Goal: Task Accomplishment & Management: Complete application form

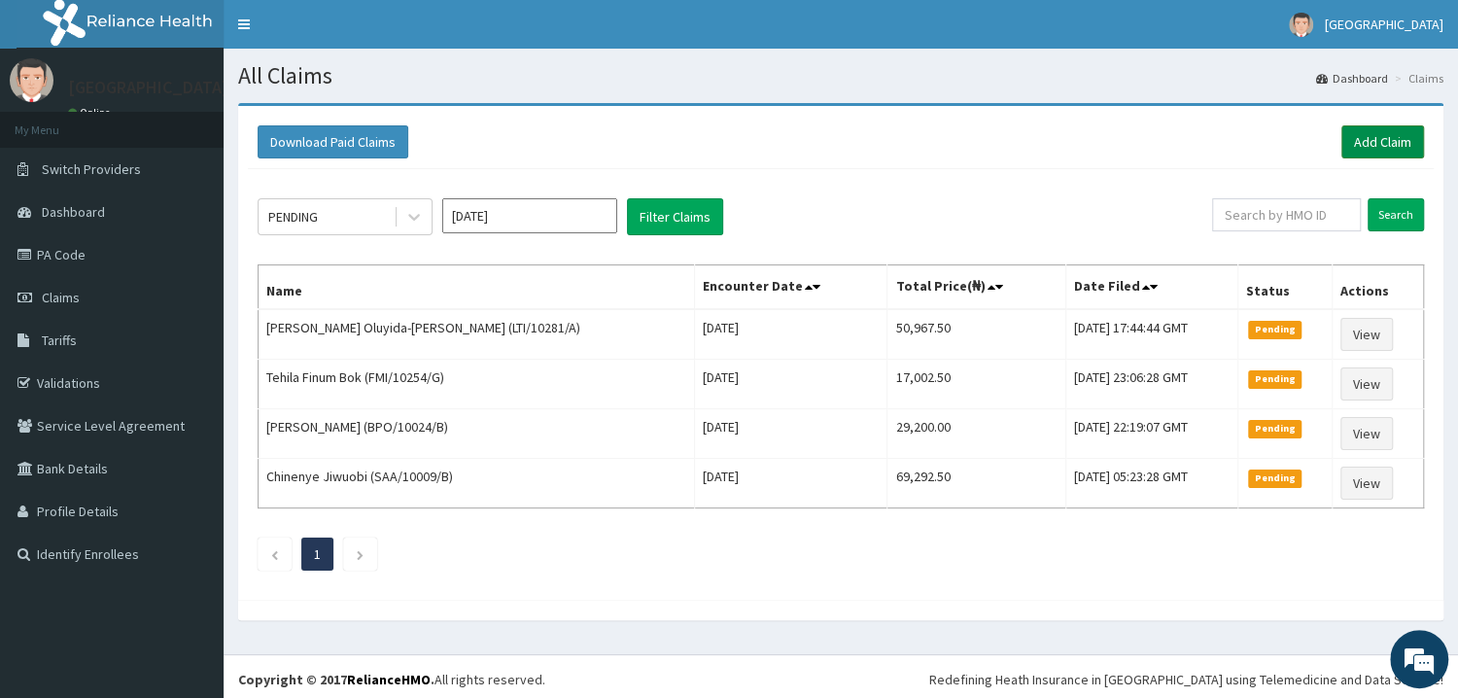
click at [1369, 142] on link "Add Claim" at bounding box center [1382, 141] width 83 height 33
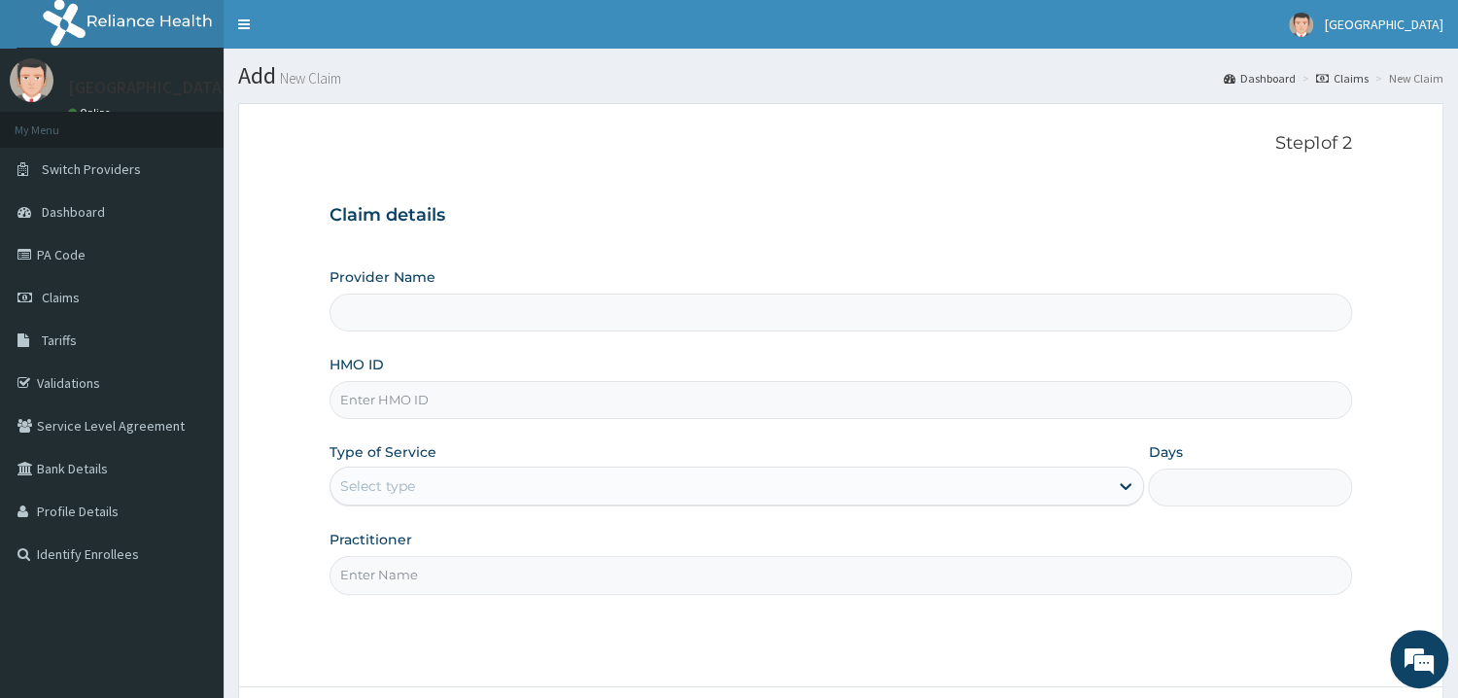
type input "Mother and Child Hospital - [GEOGRAPHIC_DATA]"
click at [521, 407] on input "HMO ID" at bounding box center [840, 400] width 1022 height 38
type input "ENP/11235/D"
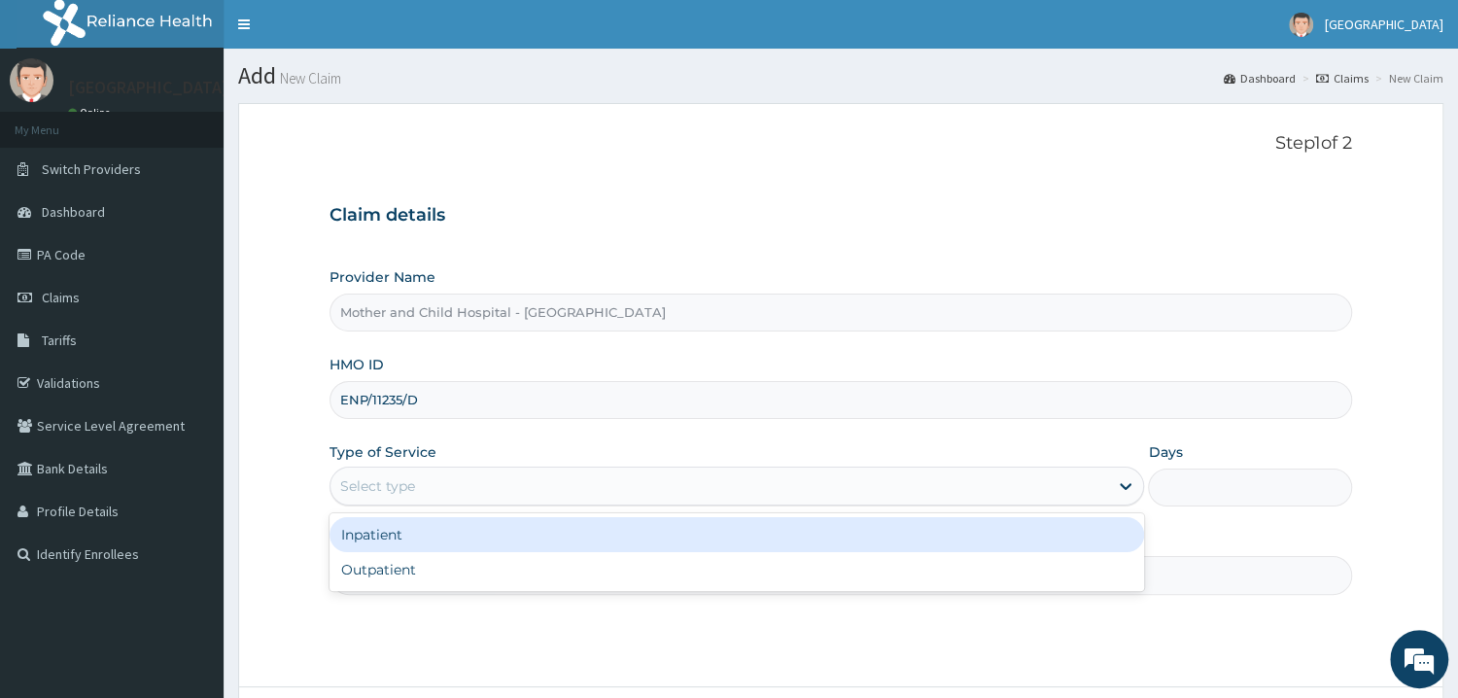
click at [483, 496] on div "Select type" at bounding box center [719, 485] width 778 height 31
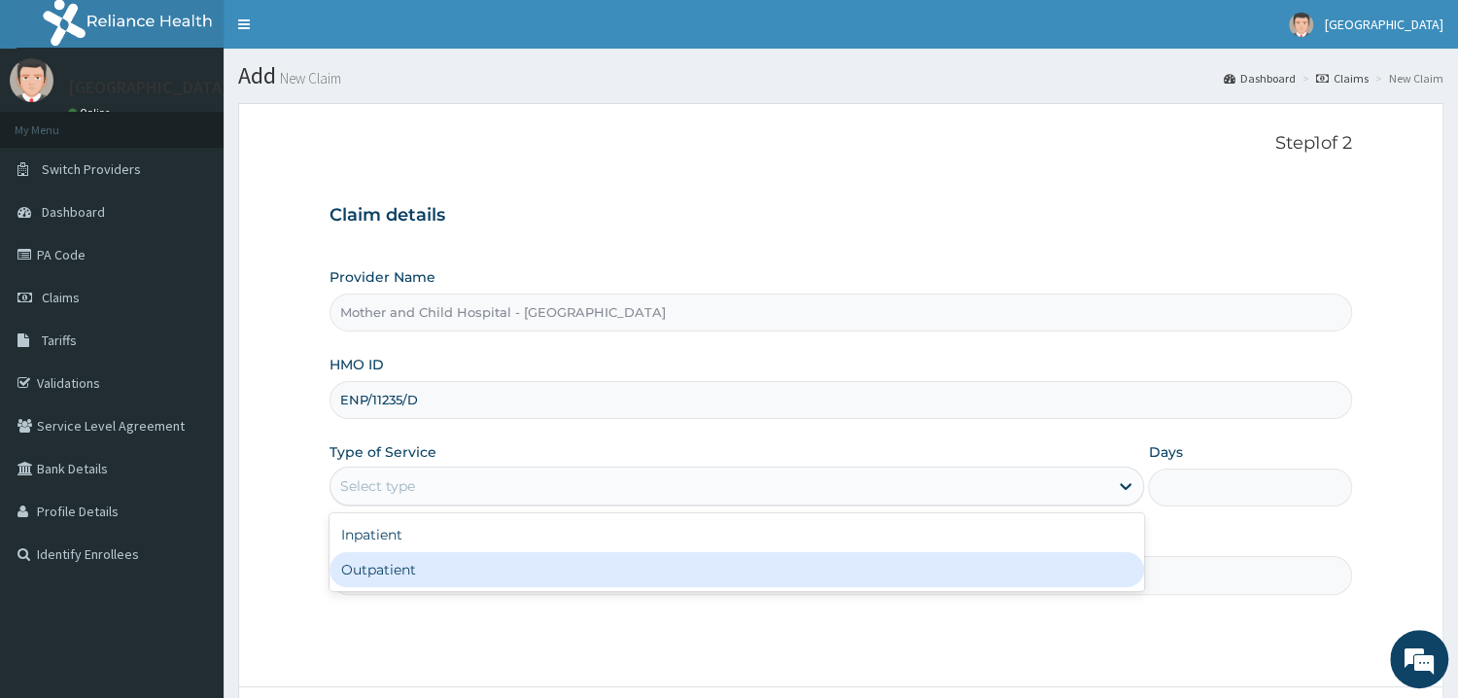
click at [405, 568] on div "Outpatient" at bounding box center [736, 569] width 815 height 35
type input "1"
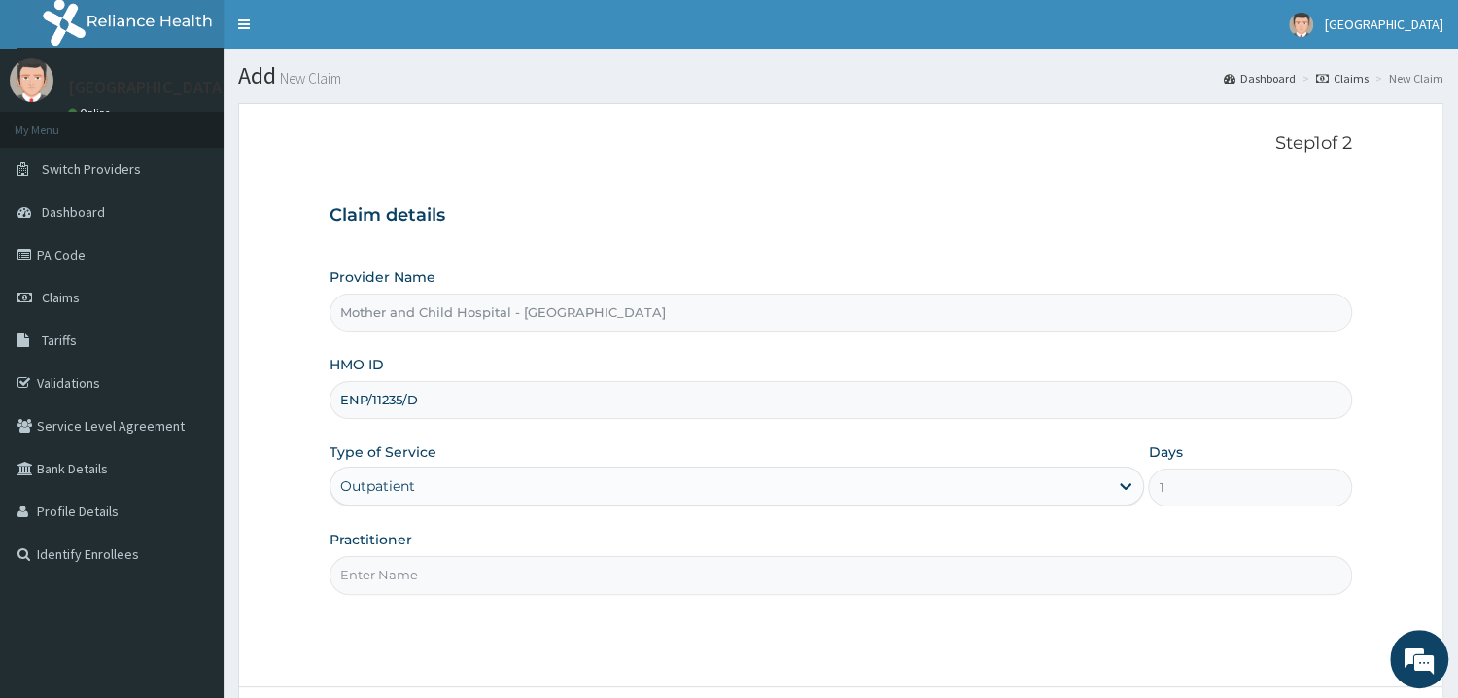
click at [419, 558] on input "Practitioner" at bounding box center [840, 575] width 1022 height 38
type input "T"
type input "ETIM"
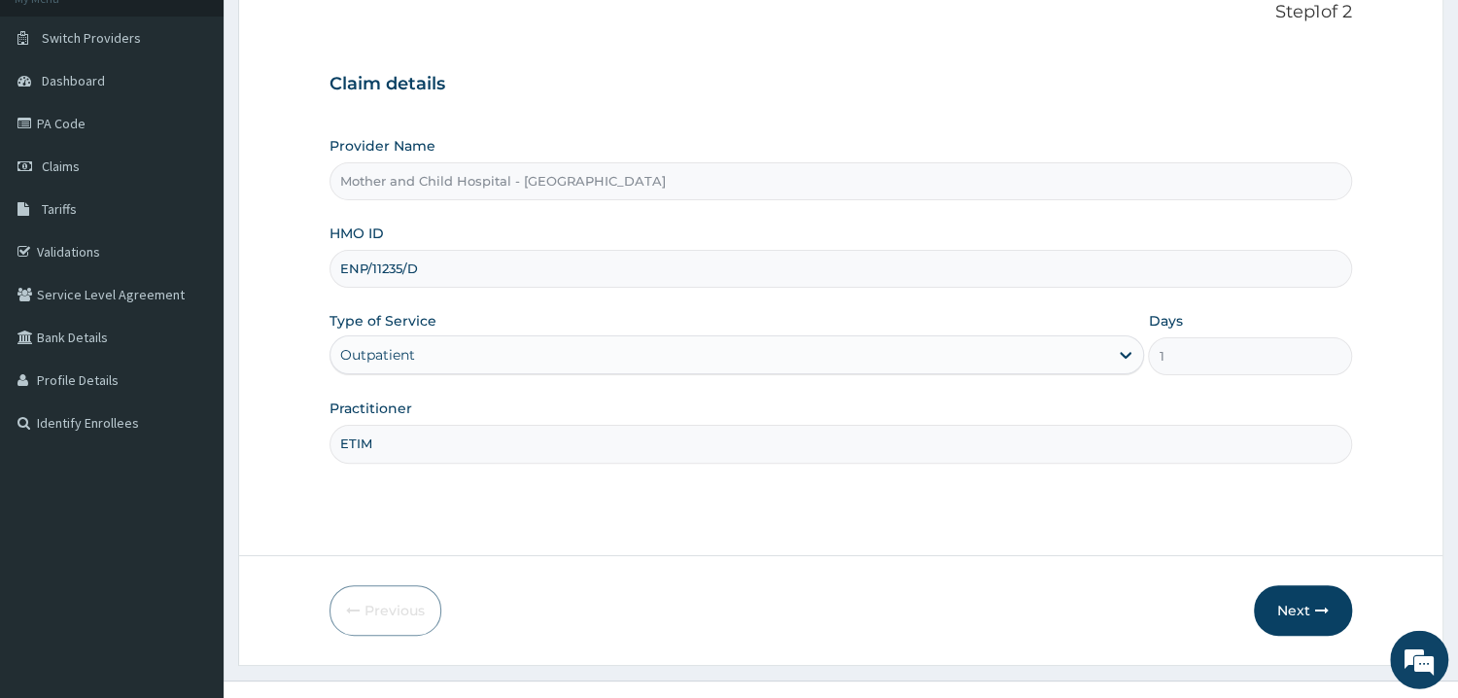
scroll to position [163, 0]
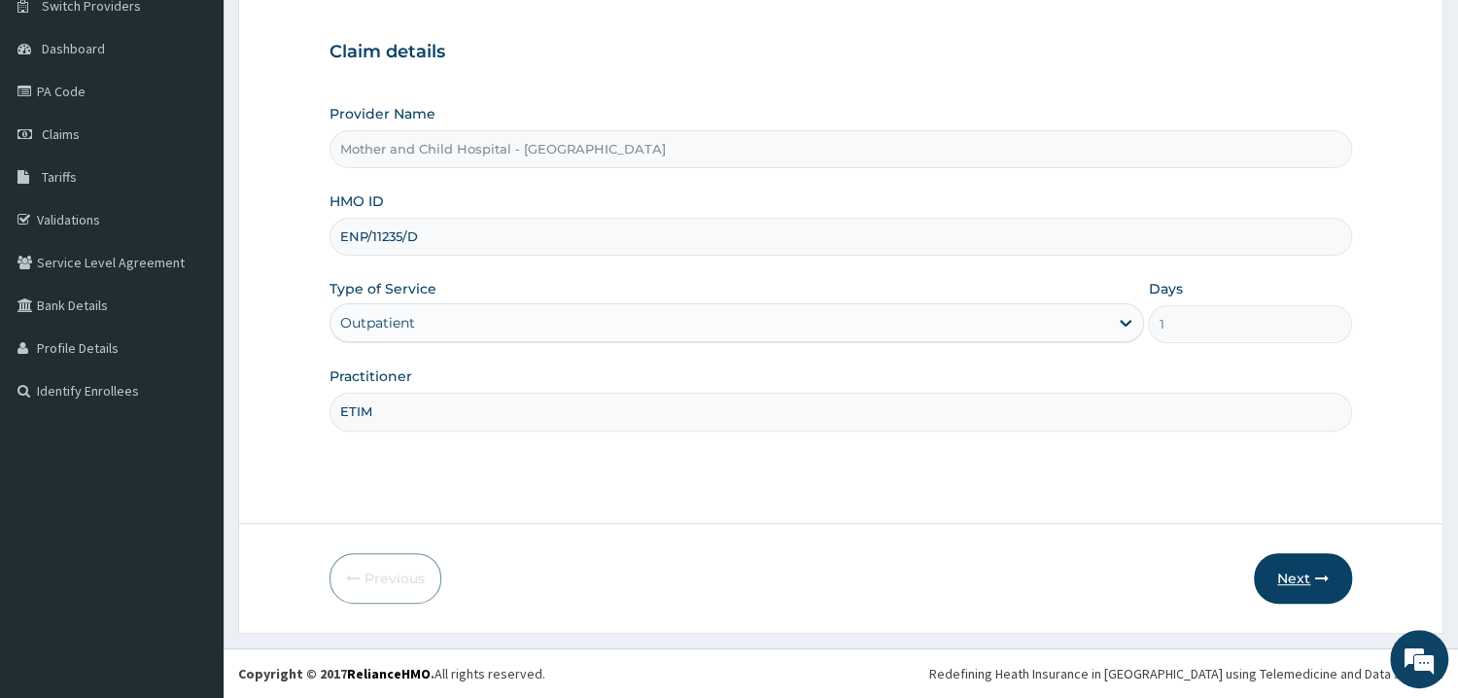
click at [1285, 588] on button "Next" at bounding box center [1303, 578] width 98 height 51
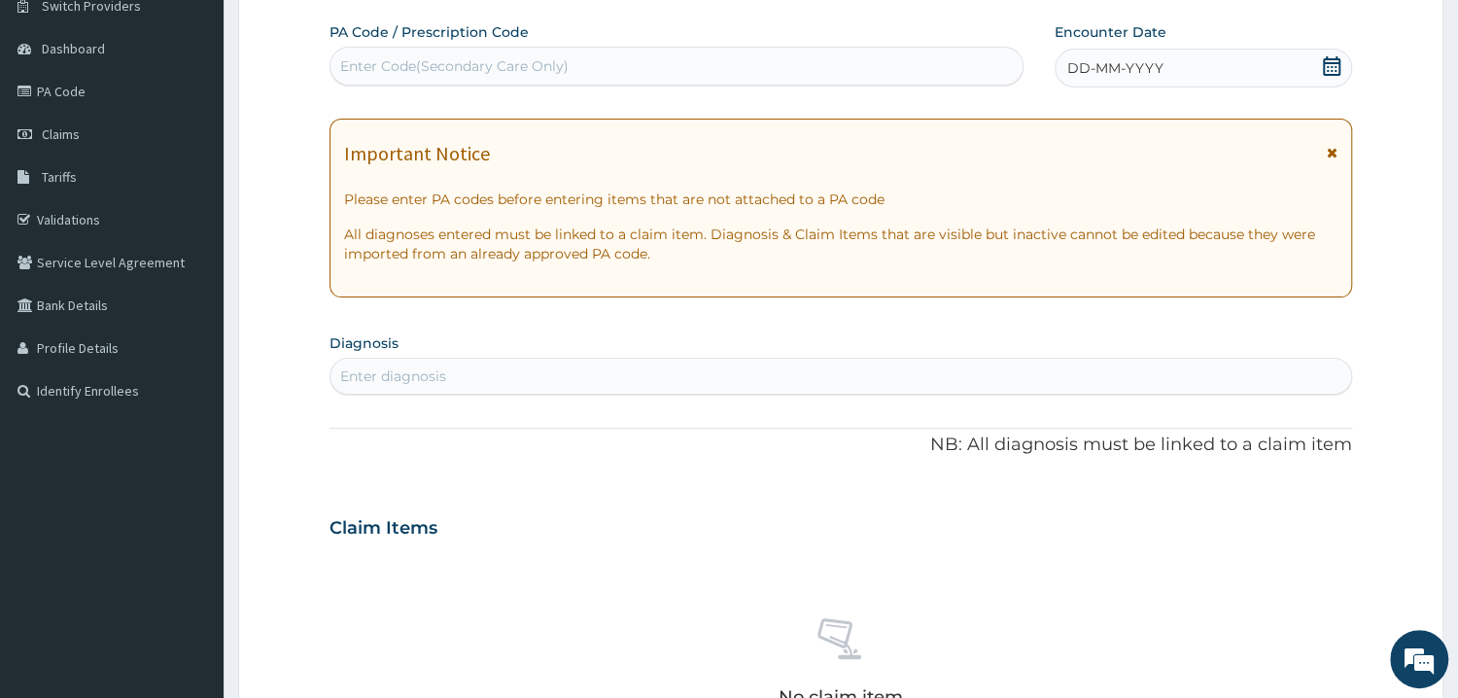
click at [1340, 71] on icon at bounding box center [1331, 65] width 19 height 19
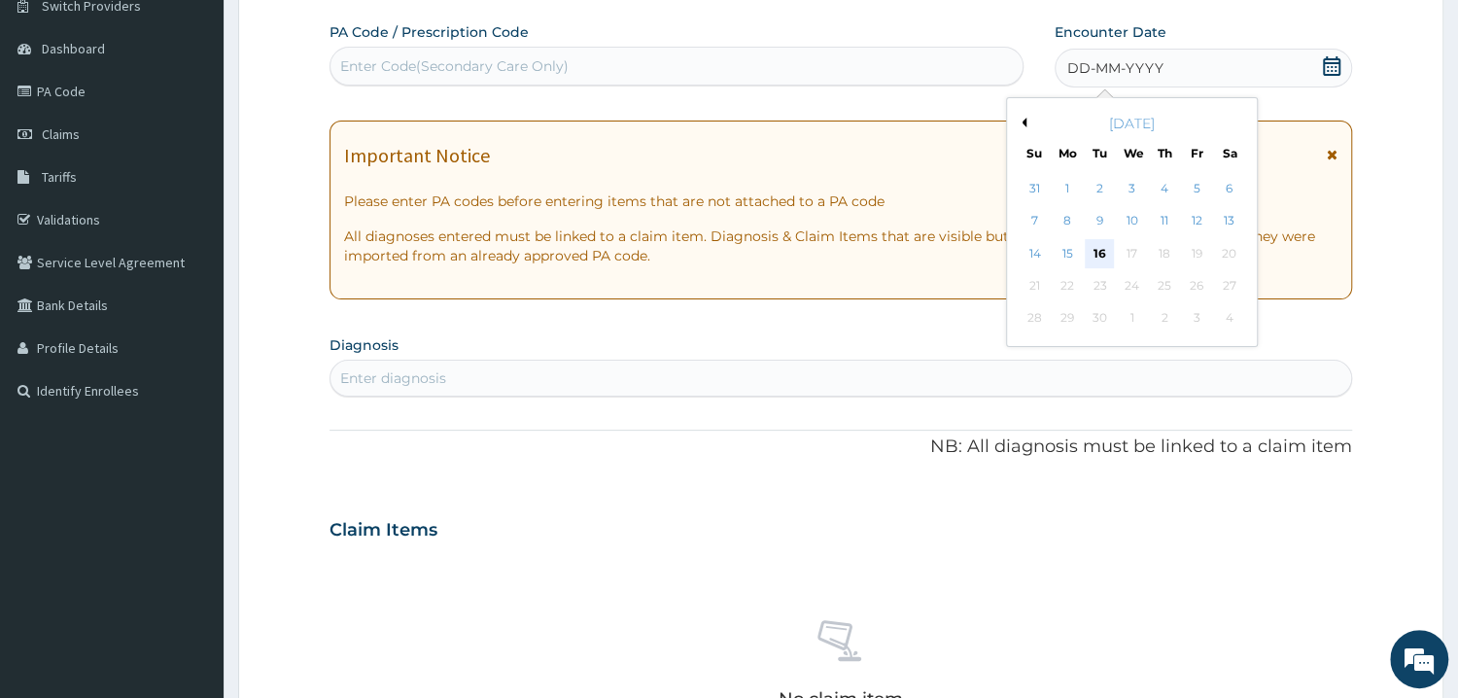
click at [1111, 253] on div "16" at bounding box center [1099, 253] width 29 height 29
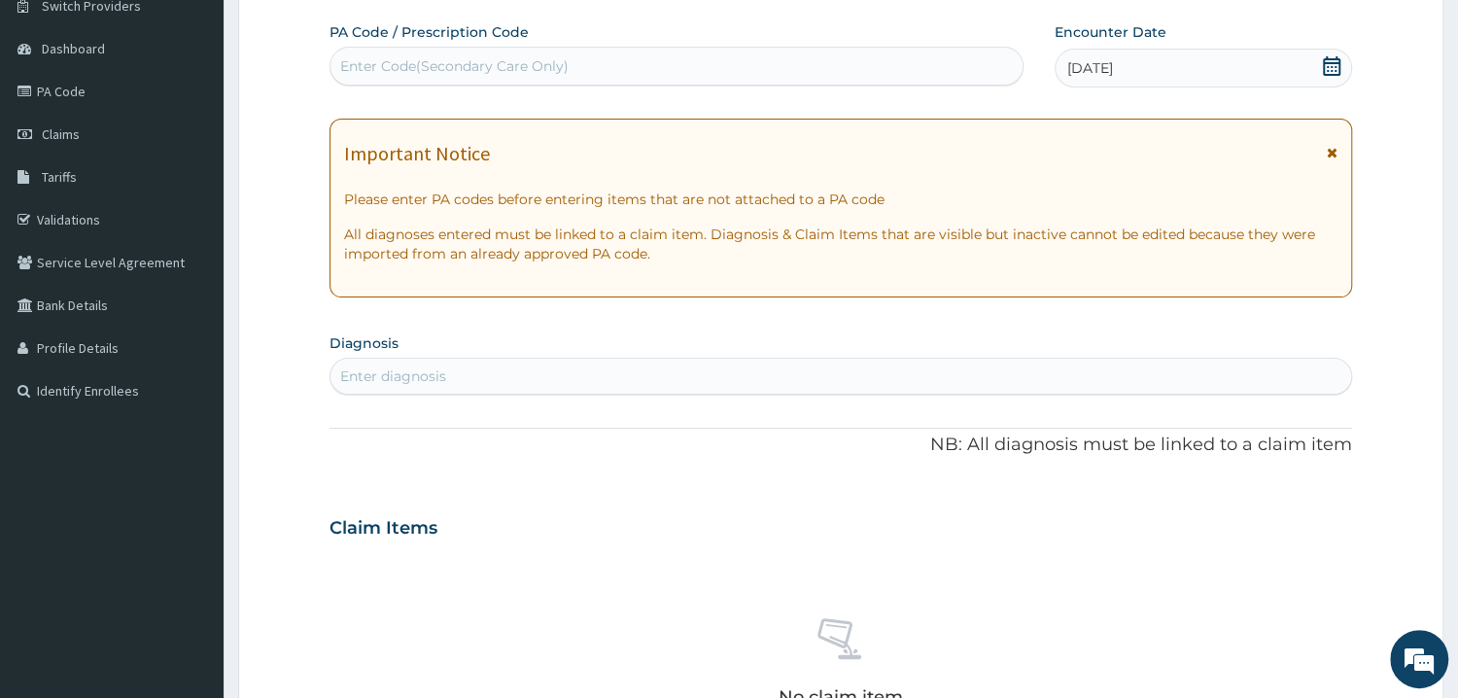
click at [484, 379] on div "Enter diagnosis" at bounding box center [840, 376] width 1020 height 31
type input "SEPSIS"
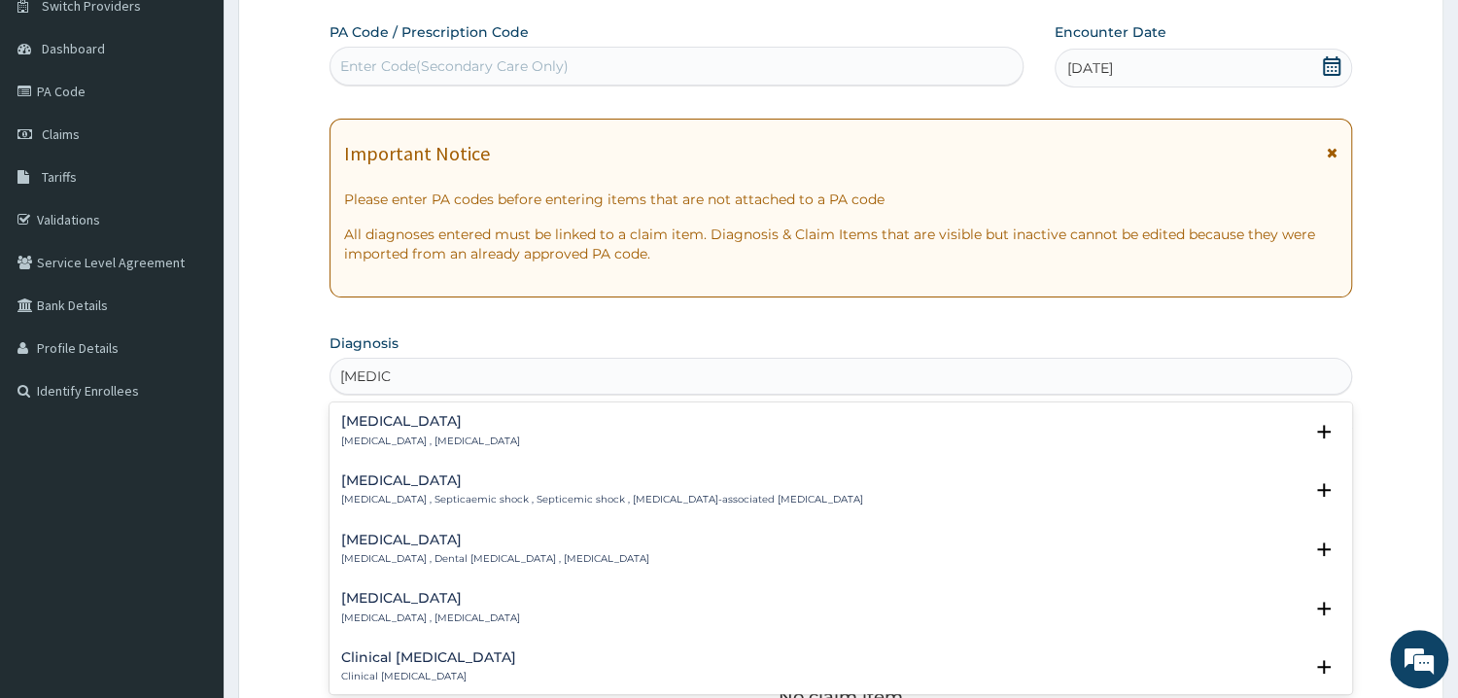
click at [421, 447] on p "Systemic infection , Sepsis" at bounding box center [430, 441] width 179 height 14
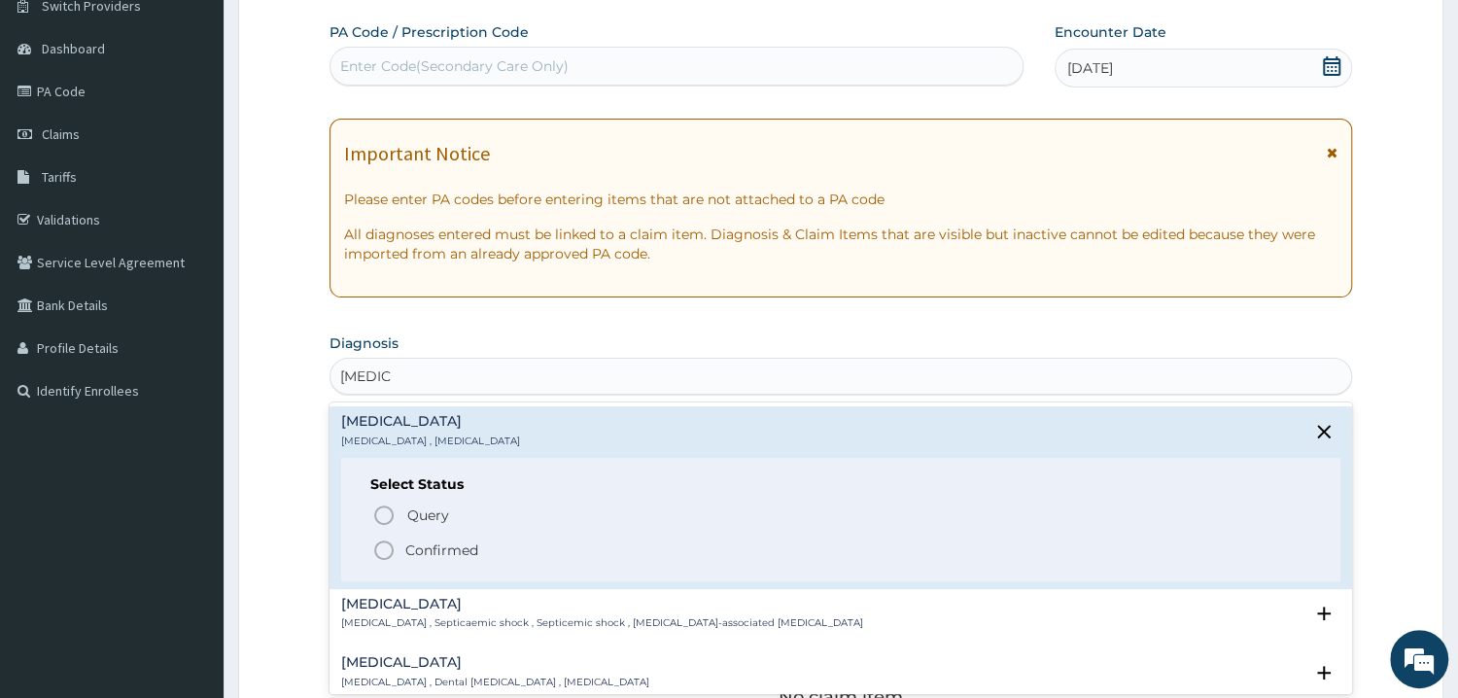
click at [431, 543] on p "Confirmed" at bounding box center [441, 549] width 73 height 19
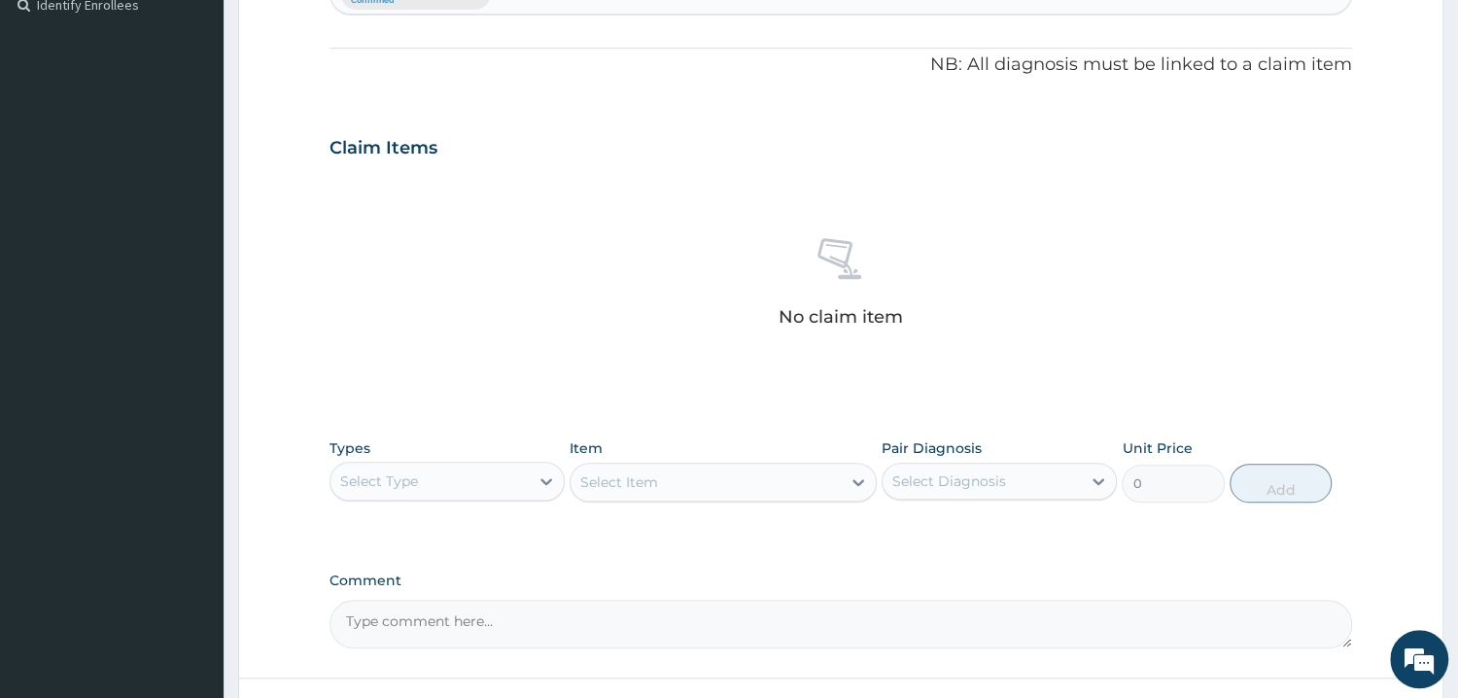
scroll to position [704, 0]
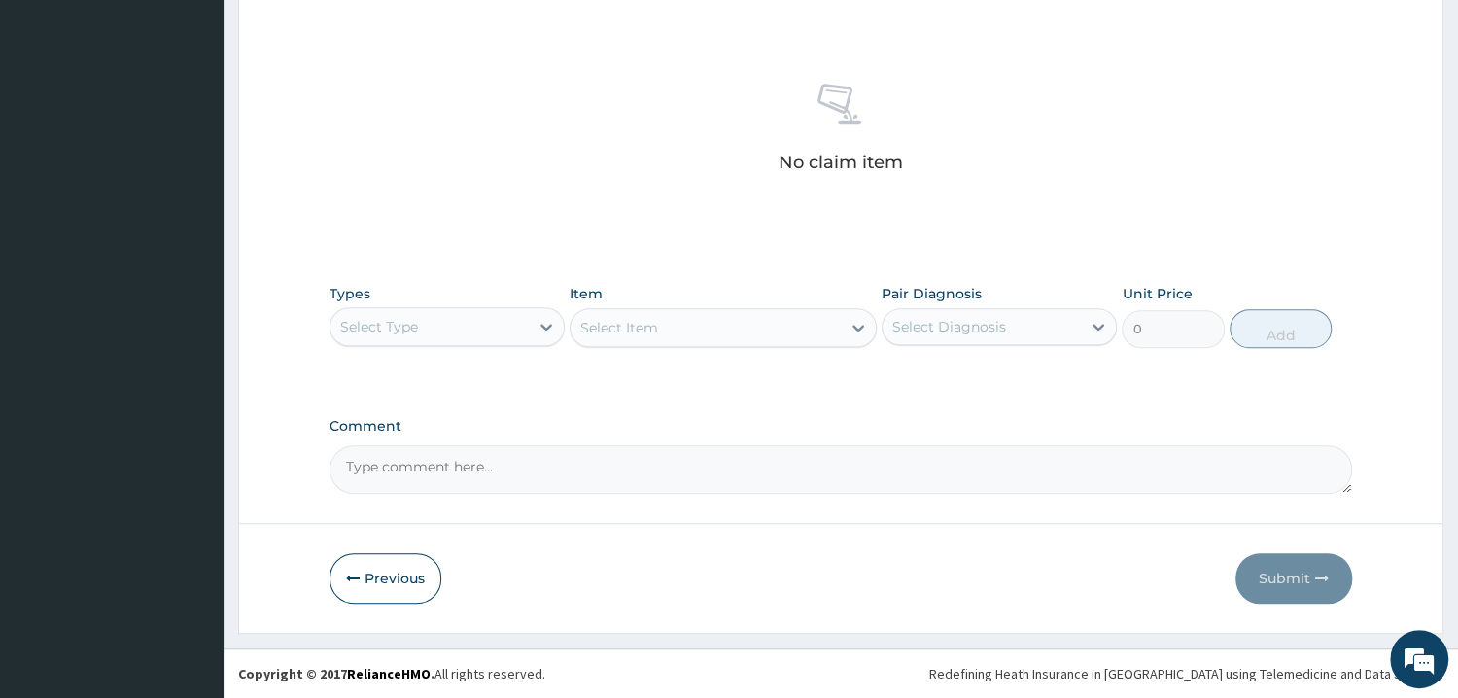
click at [443, 328] on div "Select Type" at bounding box center [429, 326] width 198 height 31
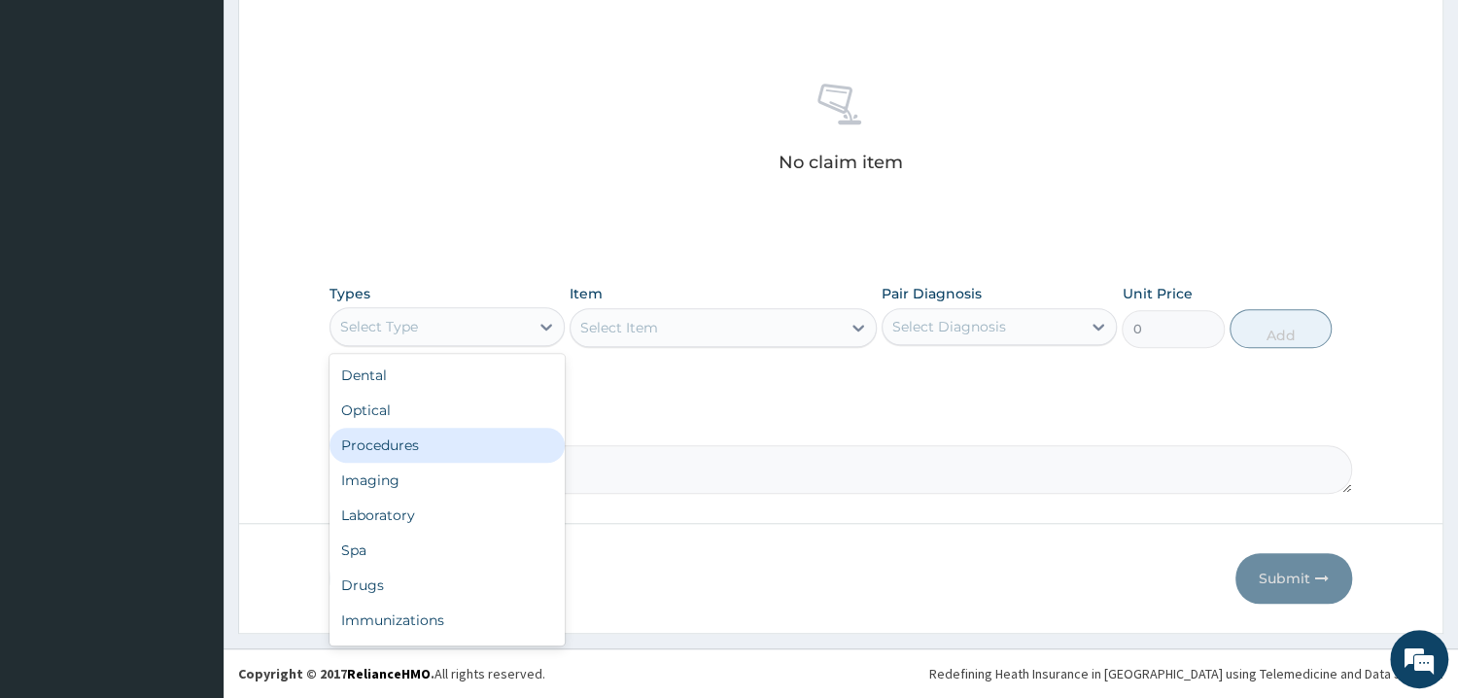
click at [429, 448] on div "Procedures" at bounding box center [446, 445] width 235 height 35
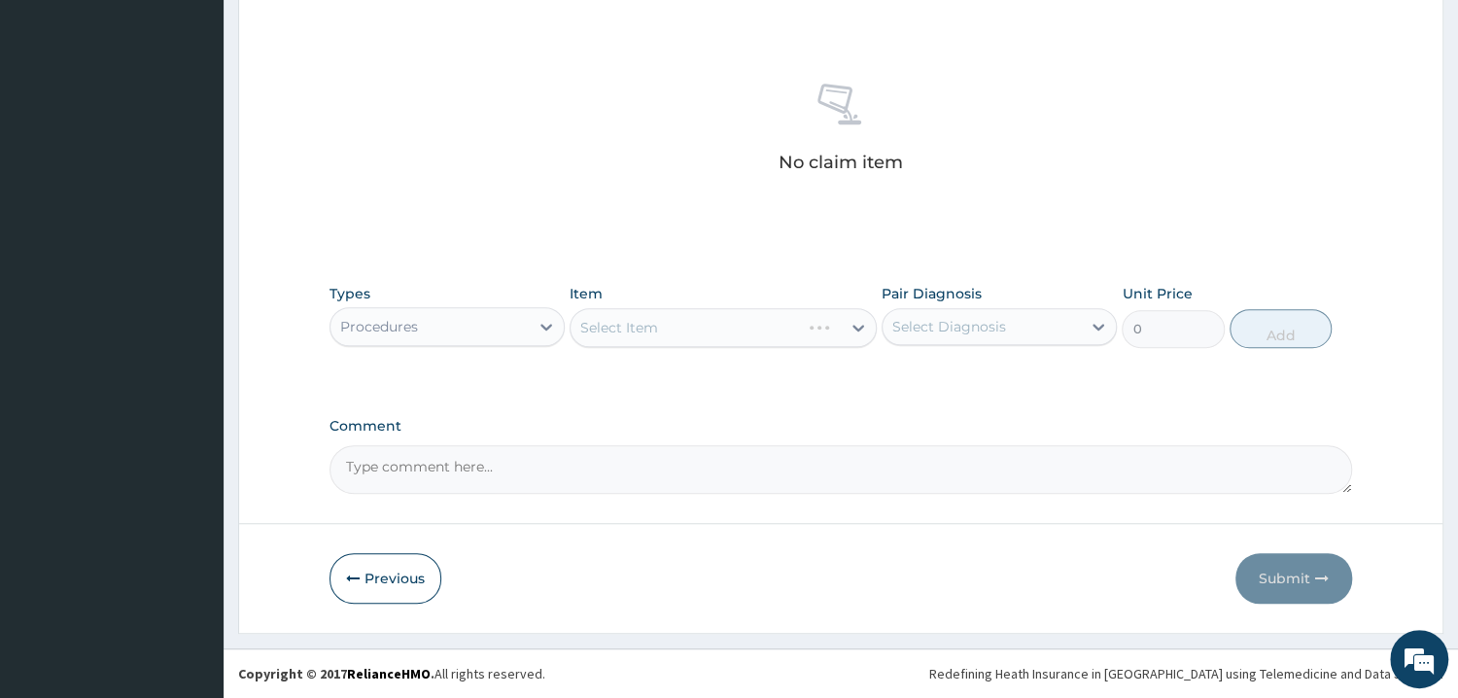
click at [666, 334] on div "Select Item" at bounding box center [722, 327] width 307 height 39
click at [666, 355] on div "Types Procedures Item Select Item Pair Diagnosis Select Diagnosis Unit Price 0 …" at bounding box center [840, 316] width 1022 height 84
click at [696, 338] on div "Select Item" at bounding box center [722, 327] width 307 height 39
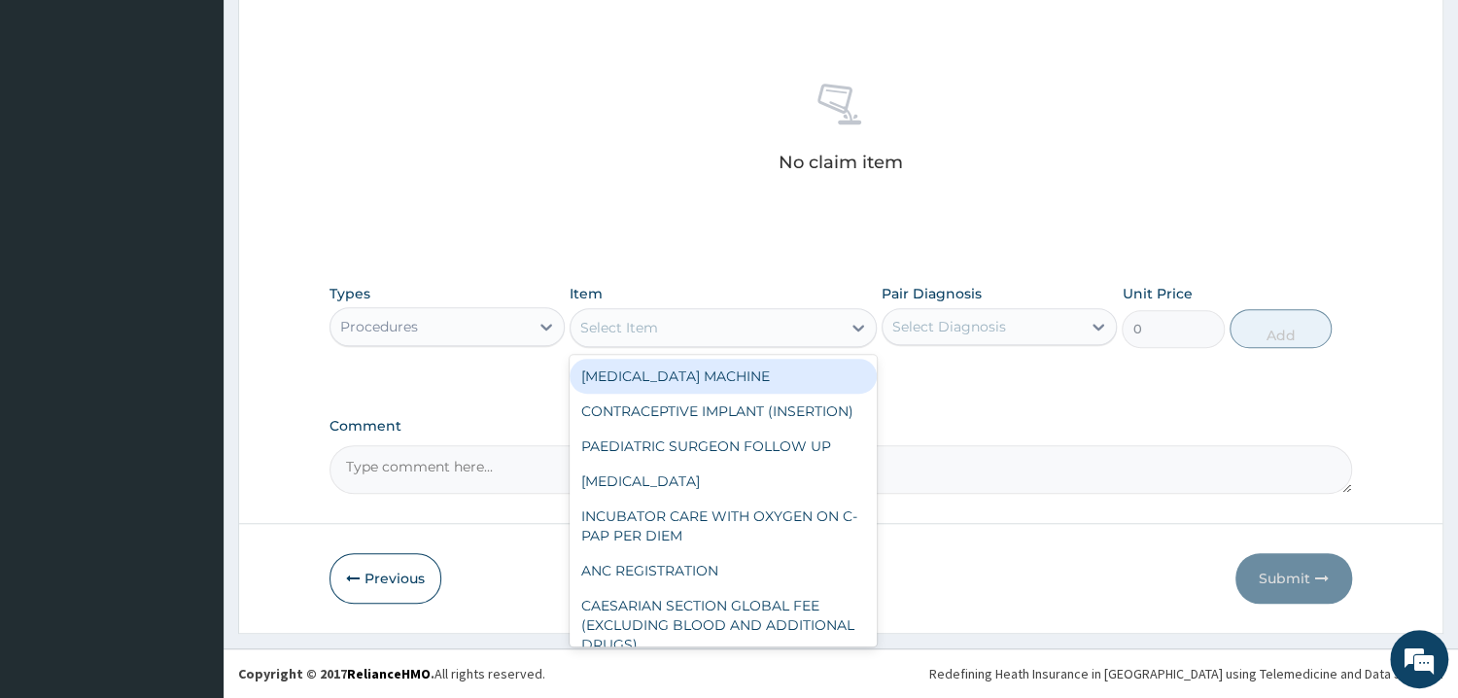
click at [654, 329] on div "Select Item" at bounding box center [619, 327] width 78 height 19
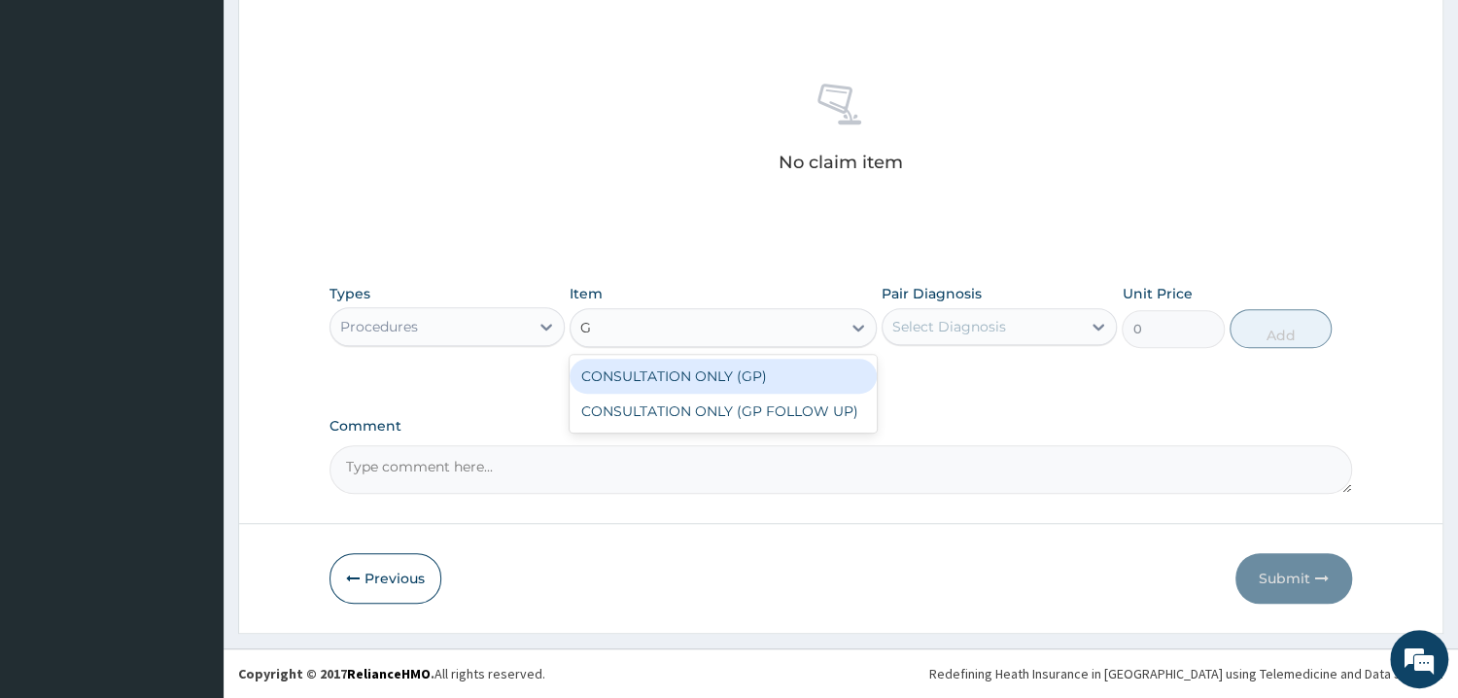
type input "GP"
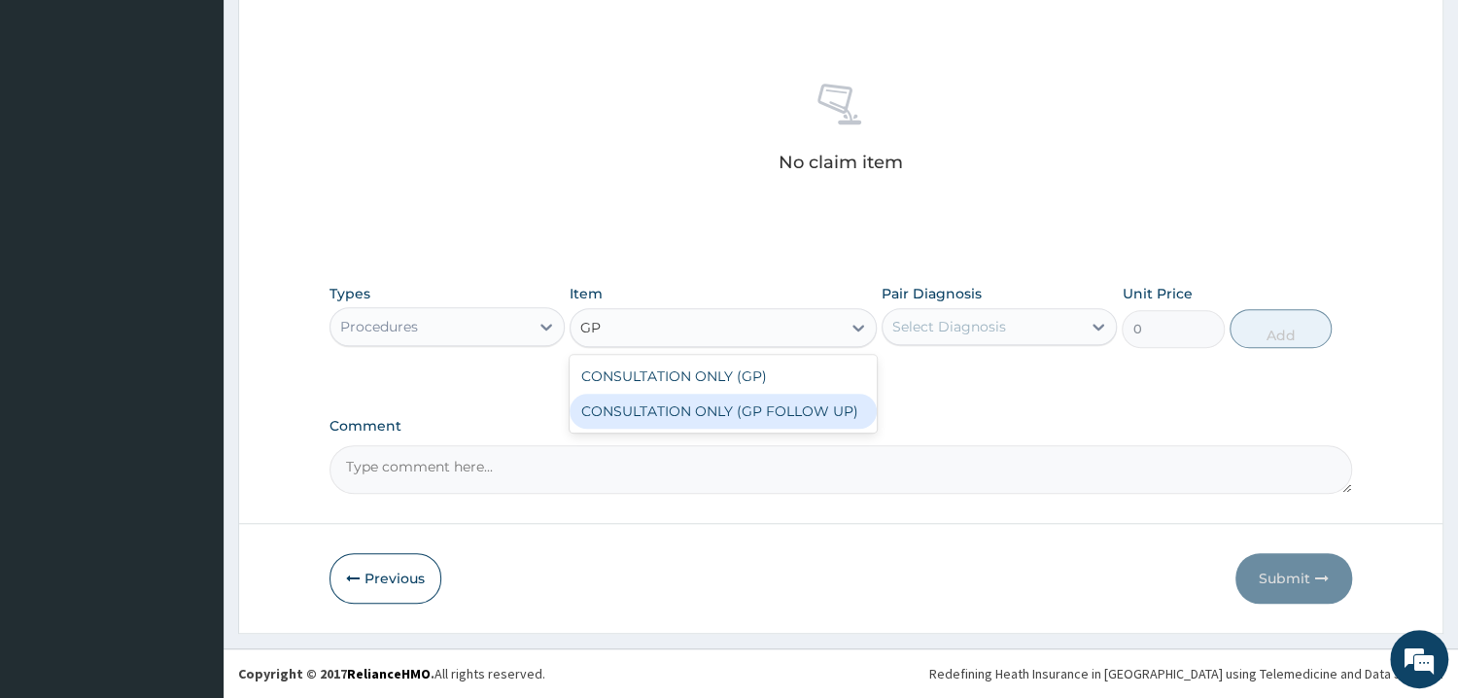
click at [685, 413] on div "CONSULTATION ONLY (GP FOLLOW UP)" at bounding box center [722, 411] width 307 height 35
type input "3750"
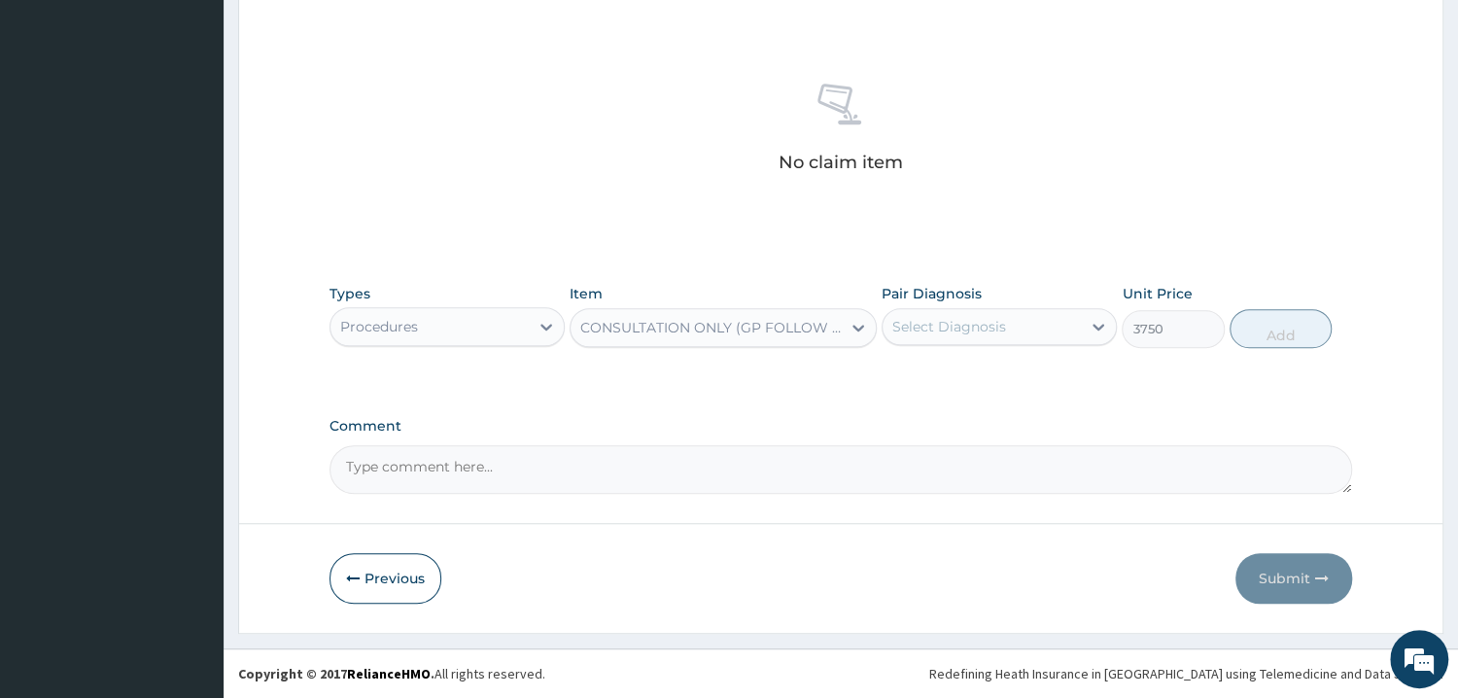
click at [1067, 346] on div "Pair Diagnosis Select Diagnosis" at bounding box center [998, 316] width 235 height 64
click at [1043, 331] on div "Select Diagnosis" at bounding box center [981, 326] width 198 height 31
drag, startPoint x: 959, startPoint y: 380, endPoint x: 974, endPoint y: 379, distance: 14.6
click at [961, 380] on div "Sepsis" at bounding box center [998, 377] width 235 height 40
checkbox input "true"
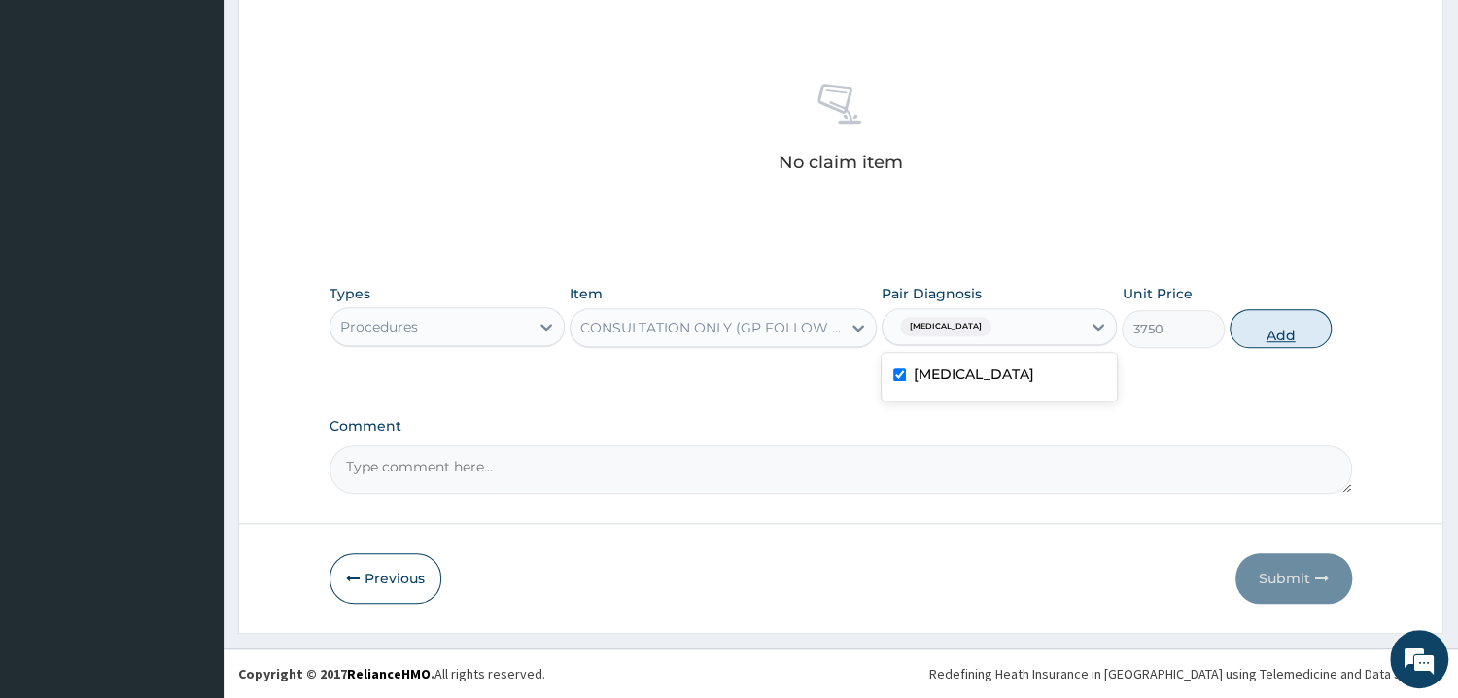
click at [1255, 343] on button "Add" at bounding box center [1280, 328] width 102 height 39
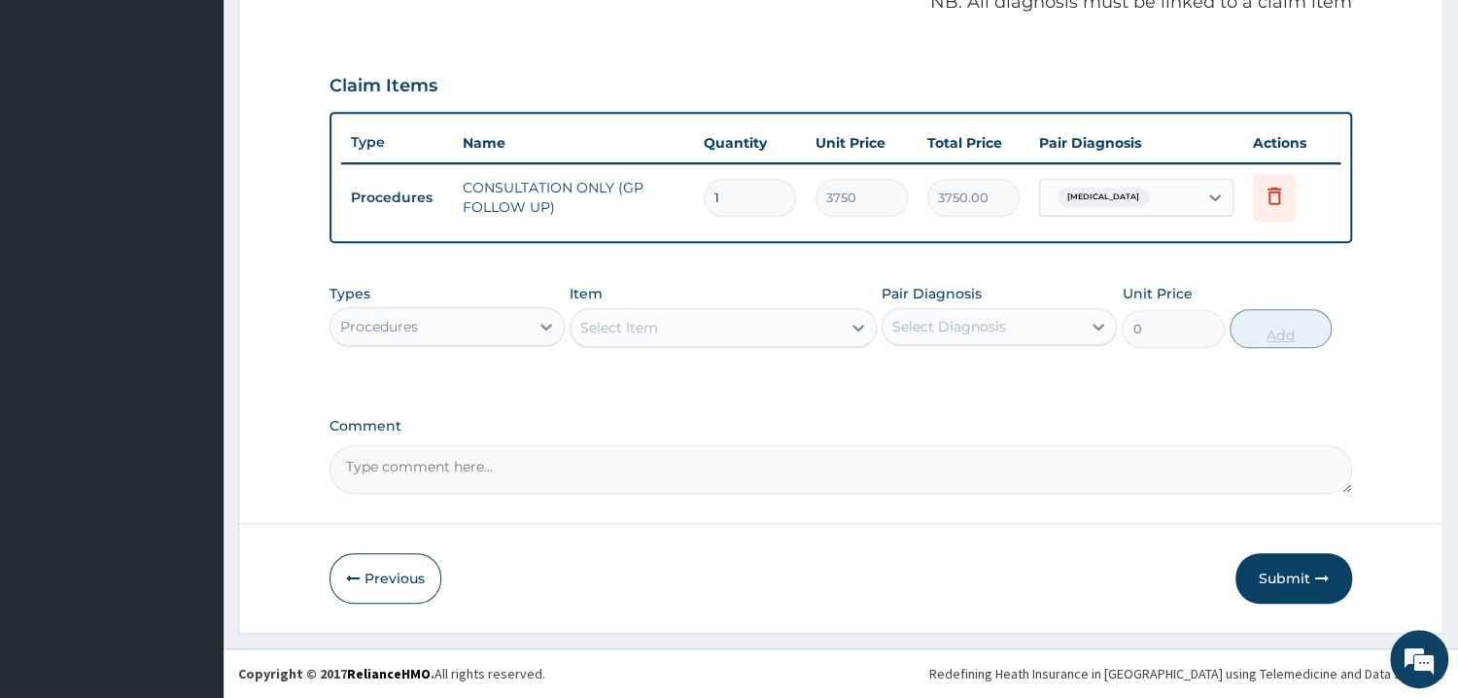
scroll to position [609, 0]
click at [465, 333] on div "Procedures" at bounding box center [429, 328] width 198 height 31
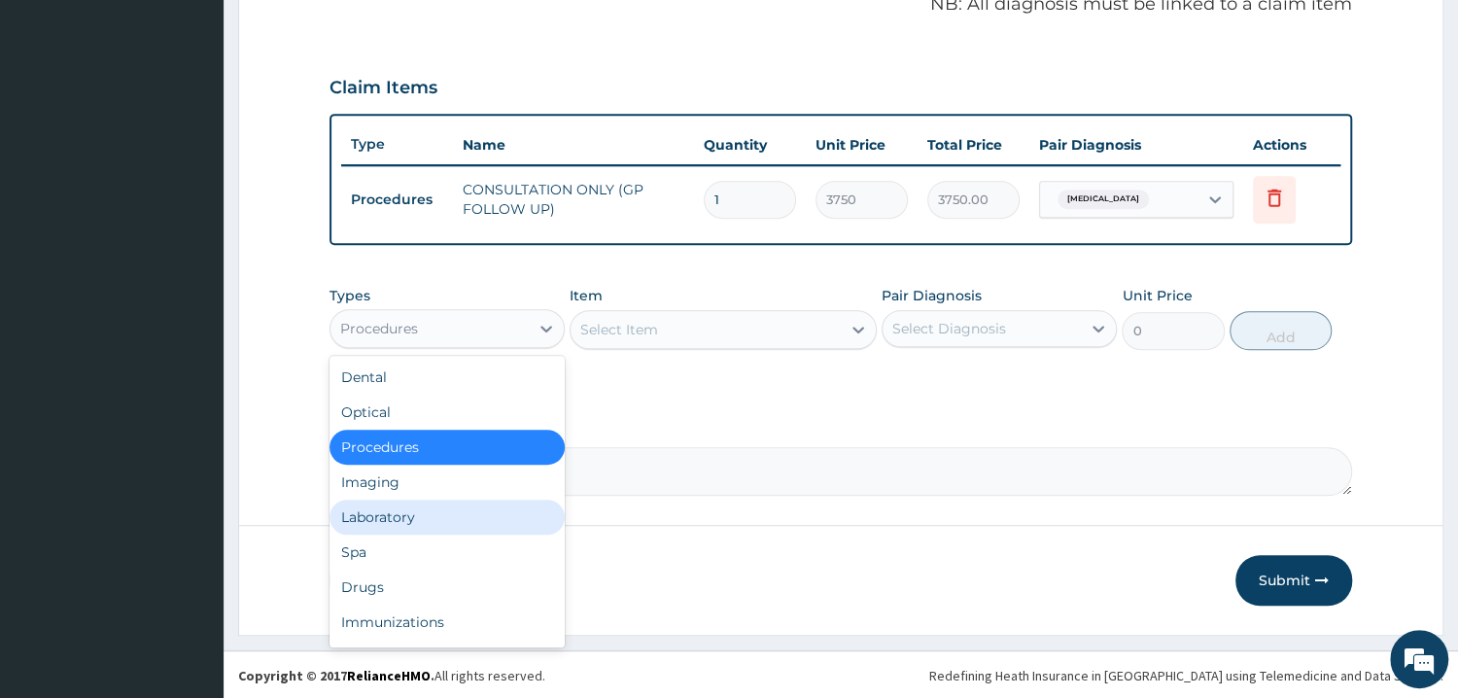
scroll to position [66, 0]
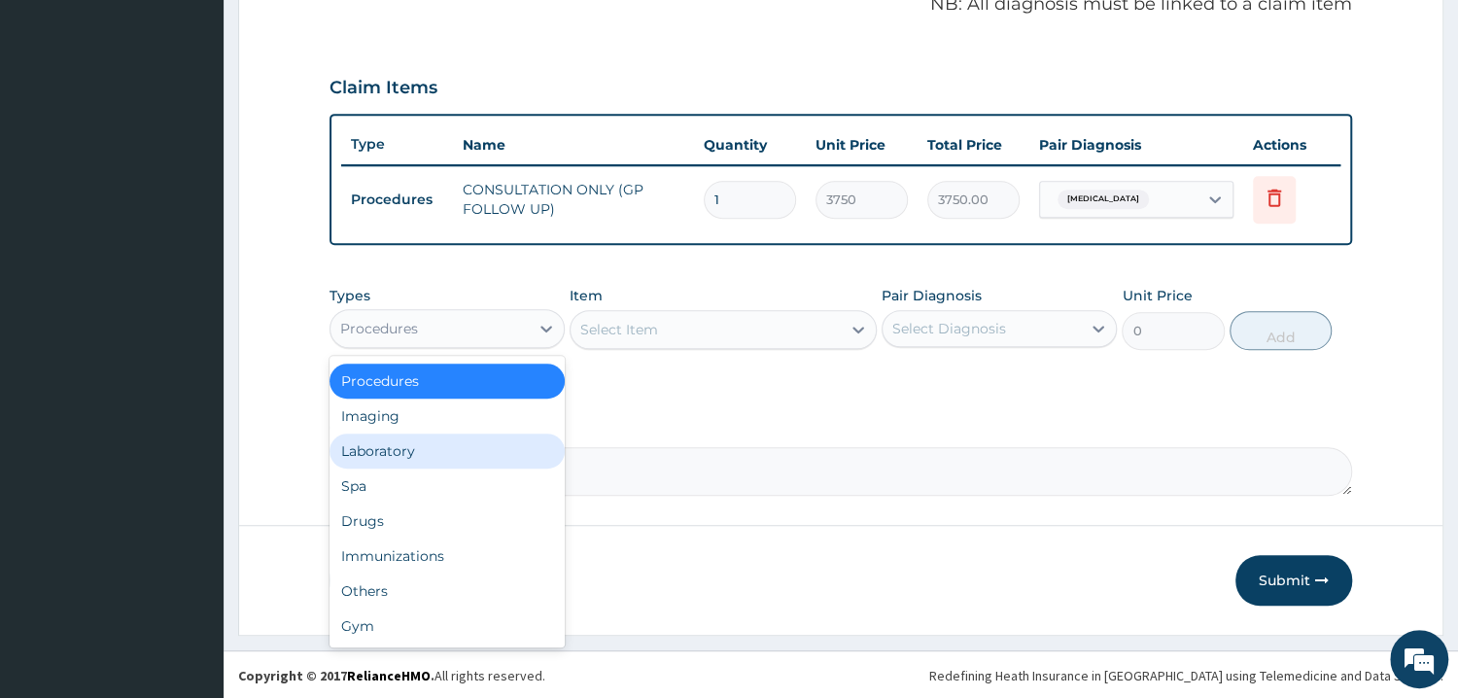
click at [431, 455] on div "Laboratory" at bounding box center [446, 450] width 235 height 35
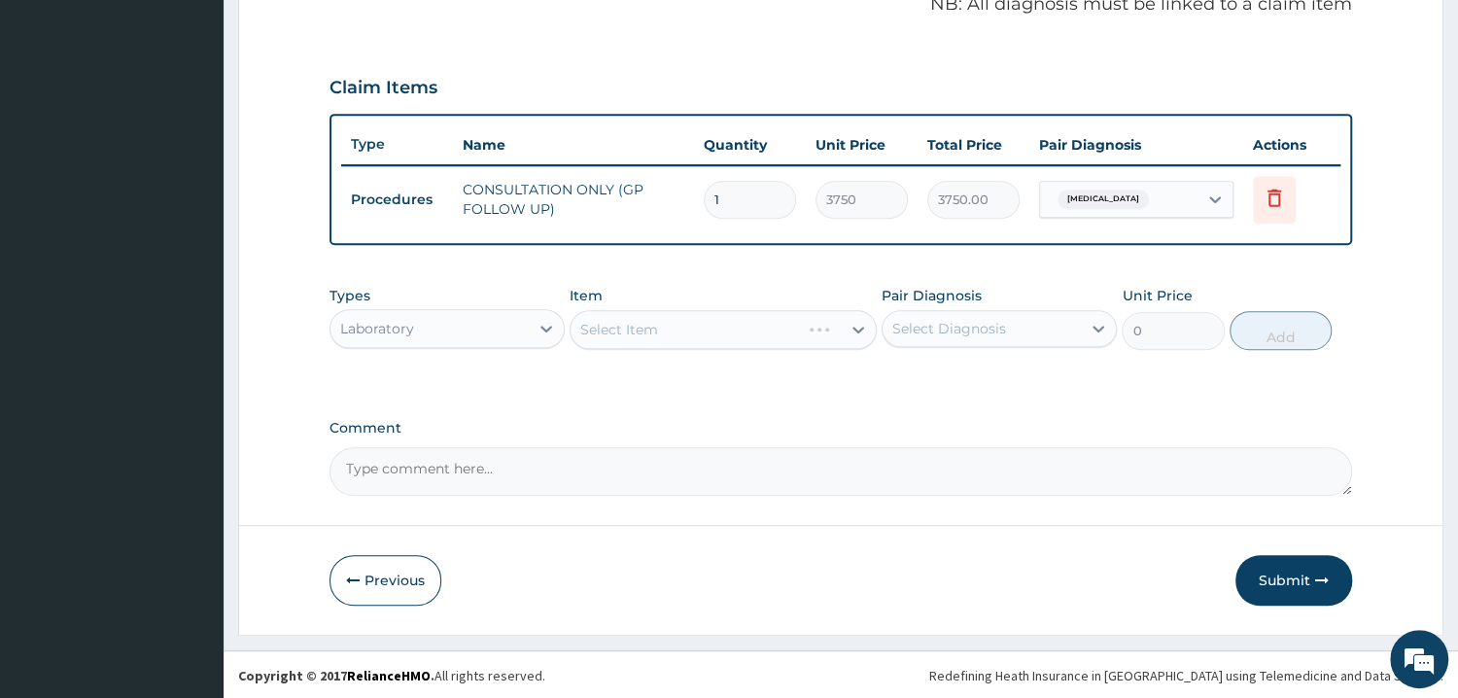
click at [672, 328] on div "Select Item" at bounding box center [722, 329] width 307 height 39
click at [672, 334] on div "Select Item" at bounding box center [722, 329] width 307 height 39
click at [717, 350] on div "Types Laboratory Item Select Item Pair Diagnosis Select Diagnosis Unit Price 0 …" at bounding box center [840, 318] width 1022 height 84
click at [729, 338] on div "Select Item" at bounding box center [705, 329] width 270 height 31
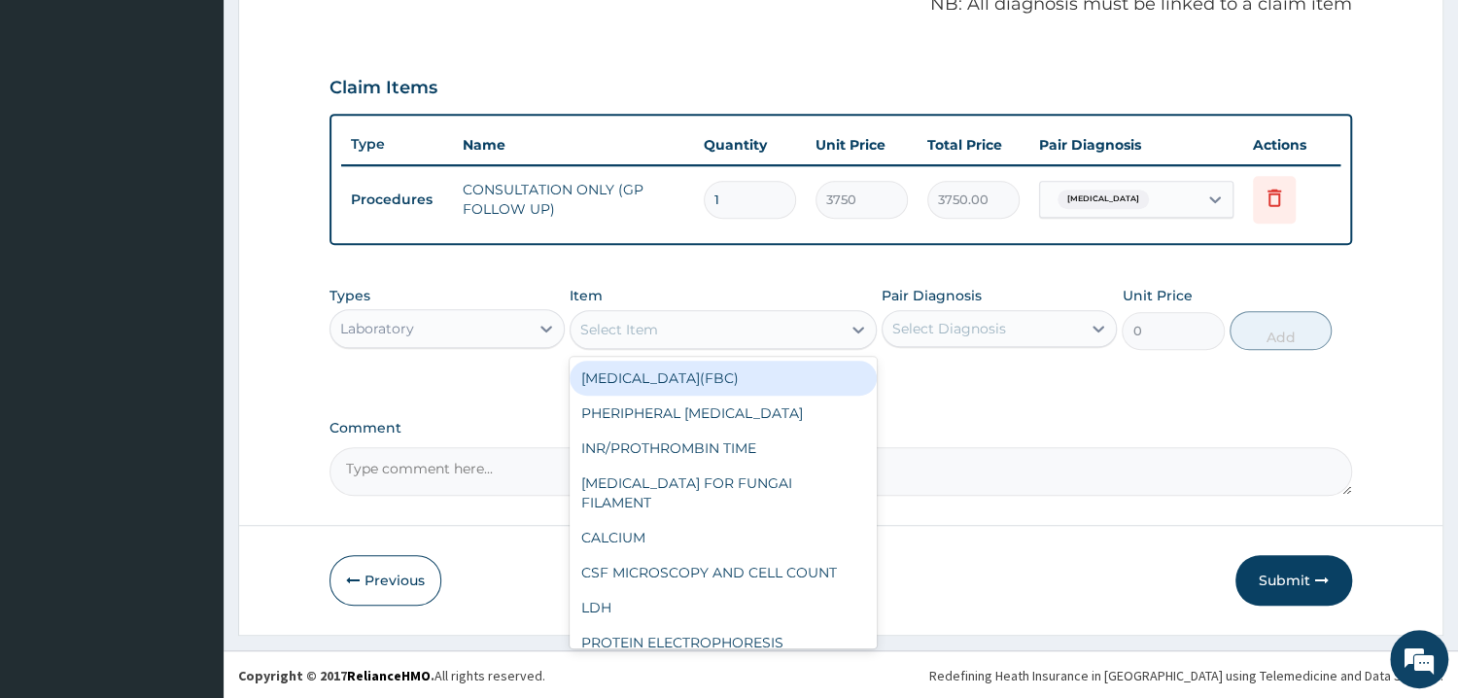
click at [764, 375] on div "FULL BLOOD COUNT(FBC)" at bounding box center [722, 378] width 307 height 35
type input "4675"
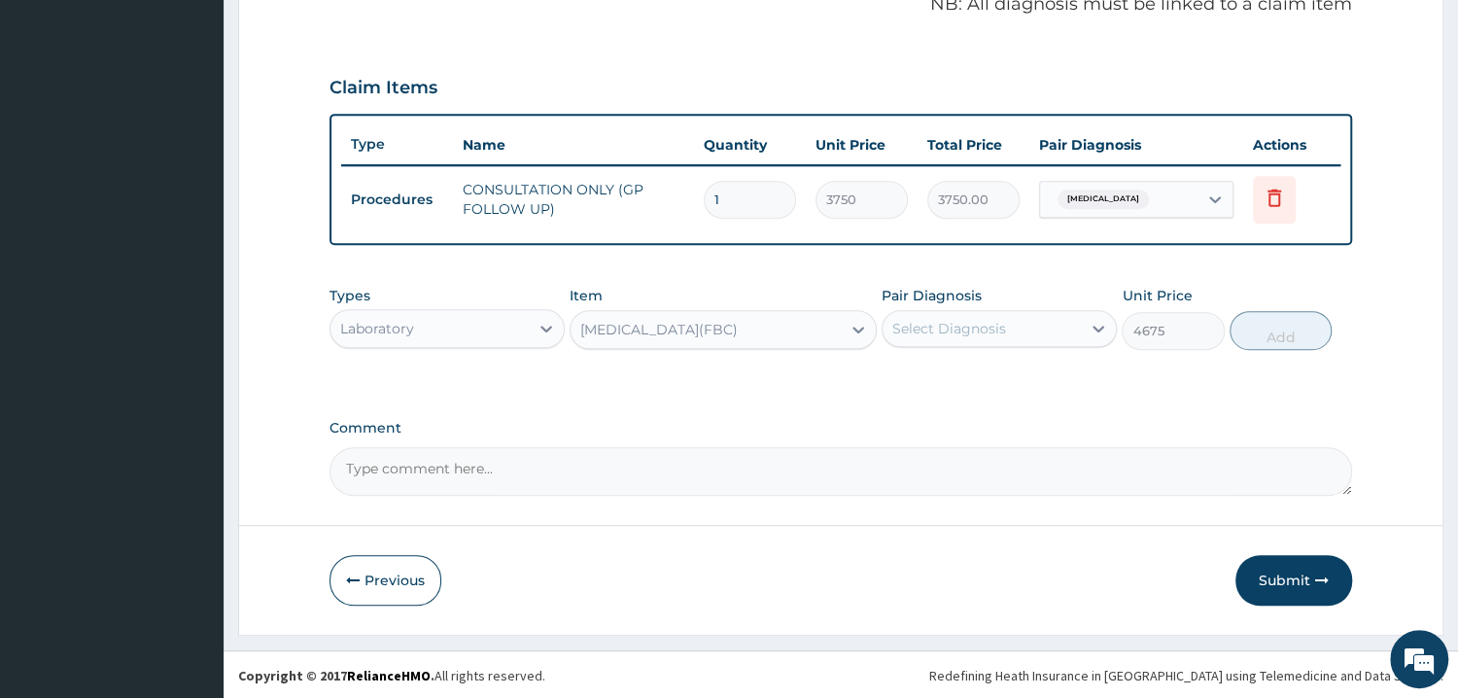
click at [1052, 347] on div "Pair Diagnosis Select Diagnosis" at bounding box center [998, 318] width 235 height 64
click at [1017, 327] on div "Select Diagnosis" at bounding box center [981, 328] width 198 height 31
click at [970, 379] on div "Sepsis" at bounding box center [998, 379] width 235 height 40
checkbox input "true"
click at [1274, 341] on button "Add" at bounding box center [1280, 330] width 102 height 39
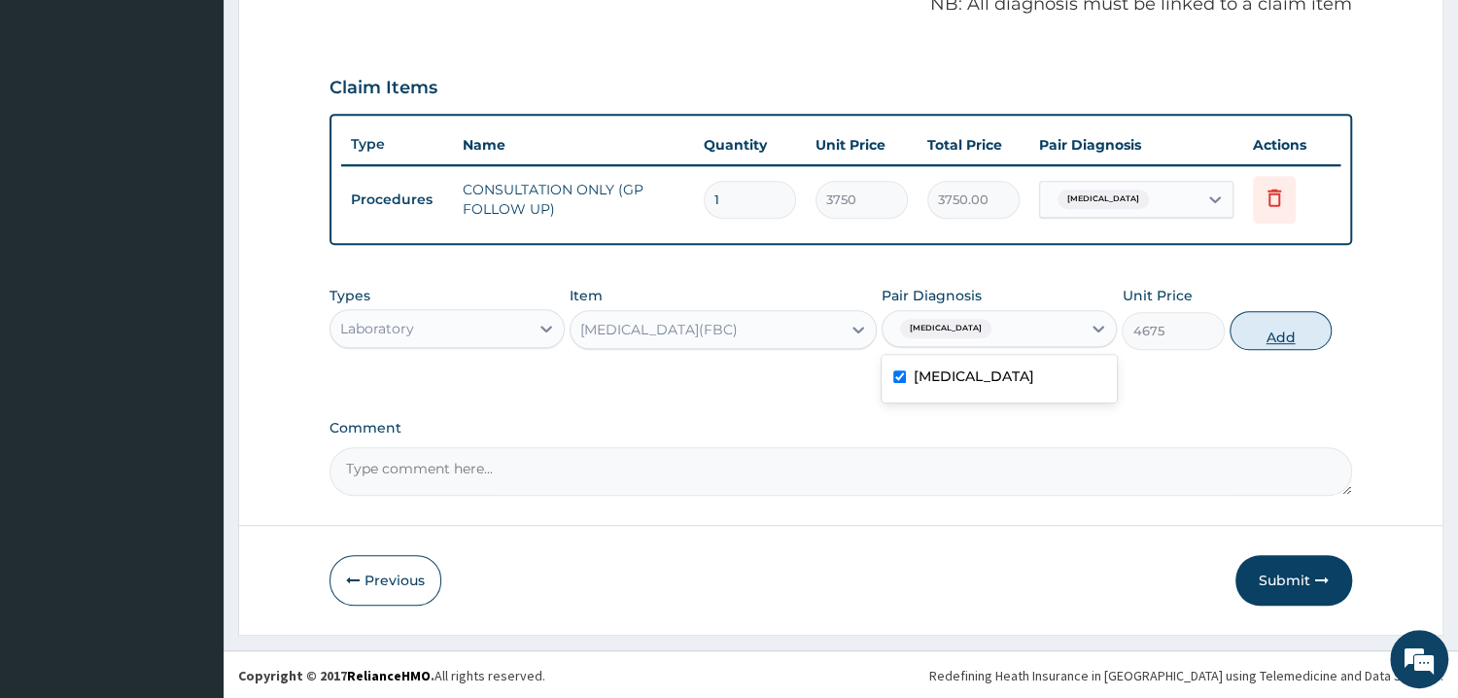
type input "0"
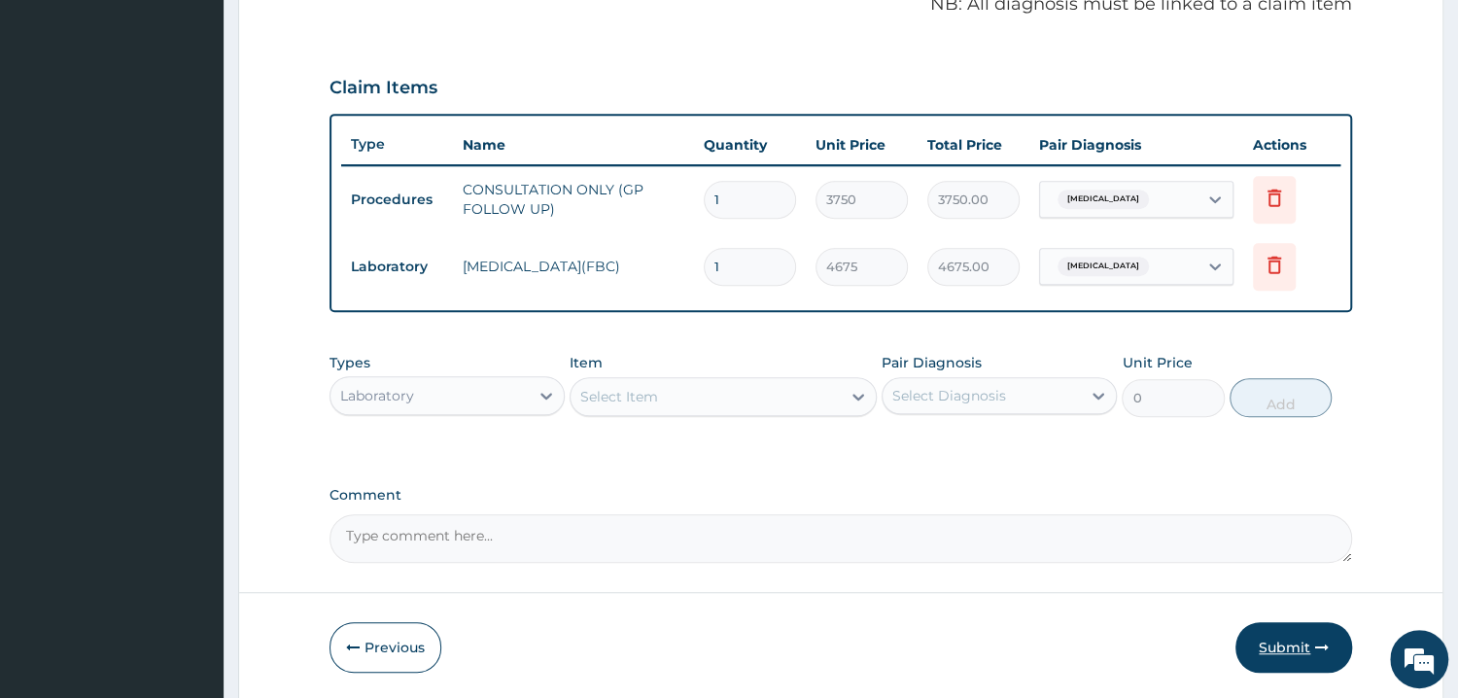
click at [1281, 640] on button "Submit" at bounding box center [1293, 647] width 117 height 51
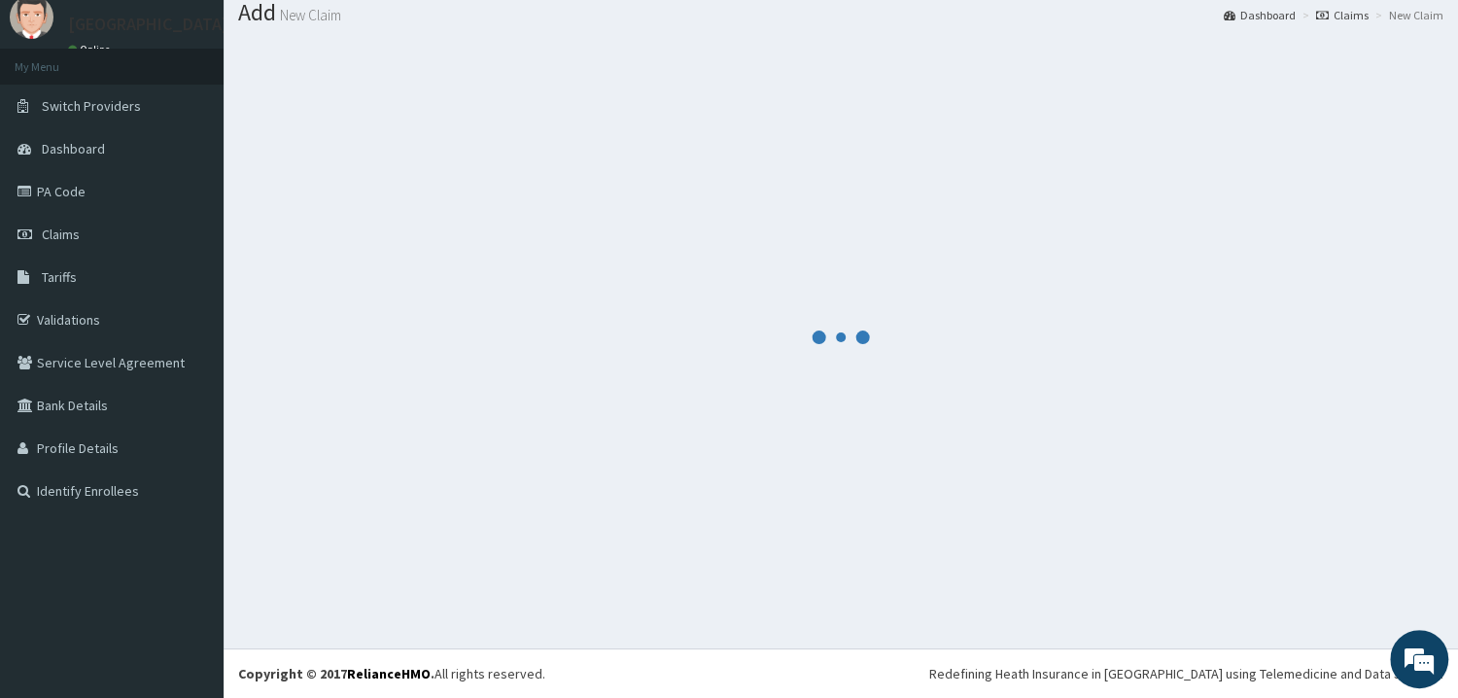
scroll to position [62, 0]
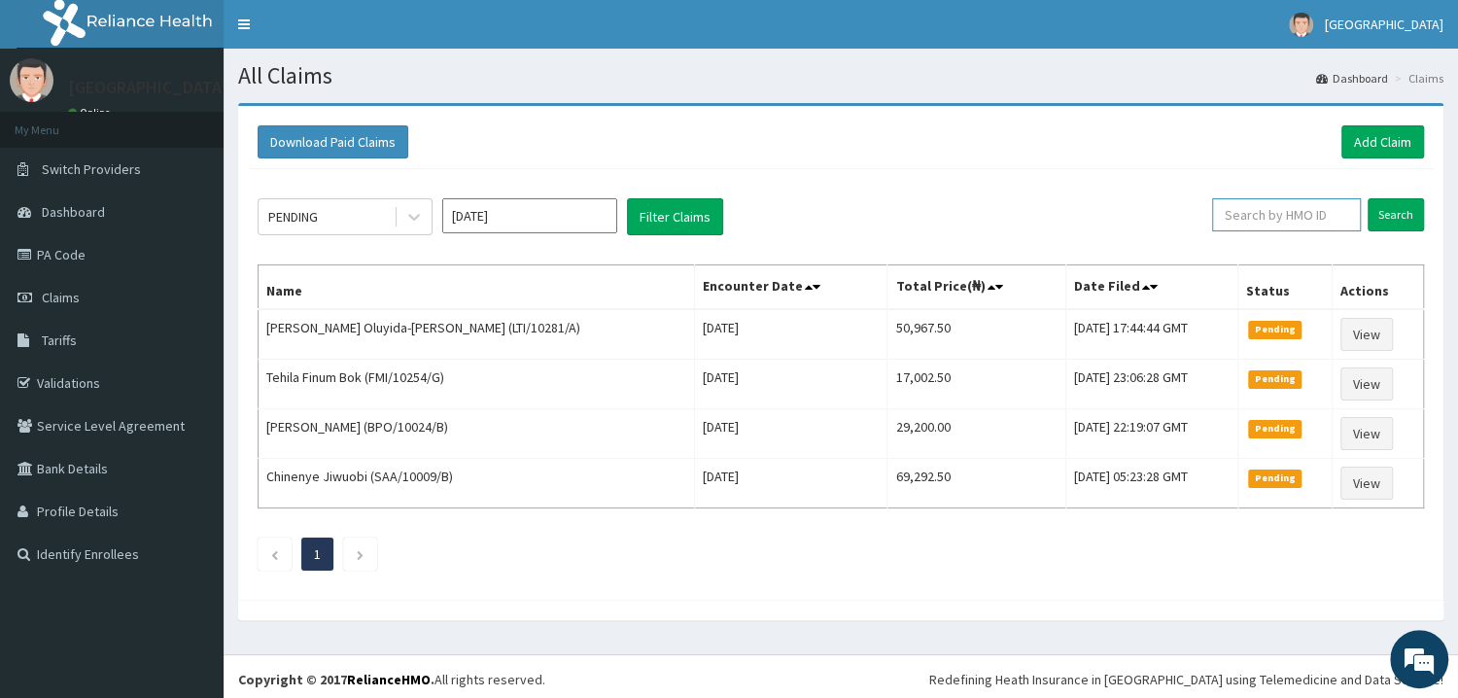
click at [1259, 222] on input "text" at bounding box center [1286, 214] width 149 height 33
type input "ENP/11235/D"
click at [1387, 212] on input "Search" at bounding box center [1395, 214] width 56 height 33
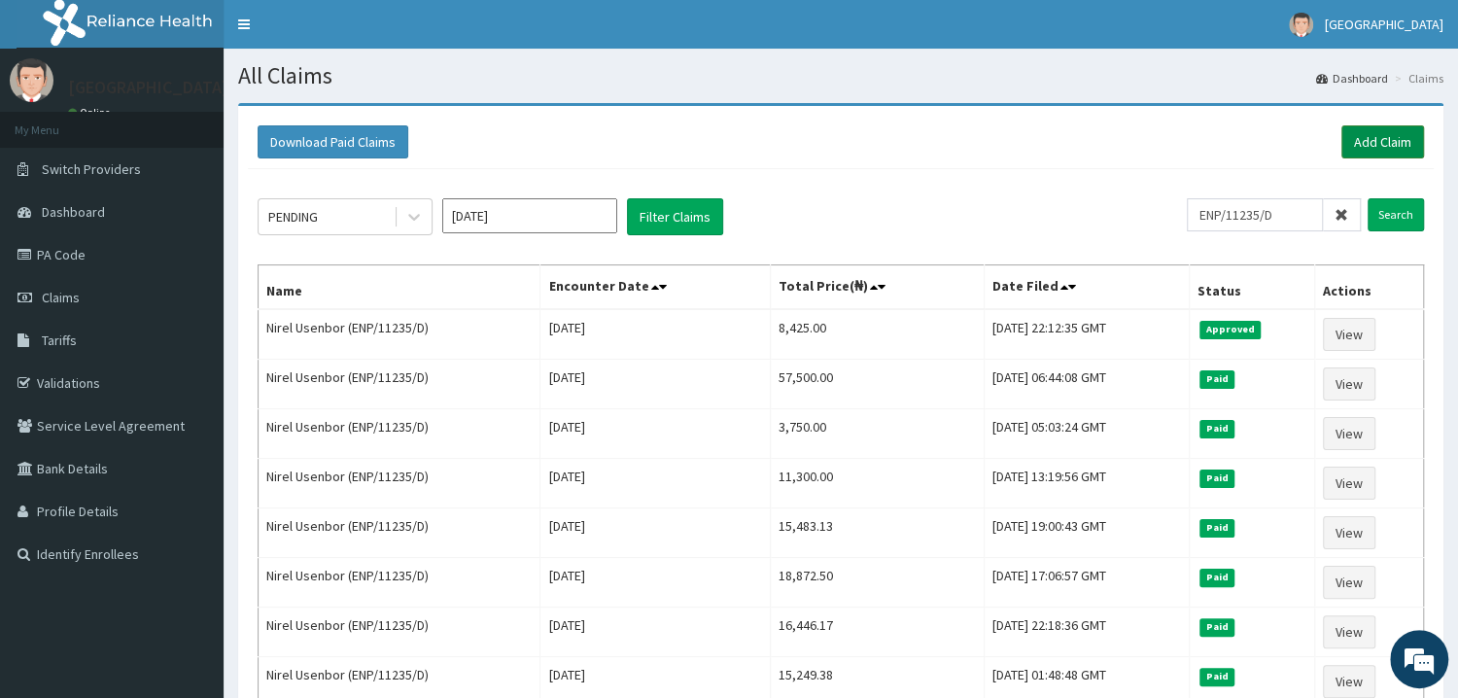
click at [1388, 155] on link "Add Claim" at bounding box center [1382, 141] width 83 height 33
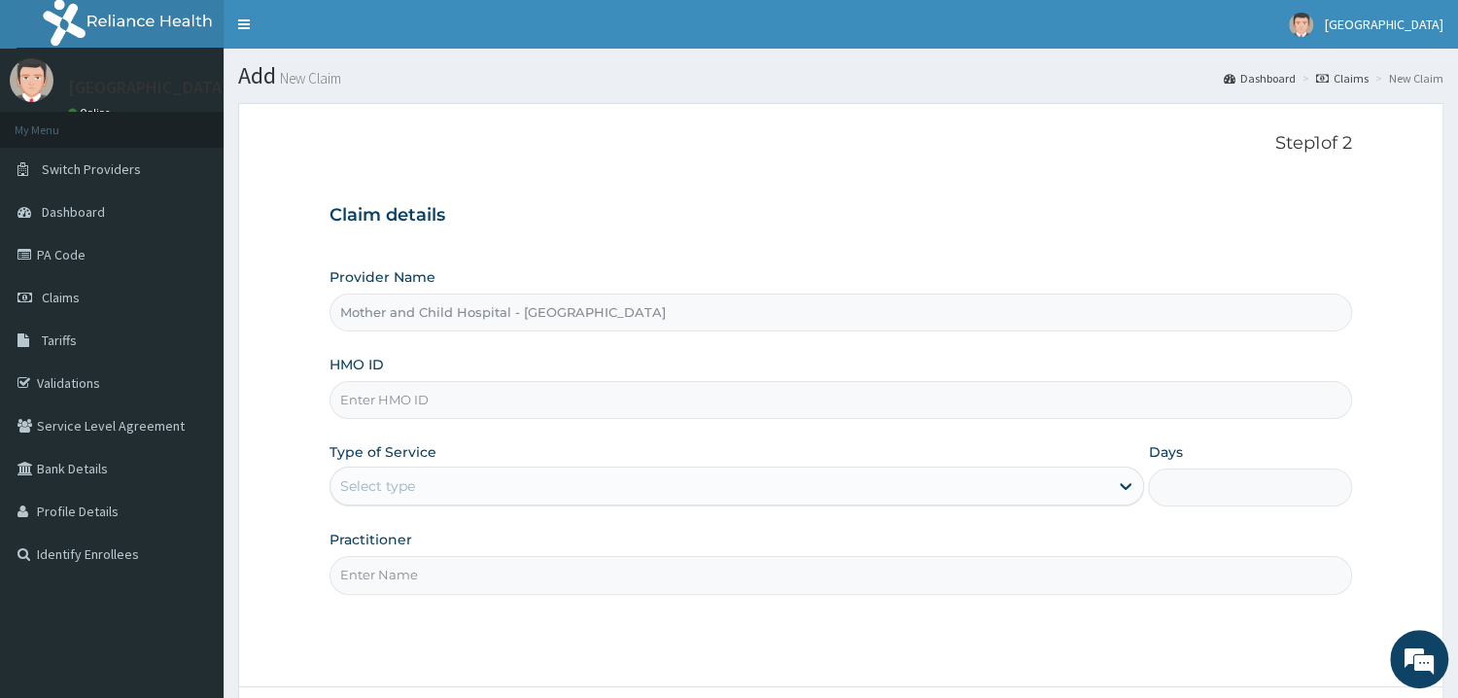
type input "Mother and Child Hospital - Omole"
click at [454, 406] on input "HMO ID" at bounding box center [840, 400] width 1022 height 38
type input "LTI/10281/A"
drag, startPoint x: 417, startPoint y: 480, endPoint x: 417, endPoint y: 495, distance: 14.6
click at [417, 481] on div "Select type" at bounding box center [719, 485] width 778 height 31
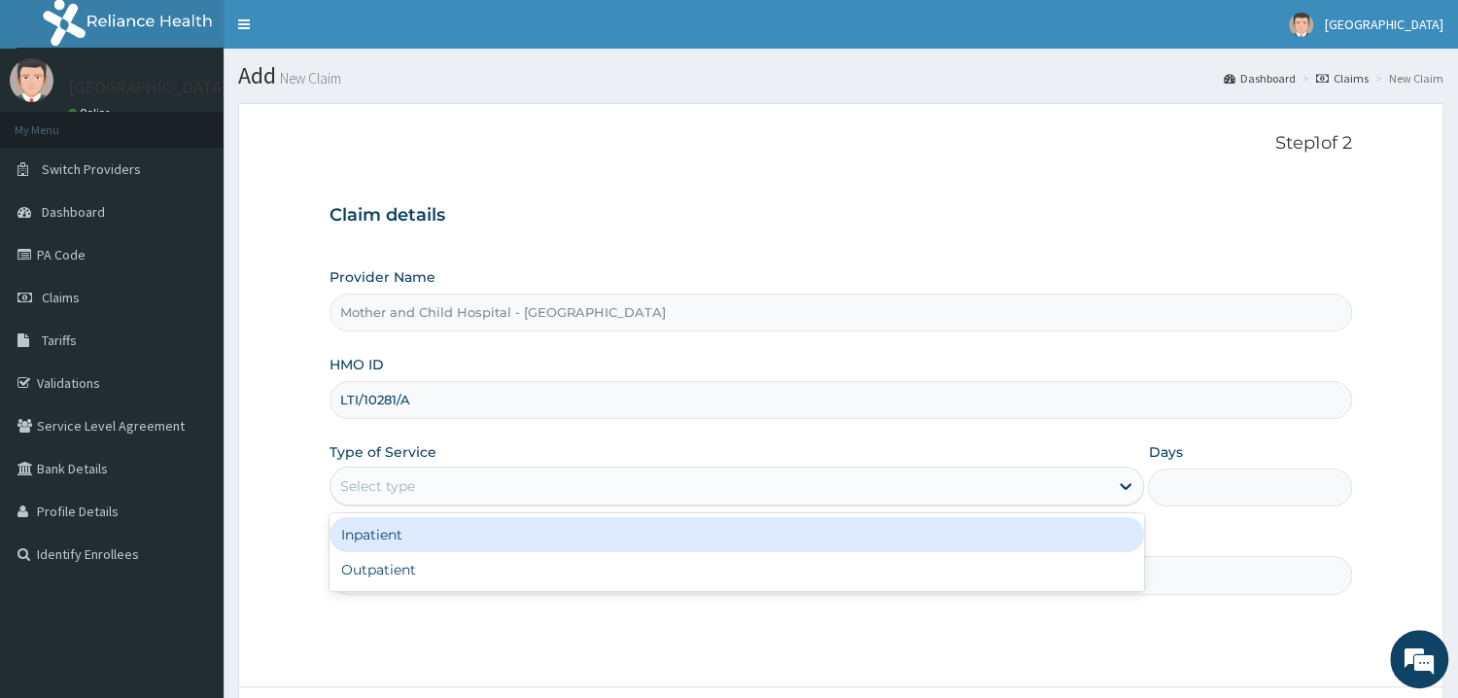
click at [422, 542] on div "Inpatient" at bounding box center [736, 534] width 815 height 35
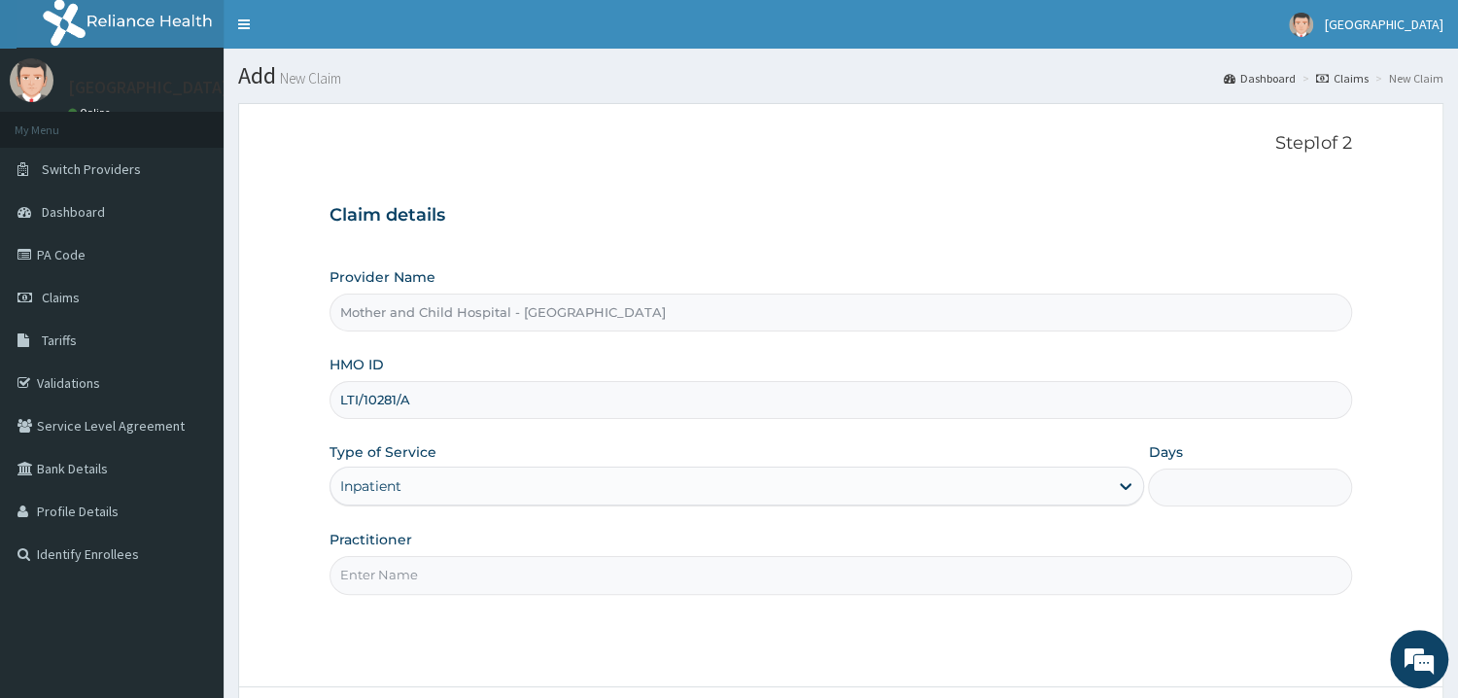
click at [1226, 494] on input "Days" at bounding box center [1250, 487] width 204 height 38
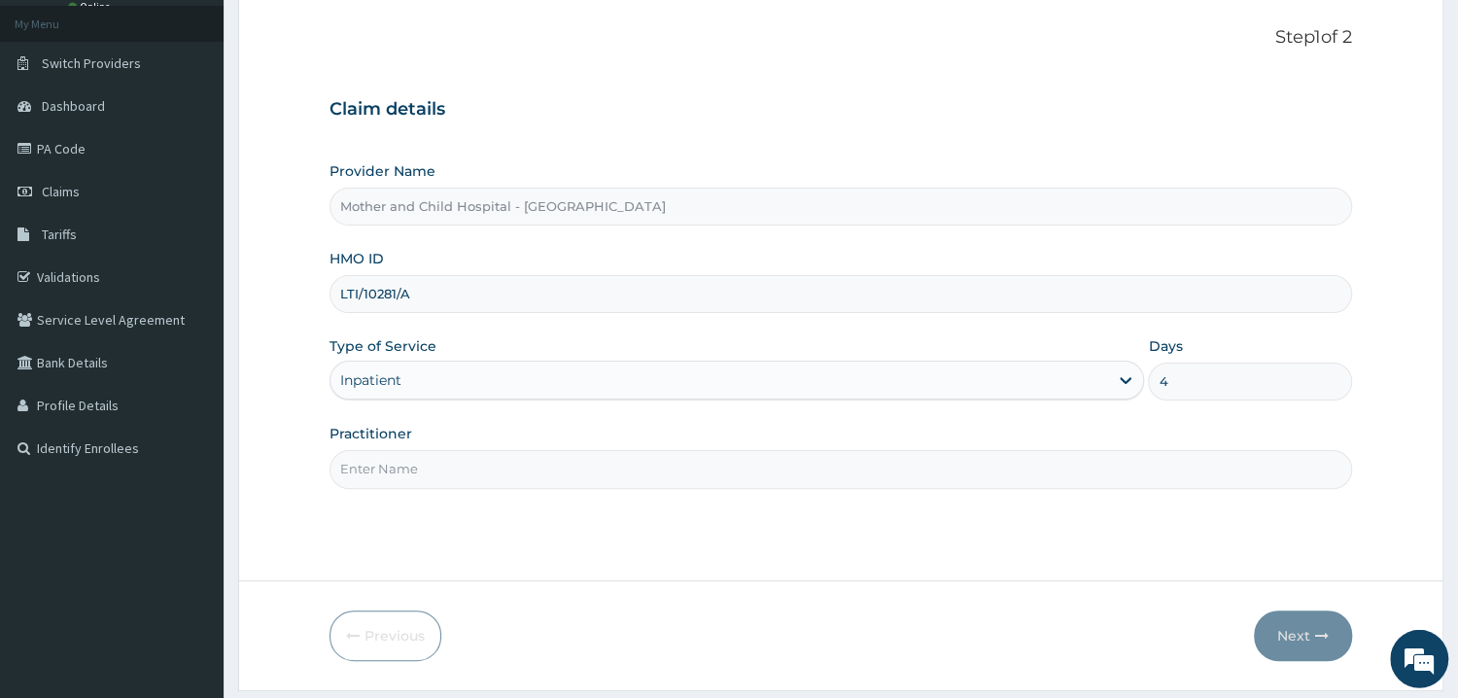
scroll to position [163, 0]
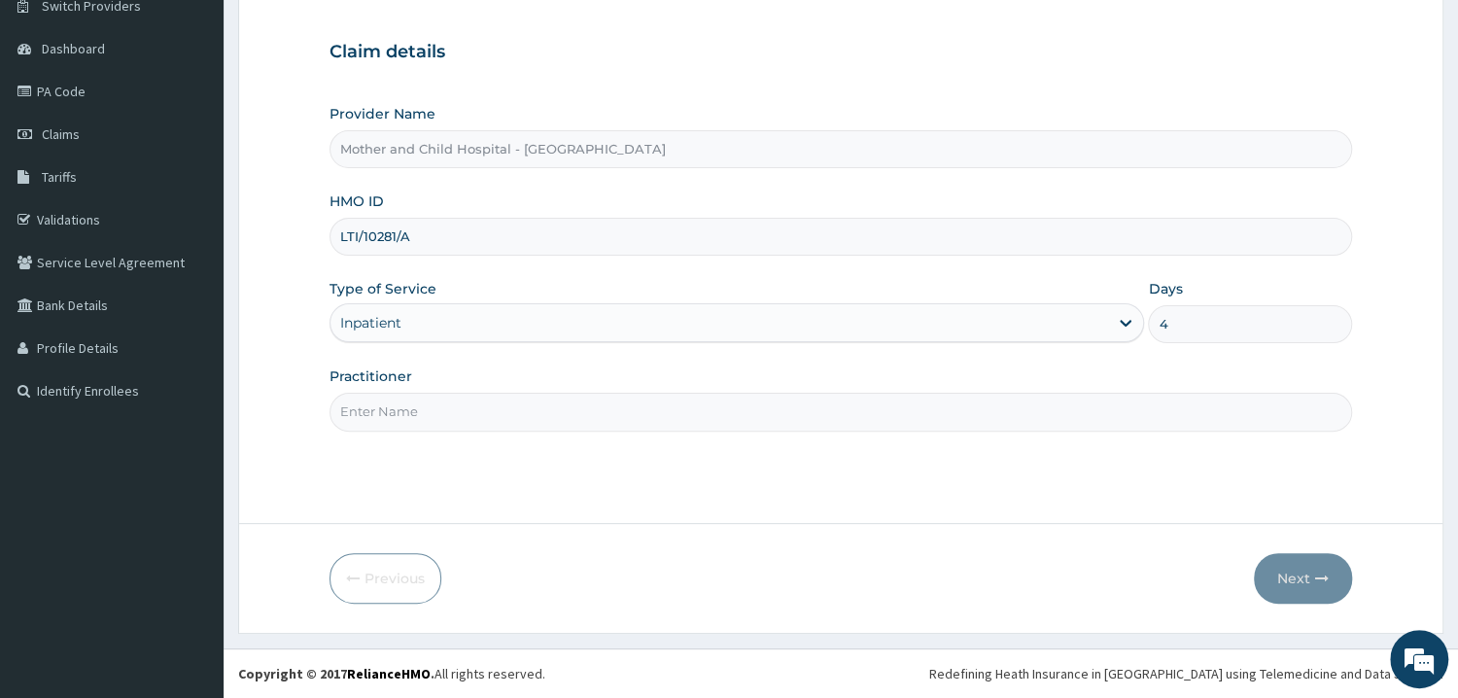
type input "4"
click at [413, 405] on input "Practitioner" at bounding box center [840, 412] width 1022 height 38
type input "DR ROTIMI"
click at [1286, 580] on button "Next" at bounding box center [1303, 578] width 98 height 51
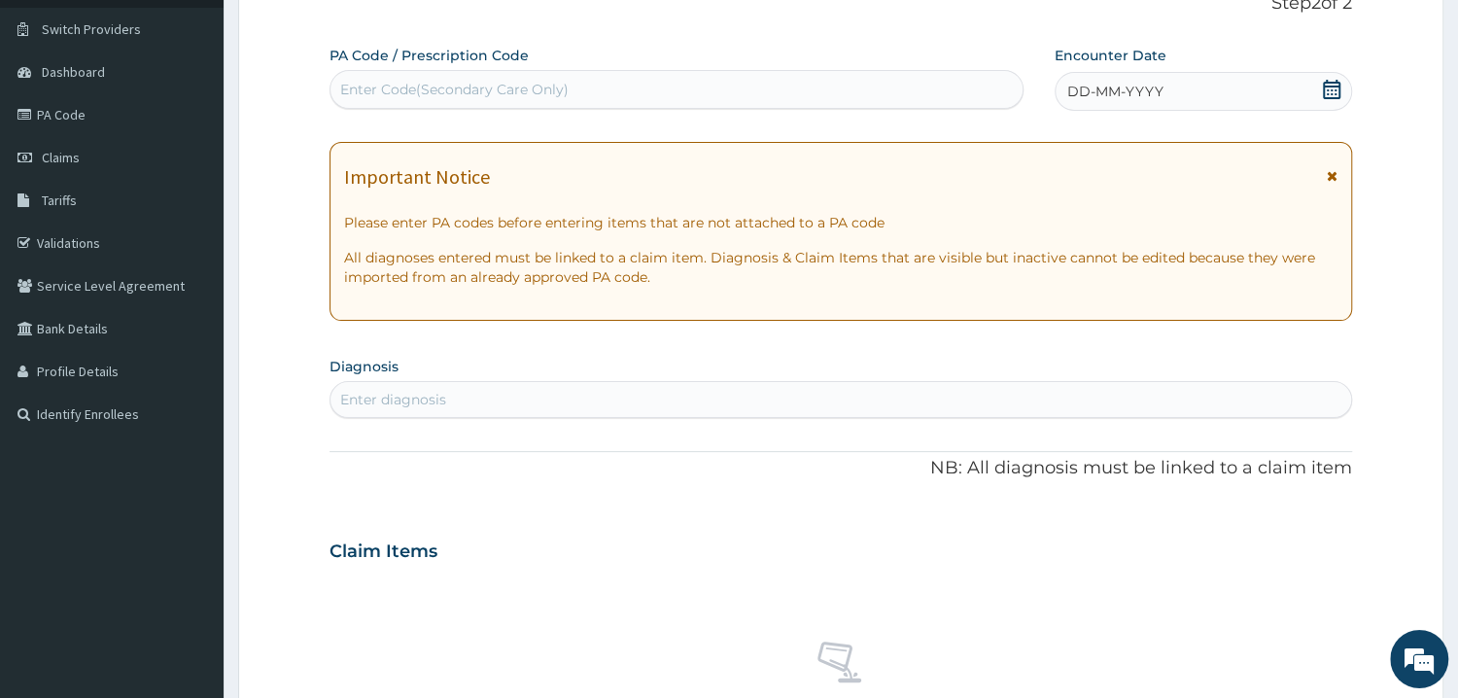
scroll to position [0, 0]
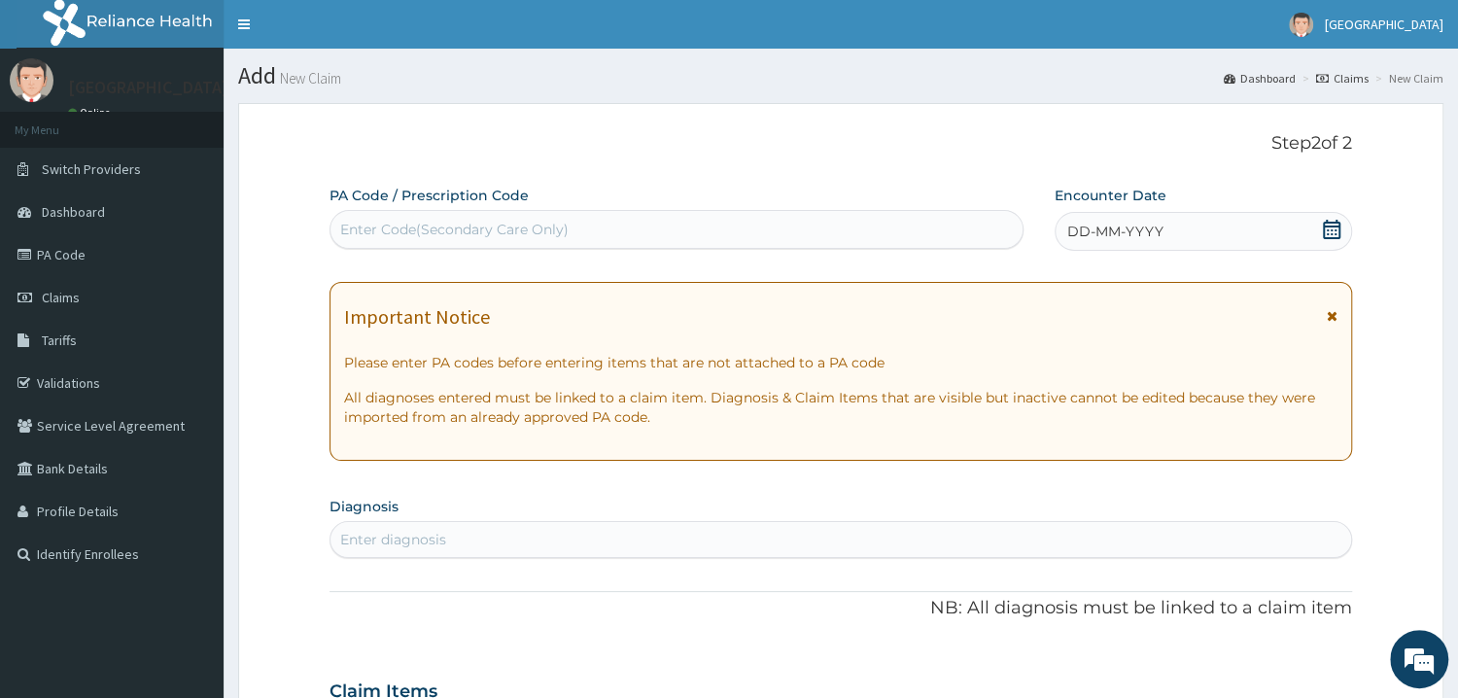
click at [495, 224] on div "Enter Code(Secondary Care Only)" at bounding box center [454, 229] width 228 height 19
type input "PA/8E9196"
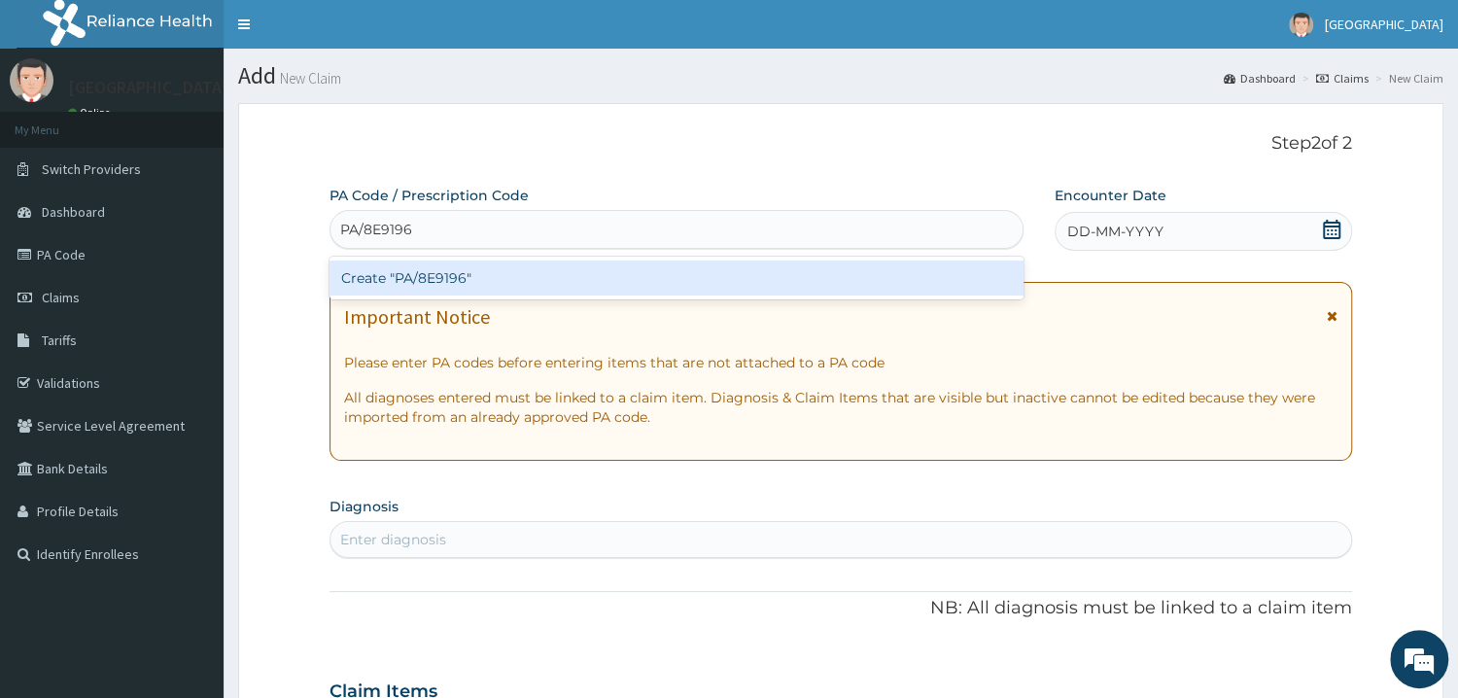
click at [400, 289] on div "Create "PA/8E9196"" at bounding box center [676, 277] width 694 height 35
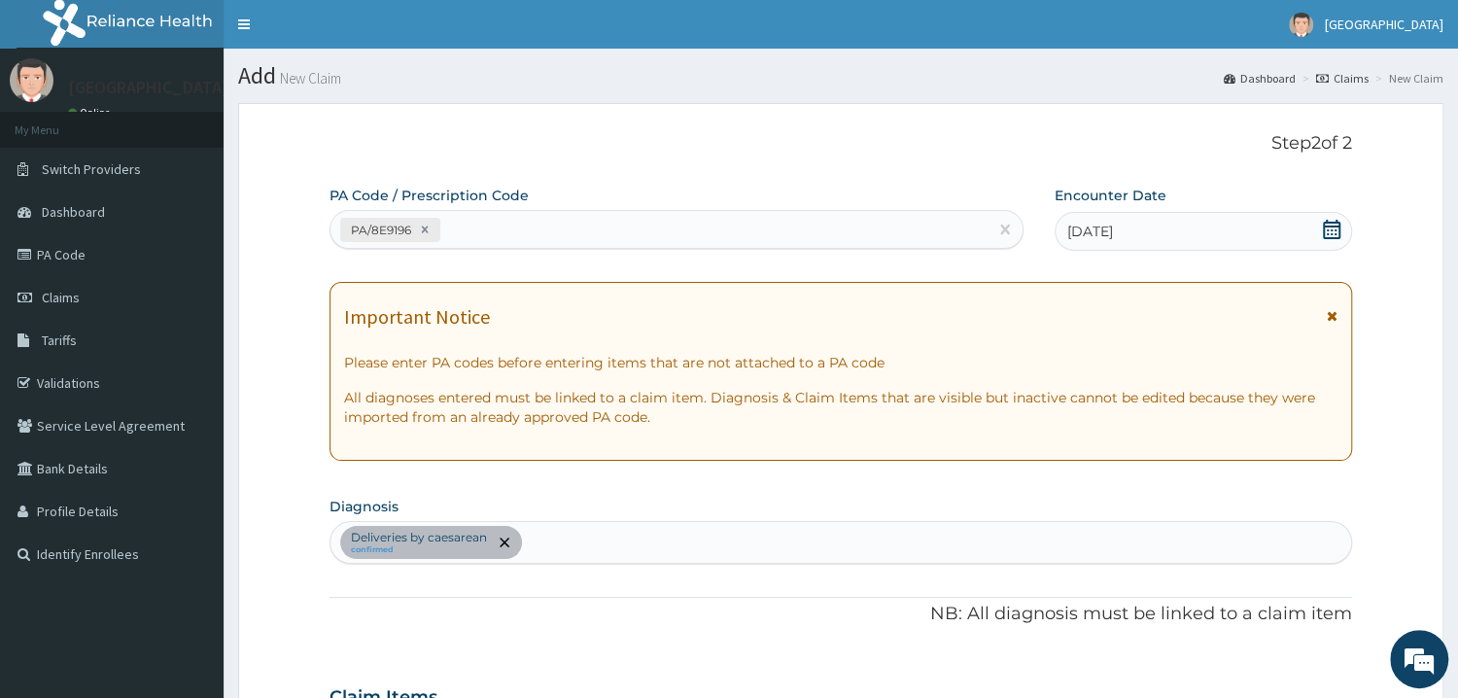
click at [610, 234] on div "PA/8E9196" at bounding box center [658, 230] width 657 height 32
type input "PA/D98C9C"
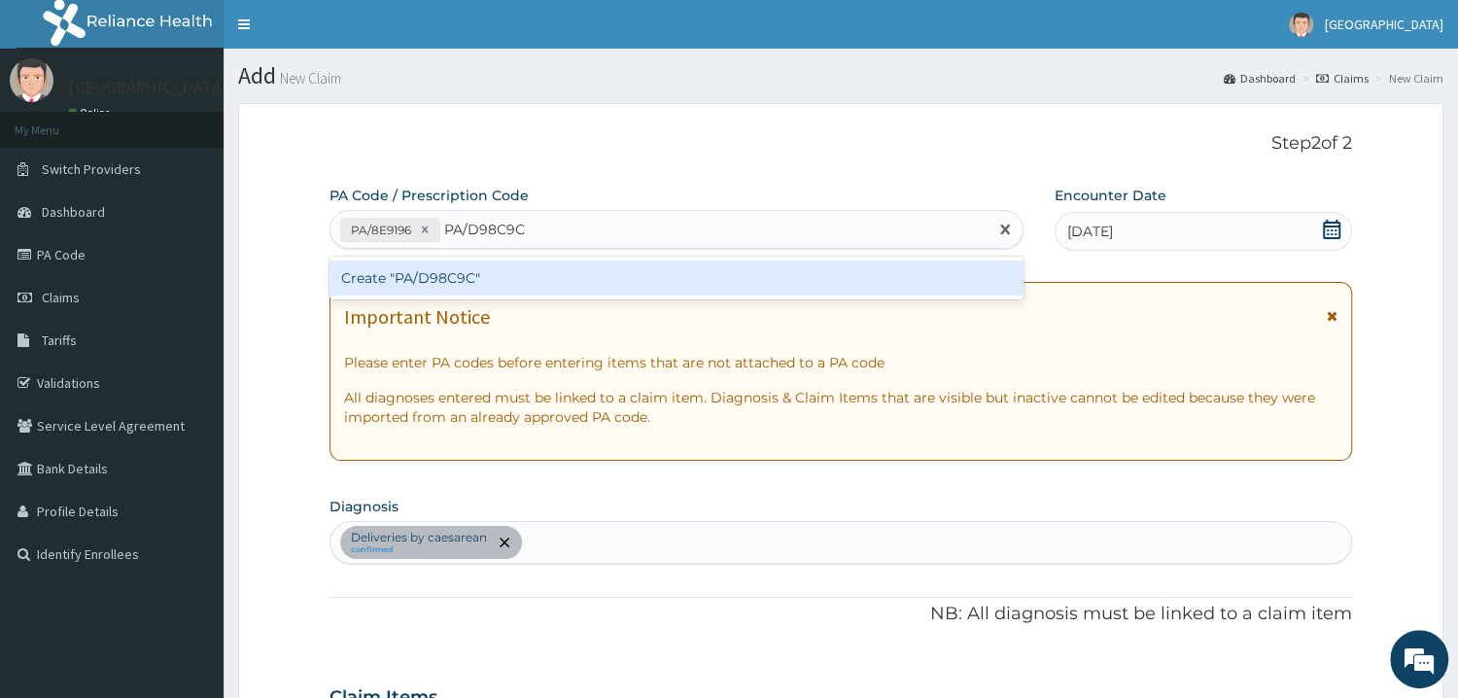
click at [470, 278] on div "Create "PA/D98C9C"" at bounding box center [676, 277] width 694 height 35
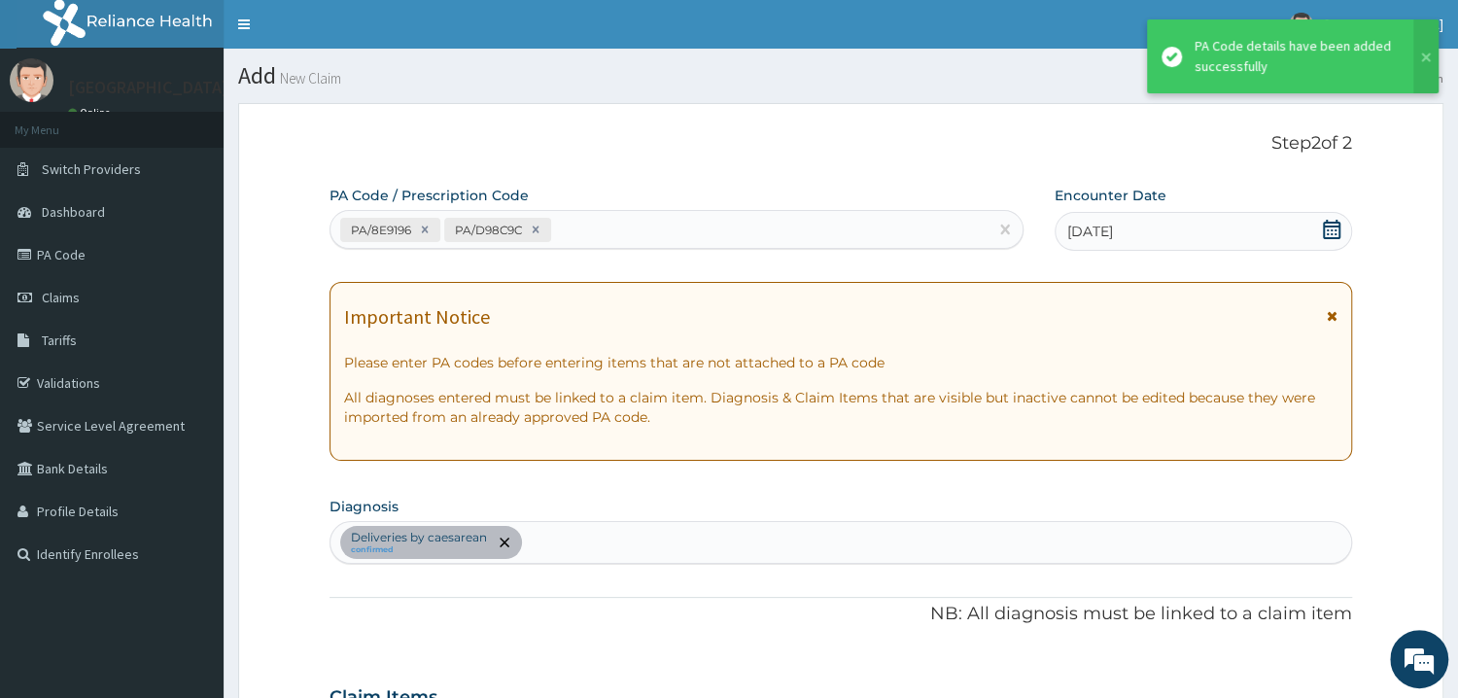
click at [654, 224] on div "PA/8E9196 PA/D98C9C" at bounding box center [658, 230] width 657 height 32
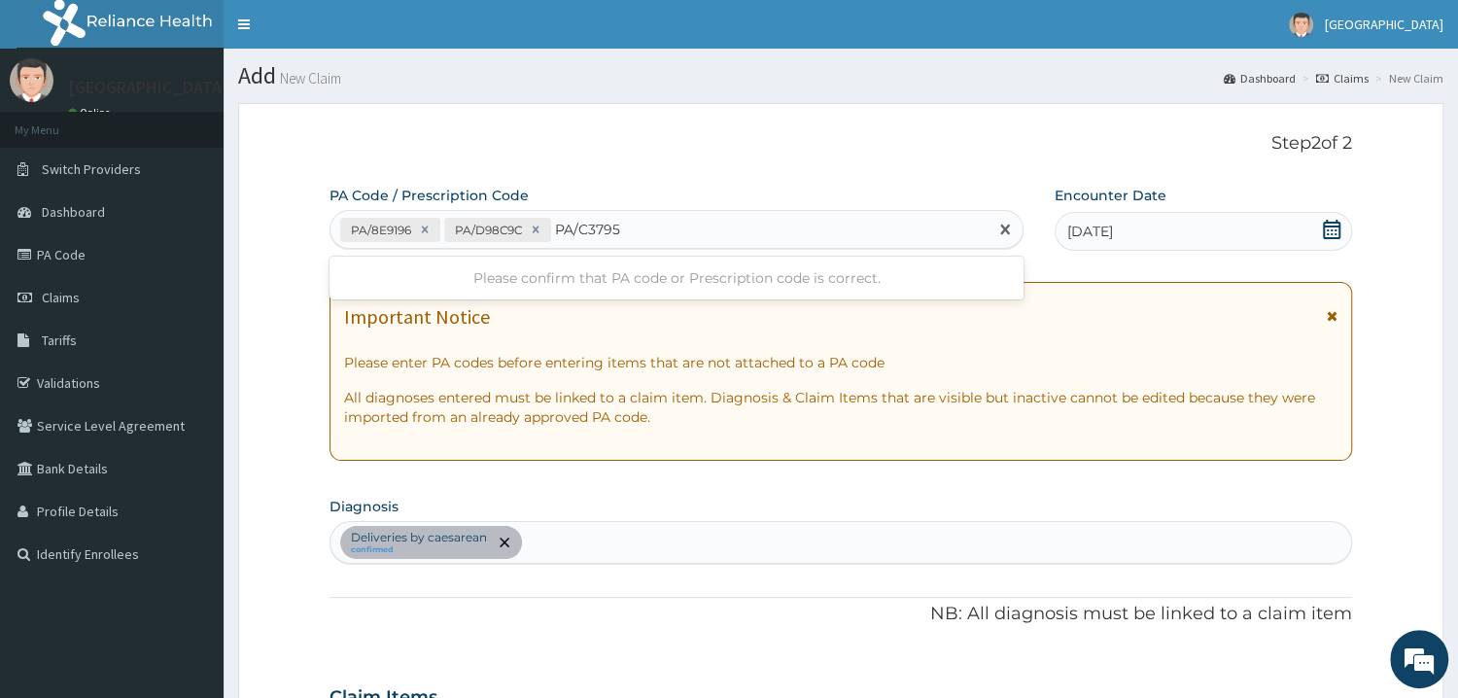
type input "PA/C37955"
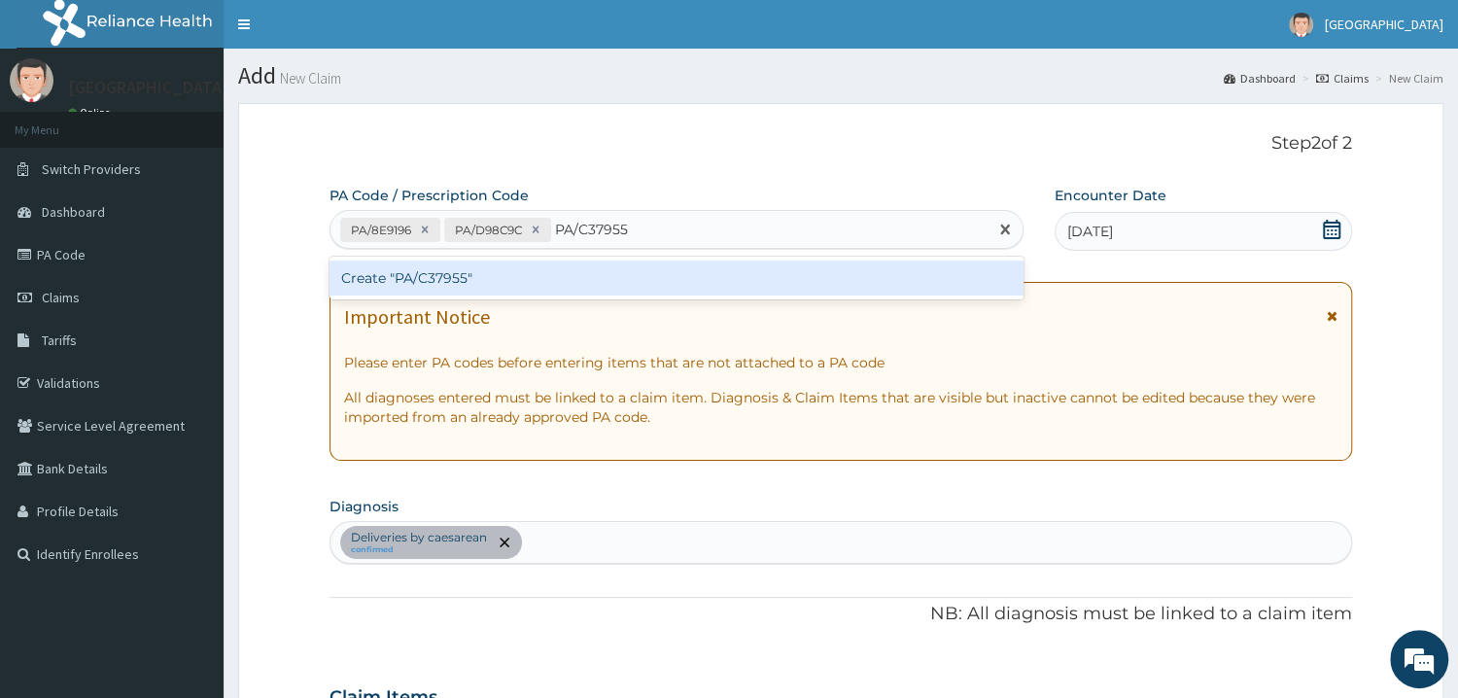
click at [431, 269] on div "Create "PA/C37955"" at bounding box center [676, 277] width 694 height 35
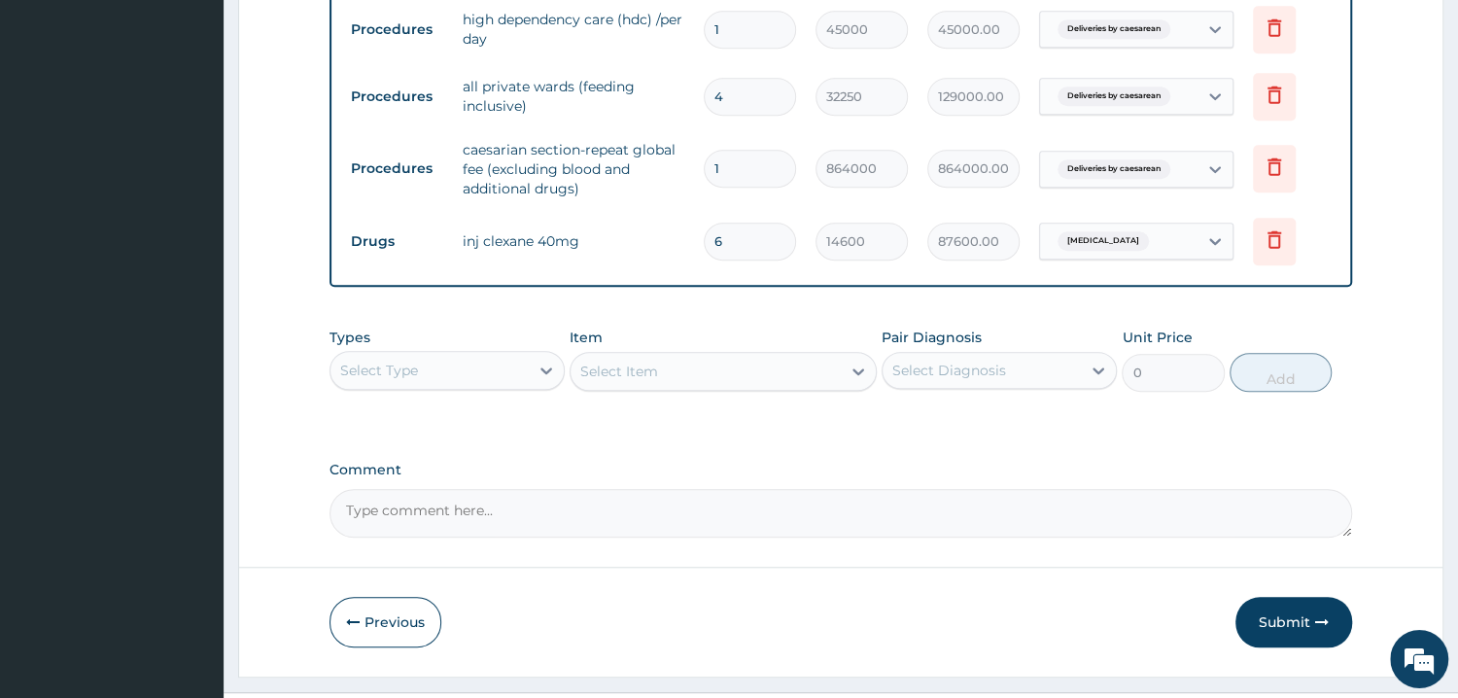
scroll to position [821, 0]
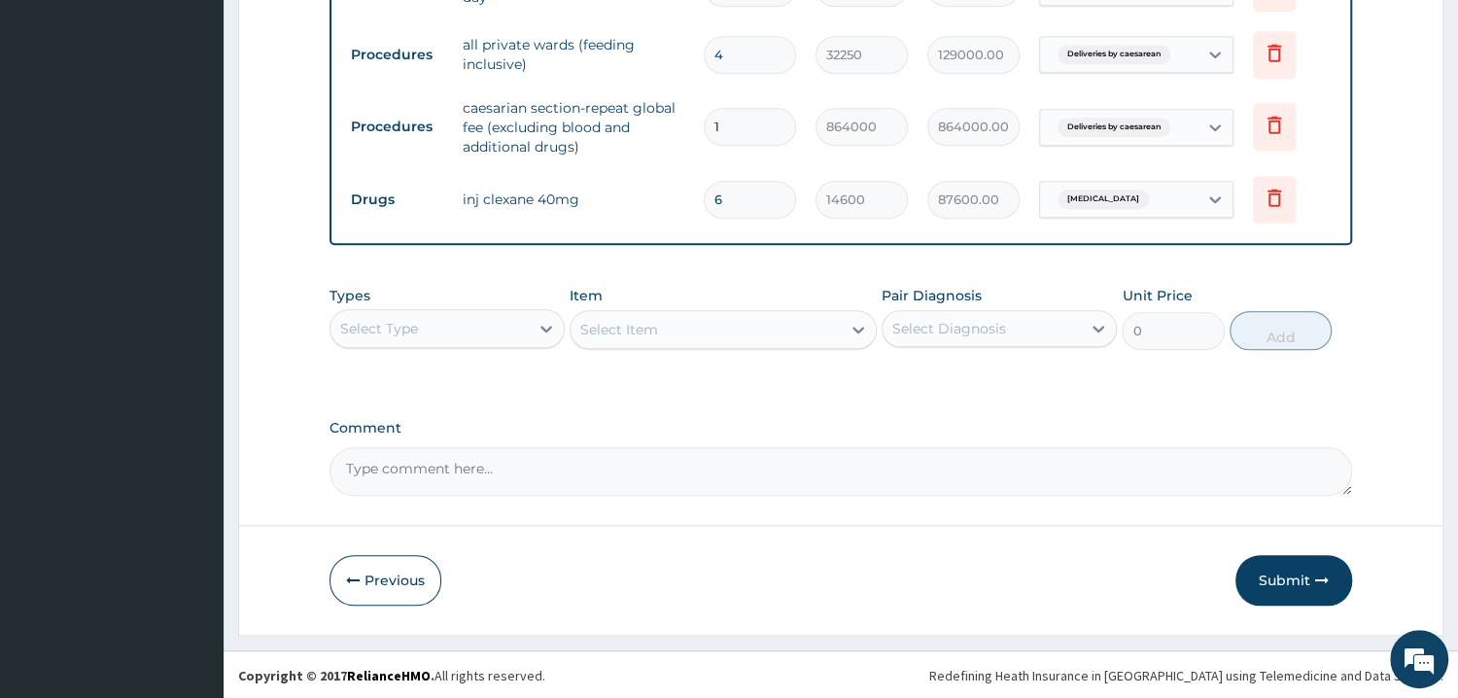
click at [431, 323] on div "Select Type" at bounding box center [429, 328] width 198 height 31
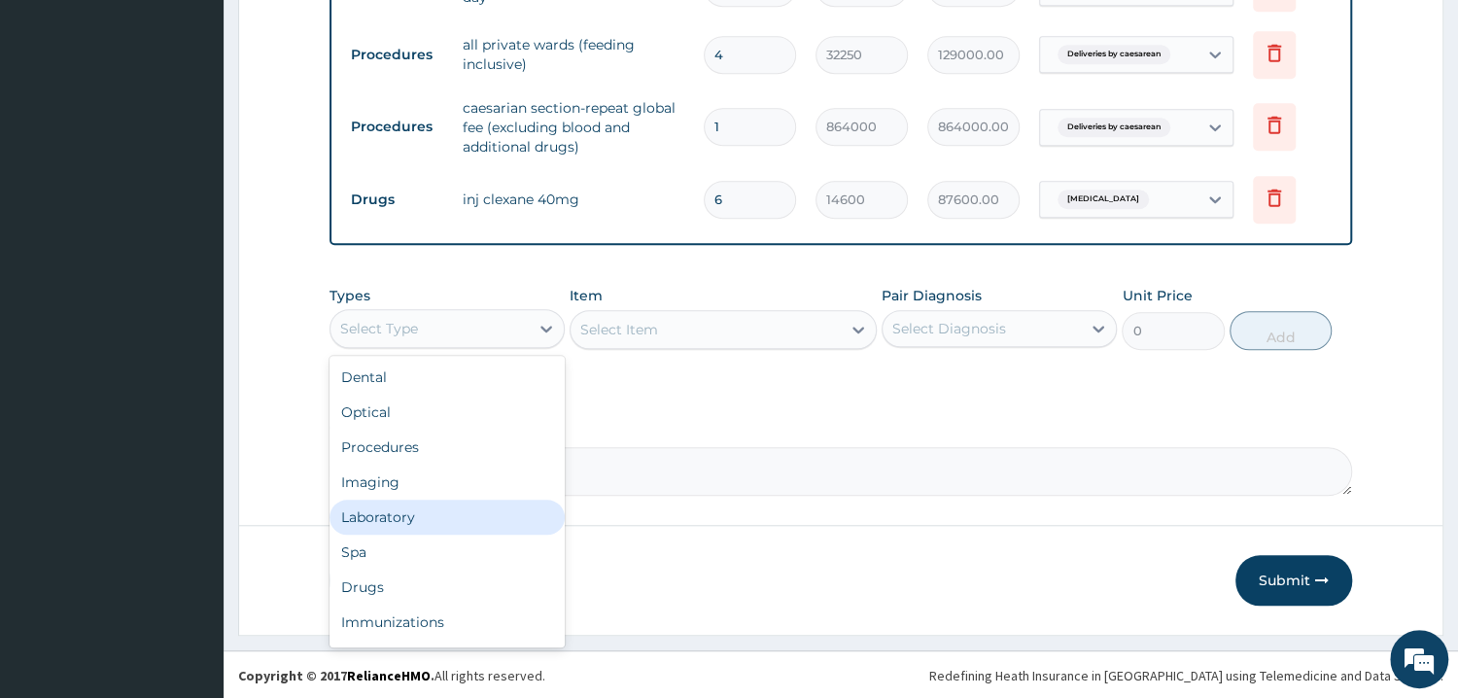
click at [425, 514] on div "Laboratory" at bounding box center [446, 517] width 235 height 35
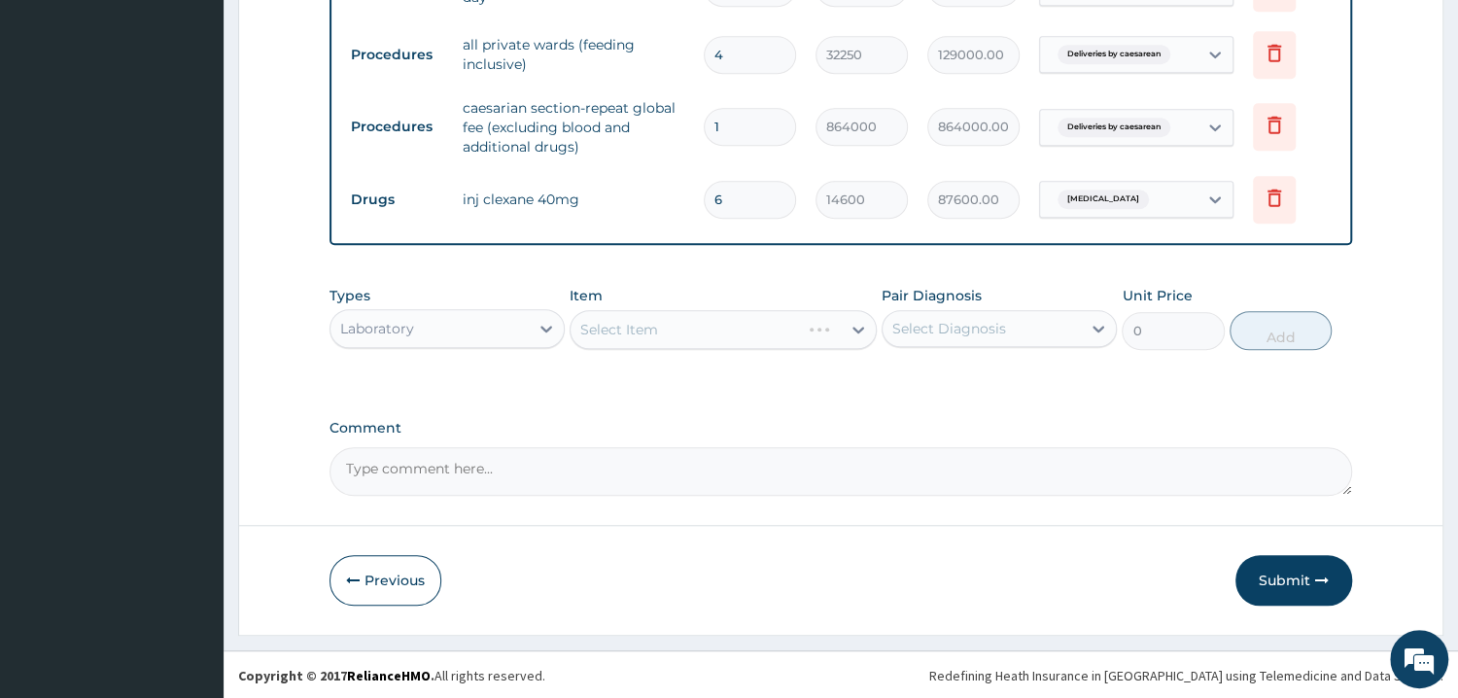
click at [673, 322] on div "Select Item" at bounding box center [722, 329] width 307 height 39
click at [636, 335] on div "Select Item" at bounding box center [722, 329] width 307 height 39
click at [664, 325] on div "Select Item" at bounding box center [722, 329] width 307 height 39
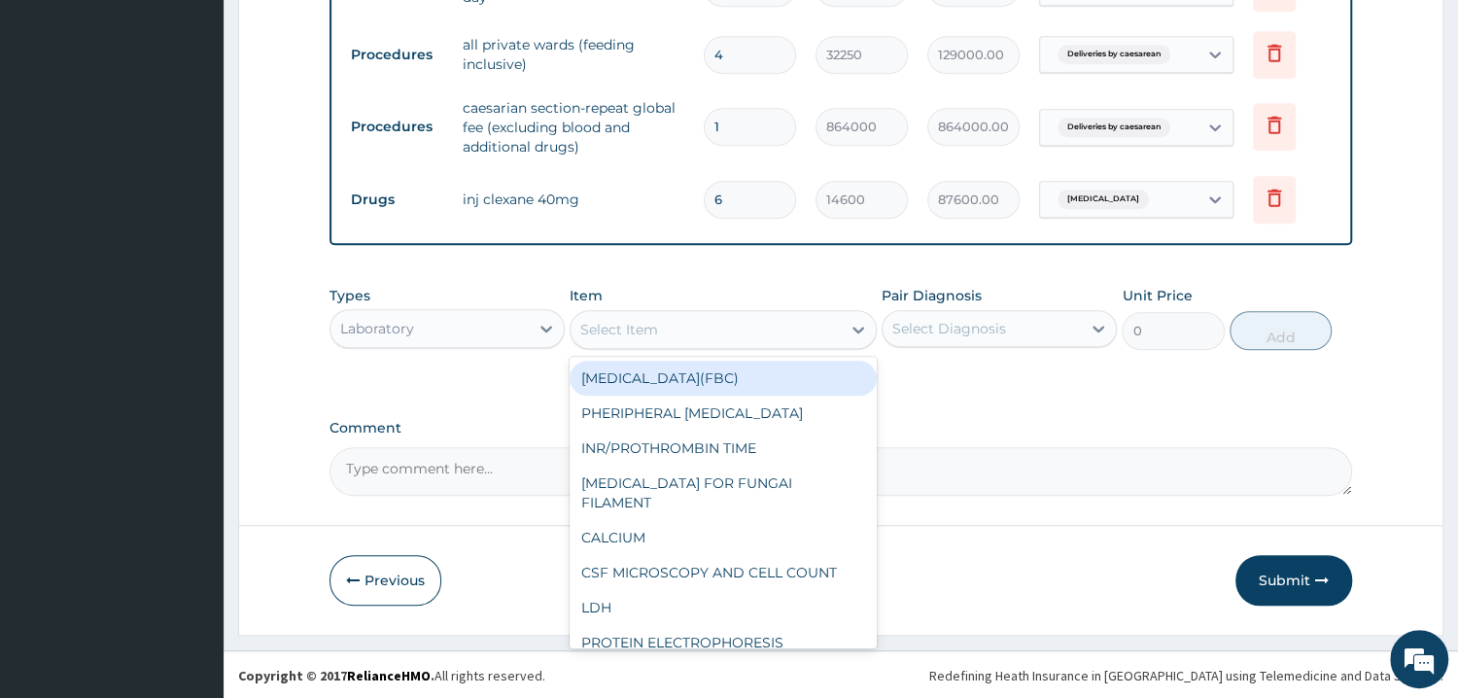
click at [700, 337] on div "Select Item" at bounding box center [705, 329] width 270 height 31
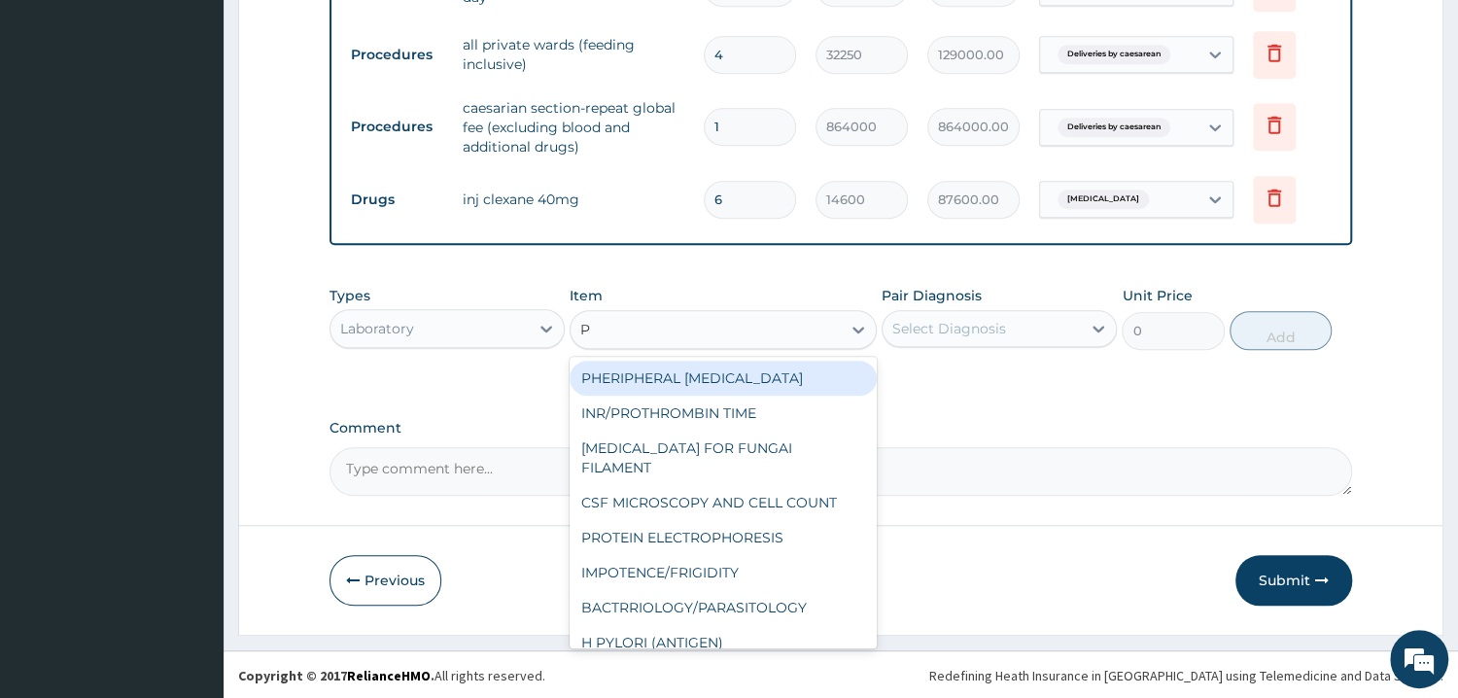
type input "PC"
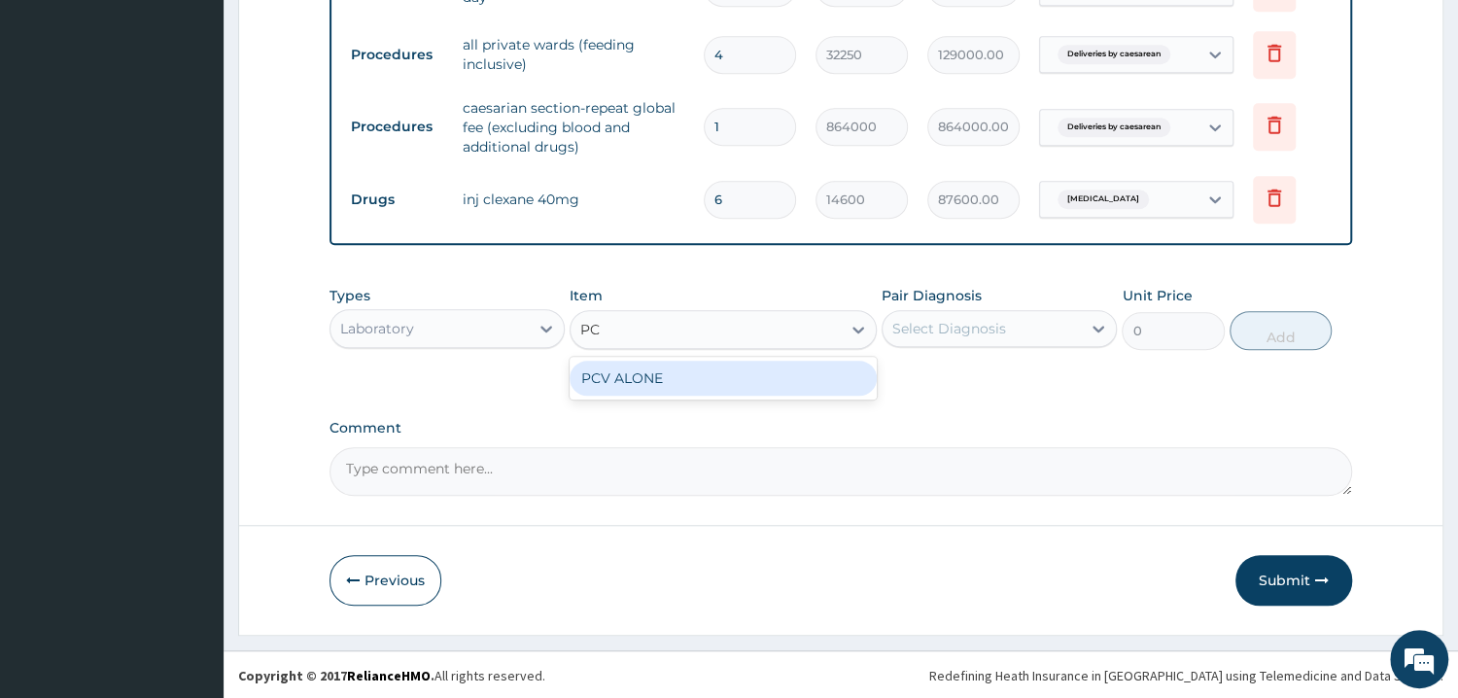
click at [641, 381] on div "PCV ALONE" at bounding box center [722, 378] width 307 height 35
type input "1402.5"
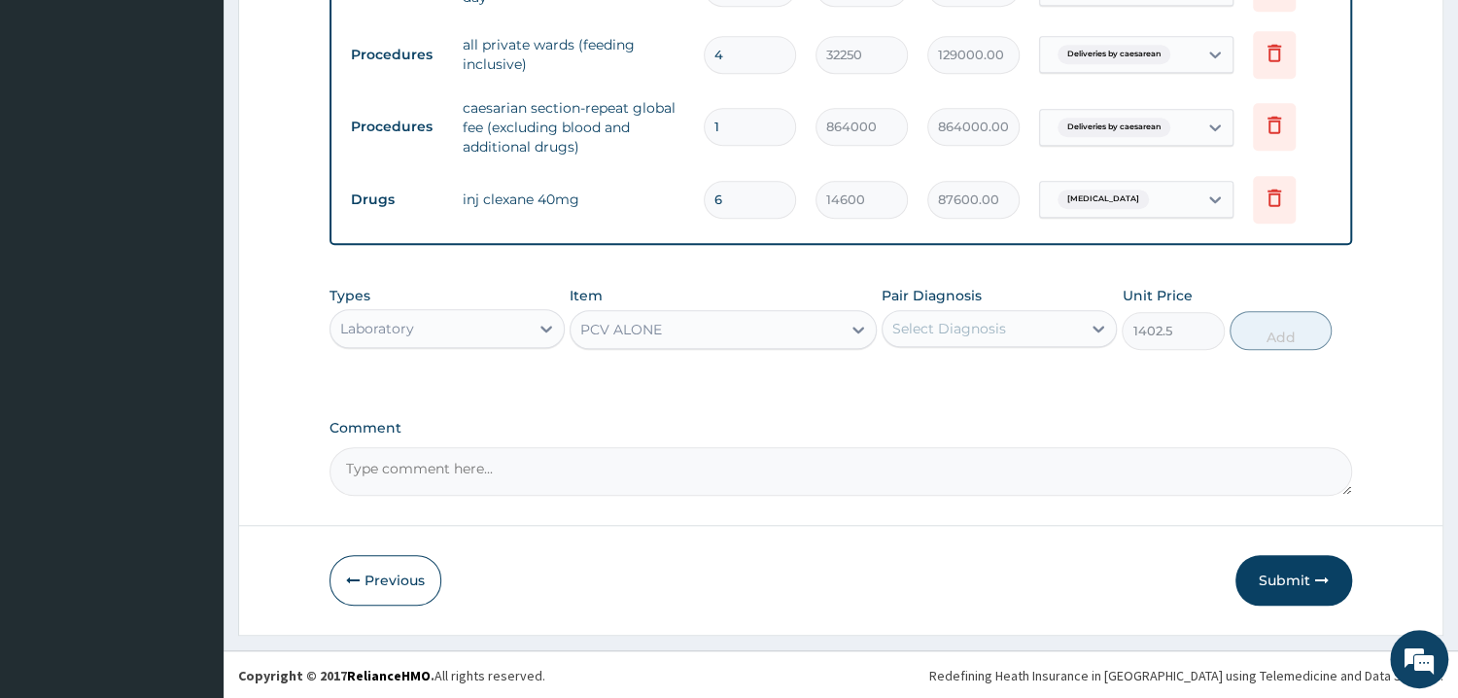
click at [1007, 343] on div "Select Diagnosis" at bounding box center [998, 328] width 235 height 37
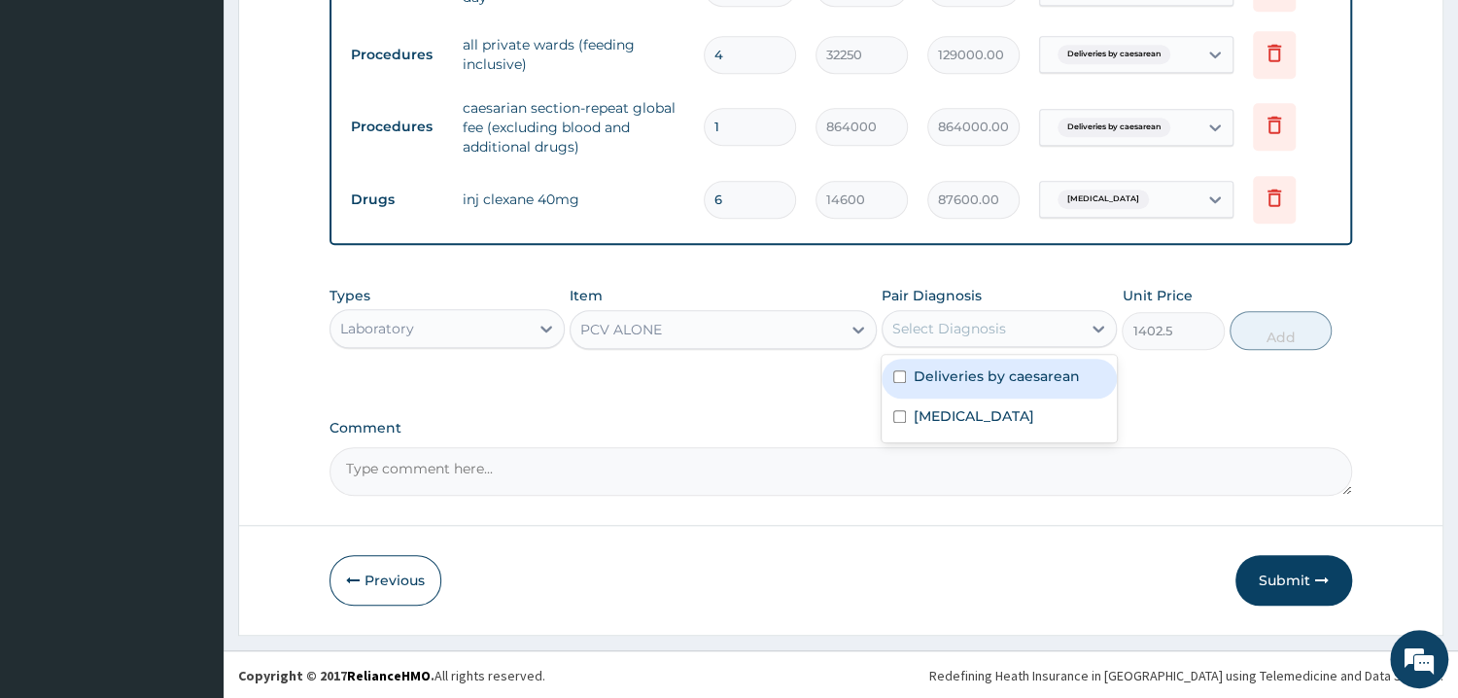
click at [1046, 380] on label "Deliveries by caesarean" at bounding box center [997, 375] width 166 height 19
checkbox input "true"
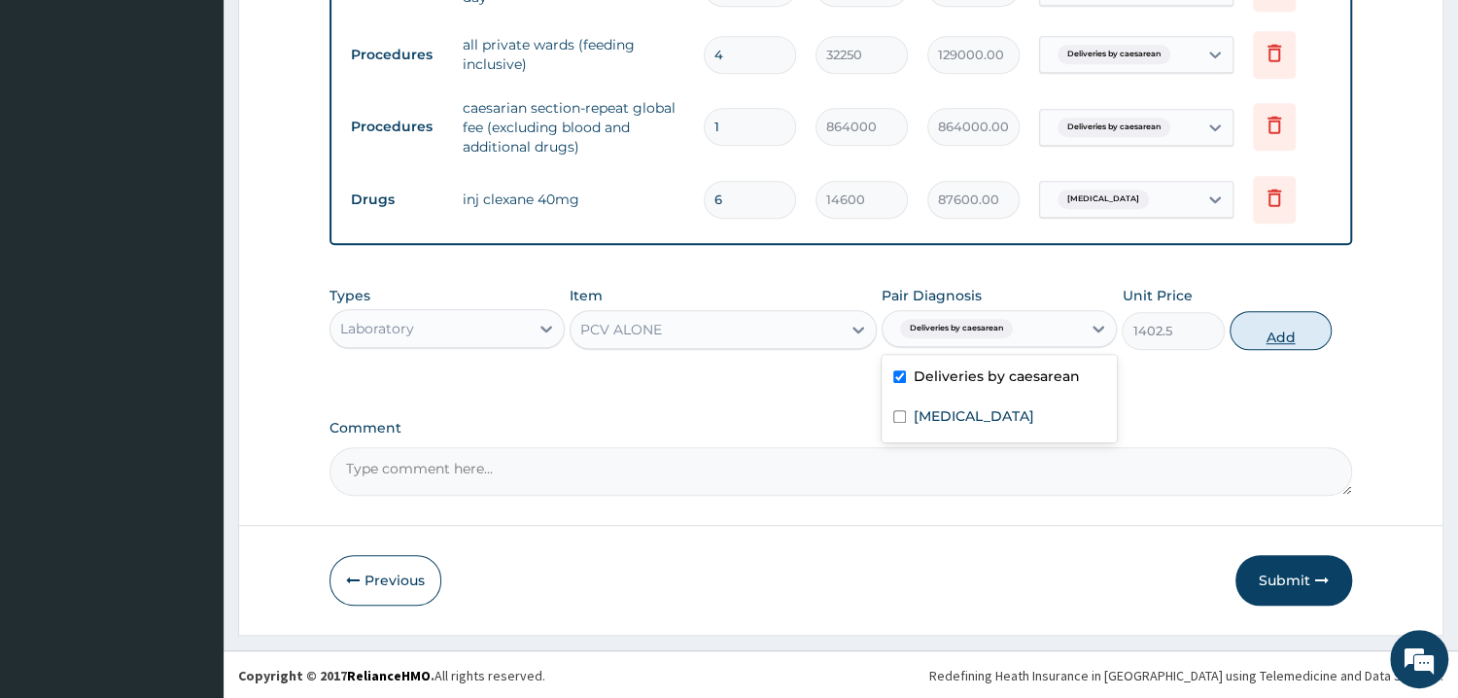
click at [1276, 345] on button "Add" at bounding box center [1280, 330] width 102 height 39
type input "0"
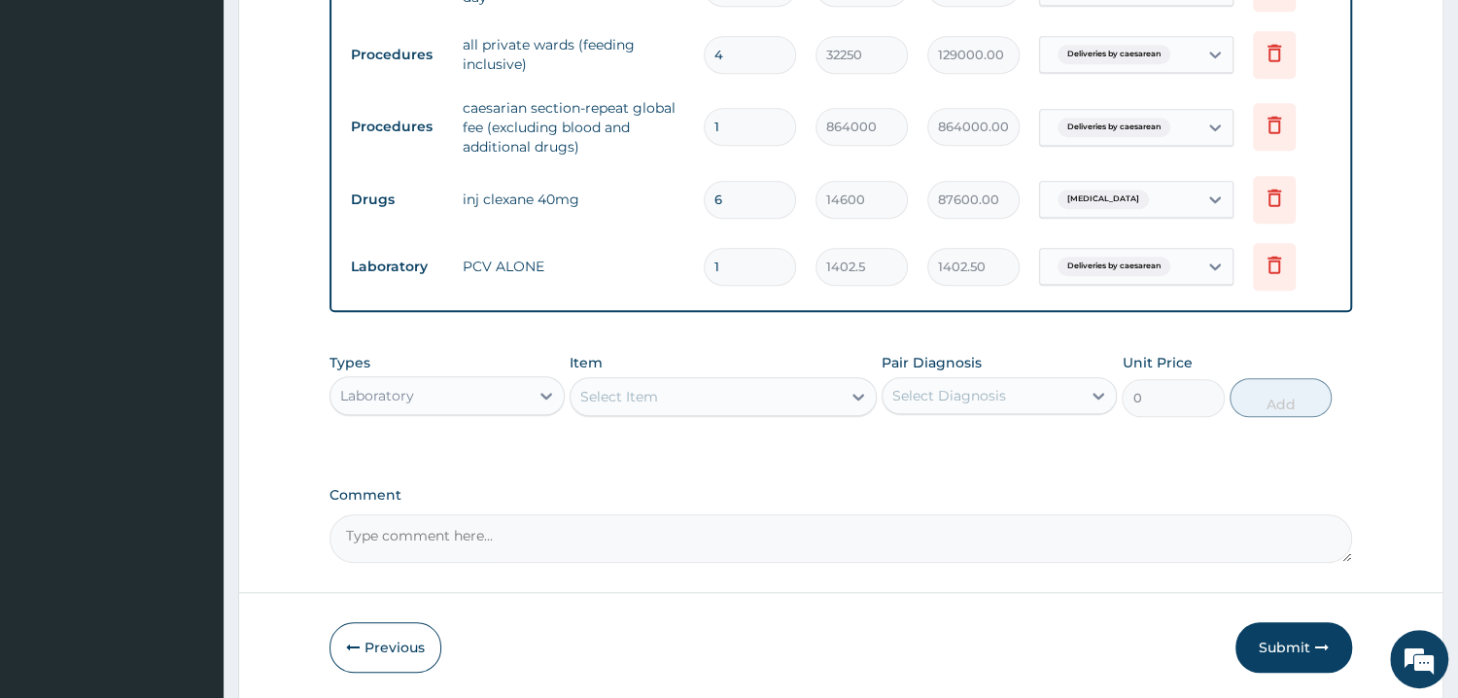
click at [653, 400] on div "Select Item" at bounding box center [619, 396] width 78 height 19
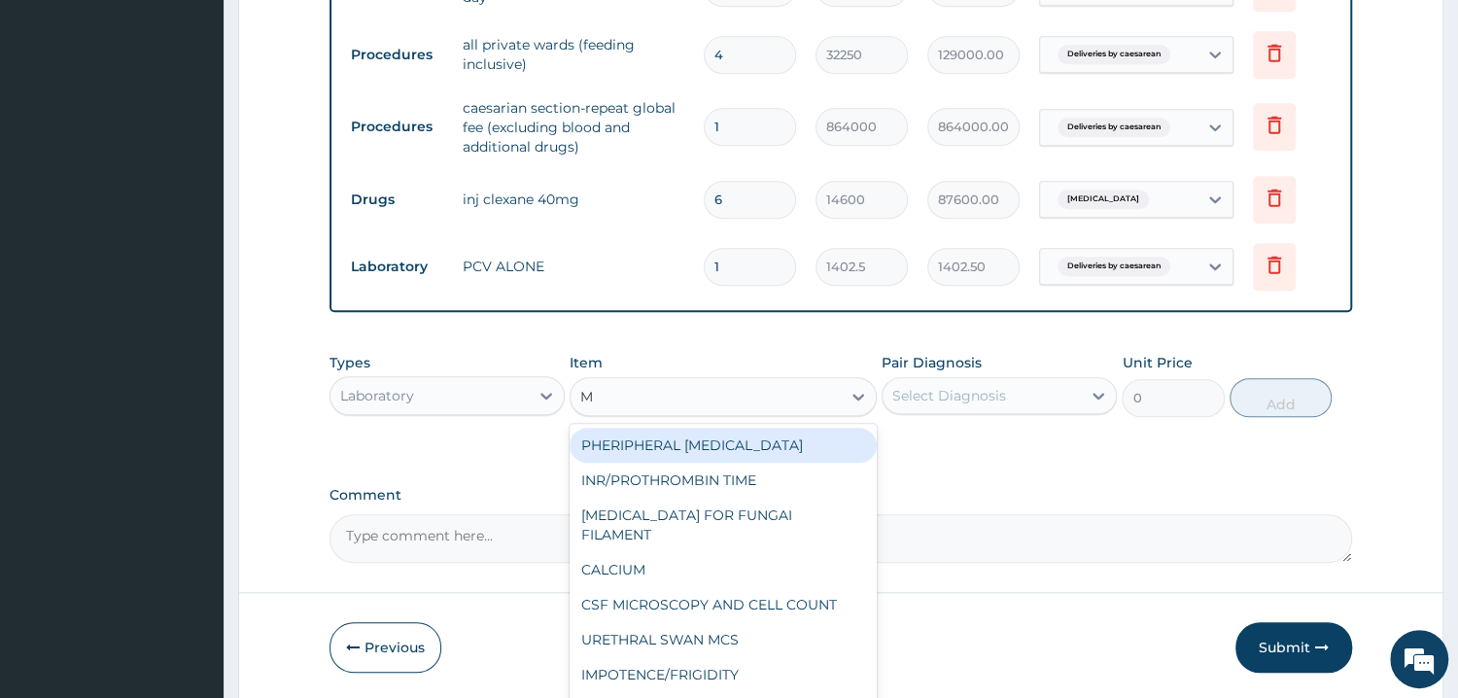
type input "MP"
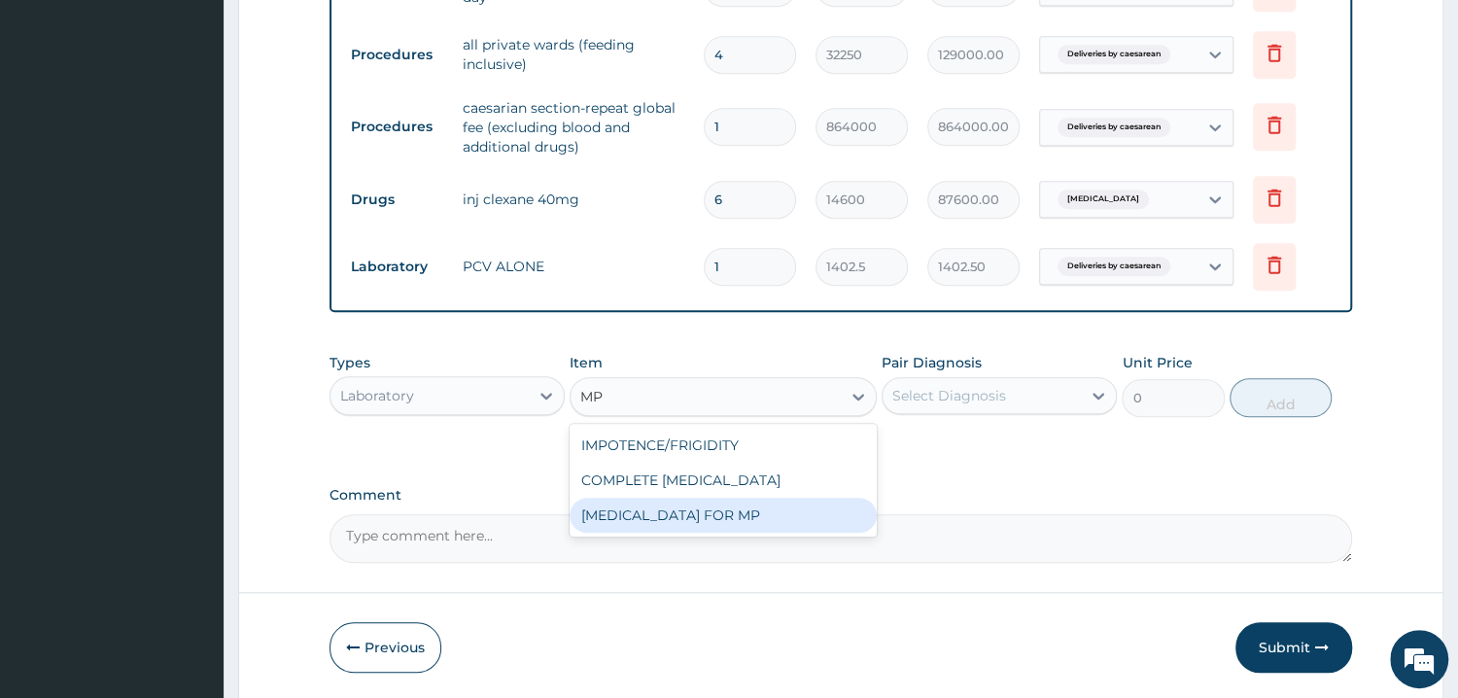
click at [694, 509] on div "BLOOD FILM FOR MP" at bounding box center [722, 515] width 307 height 35
type input "1870"
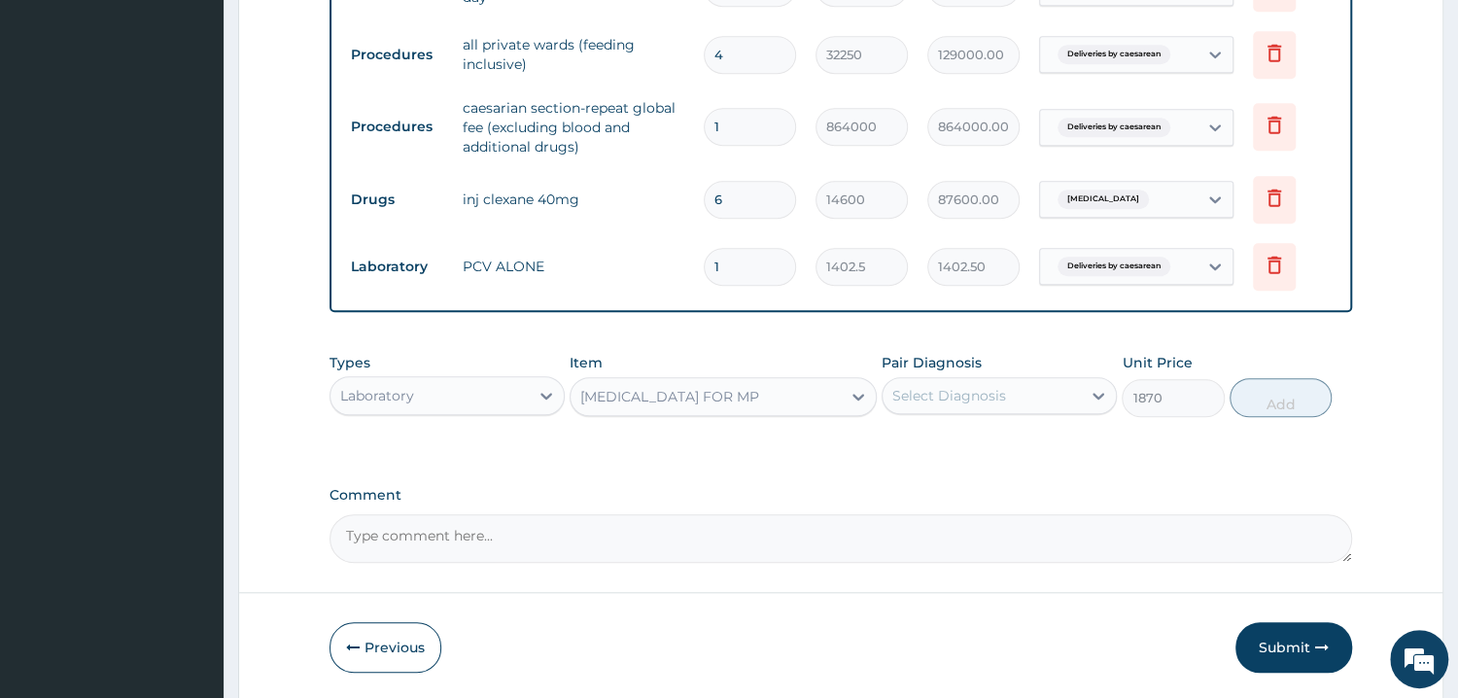
click at [985, 398] on div "Select Diagnosis" at bounding box center [949, 395] width 114 height 19
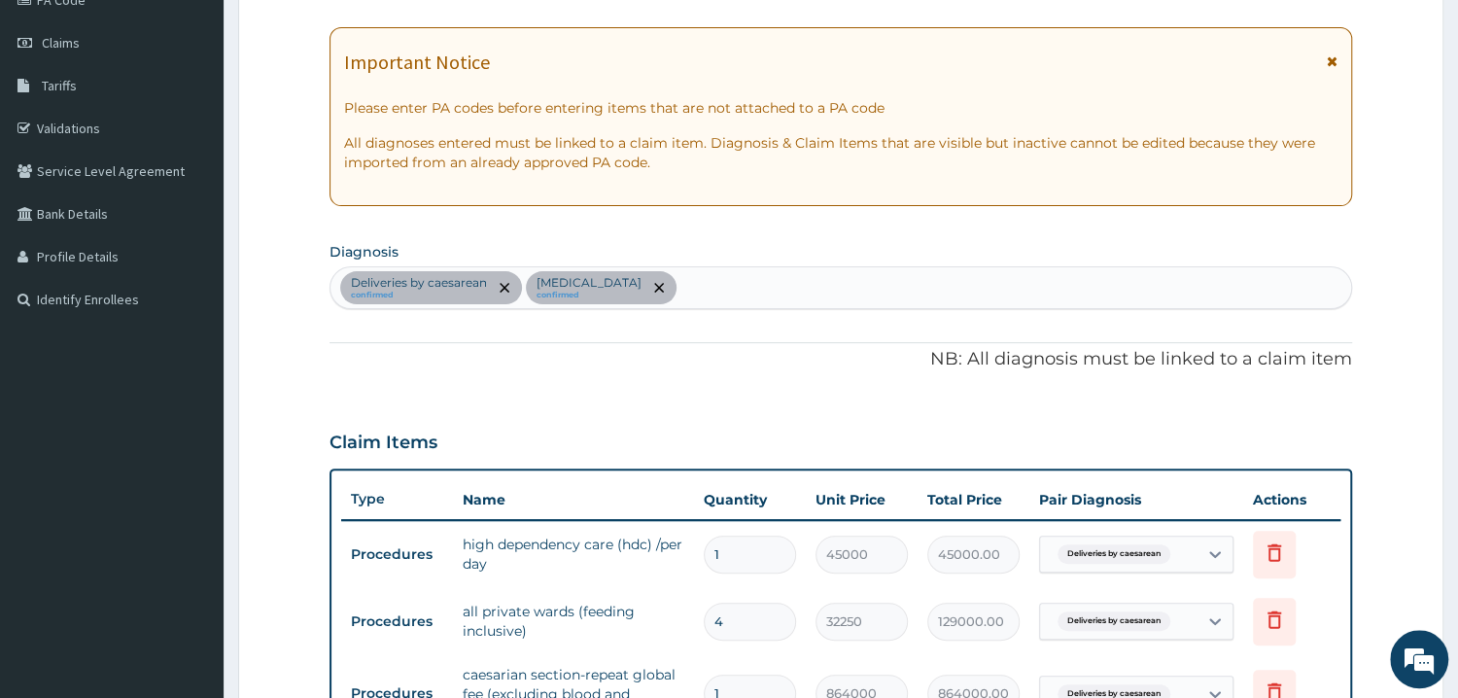
scroll to position [196, 0]
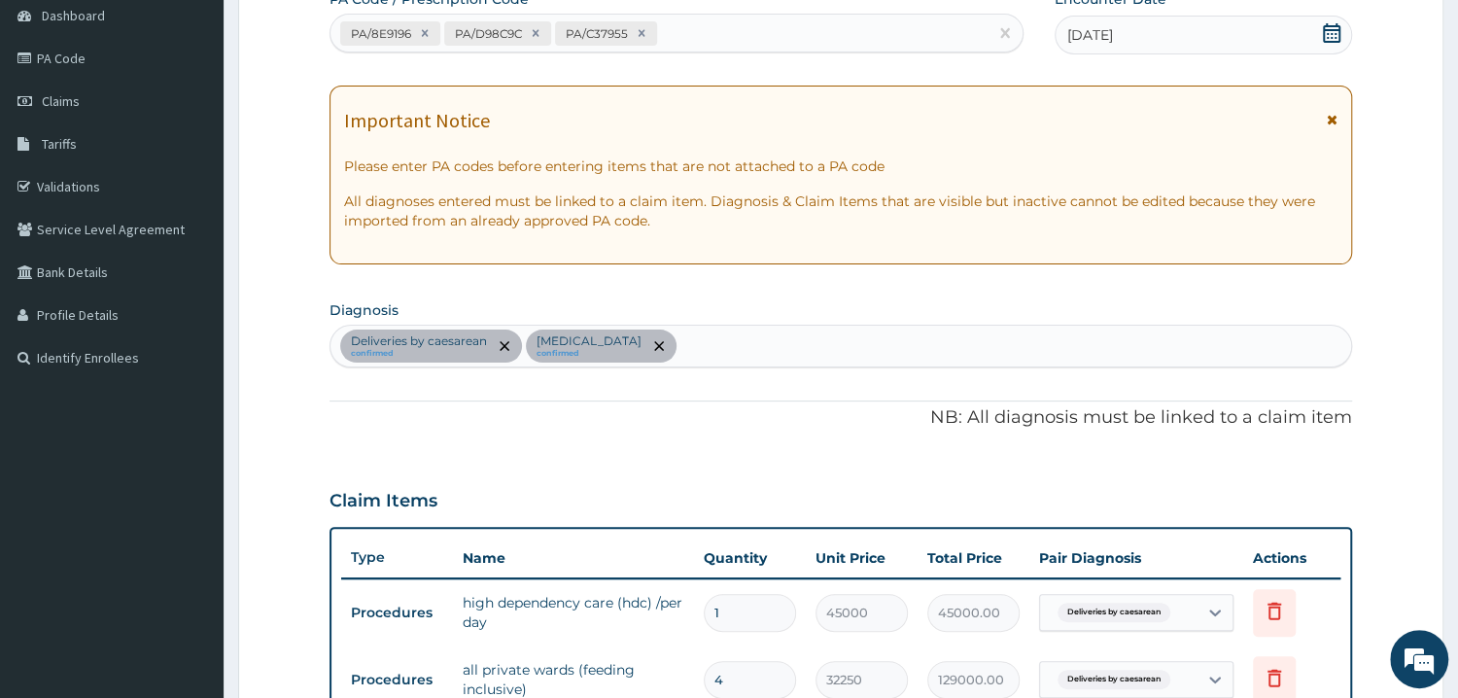
click at [802, 360] on div "Deliveries by caesarean confirmed Deep venous thrombosis confirmed" at bounding box center [840, 346] width 1020 height 41
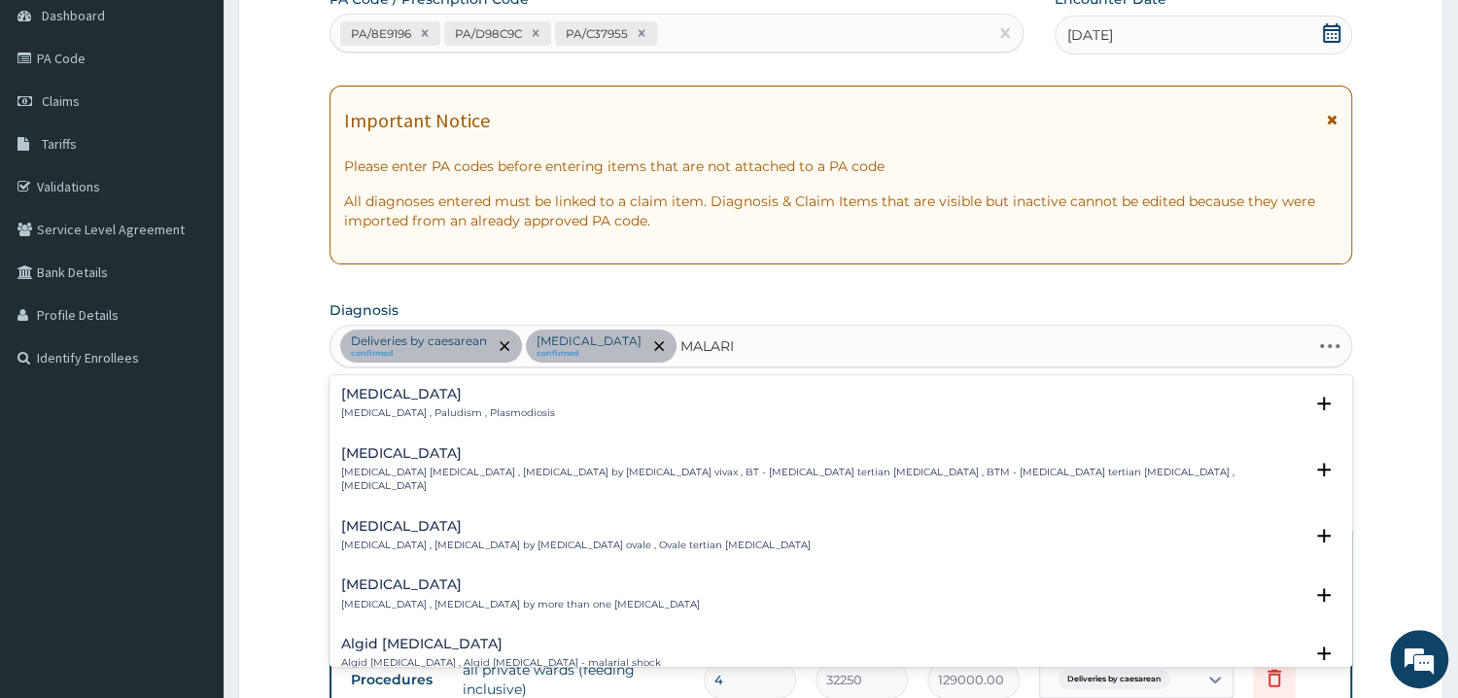
type input "MALARIA"
click at [372, 398] on h4 "Malaria" at bounding box center [448, 394] width 214 height 15
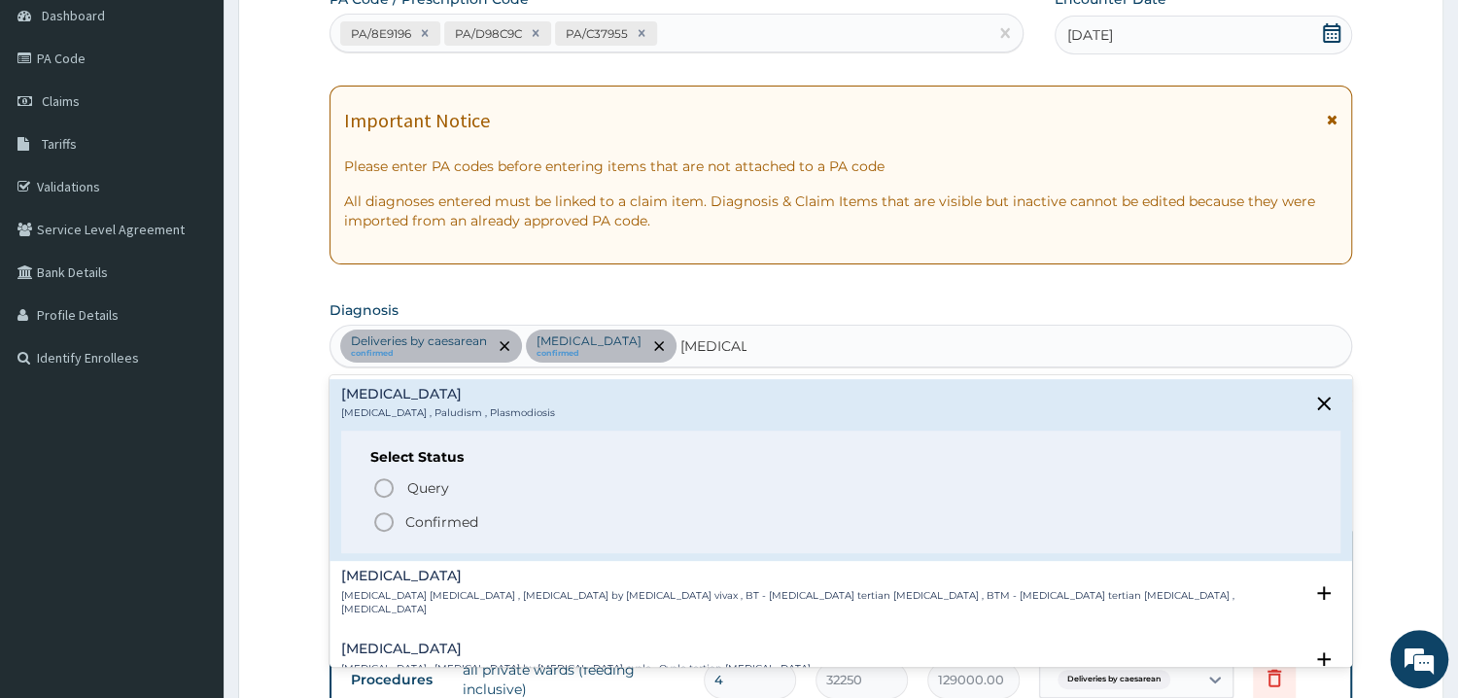
click at [457, 528] on p "Confirmed" at bounding box center [441, 521] width 73 height 19
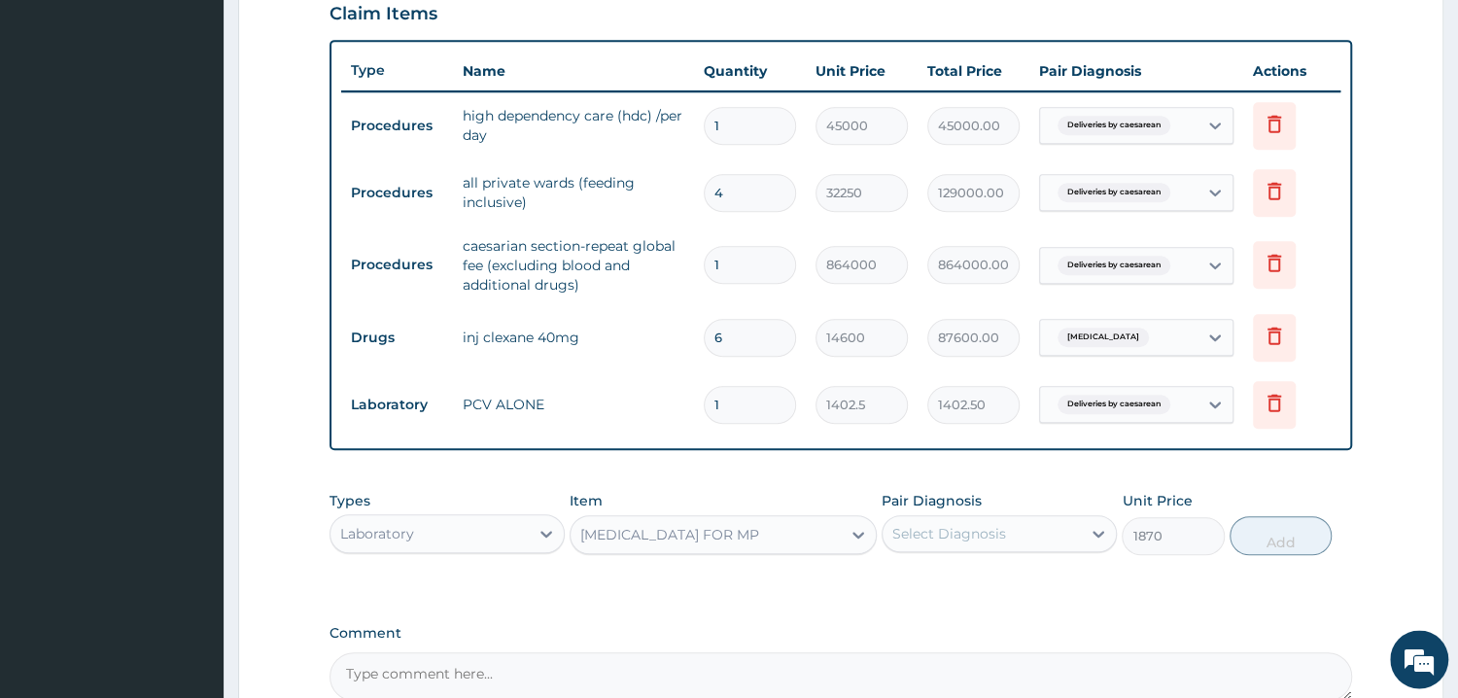
scroll to position [680, 0]
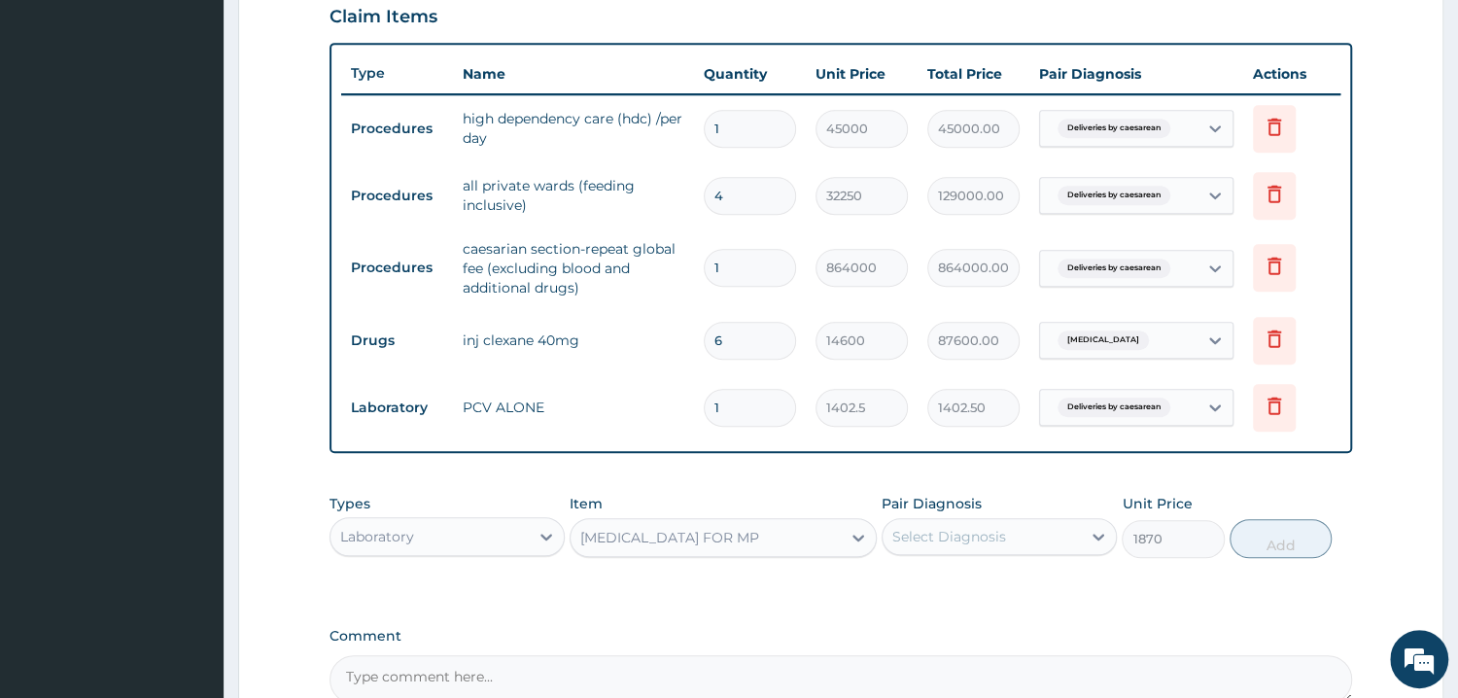
click at [1032, 532] on div "Select Diagnosis" at bounding box center [981, 536] width 198 height 31
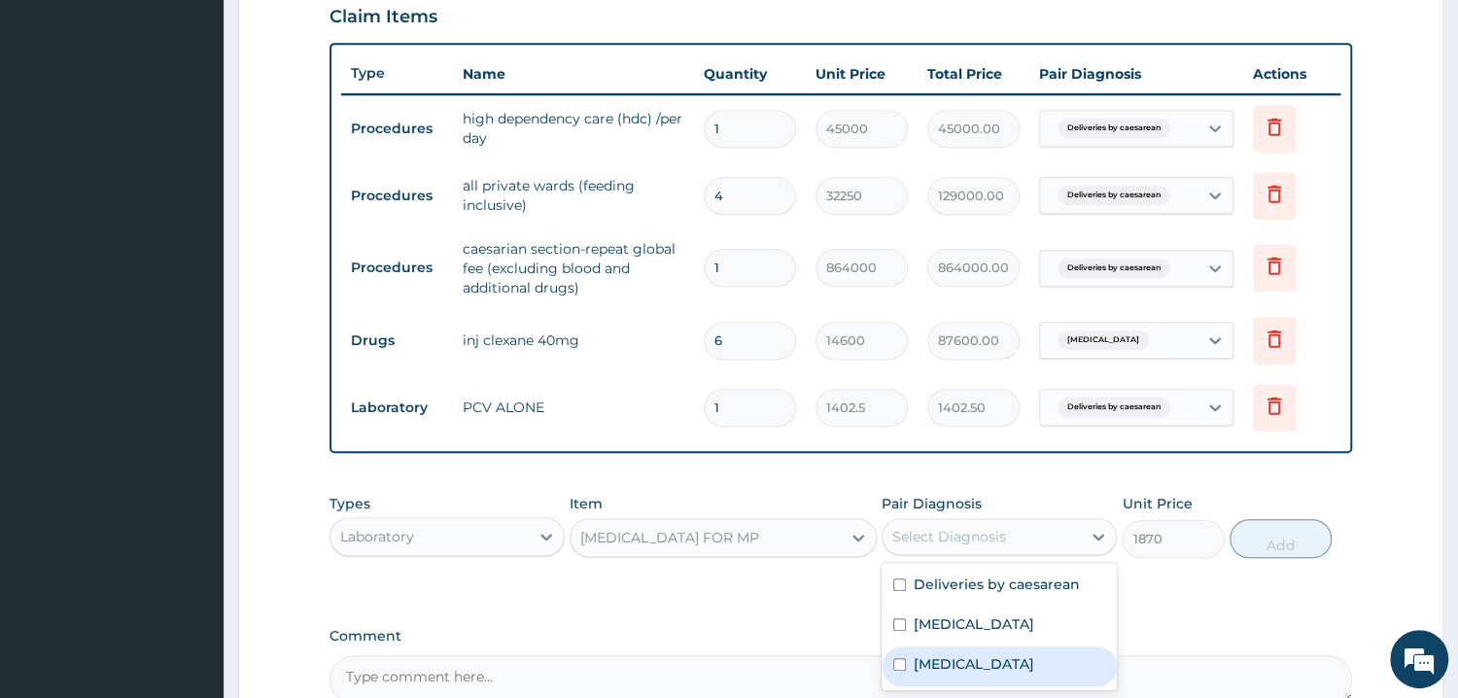
drag, startPoint x: 974, startPoint y: 662, endPoint x: 1067, endPoint y: 661, distance: 93.3
click at [974, 663] on div "Malaria" at bounding box center [998, 666] width 235 height 40
checkbox input "true"
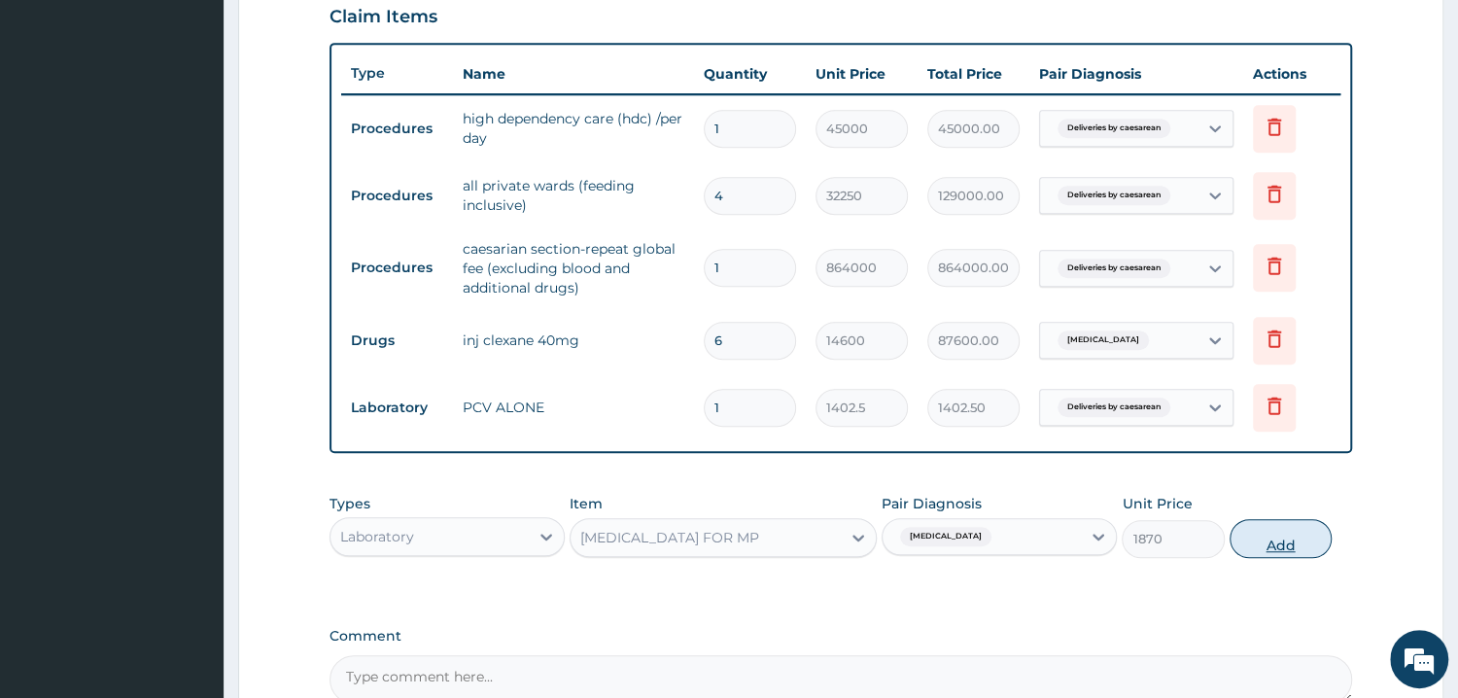
click at [1294, 540] on button "Add" at bounding box center [1280, 538] width 102 height 39
type input "0"
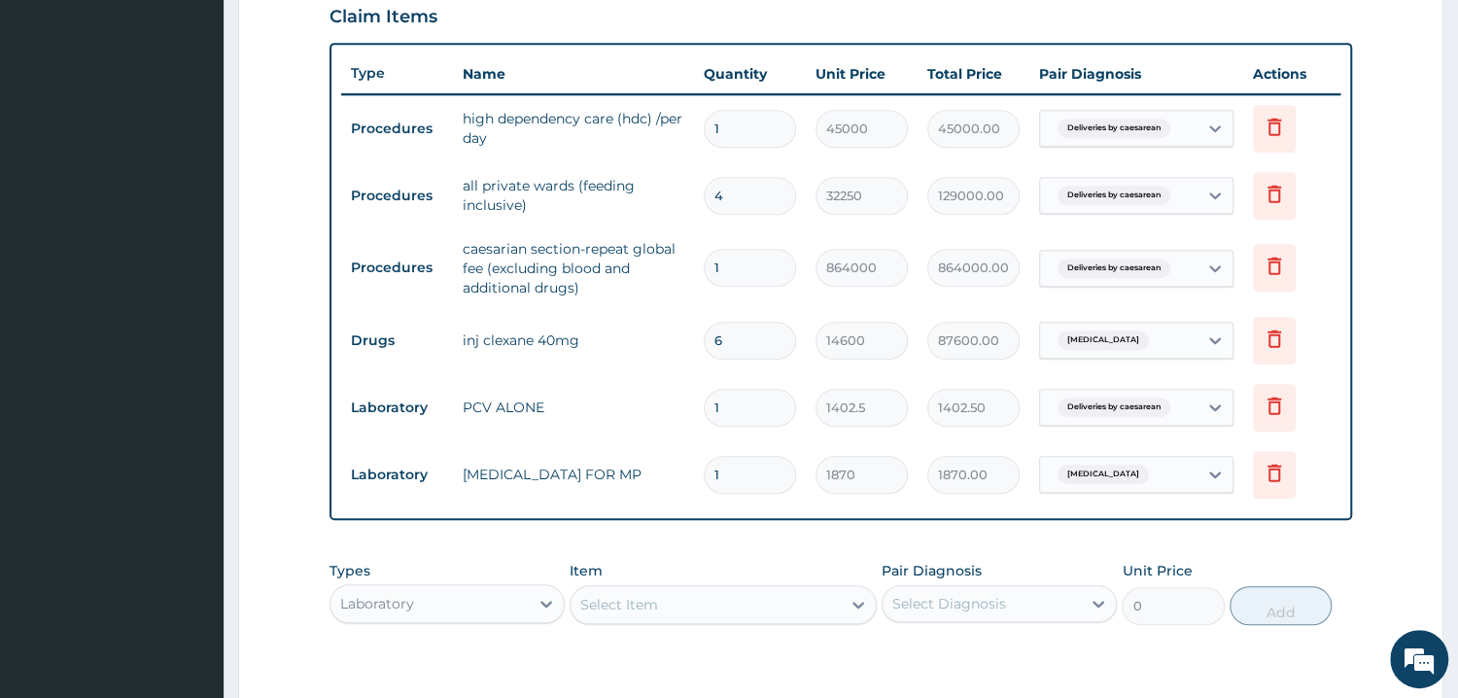
scroll to position [954, 0]
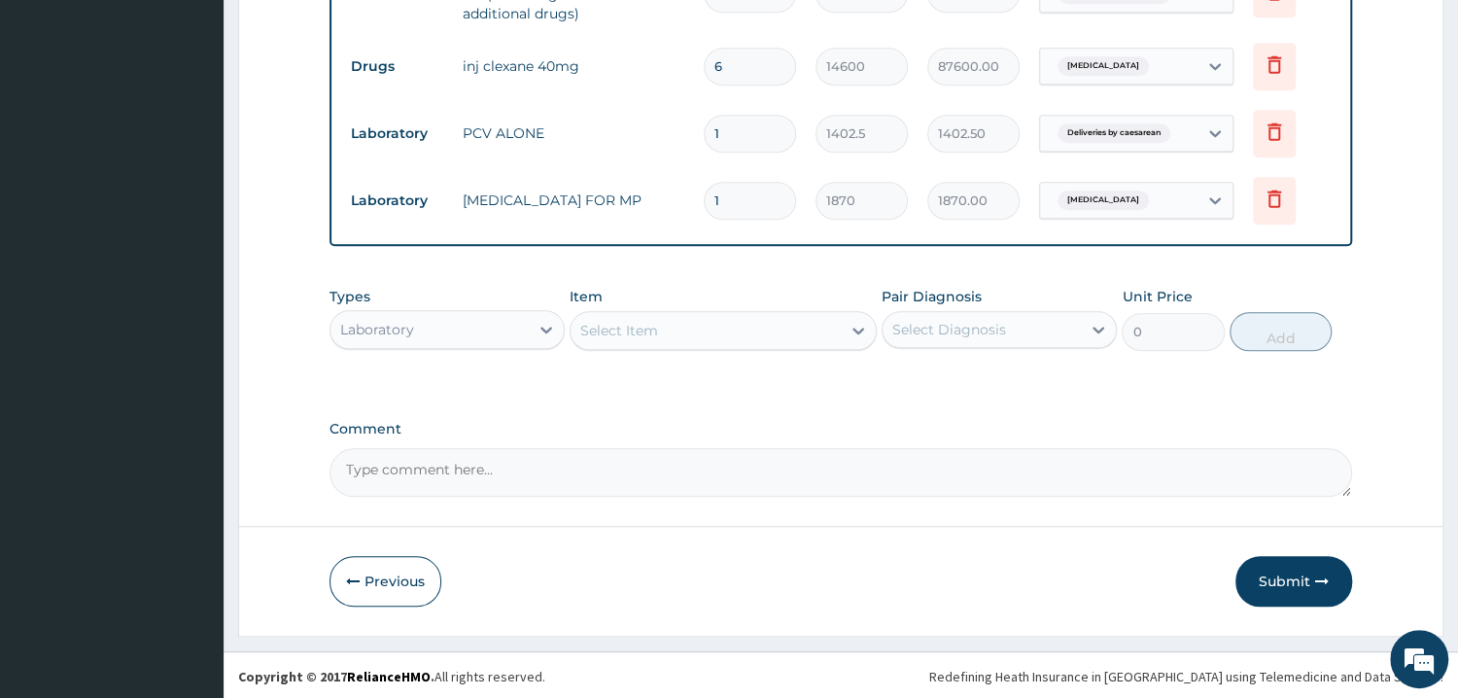
click at [418, 325] on div "Laboratory" at bounding box center [429, 329] width 198 height 31
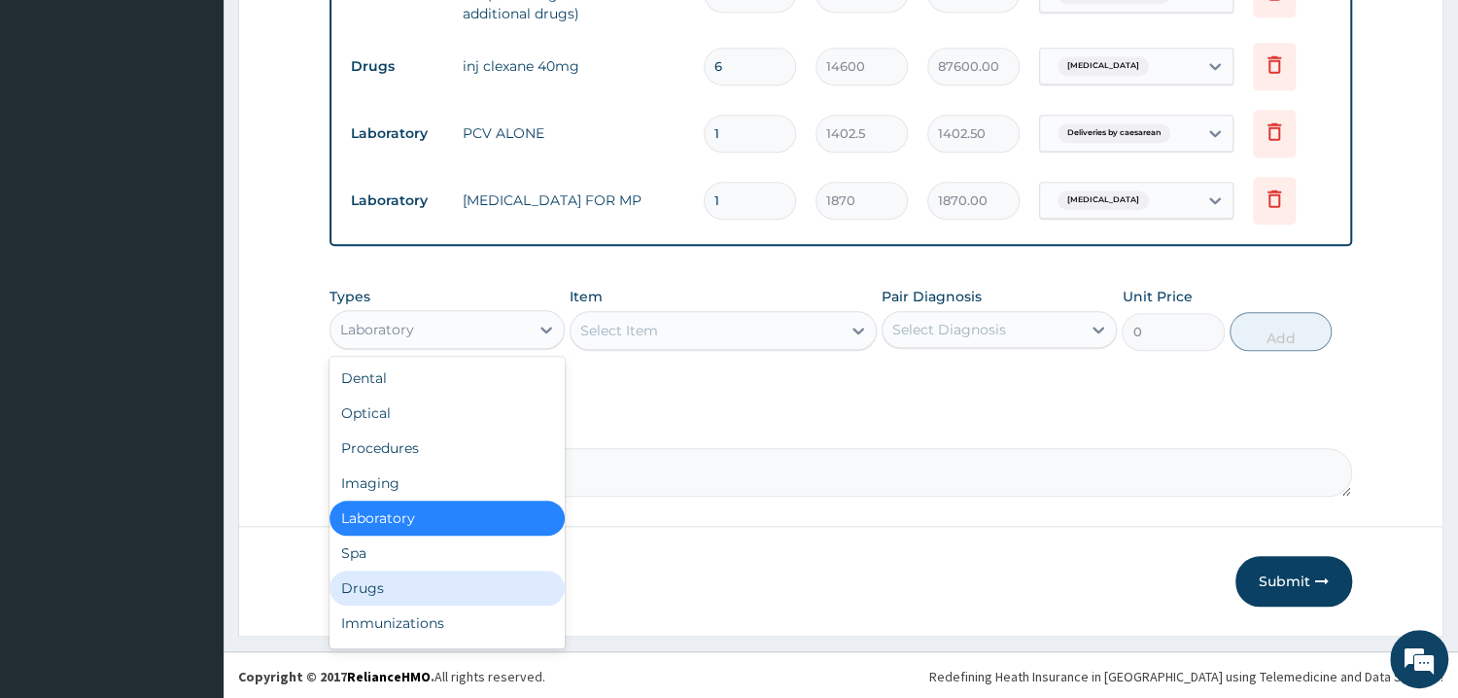
click at [398, 586] on div "Drugs" at bounding box center [446, 587] width 235 height 35
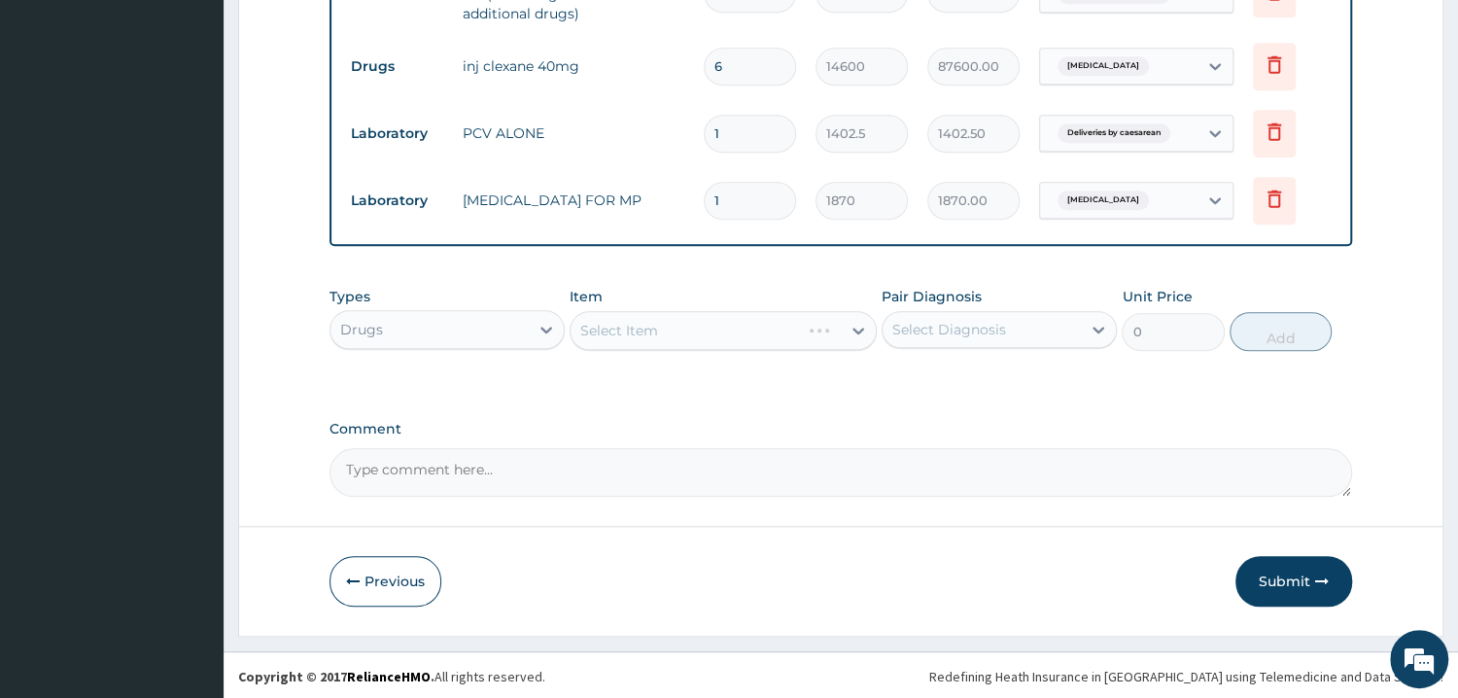
click at [679, 334] on div "Select Item" at bounding box center [722, 330] width 307 height 39
click at [593, 336] on div "Select Item" at bounding box center [722, 330] width 307 height 39
click at [657, 334] on div "Select Item" at bounding box center [722, 330] width 307 height 39
click at [678, 326] on div "Select Item" at bounding box center [722, 330] width 307 height 39
click at [671, 333] on div "Select Item" at bounding box center [722, 330] width 307 height 39
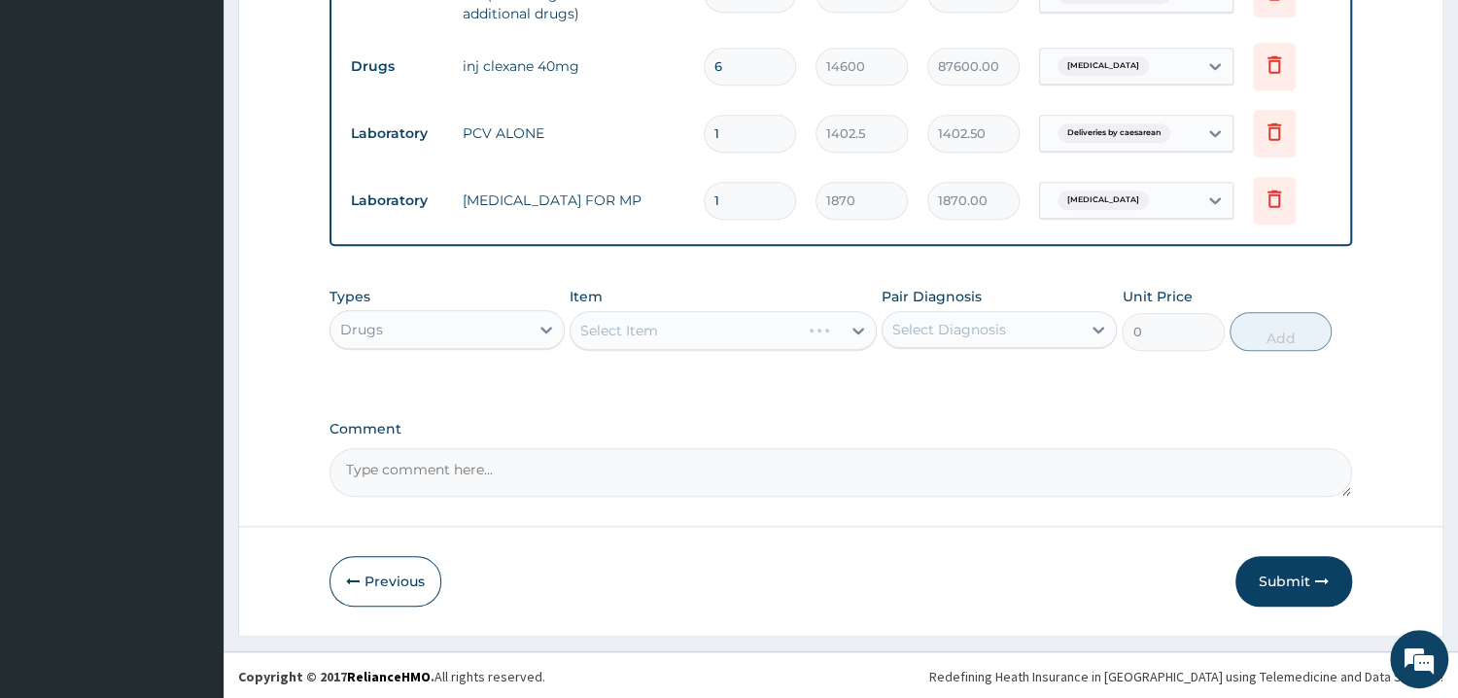
click at [709, 345] on div "Select Item" at bounding box center [722, 330] width 307 height 39
click at [662, 336] on div "Select Item" at bounding box center [722, 330] width 307 height 39
click at [653, 334] on div "Select Item" at bounding box center [619, 330] width 78 height 19
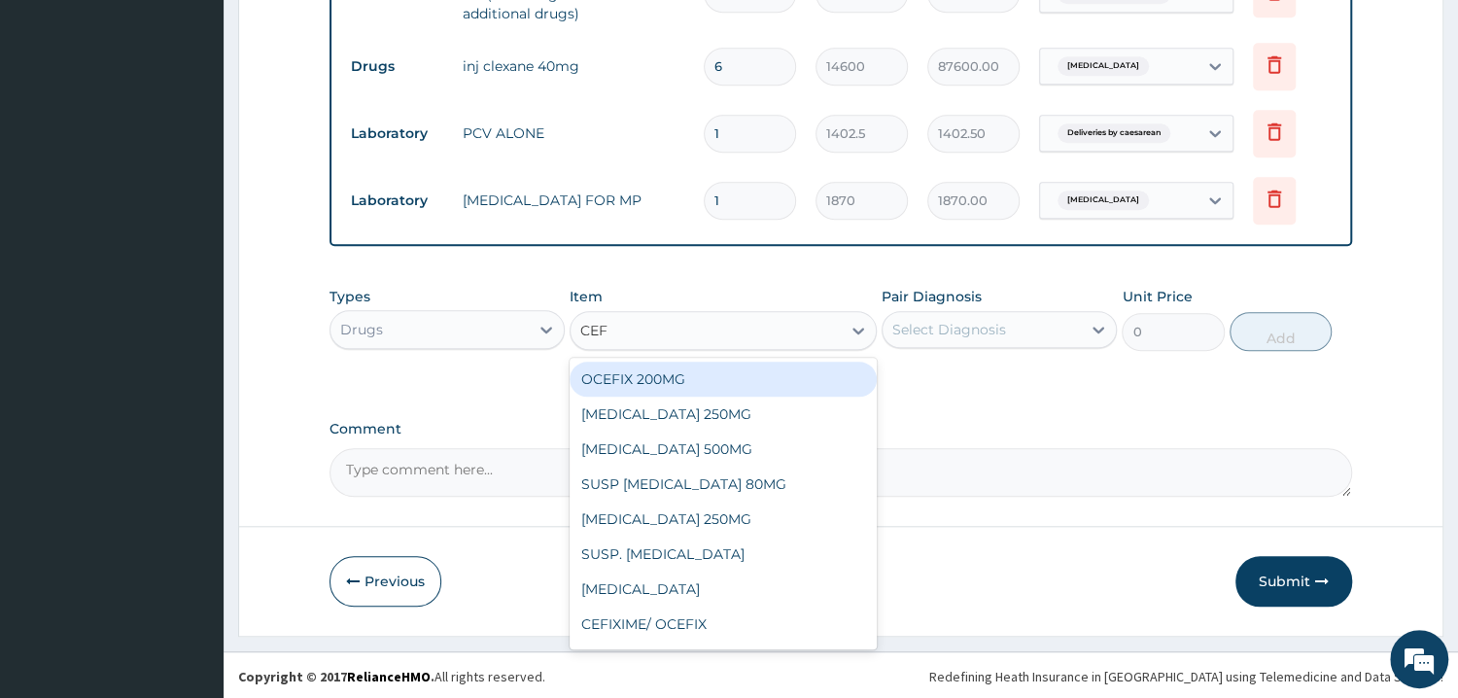
type input "CEFT"
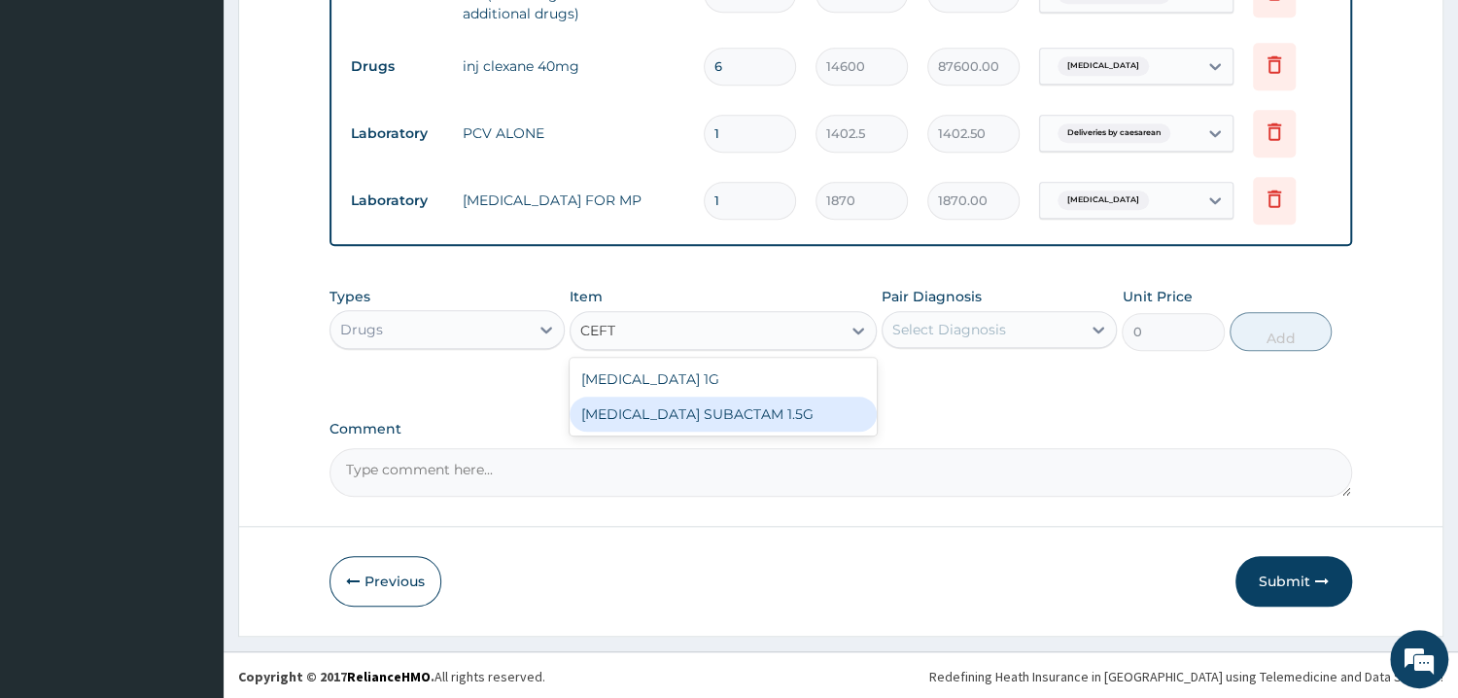
click at [704, 411] on div "CEFTRIAXONE SUBACTAM 1.5G" at bounding box center [722, 414] width 307 height 35
type input "4114"
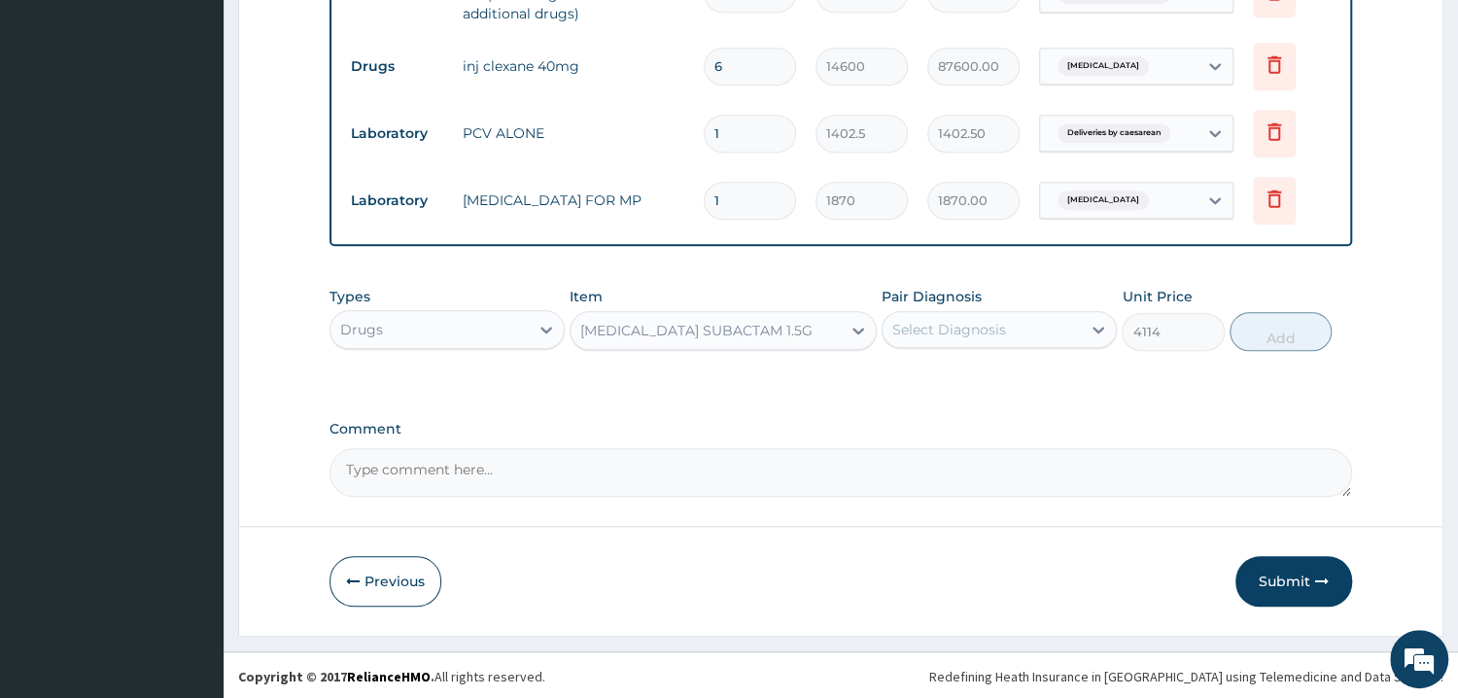
click at [1013, 342] on div "Select Diagnosis" at bounding box center [981, 329] width 198 height 31
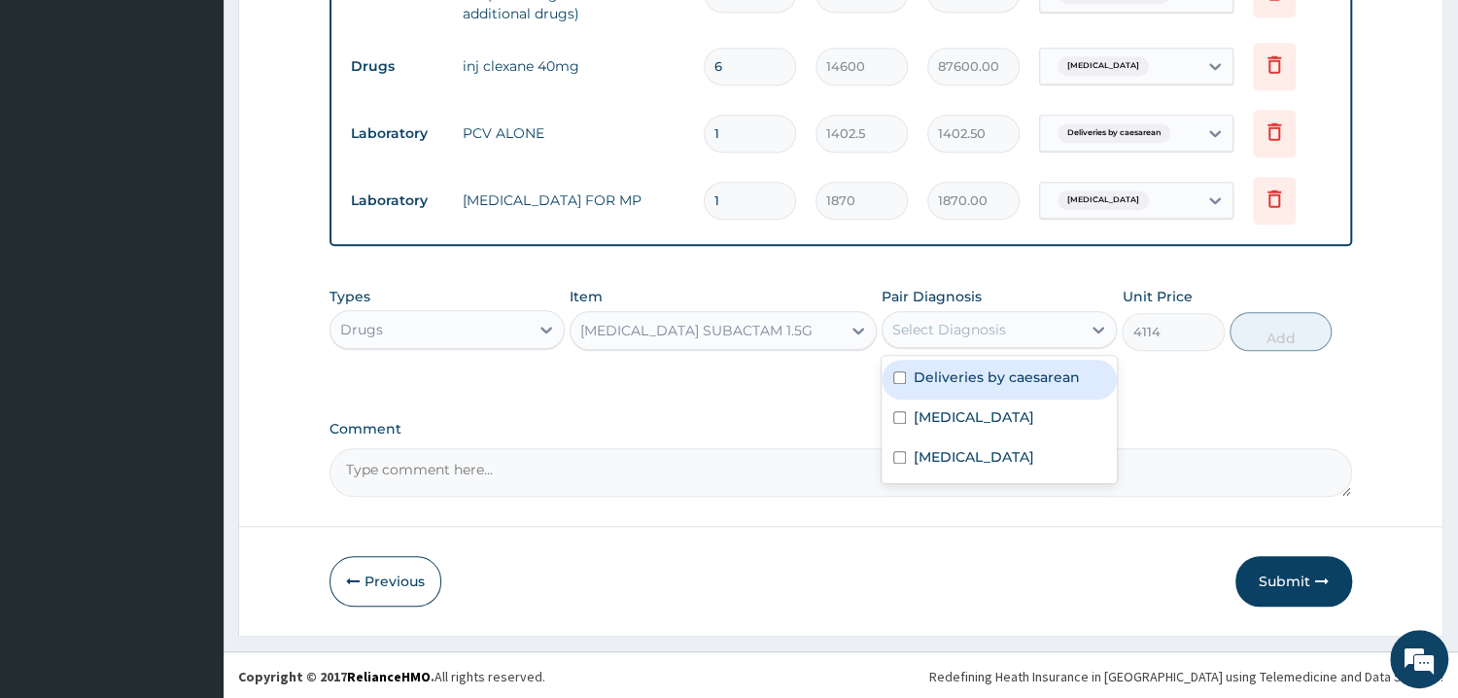
click at [1023, 381] on label "Deliveries by caesarean" at bounding box center [997, 376] width 166 height 19
checkbox input "true"
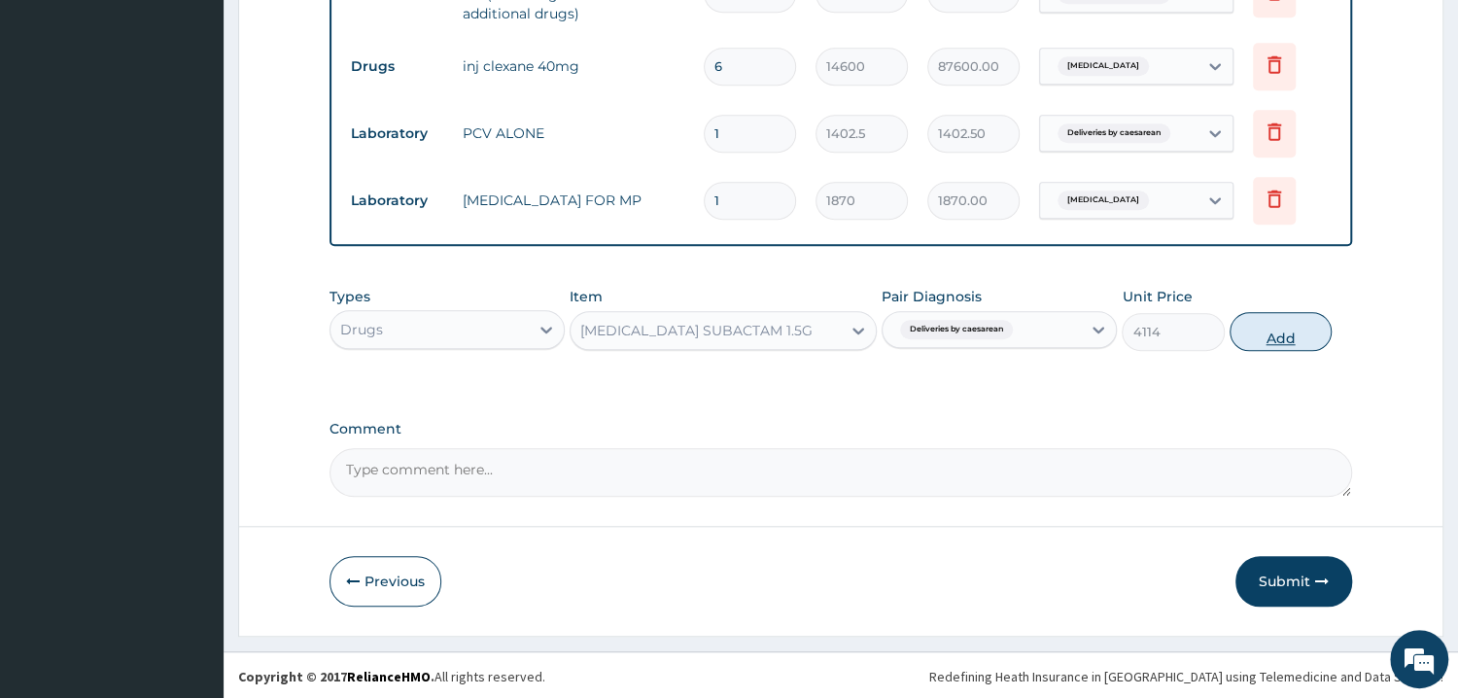
click at [1298, 337] on button "Add" at bounding box center [1280, 331] width 102 height 39
type input "0"
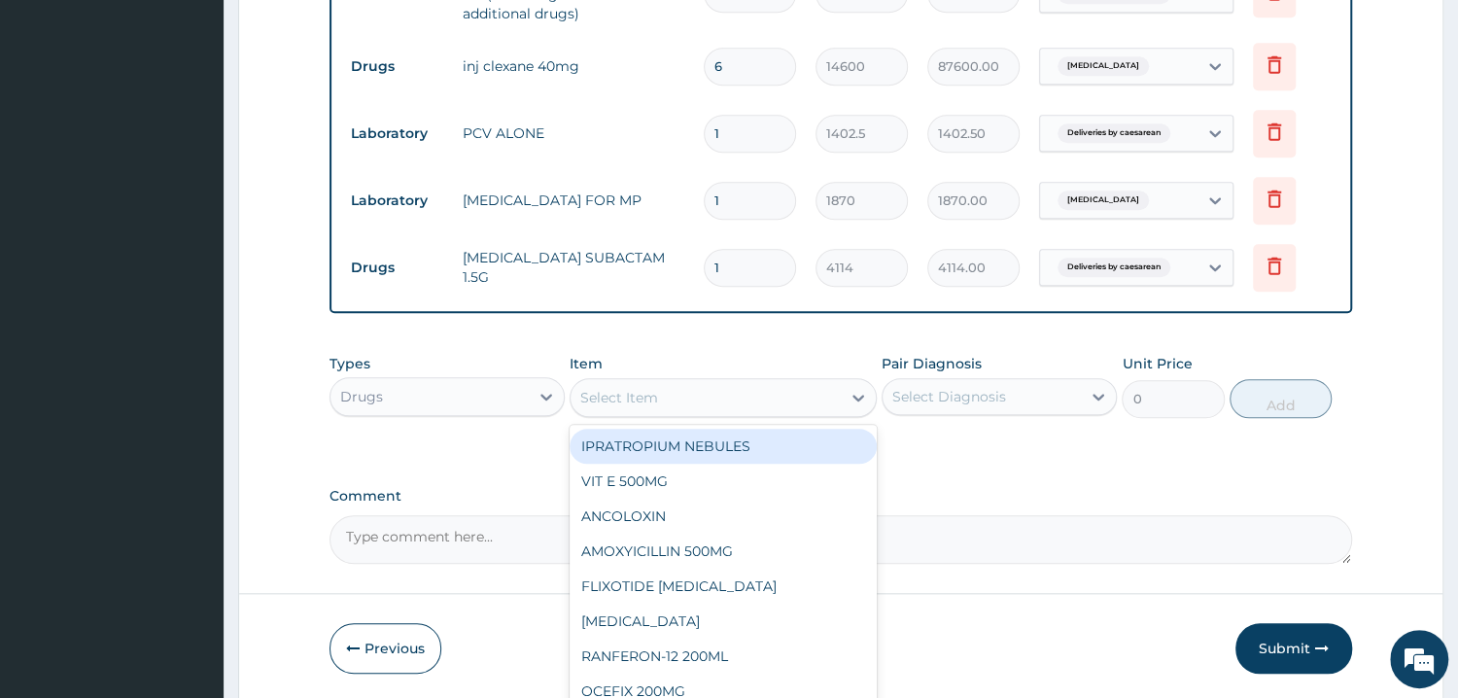
click at [729, 399] on div "Select Item" at bounding box center [705, 397] width 270 height 31
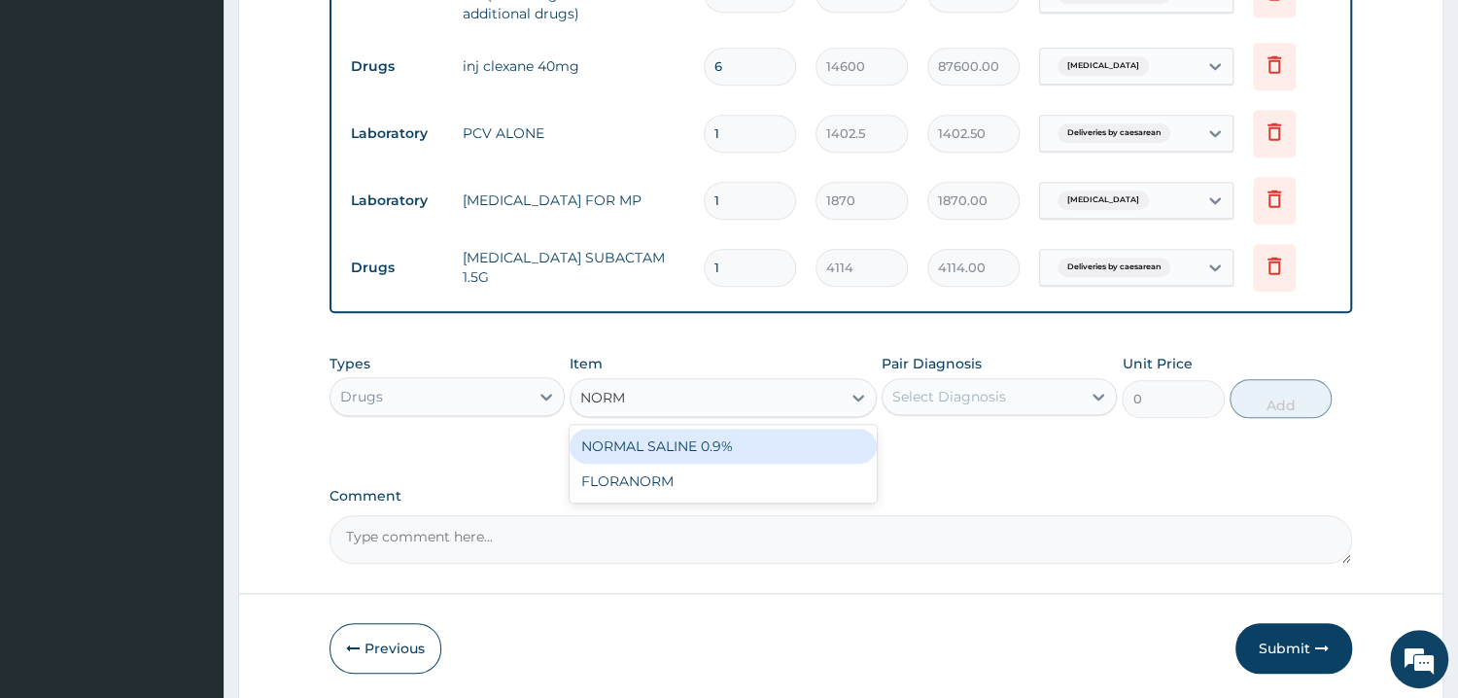
type input "NORMA"
click at [766, 443] on div "NORMAL SALINE 0.9%" at bounding box center [722, 446] width 307 height 35
type input "2921.875"
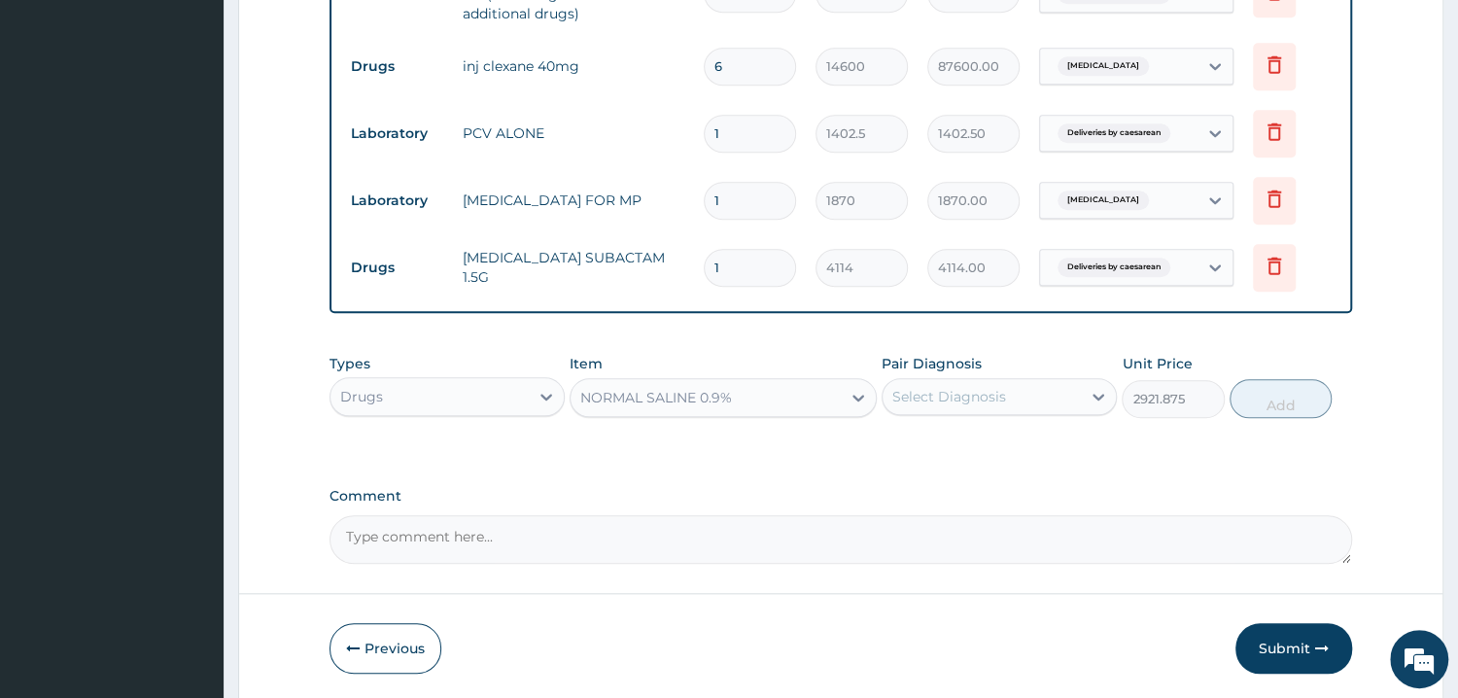
click at [966, 398] on div "Select Diagnosis" at bounding box center [949, 396] width 114 height 19
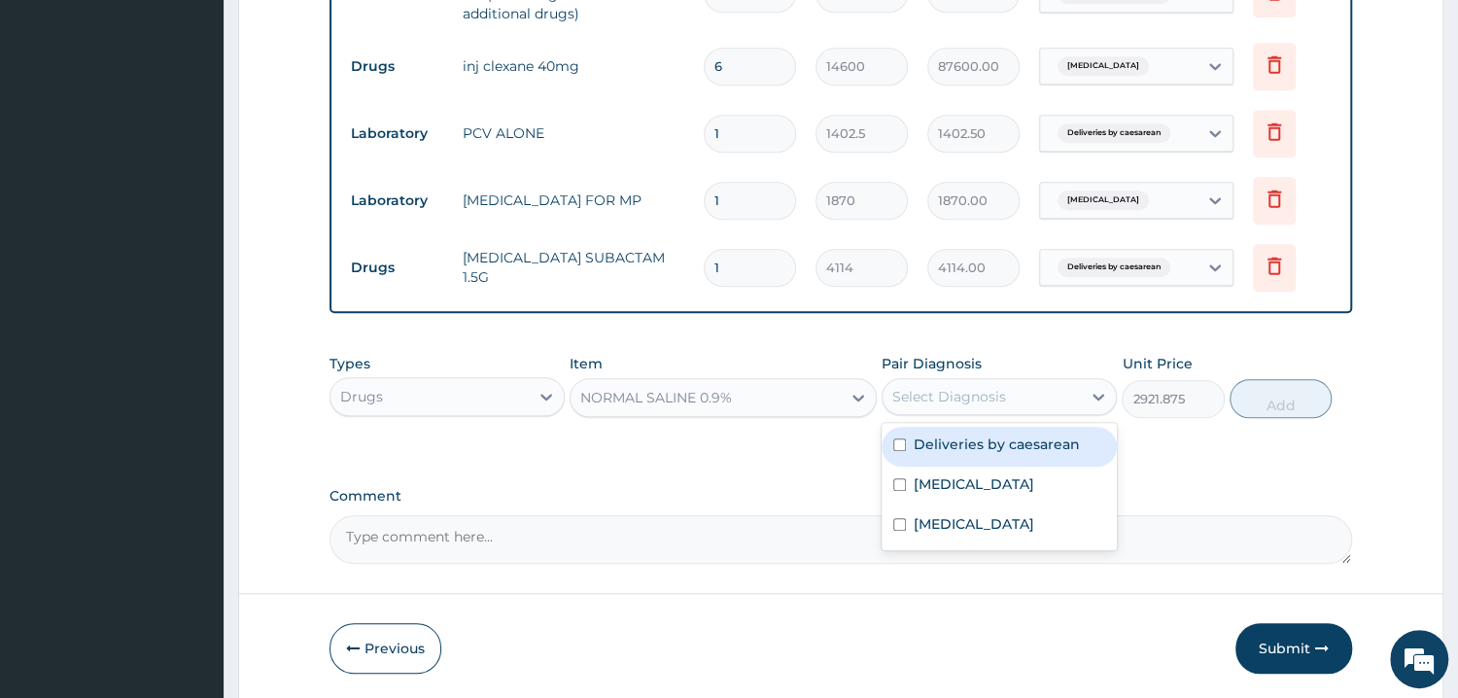
click at [996, 441] on label "Deliveries by caesarean" at bounding box center [997, 443] width 166 height 19
checkbox input "true"
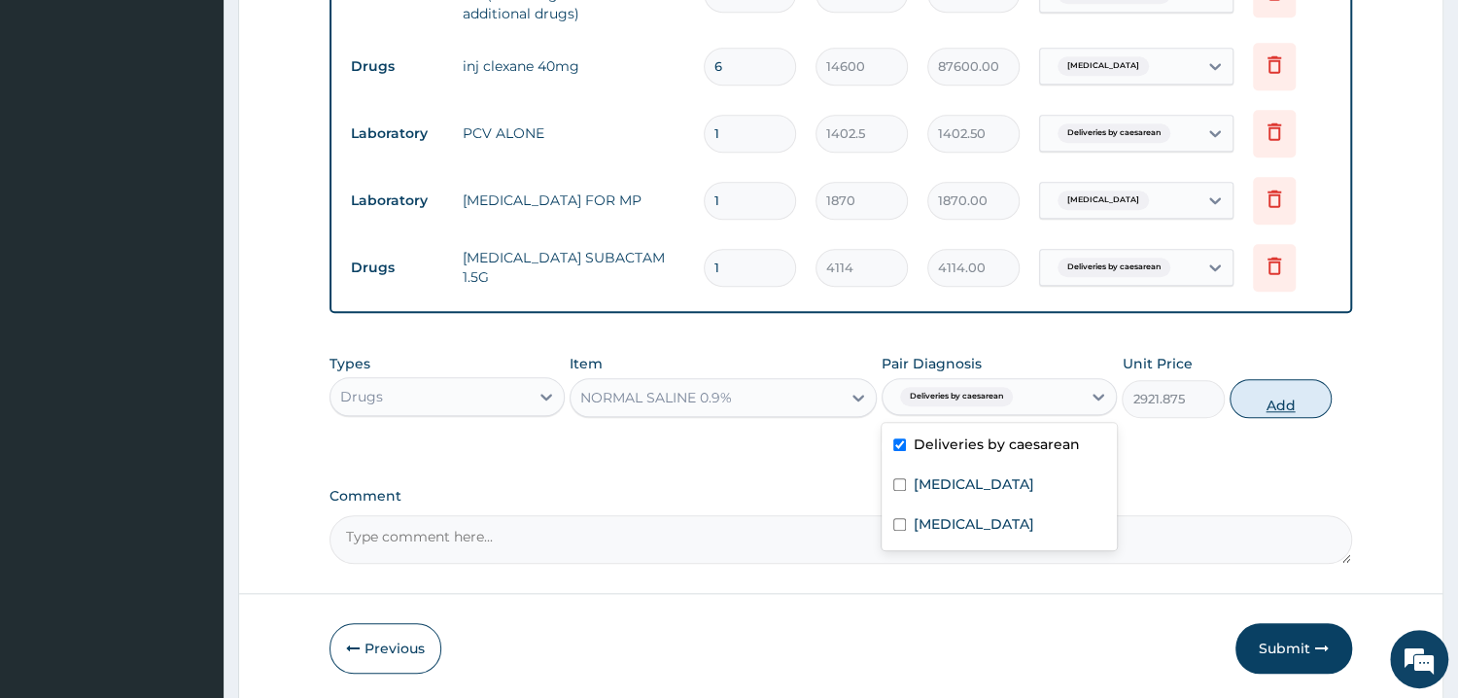
click at [1264, 391] on button "Add" at bounding box center [1280, 398] width 102 height 39
type input "0"
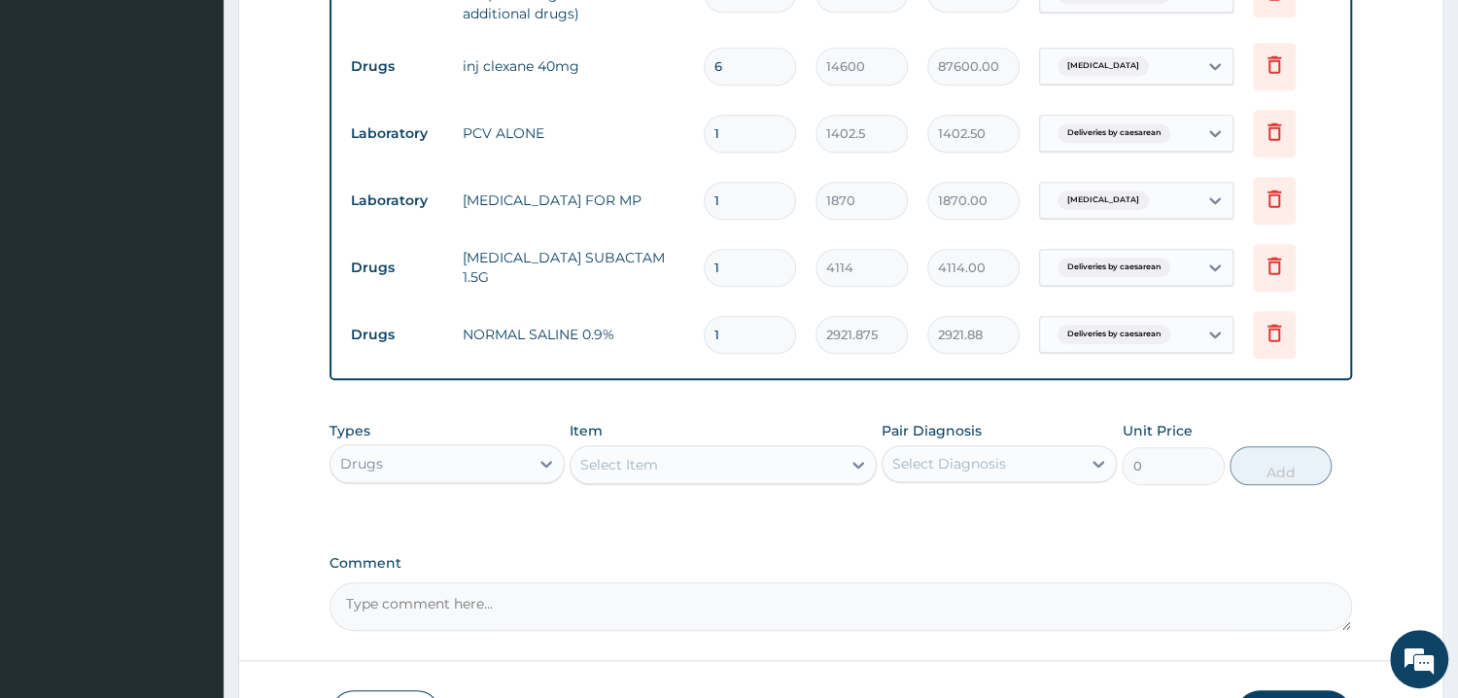
type input "0.00"
type input "7"
type input "20453.13"
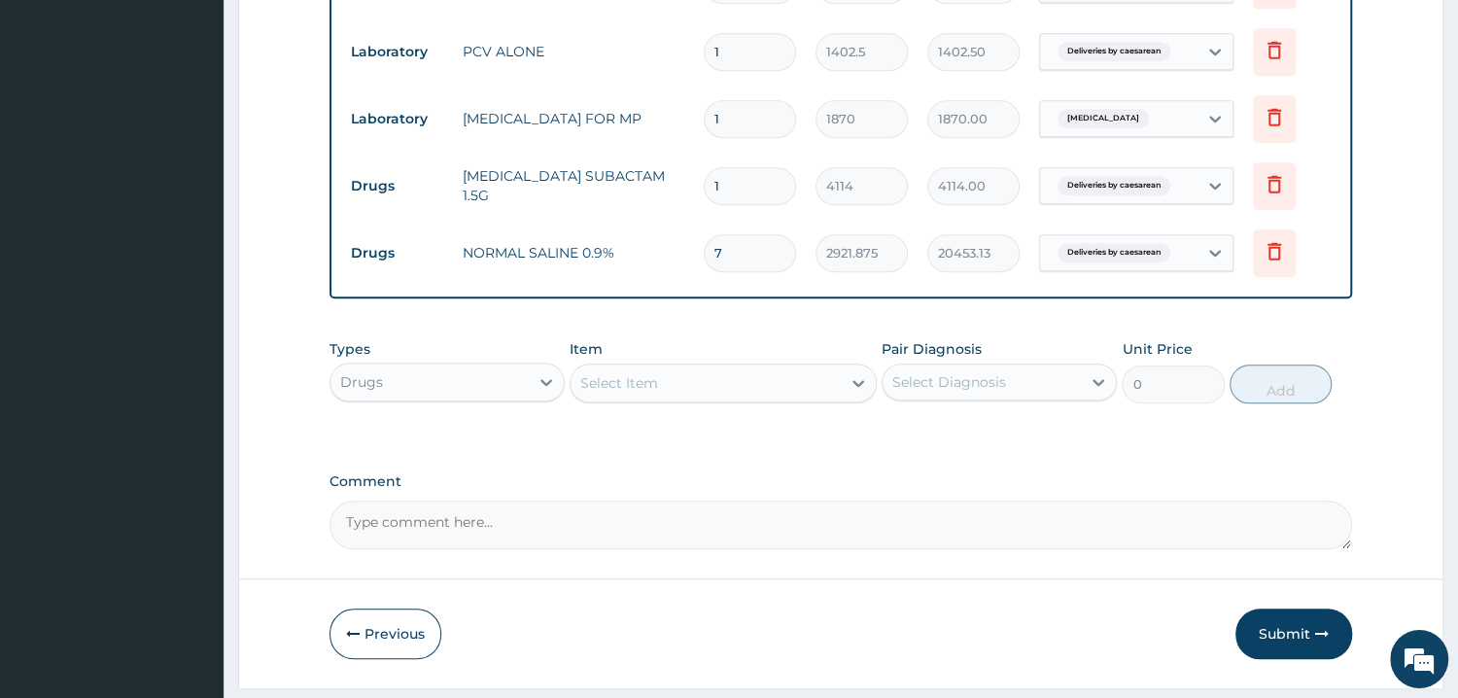
scroll to position [1089, 0]
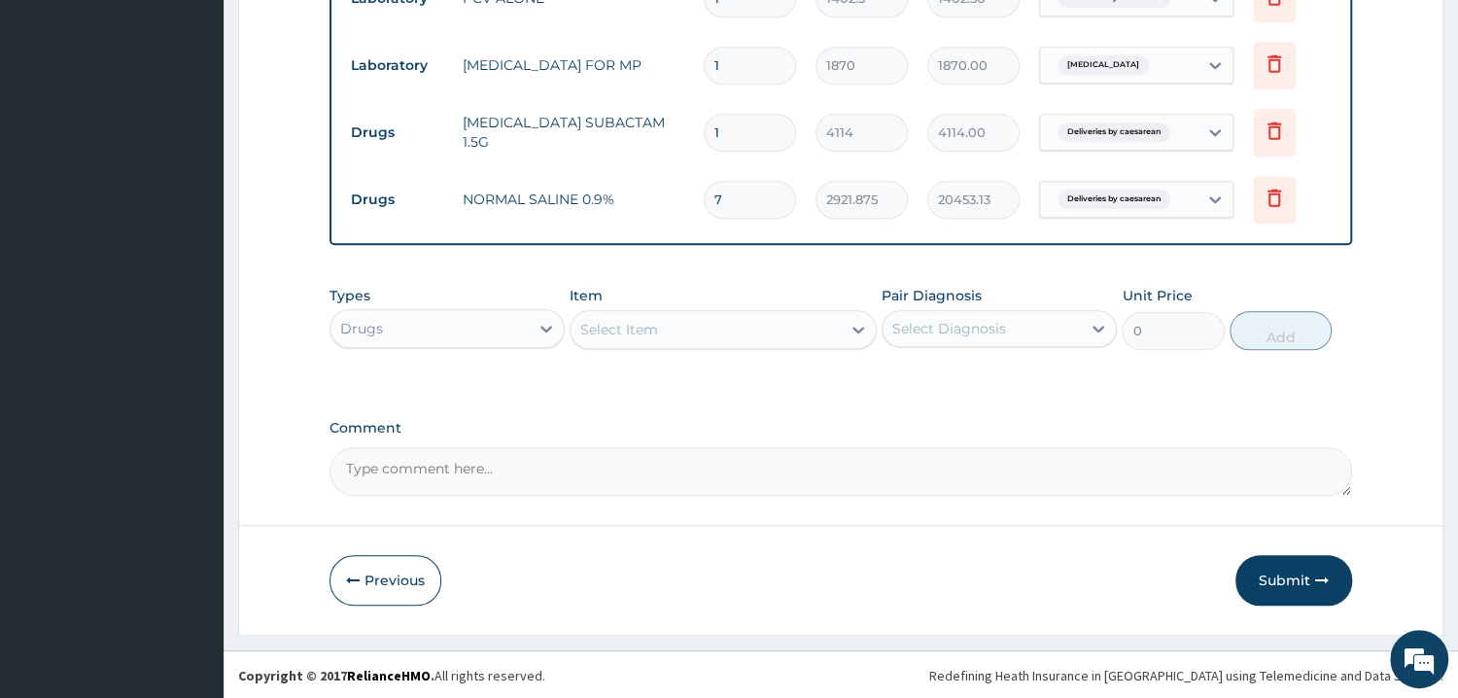
type input "7"
click at [752, 332] on div "Select Item" at bounding box center [705, 329] width 270 height 31
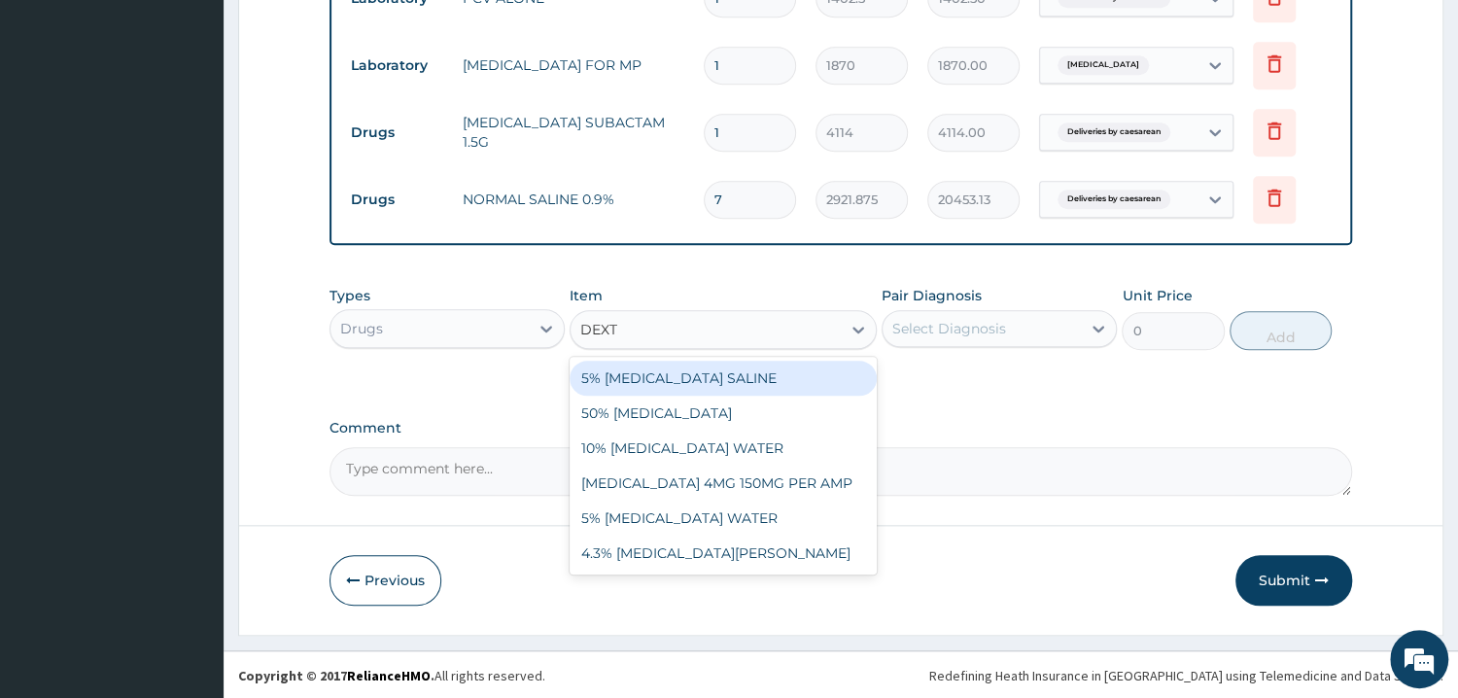
type input "DEXTR"
click at [715, 375] on div "5% DEXTROSE SALINE" at bounding box center [722, 378] width 307 height 35
type input "2921.875"
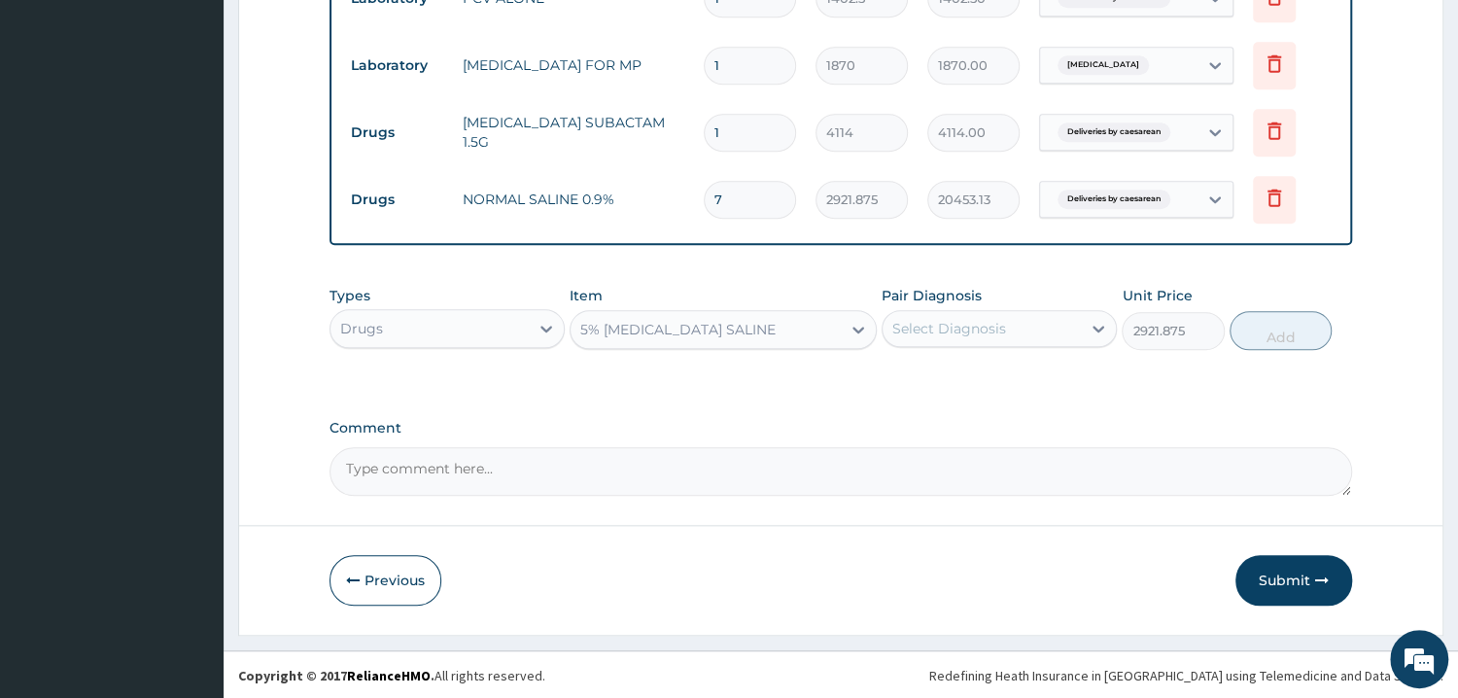
click at [945, 326] on div "Select Diagnosis" at bounding box center [949, 328] width 114 height 19
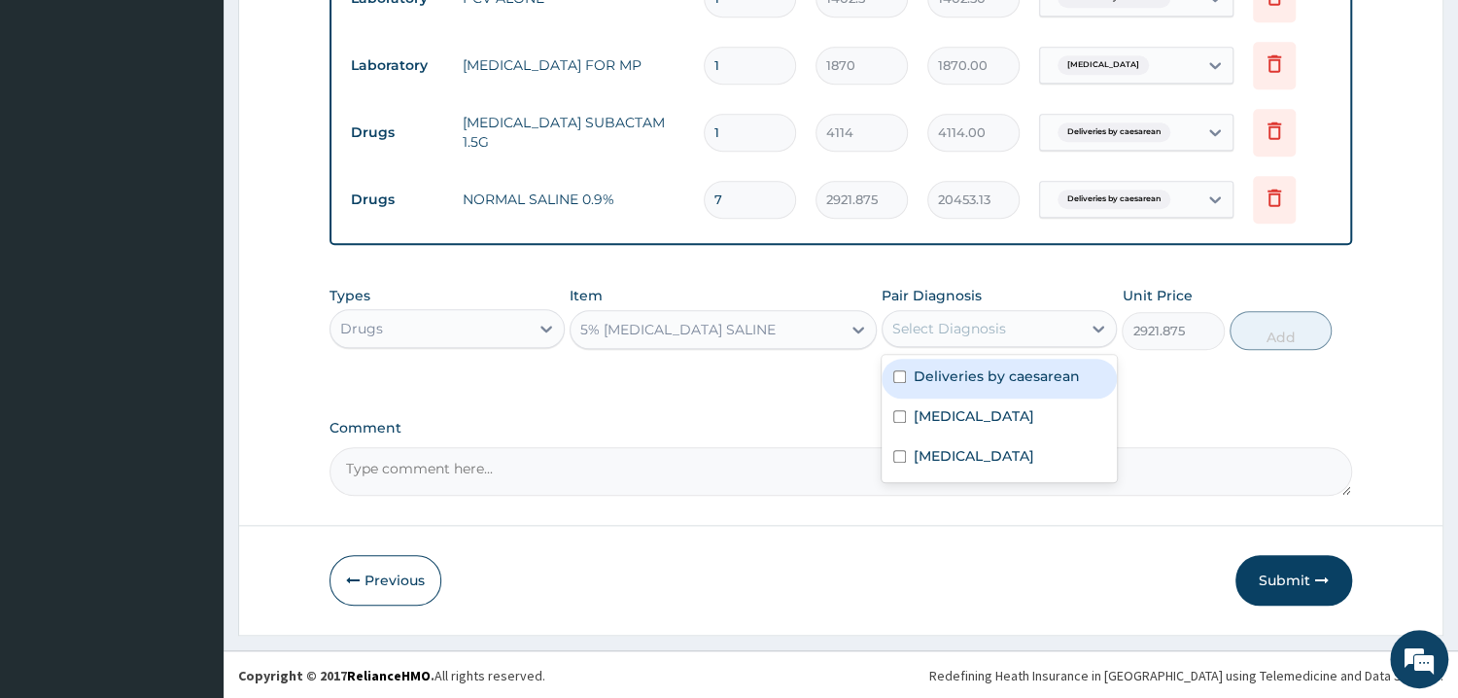
drag, startPoint x: 1012, startPoint y: 371, endPoint x: 1147, endPoint y: 389, distance: 136.2
click at [1014, 371] on label "Deliveries by caesarean" at bounding box center [997, 375] width 166 height 19
checkbox input "true"
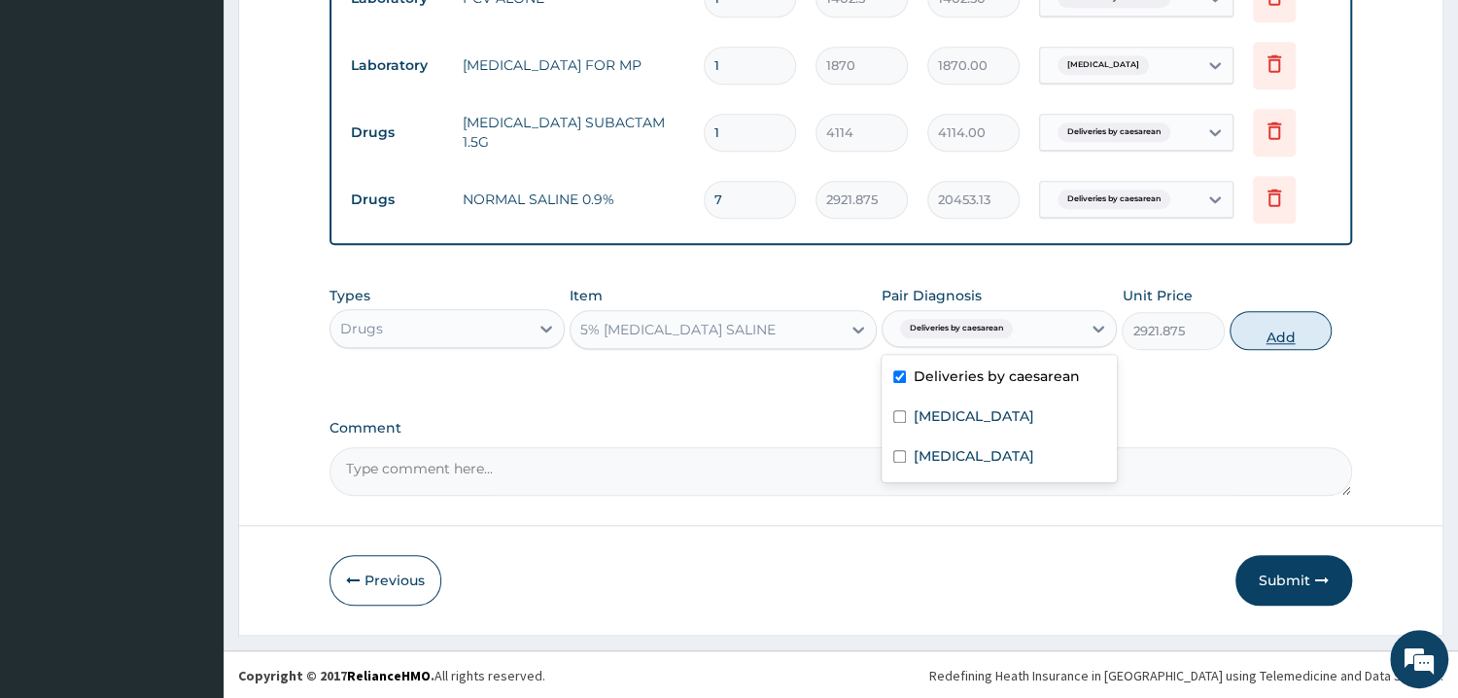
click at [1293, 343] on button "Add" at bounding box center [1280, 330] width 102 height 39
type input "0"
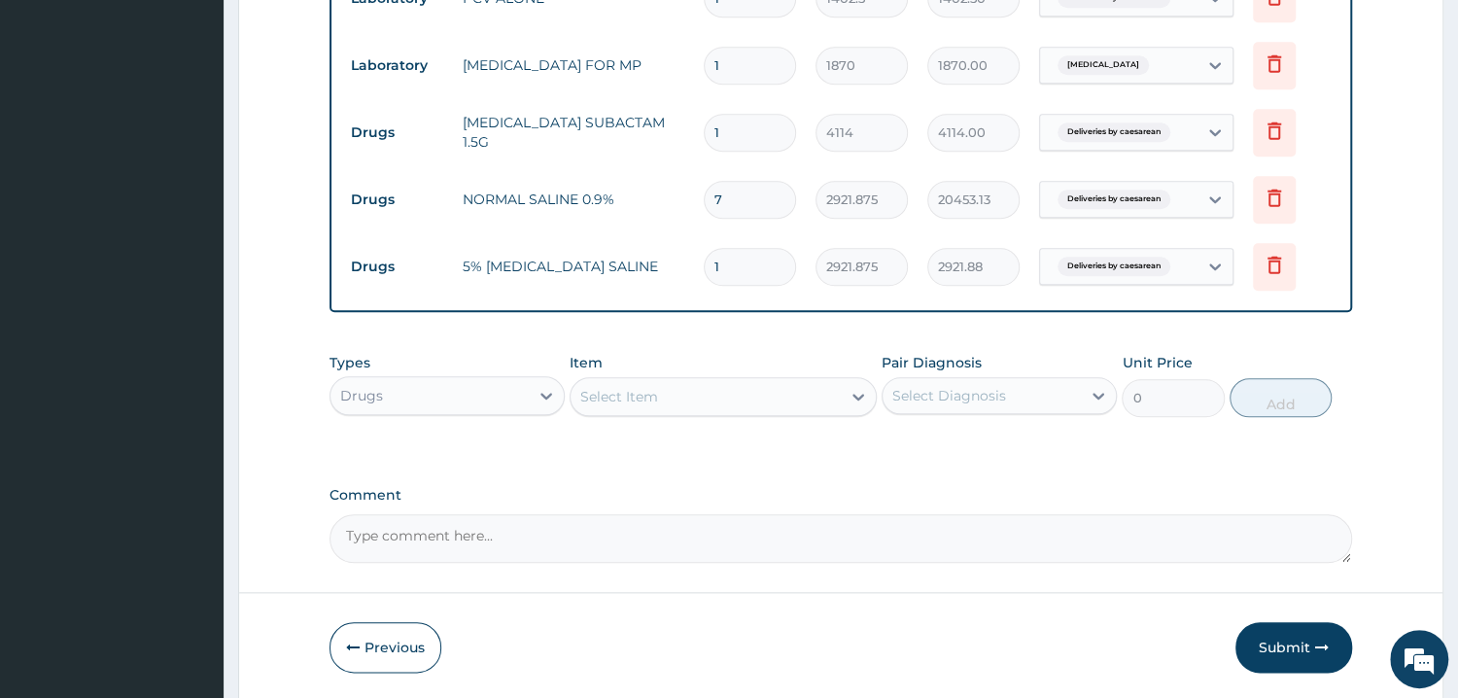
type input "0.00"
type input "5"
type input "14609.38"
type input "5"
drag, startPoint x: 651, startPoint y: 413, endPoint x: 664, endPoint y: 405, distance: 14.8
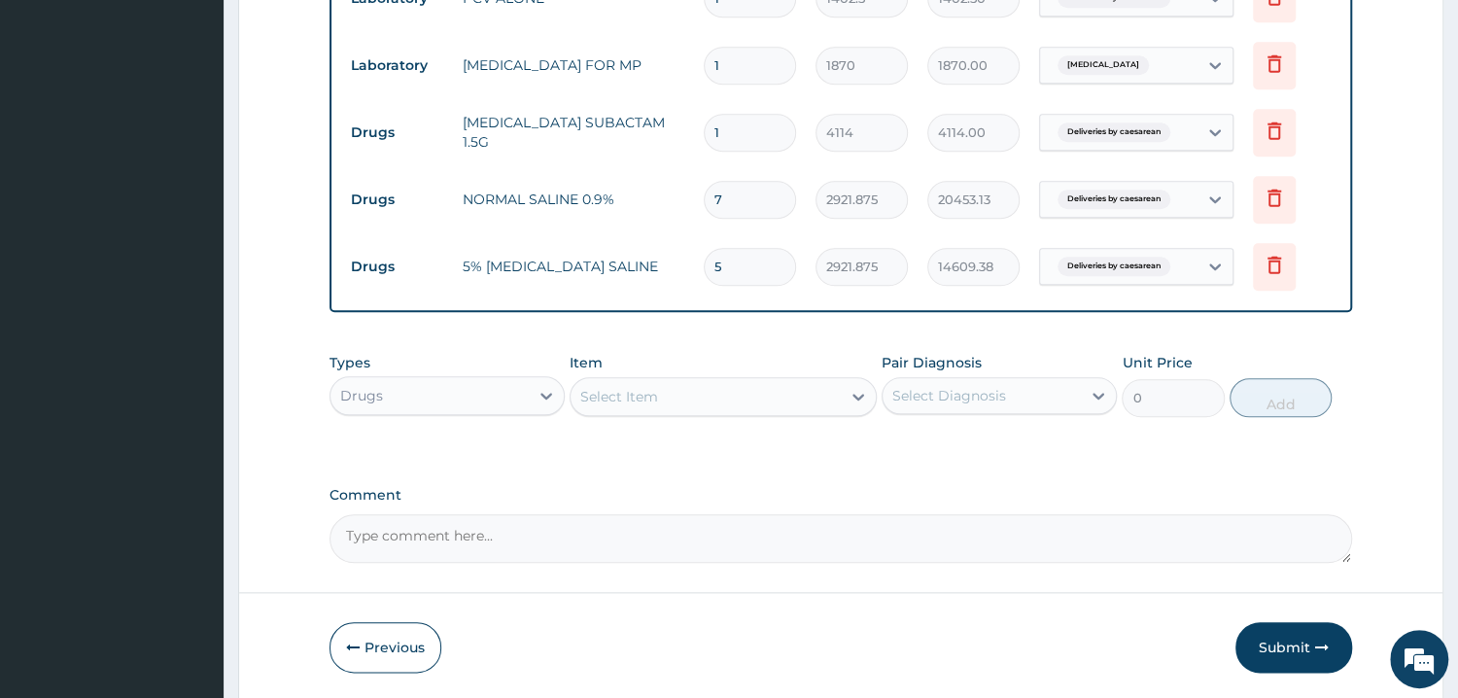
click at [661, 407] on div "Item Select Item" at bounding box center [722, 385] width 307 height 64
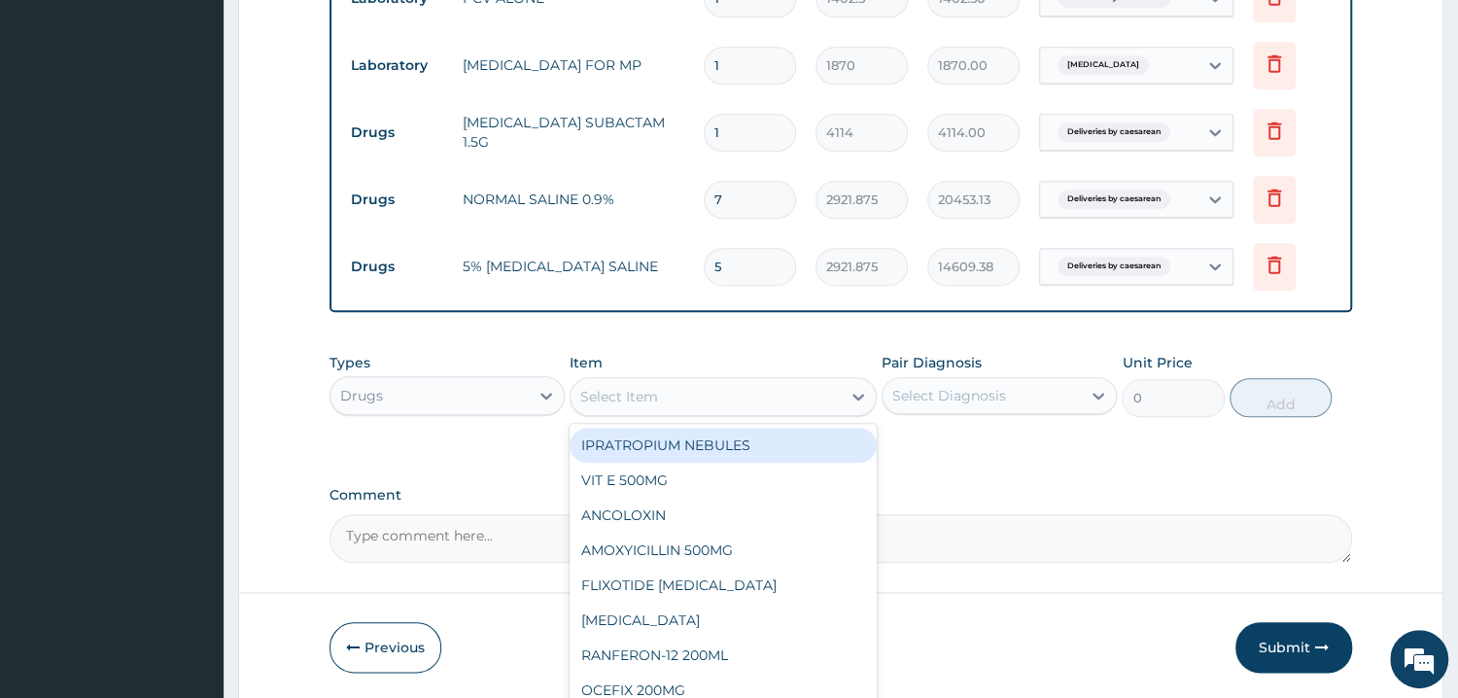
click at [666, 403] on div "Select Item" at bounding box center [705, 396] width 270 height 31
type input "OXYT"
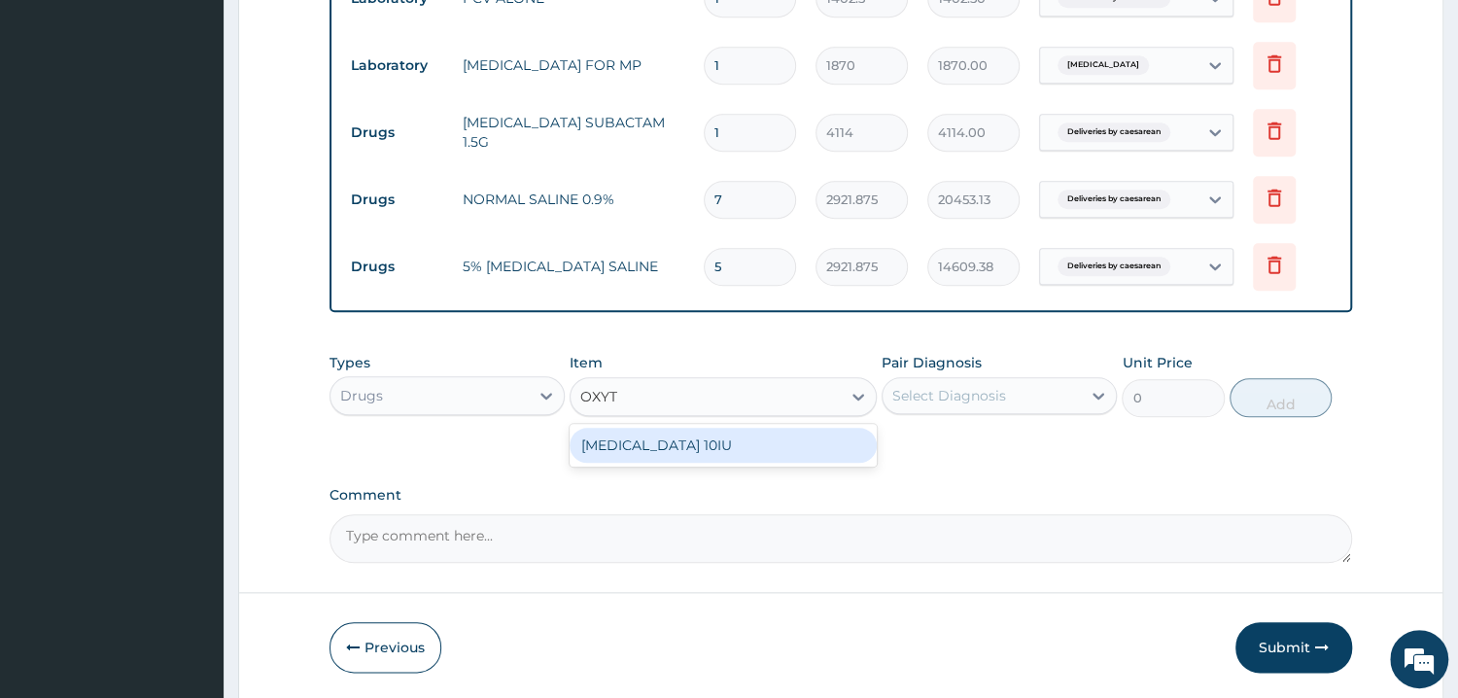
click at [718, 448] on div "OXYTOCIN 10IU" at bounding box center [722, 445] width 307 height 35
type input "584.375"
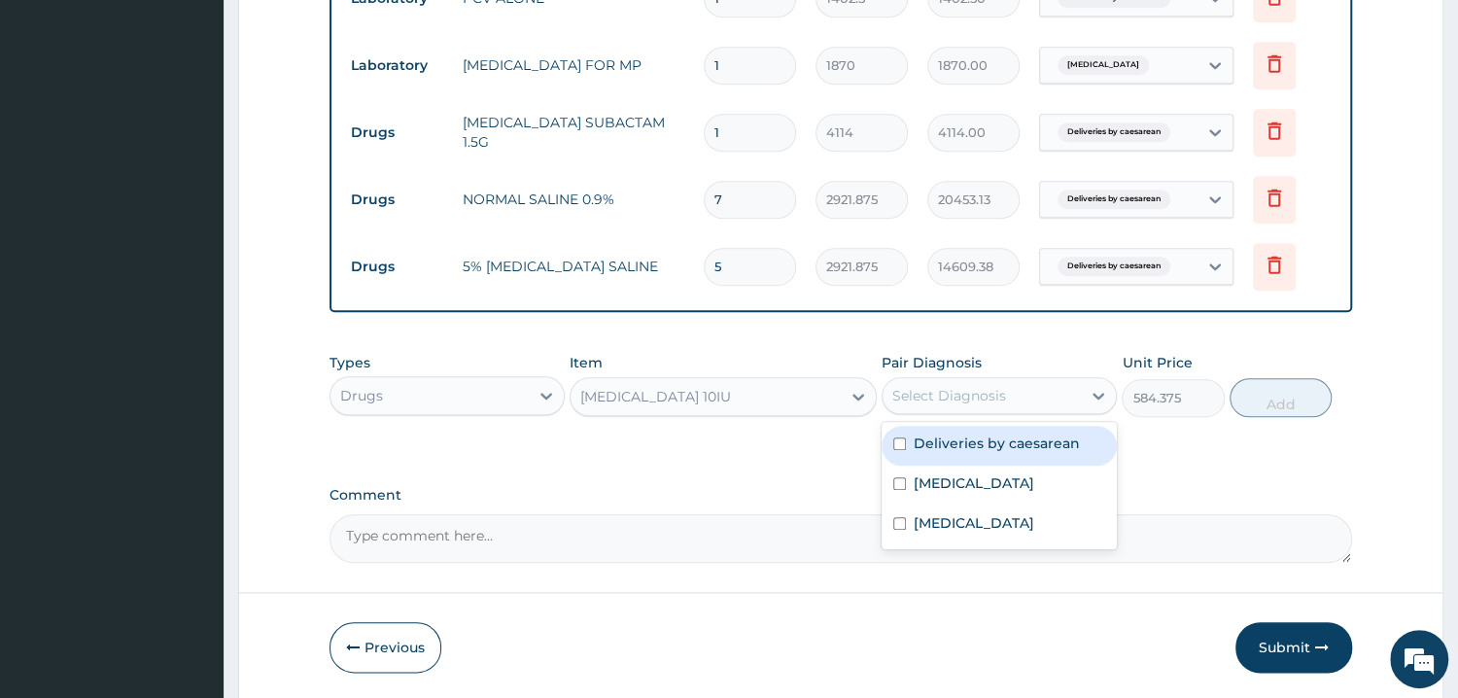
click at [974, 392] on div "Select Diagnosis" at bounding box center [949, 395] width 114 height 19
drag, startPoint x: 993, startPoint y: 431, endPoint x: 1032, endPoint y: 449, distance: 42.6
click at [994, 433] on label "Deliveries by caesarean" at bounding box center [997, 442] width 166 height 19
checkbox input "true"
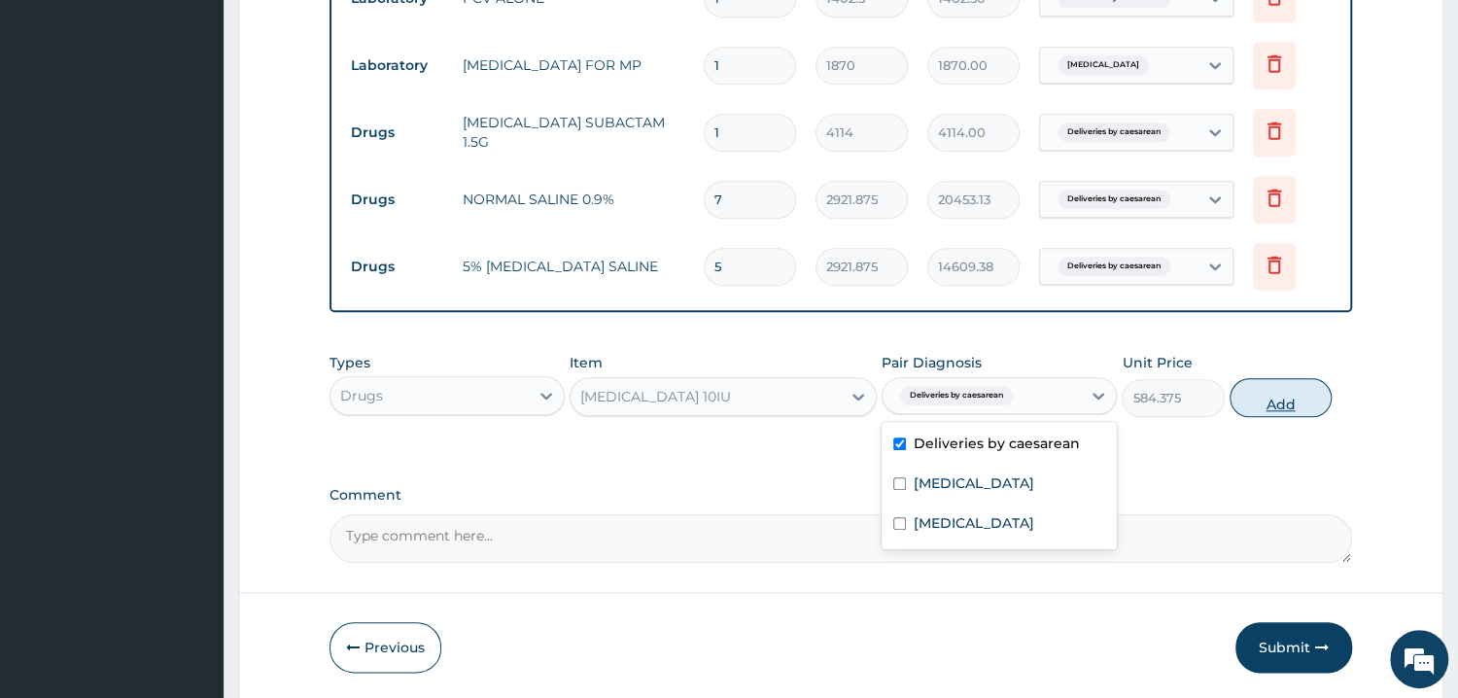
click at [1268, 403] on button "Add" at bounding box center [1280, 397] width 102 height 39
type input "0"
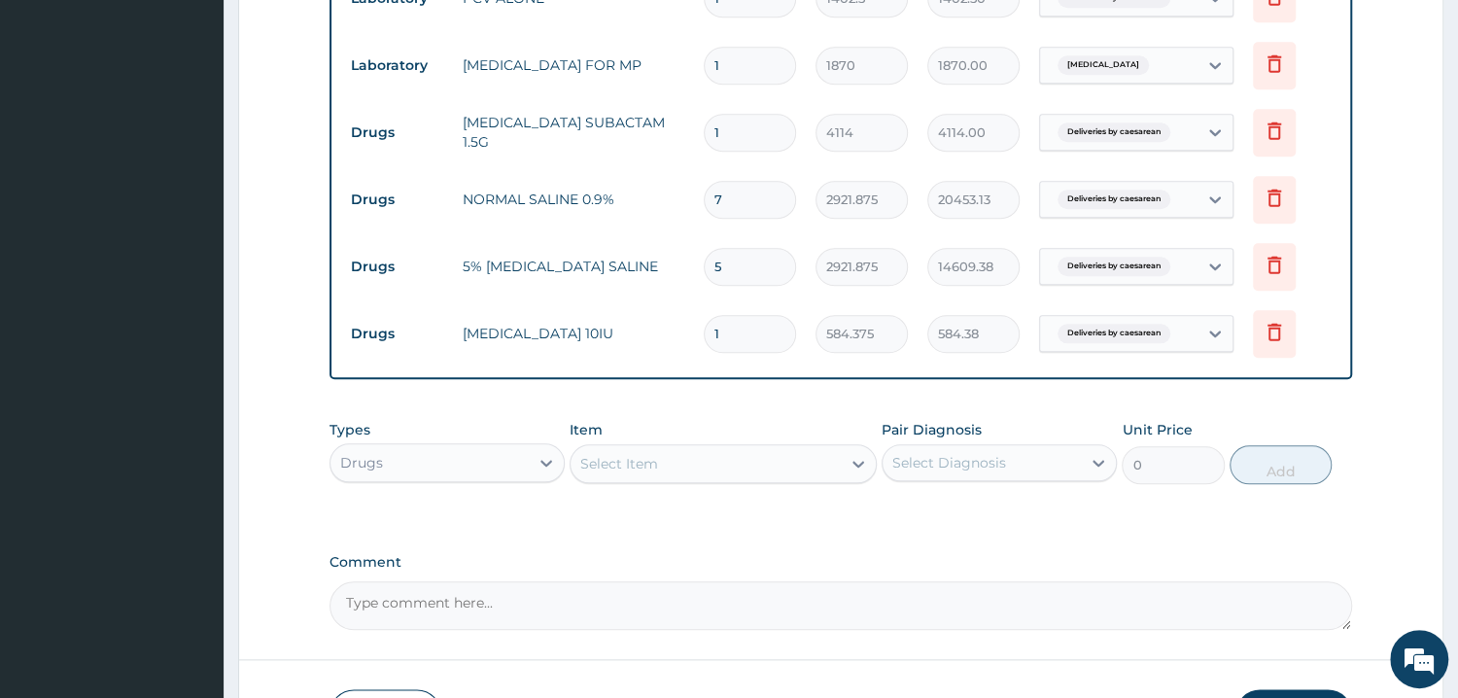
type input "0.00"
type input "5"
type input "2921.88"
type input "5"
click at [691, 478] on div "Select Item" at bounding box center [722, 463] width 307 height 39
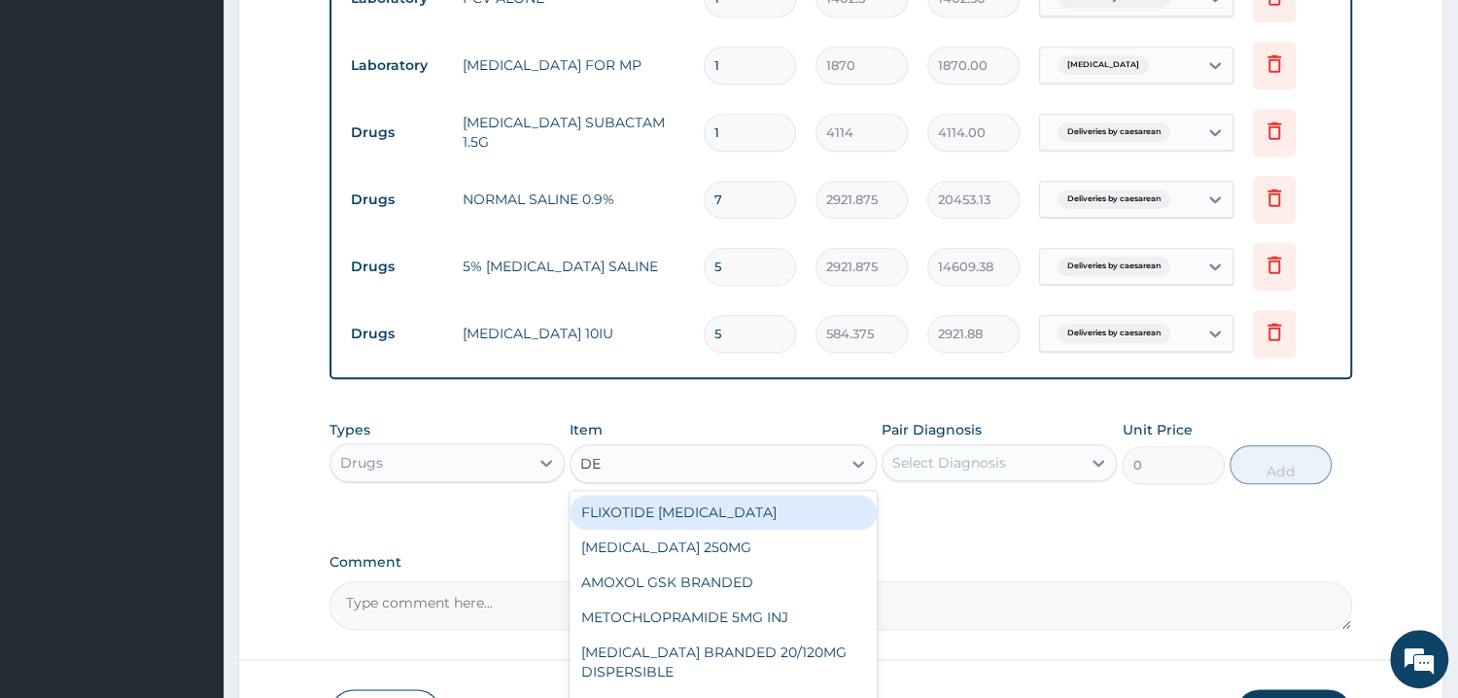
type input "DEX"
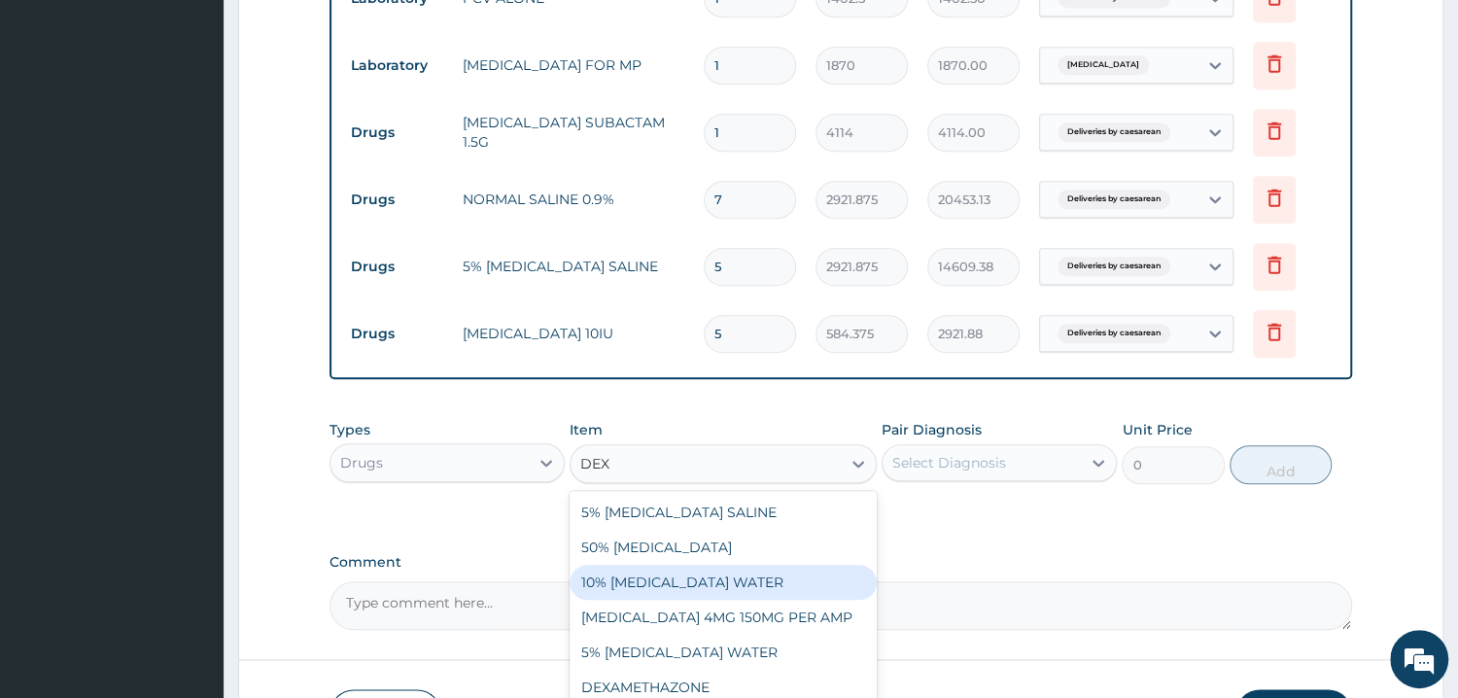
click at [735, 582] on div "10% DEXTROSE WATER" at bounding box center [722, 582] width 307 height 35
type input "2921.875"
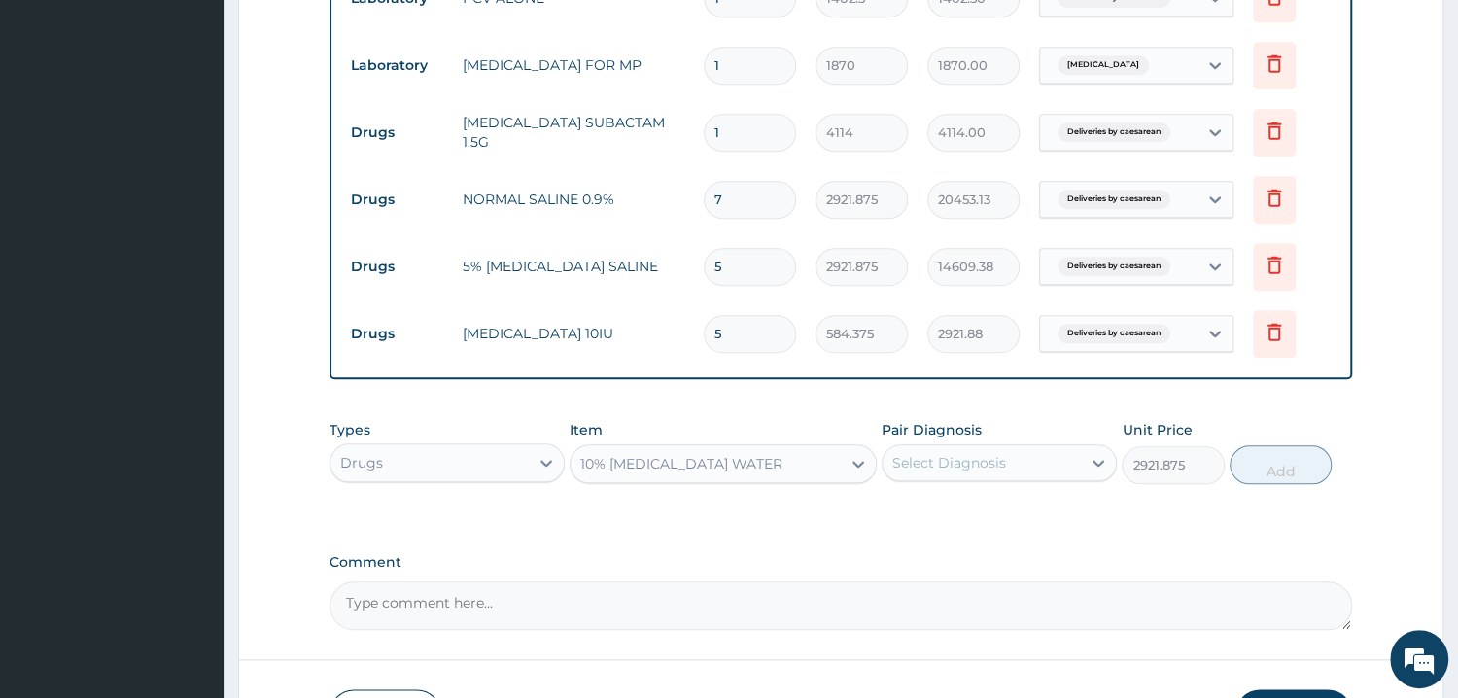
drag, startPoint x: 941, startPoint y: 483, endPoint x: 966, endPoint y: 474, distance: 26.7
click at [945, 481] on div "Types Drugs Item 10% DEXTROSE WATER Pair Diagnosis Select Diagnosis Unit Price …" at bounding box center [840, 452] width 1022 height 84
click at [973, 471] on div "Select Diagnosis" at bounding box center [981, 462] width 198 height 31
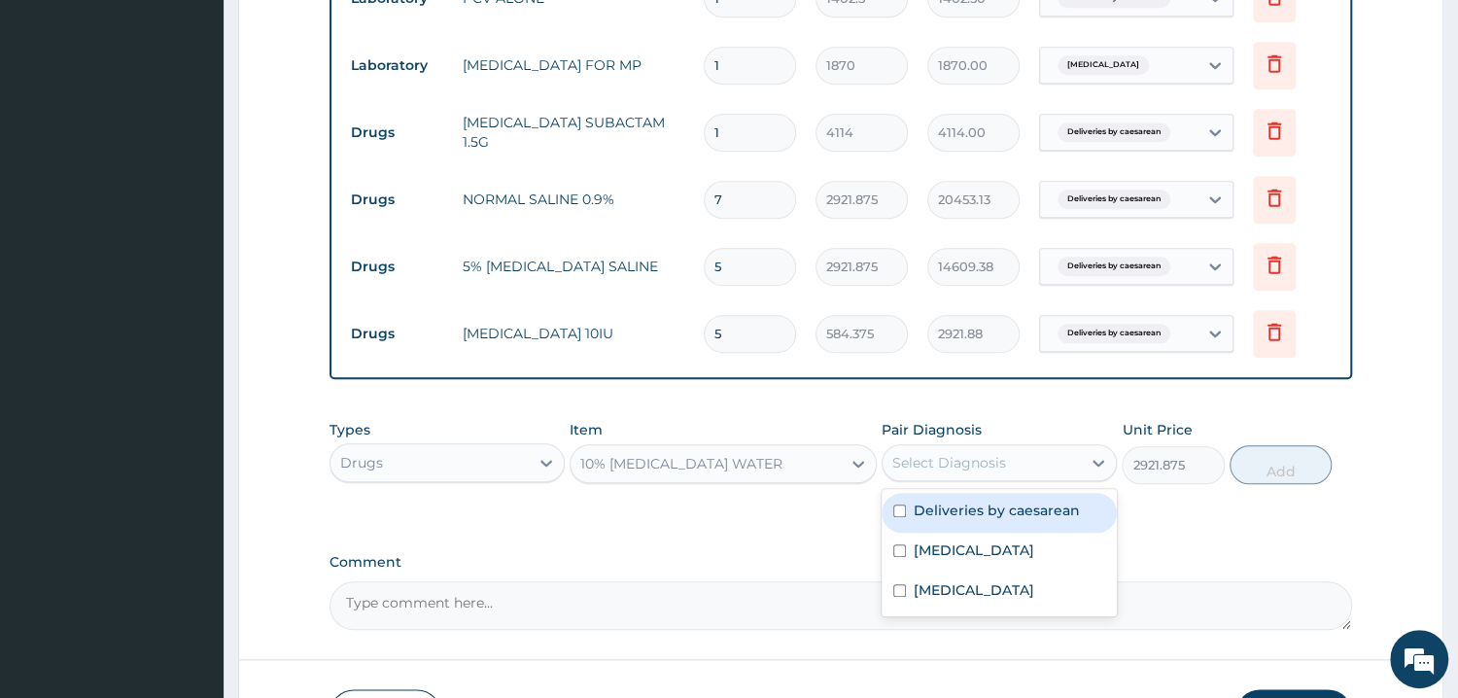
click at [1002, 509] on label "Deliveries by caesarean" at bounding box center [997, 509] width 166 height 19
checkbox input "true"
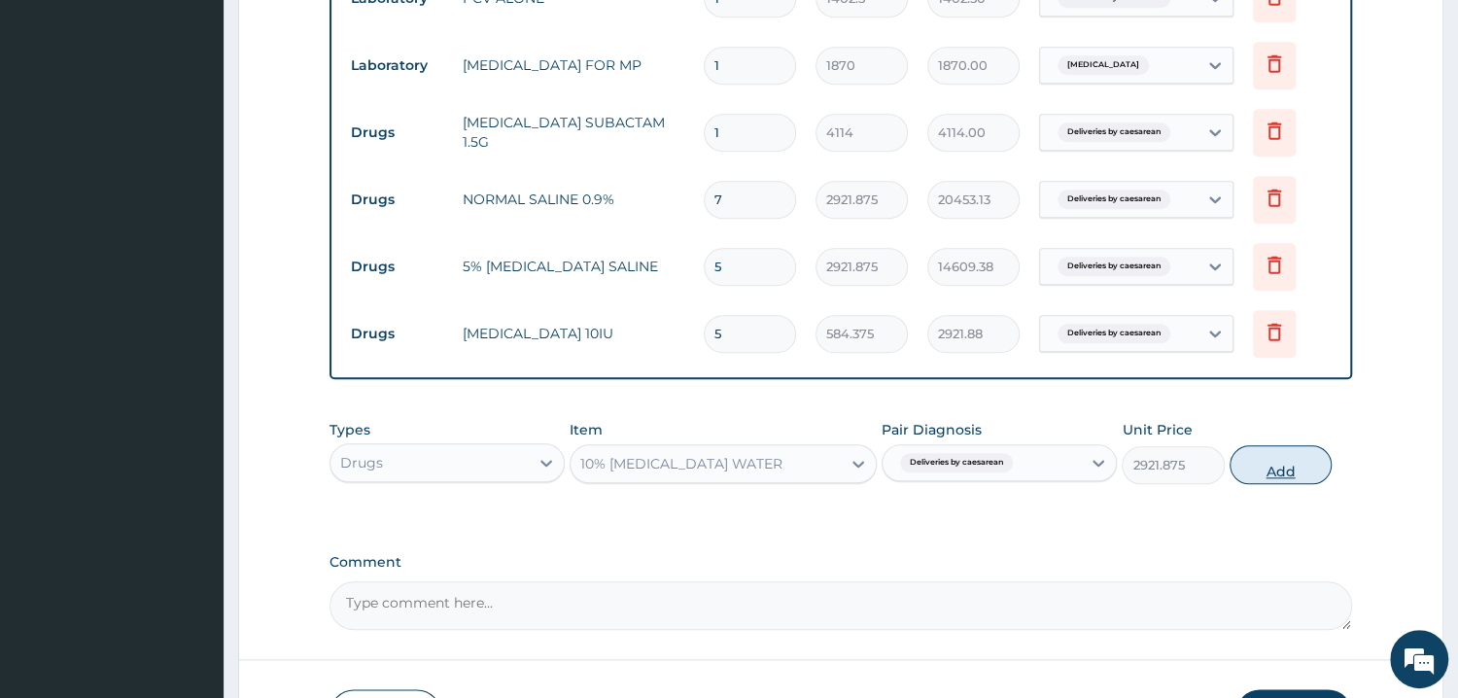
click at [1283, 470] on button "Add" at bounding box center [1280, 464] width 102 height 39
type input "0"
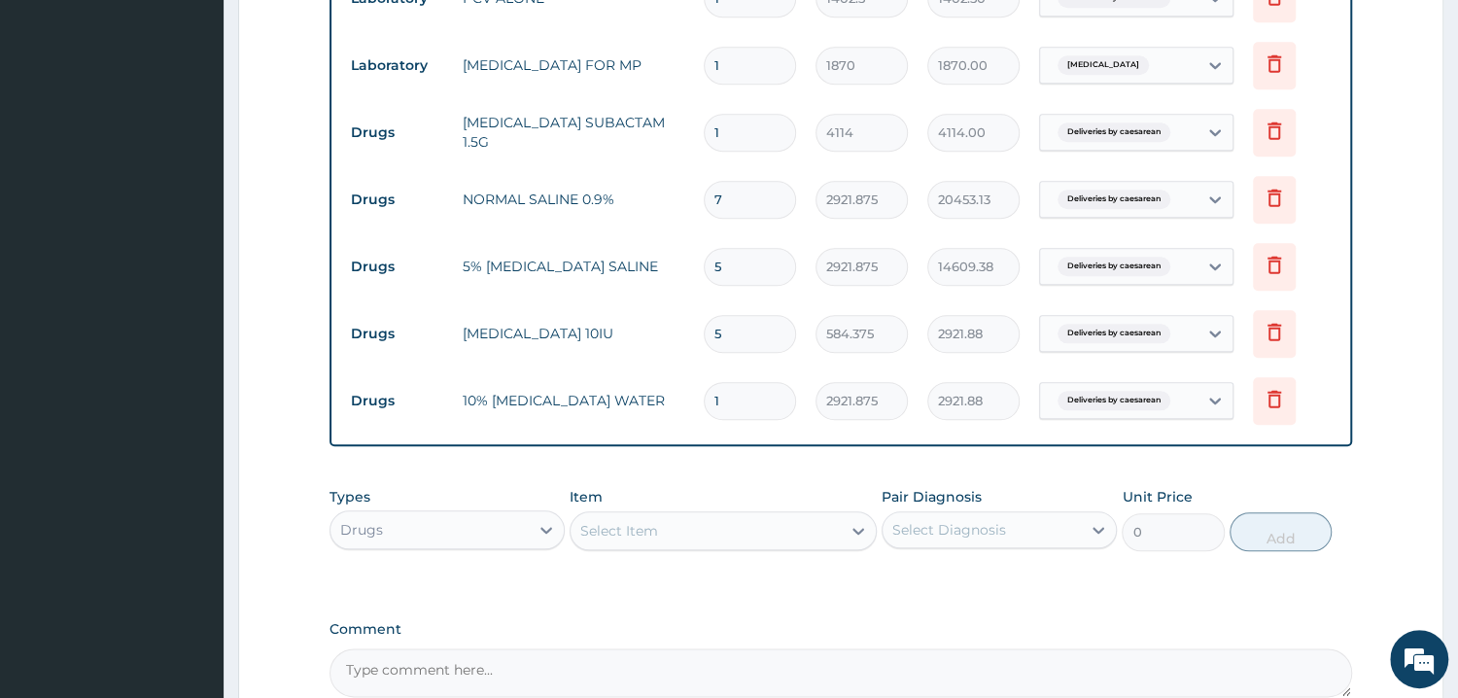
type input "0.00"
type input "3"
type input "8765.63"
type input "3"
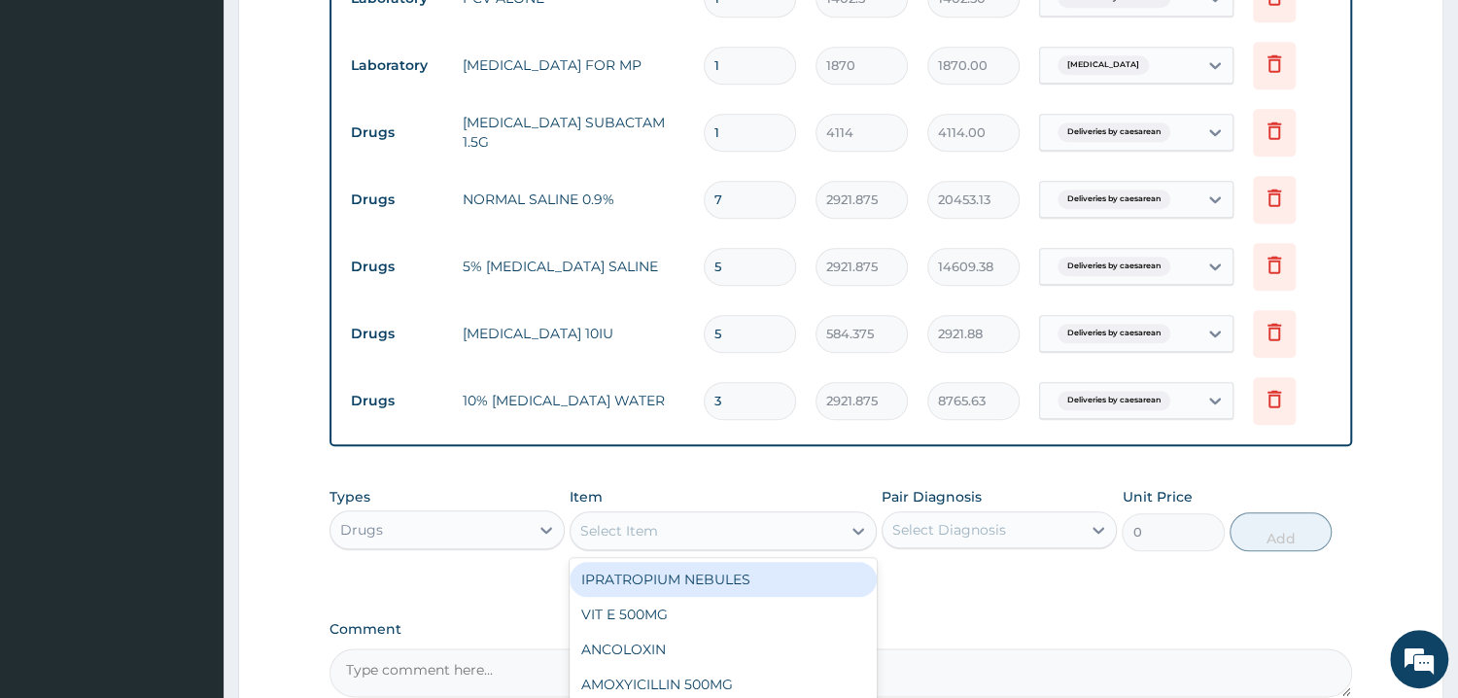
click at [664, 527] on div "Select Item" at bounding box center [705, 530] width 270 height 31
type input "CYTO"
click at [697, 579] on div "CYTOTEC PER TAB" at bounding box center [722, 579] width 307 height 35
type input "589.0499877929688"
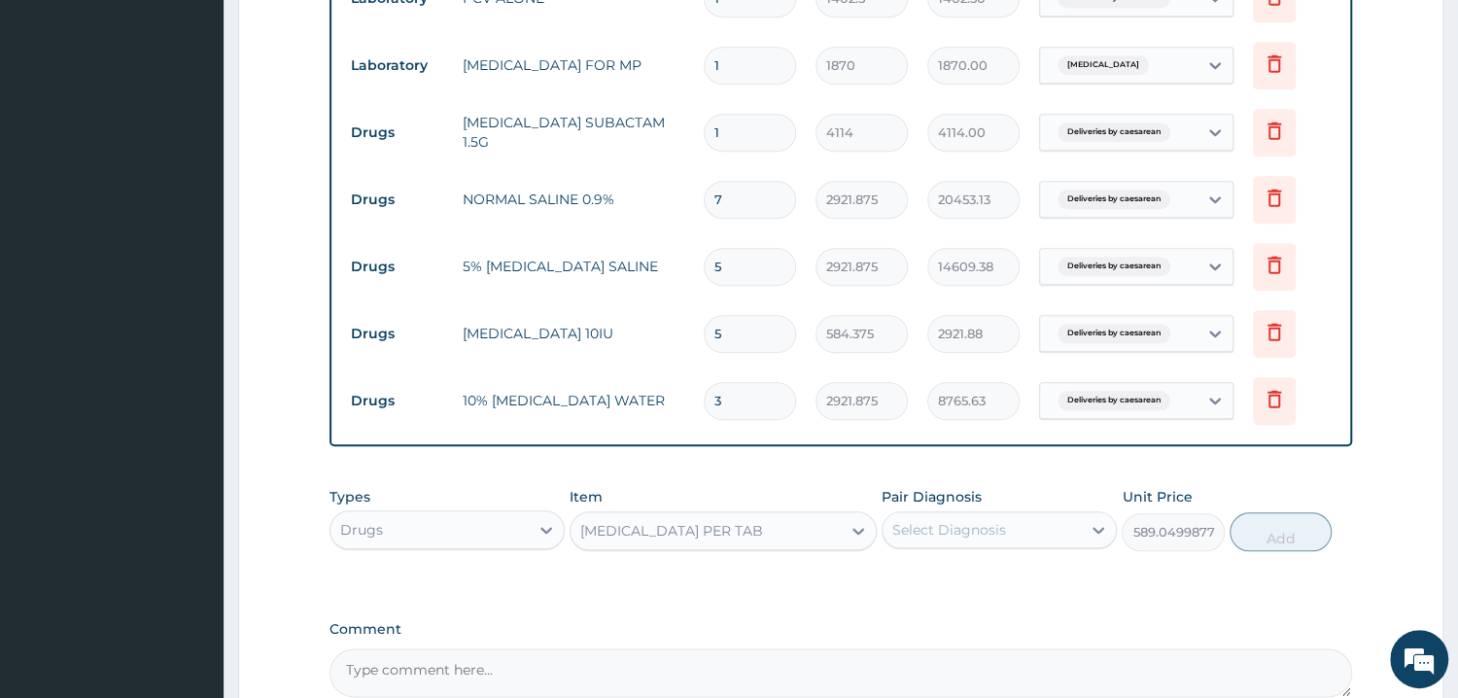
click at [1036, 530] on div "Select Diagnosis" at bounding box center [981, 529] width 198 height 31
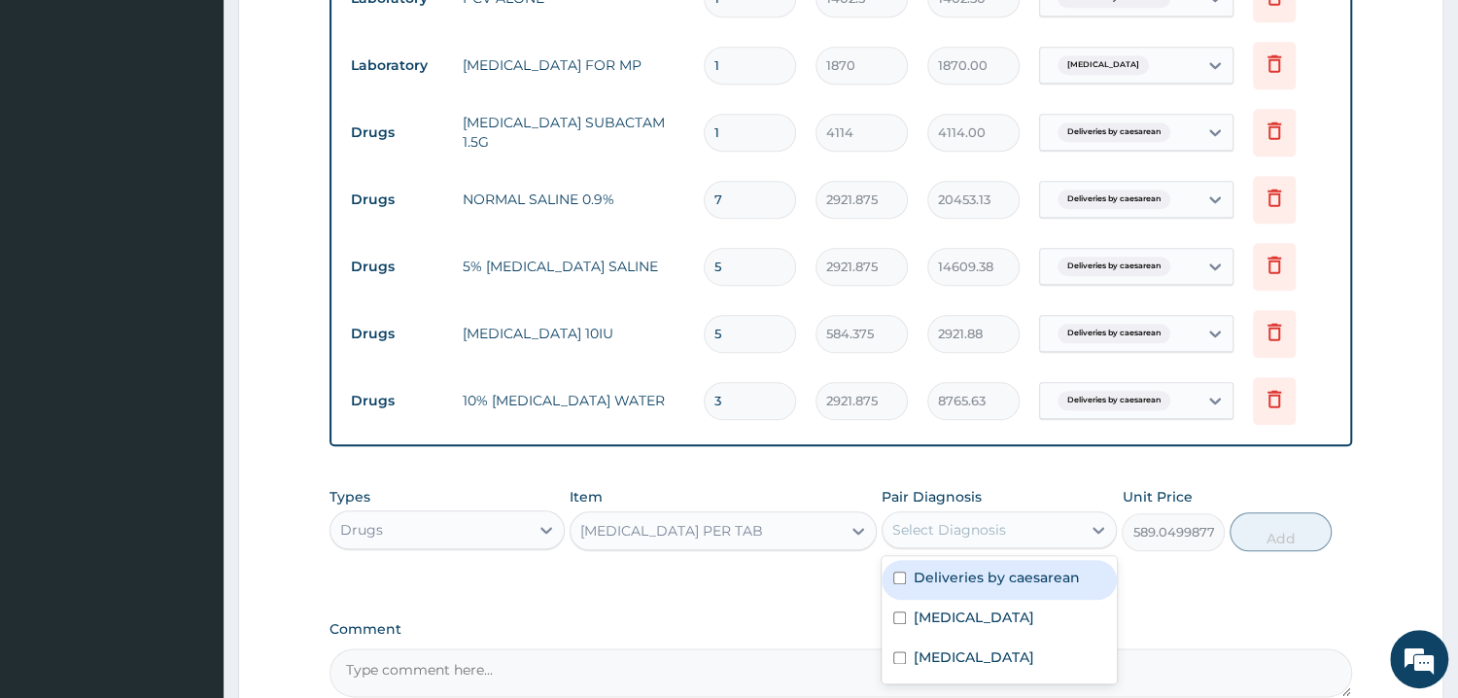
click at [1044, 578] on label "Deliveries by caesarean" at bounding box center [997, 577] width 166 height 19
checkbox input "true"
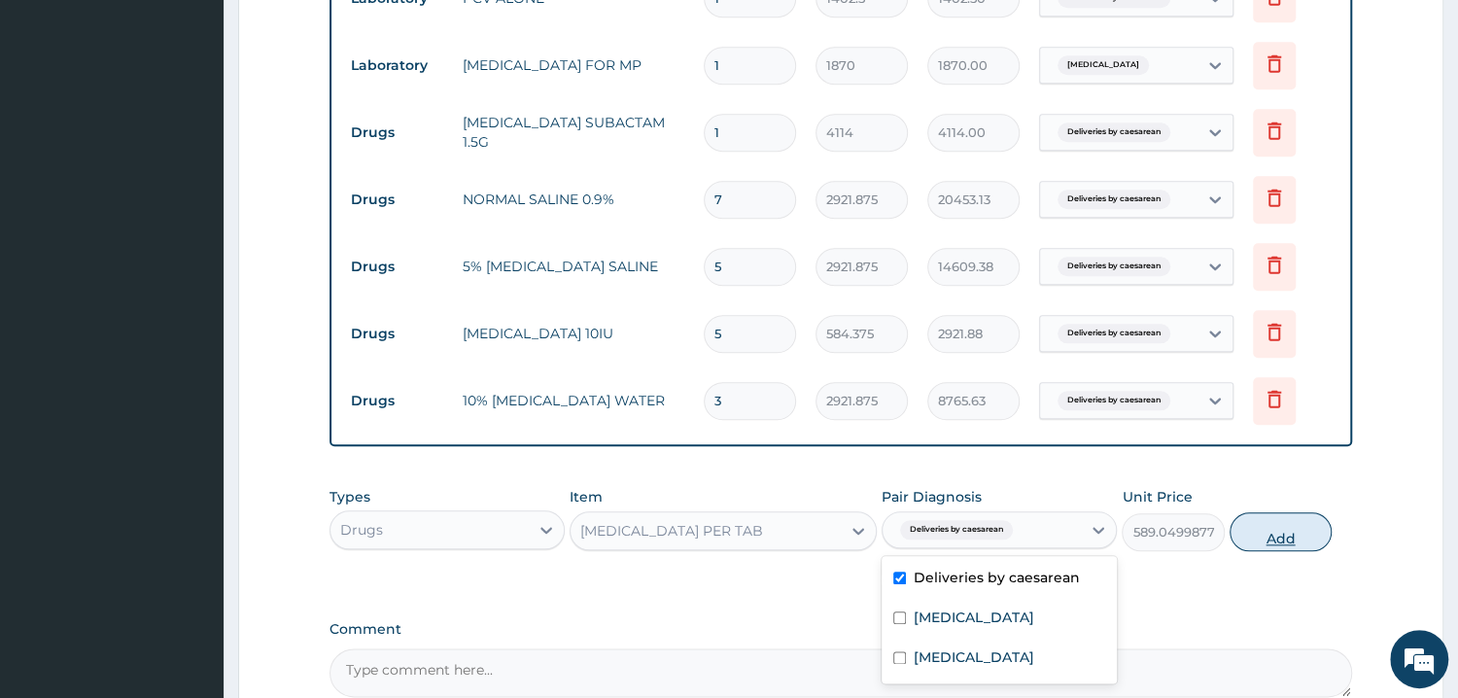
click at [1258, 545] on button "Add" at bounding box center [1280, 531] width 102 height 39
type input "0"
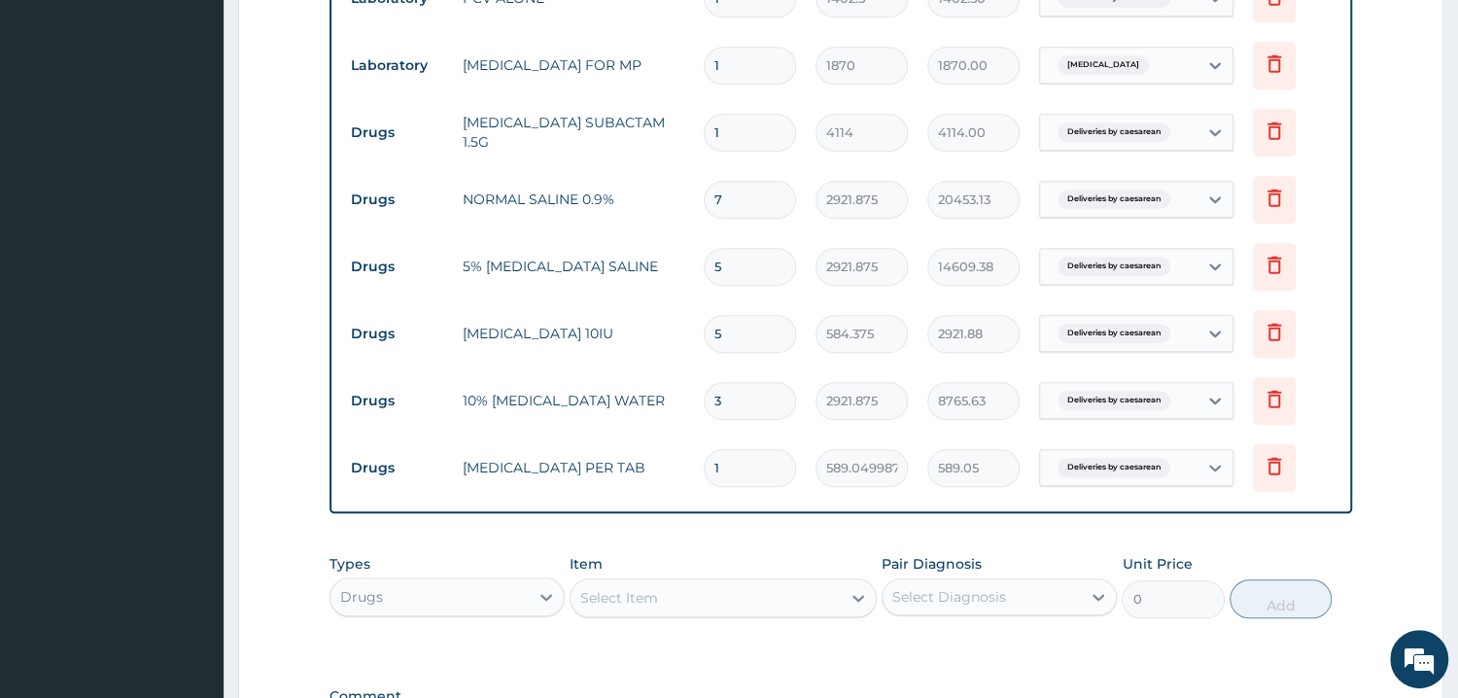
type input "0.00"
type input "3"
type input "1767.15"
type input "3"
click at [657, 585] on div "Select Item" at bounding box center [705, 597] width 270 height 31
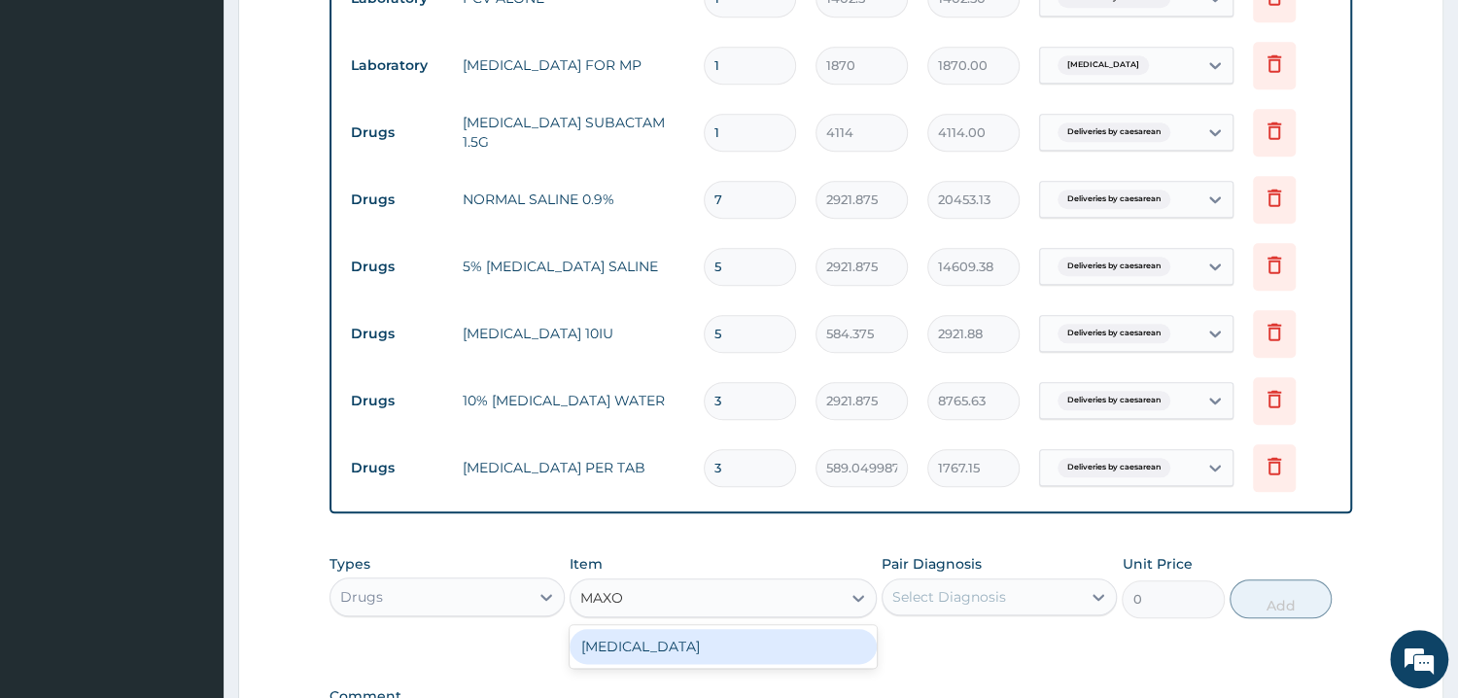
type input "MAXOL"
drag, startPoint x: 689, startPoint y: 644, endPoint x: 878, endPoint y: 667, distance: 189.9
click at [691, 644] on div "MAXOLON" at bounding box center [722, 646] width 307 height 35
type input "350.625"
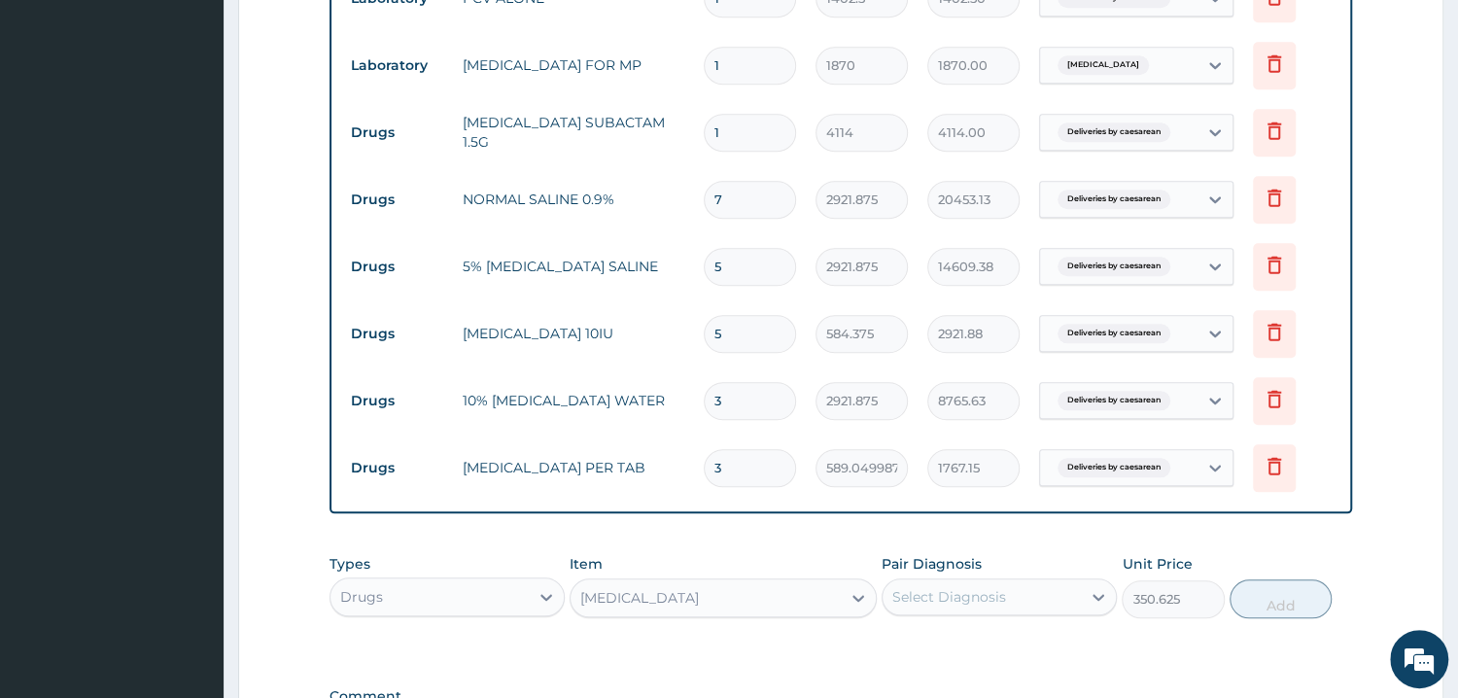
click at [971, 599] on div "Select Diagnosis" at bounding box center [949, 596] width 114 height 19
click at [981, 647] on label "Deliveries by caesarean" at bounding box center [997, 644] width 166 height 19
checkbox input "true"
click at [1295, 601] on button "Add" at bounding box center [1280, 598] width 102 height 39
type input "0"
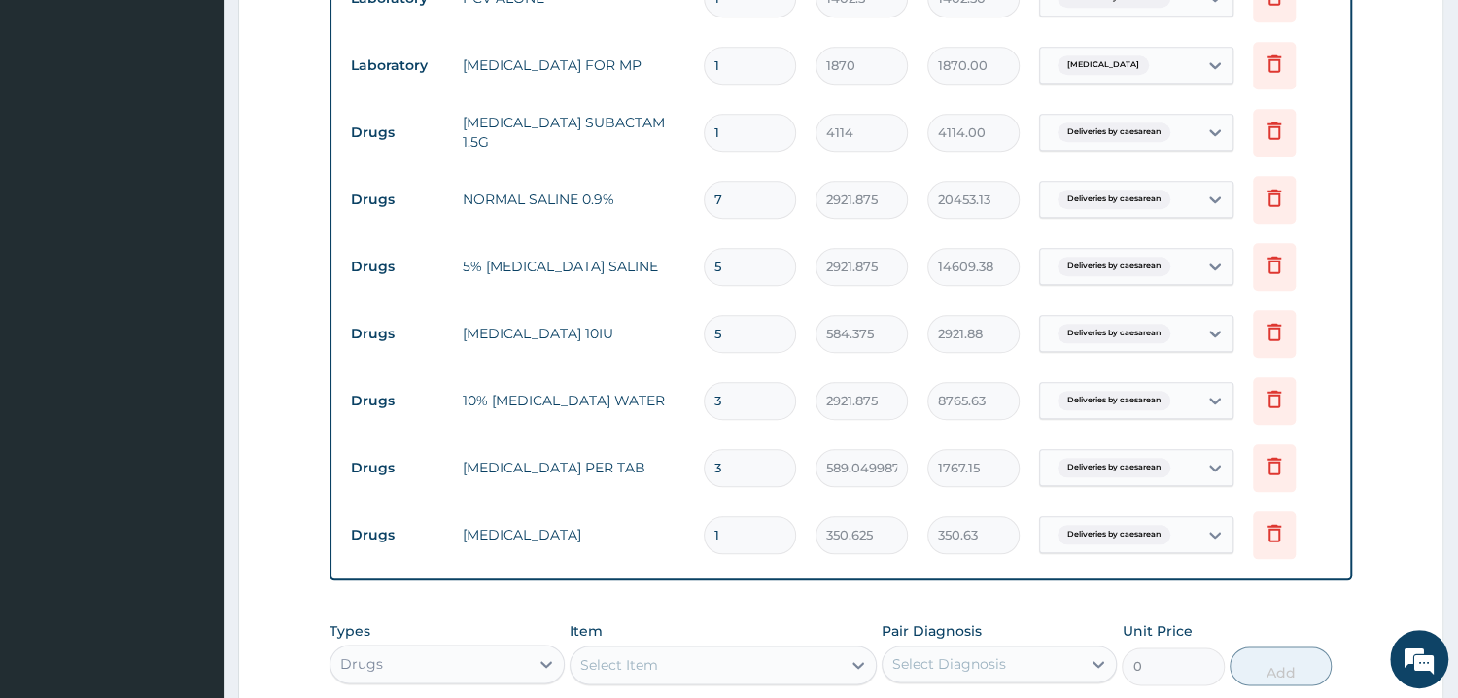
scroll to position [1401, 0]
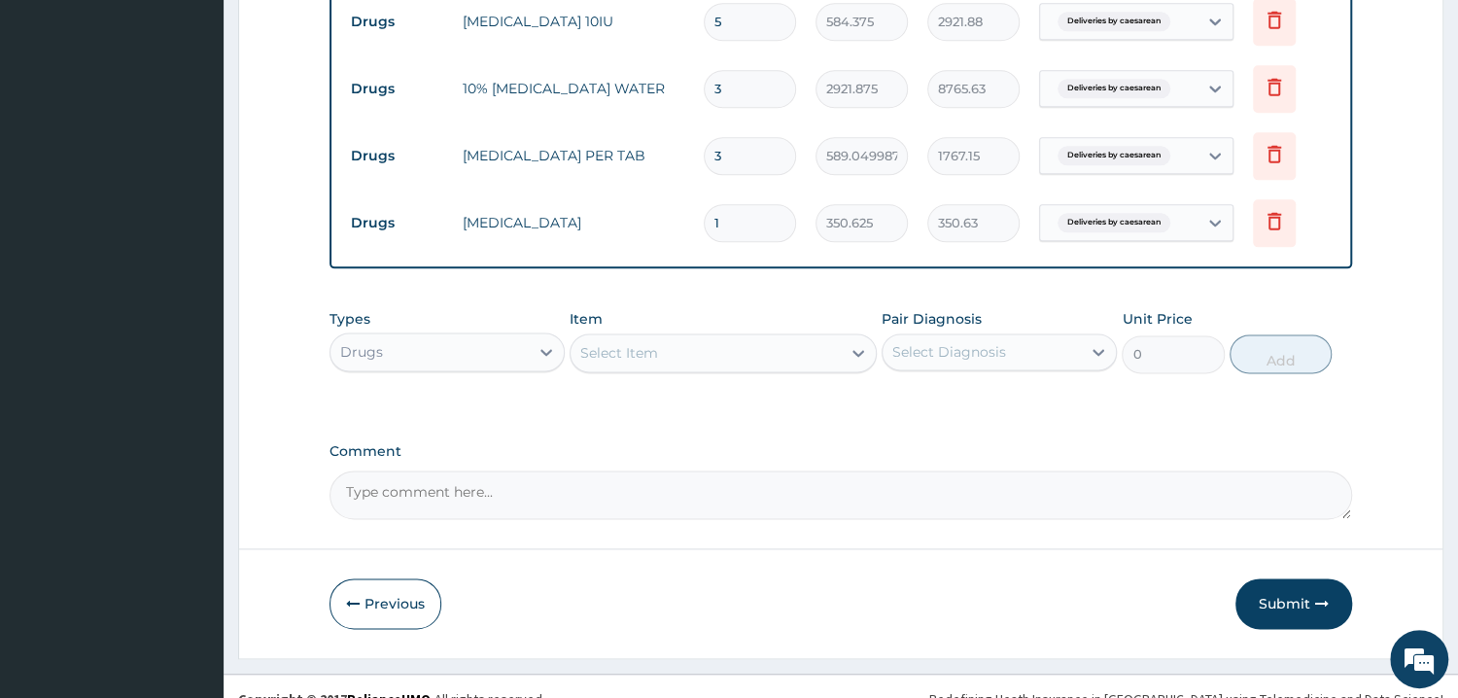
type input "0.00"
type input "1"
type input "350.63"
click at [687, 361] on div "Select Item" at bounding box center [705, 352] width 270 height 31
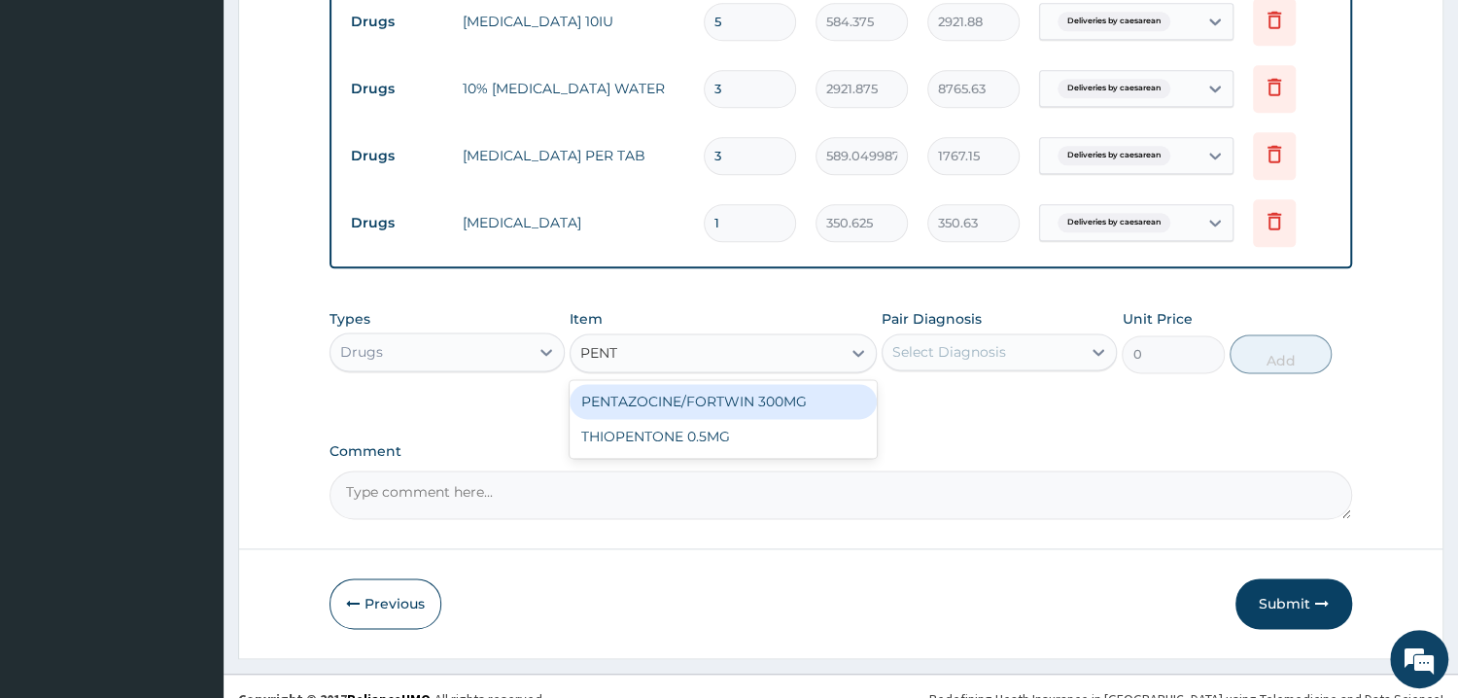
type input "PENTA"
click at [717, 390] on div "PENTAZOCINE/FORTWIN 300MG" at bounding box center [722, 401] width 307 height 35
type input "1168.75"
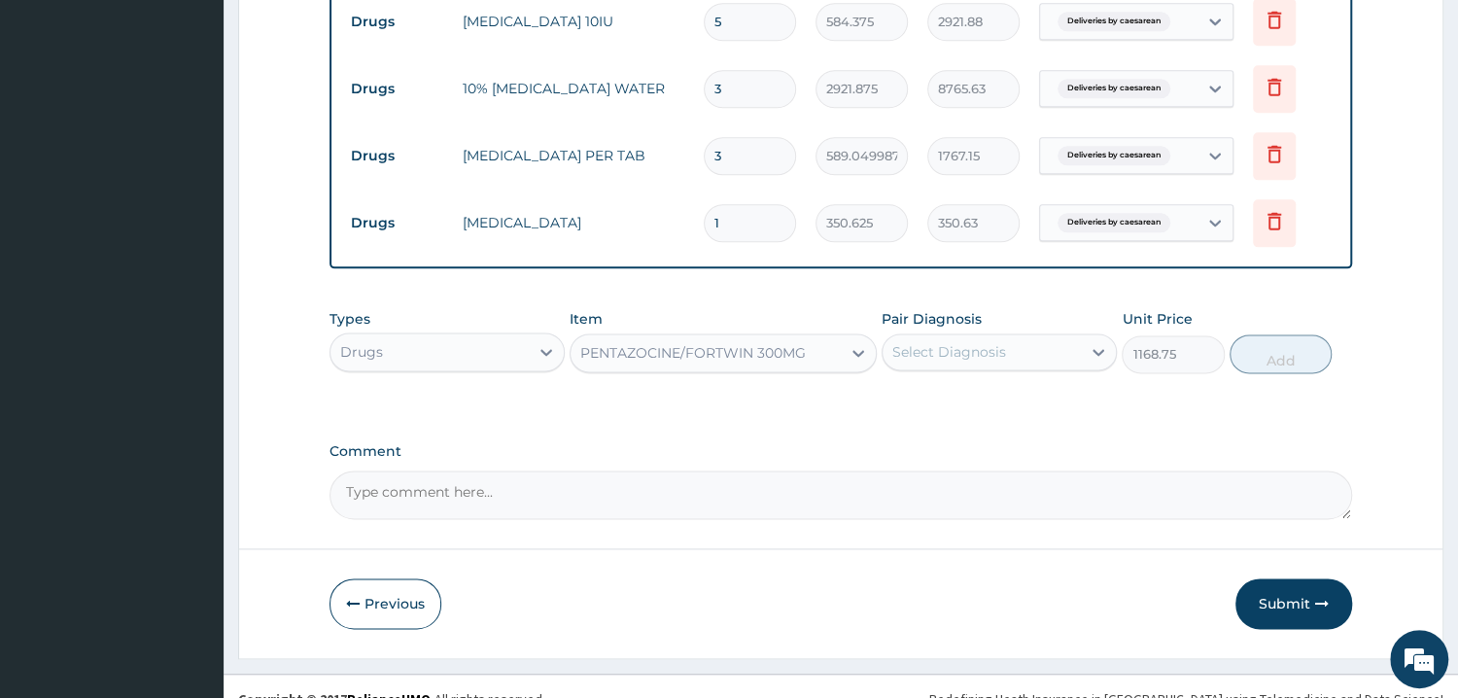
click at [999, 352] on div "Select Diagnosis" at bounding box center [949, 351] width 114 height 19
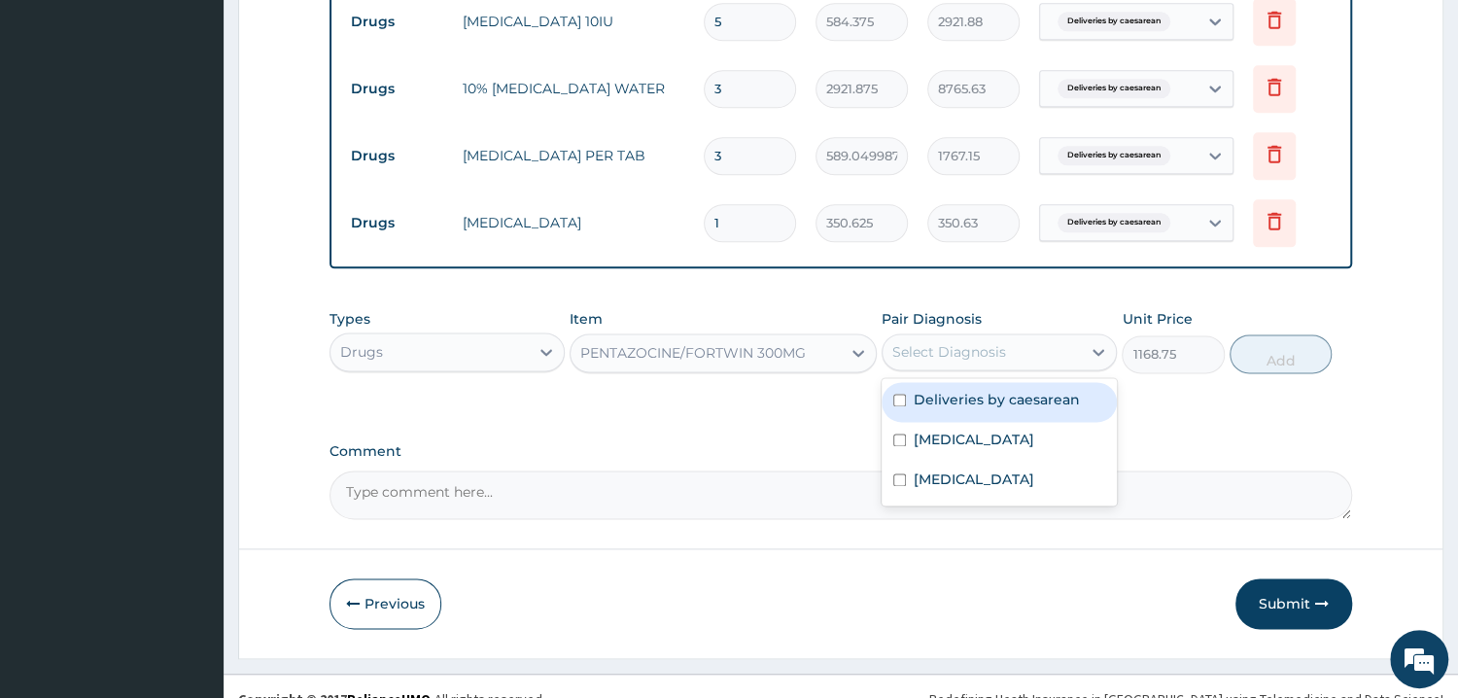
click at [1008, 403] on label "Deliveries by caesarean" at bounding box center [997, 399] width 166 height 19
checkbox input "true"
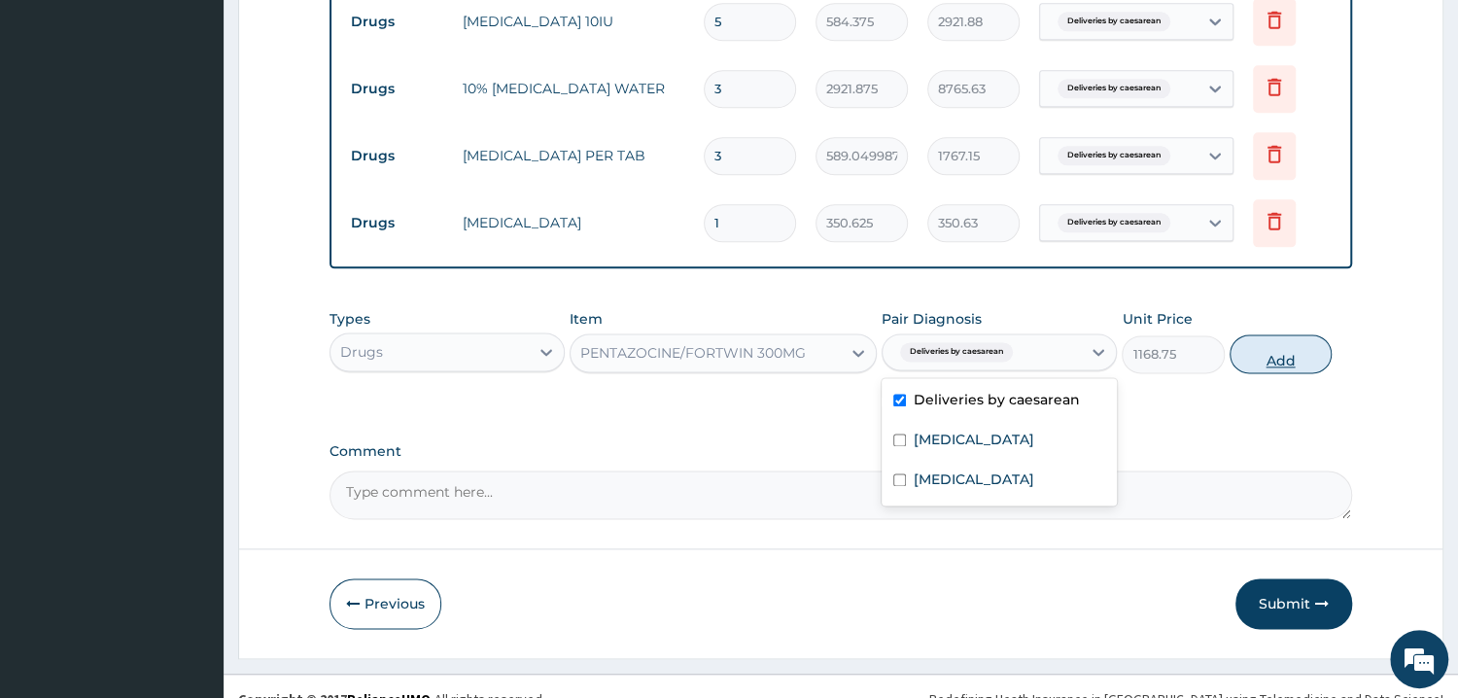
click at [1257, 365] on button "Add" at bounding box center [1280, 353] width 102 height 39
type input "0"
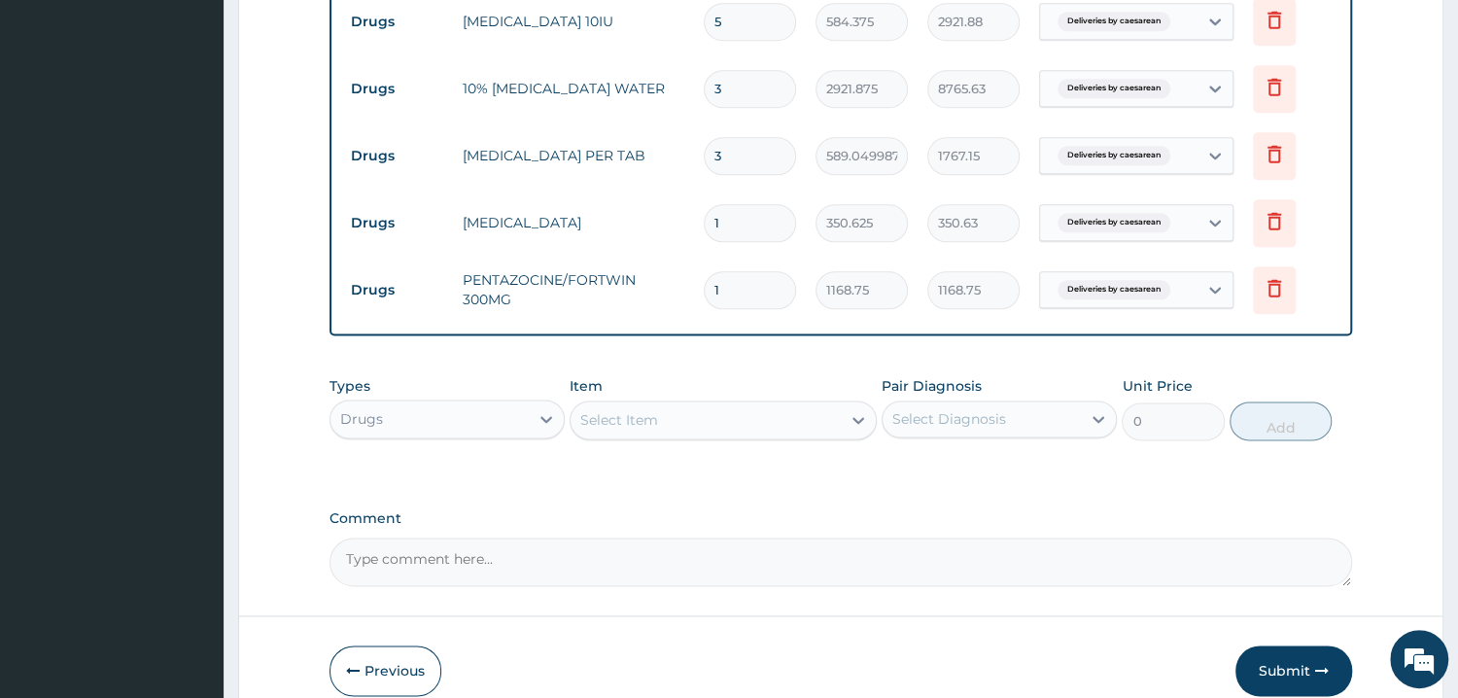
type input "0.00"
type input "5"
type input "5843.75"
type input "0.00"
type input "6"
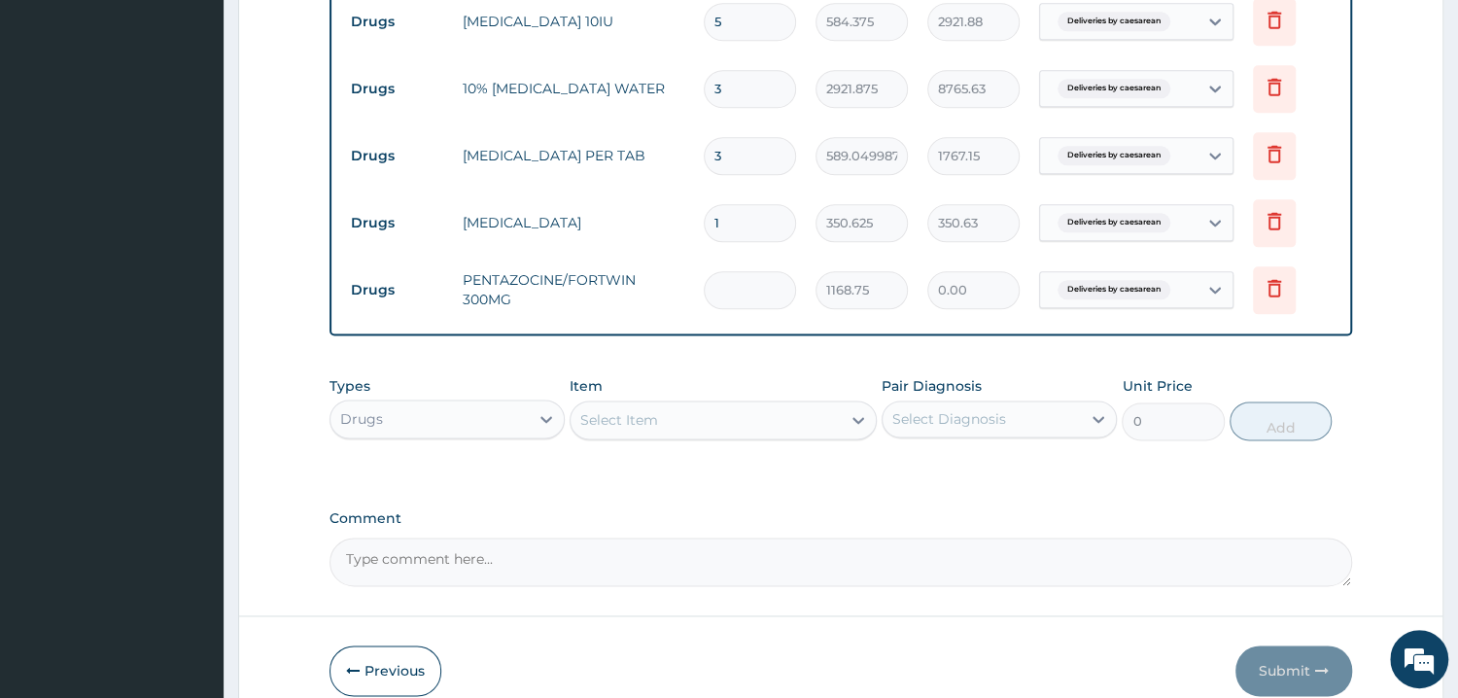
type input "7012.50"
type input "6"
click at [604, 411] on div "Select Item" at bounding box center [705, 419] width 270 height 31
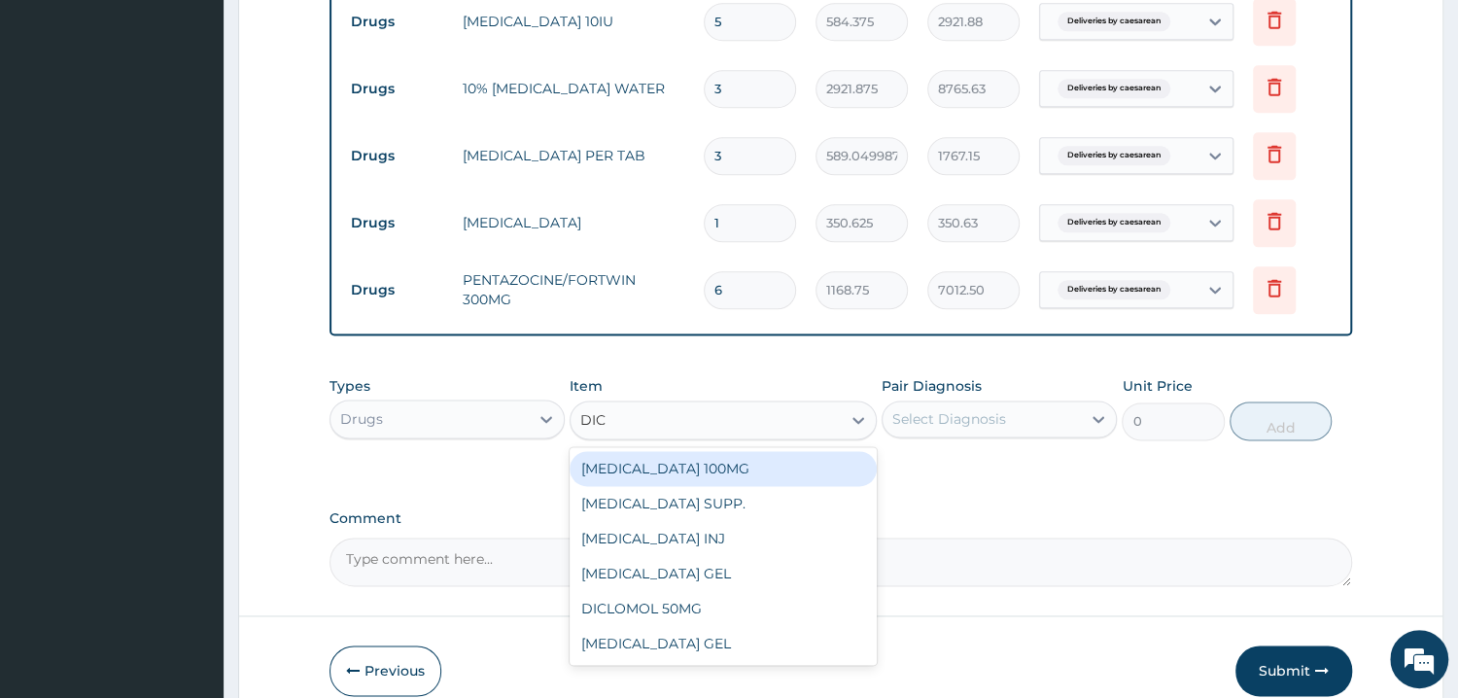
type input "DICL"
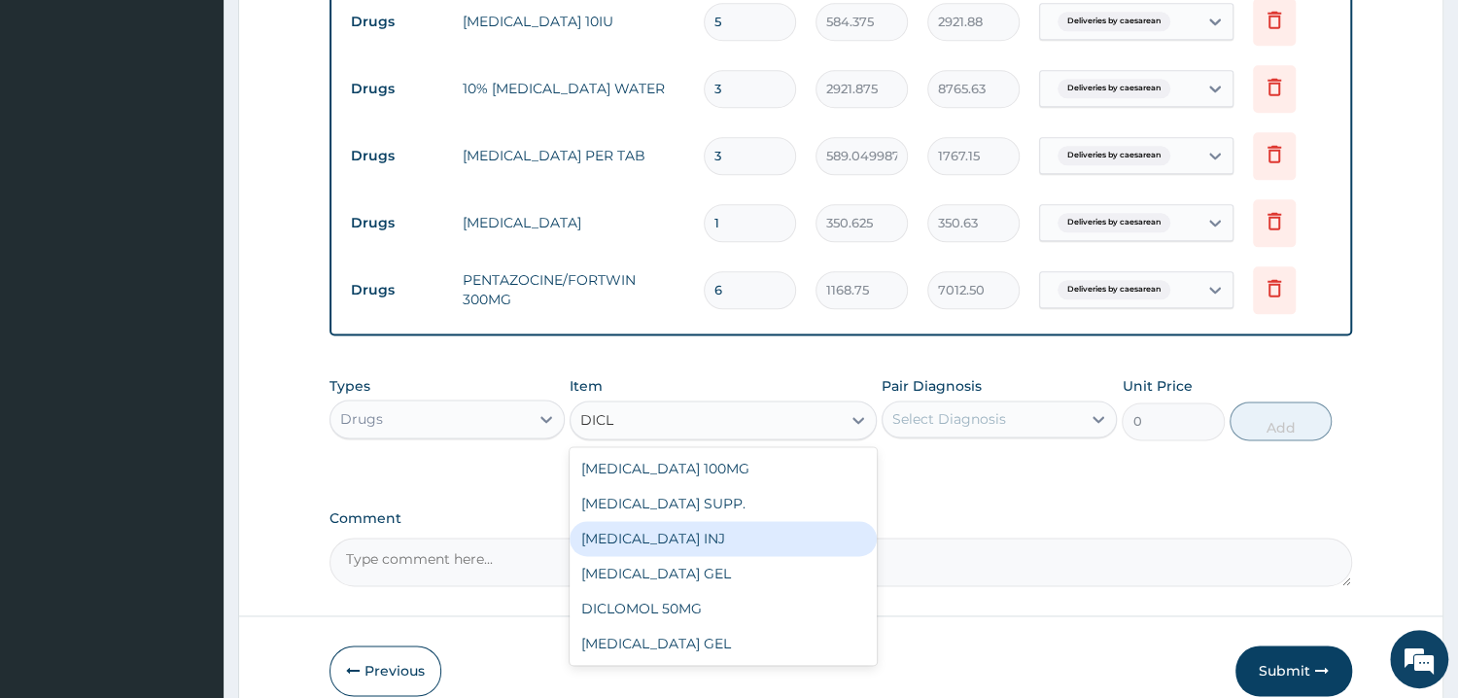
click at [706, 532] on div "DICLOFENAC INJ" at bounding box center [722, 538] width 307 height 35
type input "589.0499877929688"
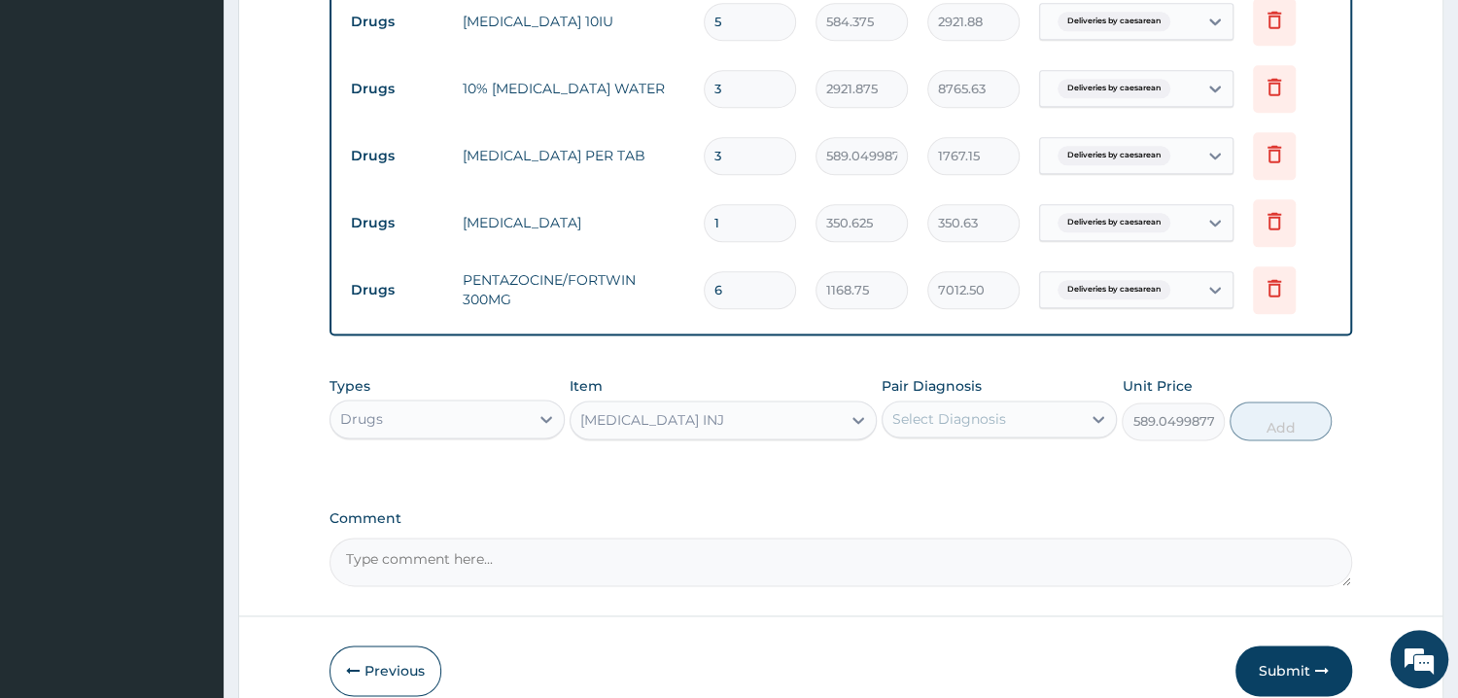
click at [960, 433] on div "Select Diagnosis" at bounding box center [998, 418] width 235 height 37
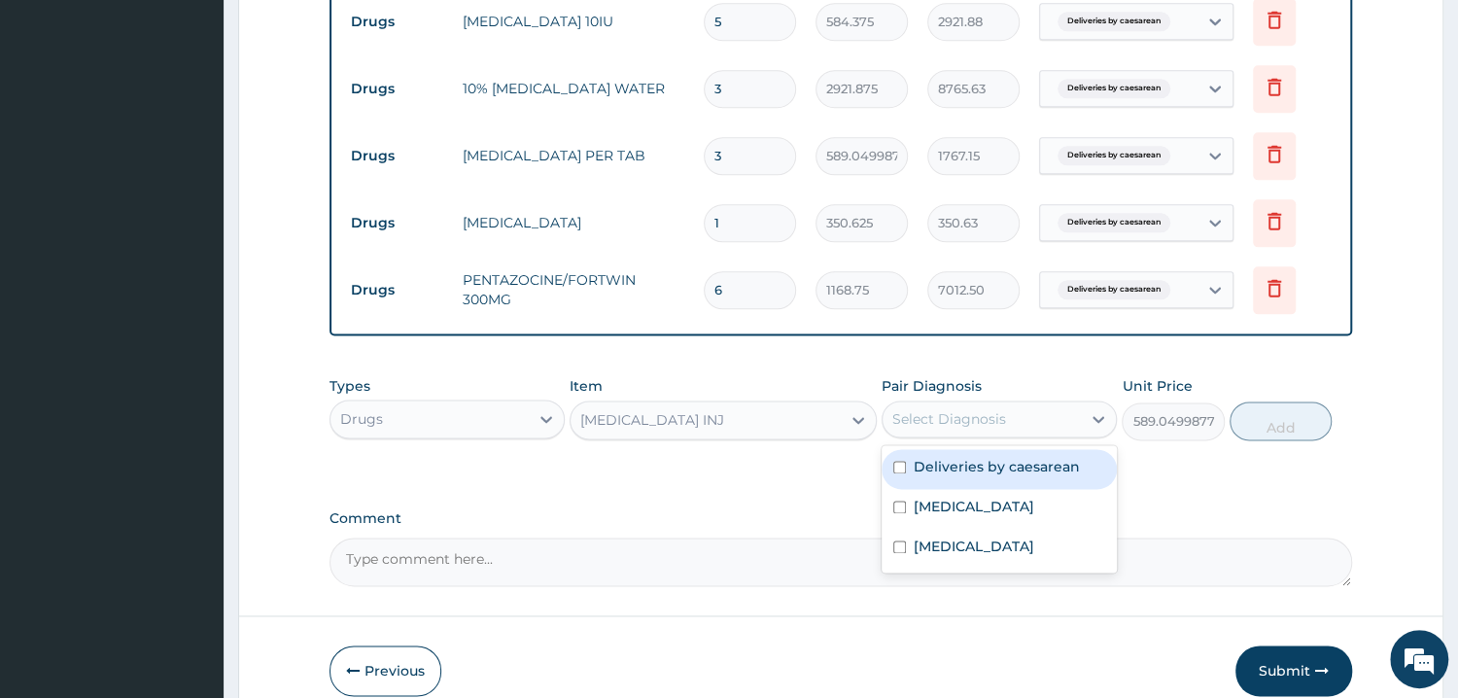
drag, startPoint x: 978, startPoint y: 468, endPoint x: 1129, endPoint y: 466, distance: 151.6
click at [980, 467] on label "Deliveries by caesarean" at bounding box center [997, 466] width 166 height 19
checkbox input "true"
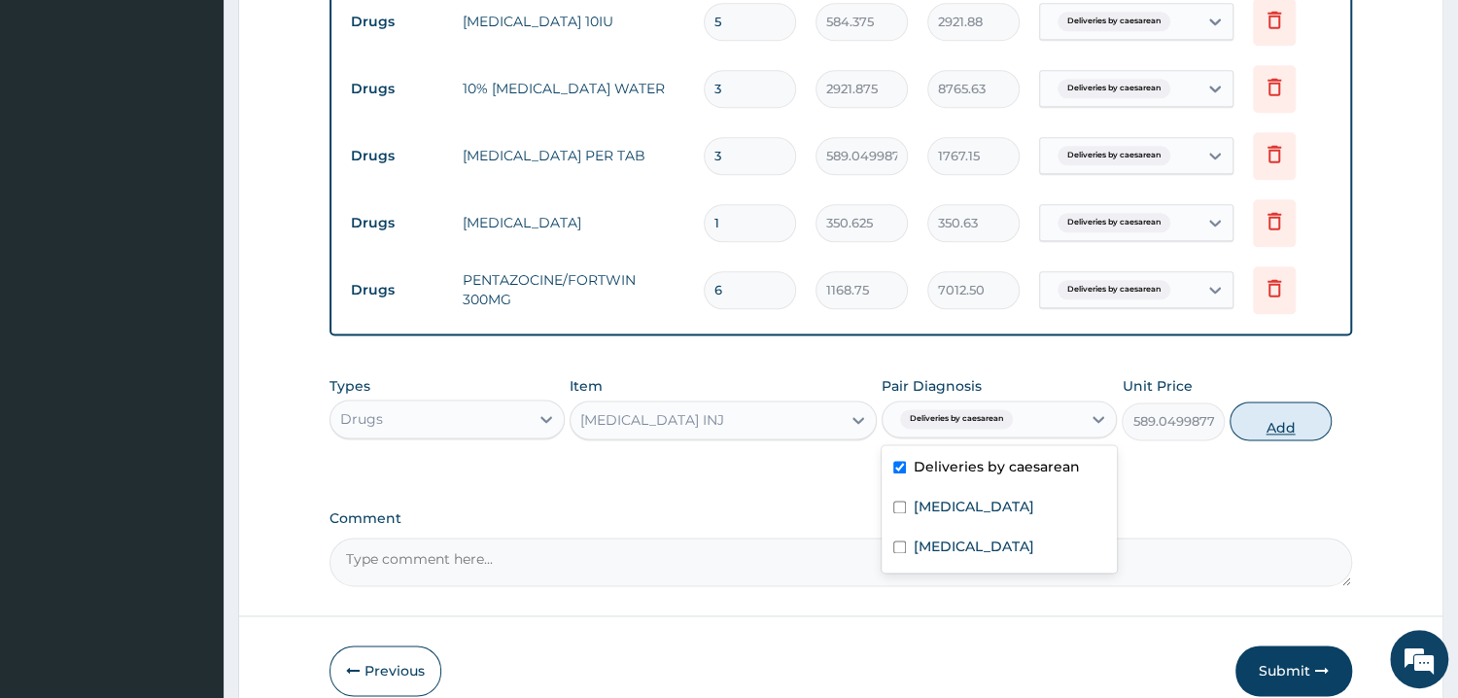
click at [1325, 428] on button "Add" at bounding box center [1280, 420] width 102 height 39
type input "0"
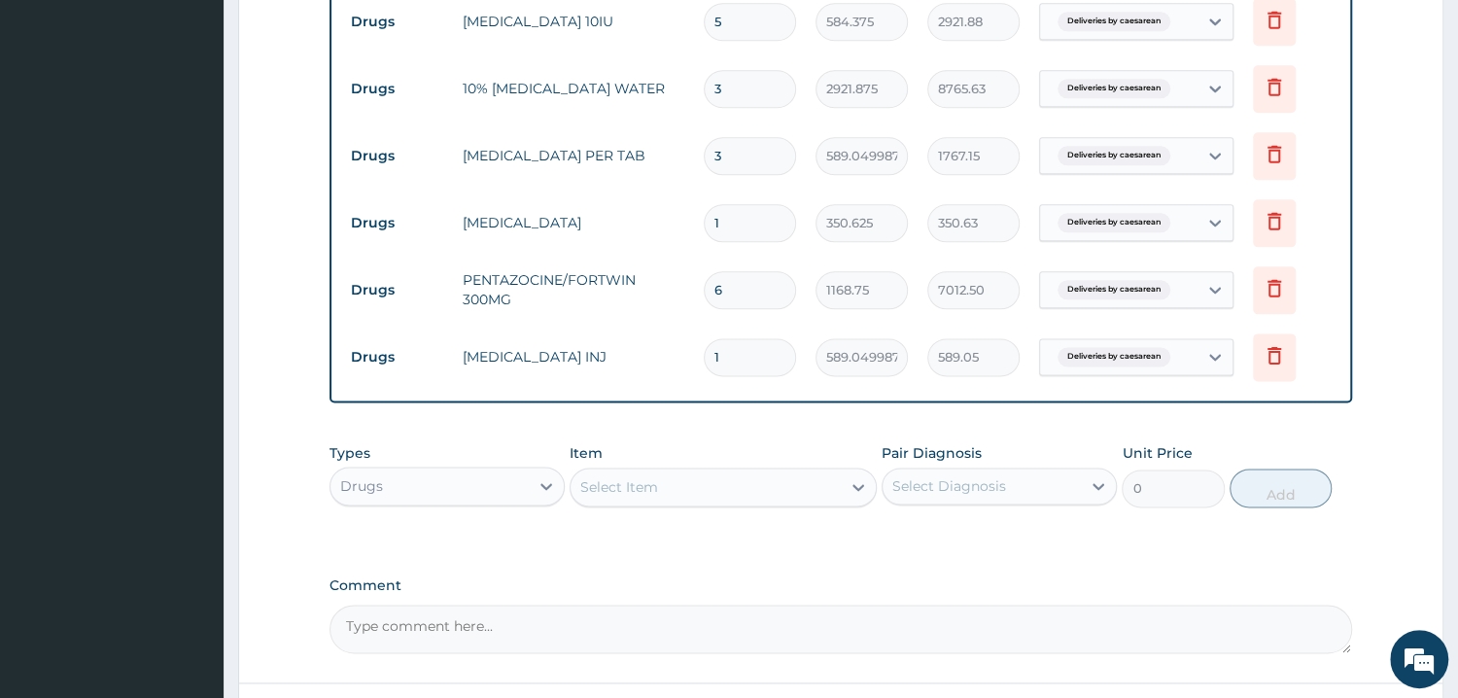
type input "0.00"
type input "6"
type input "3534.30"
type input "6"
click at [624, 485] on div "Select Item" at bounding box center [619, 486] width 78 height 19
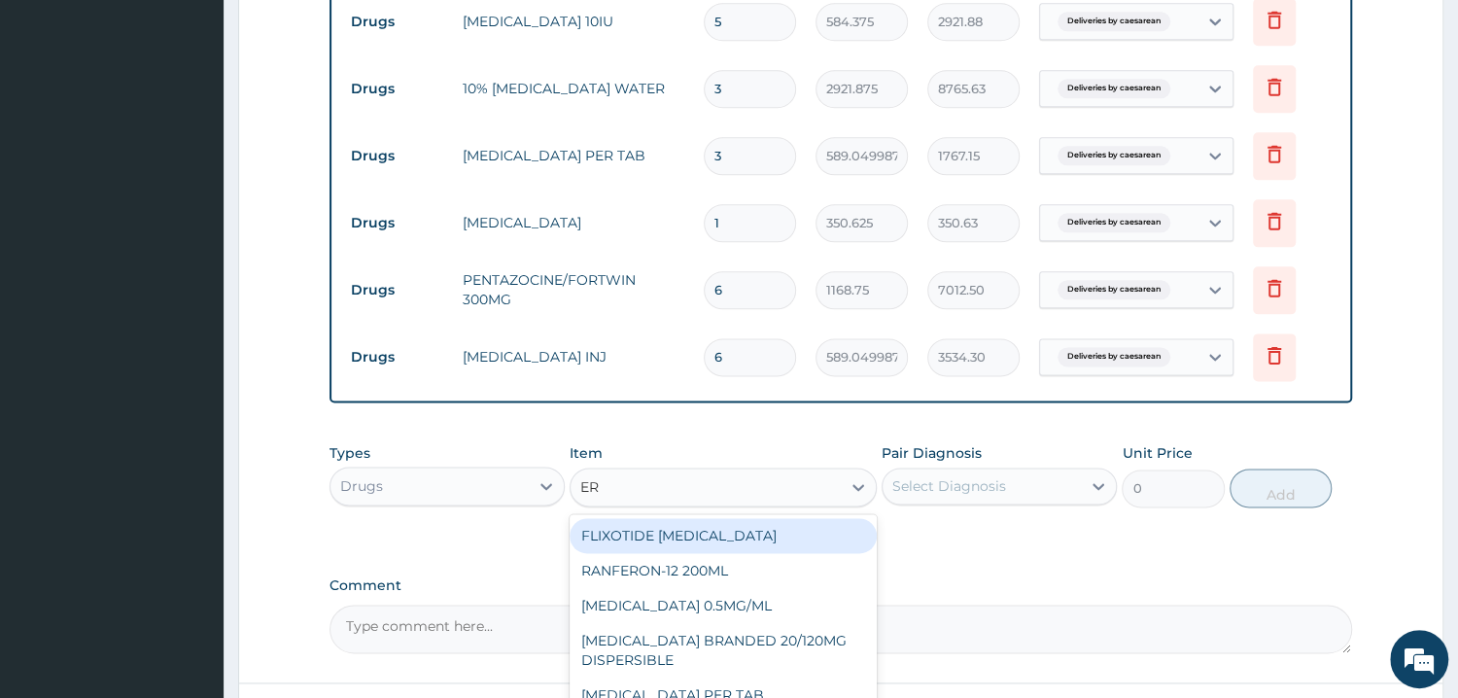
type input "ERG"
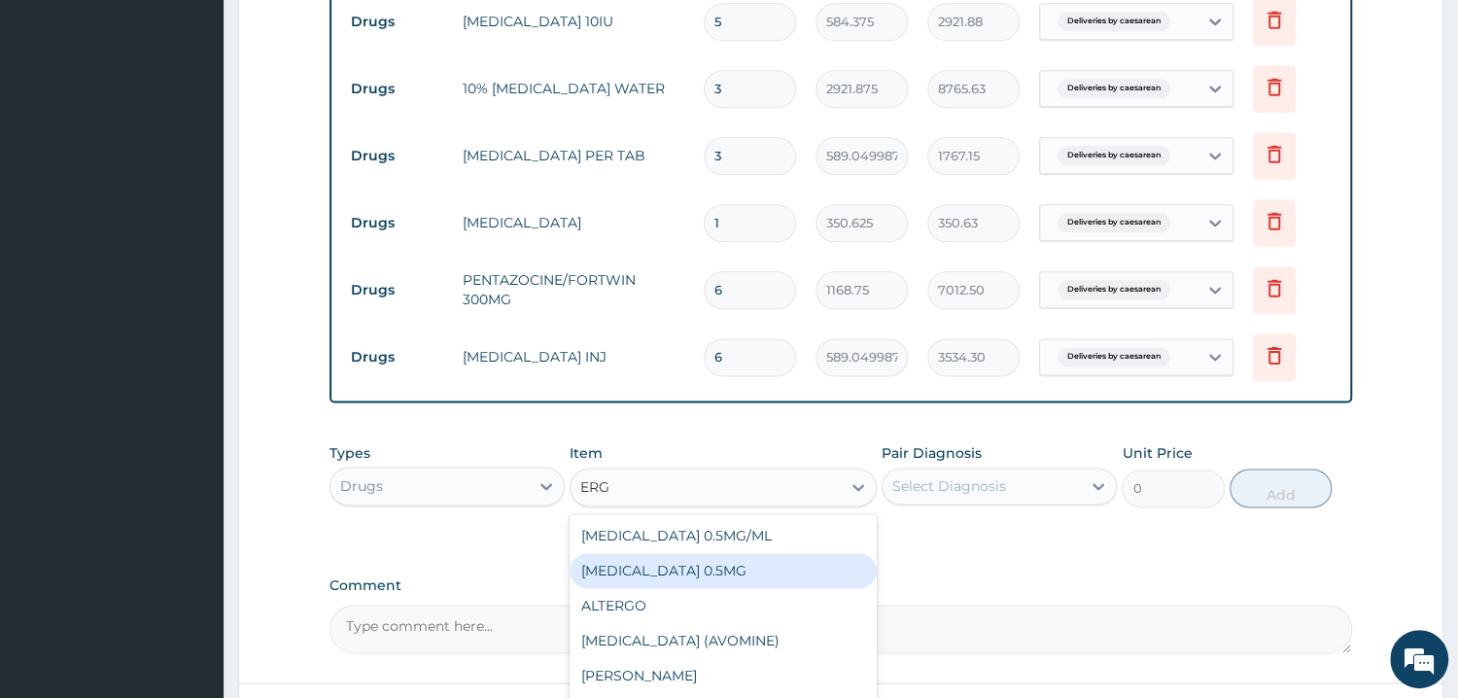
click at [704, 571] on div "ERGOMETRINE 0.5MG" at bounding box center [722, 570] width 307 height 35
type input "60.77500152587891"
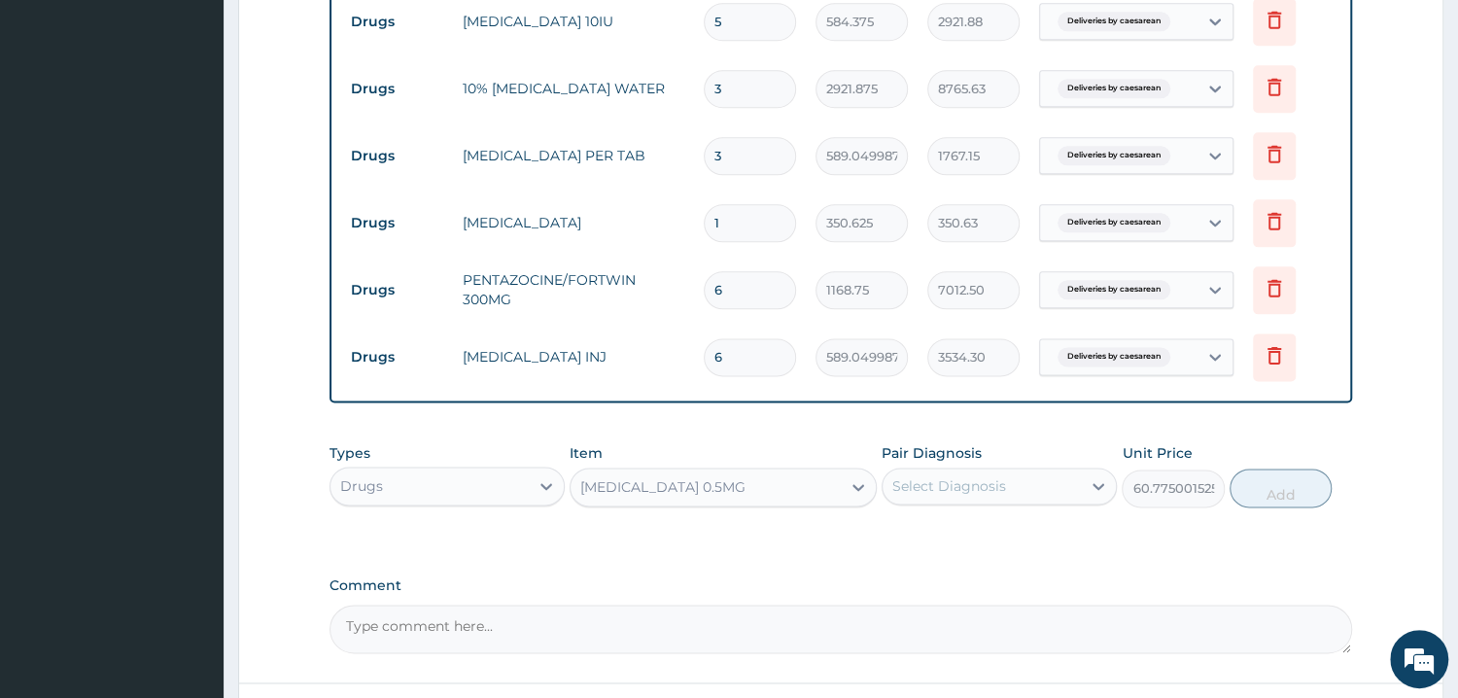
click at [774, 496] on div "ERGOMETRINE 0.5MG" at bounding box center [705, 486] width 270 height 31
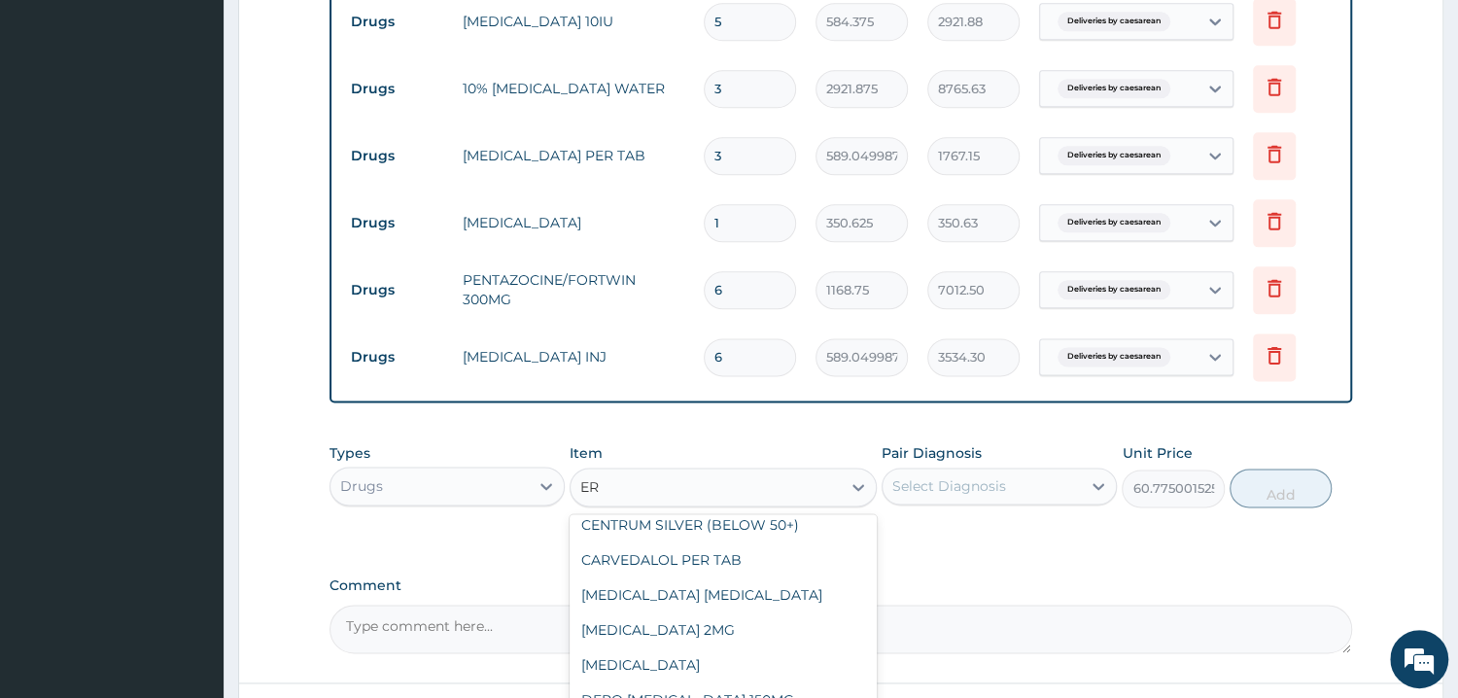
scroll to position [57, 0]
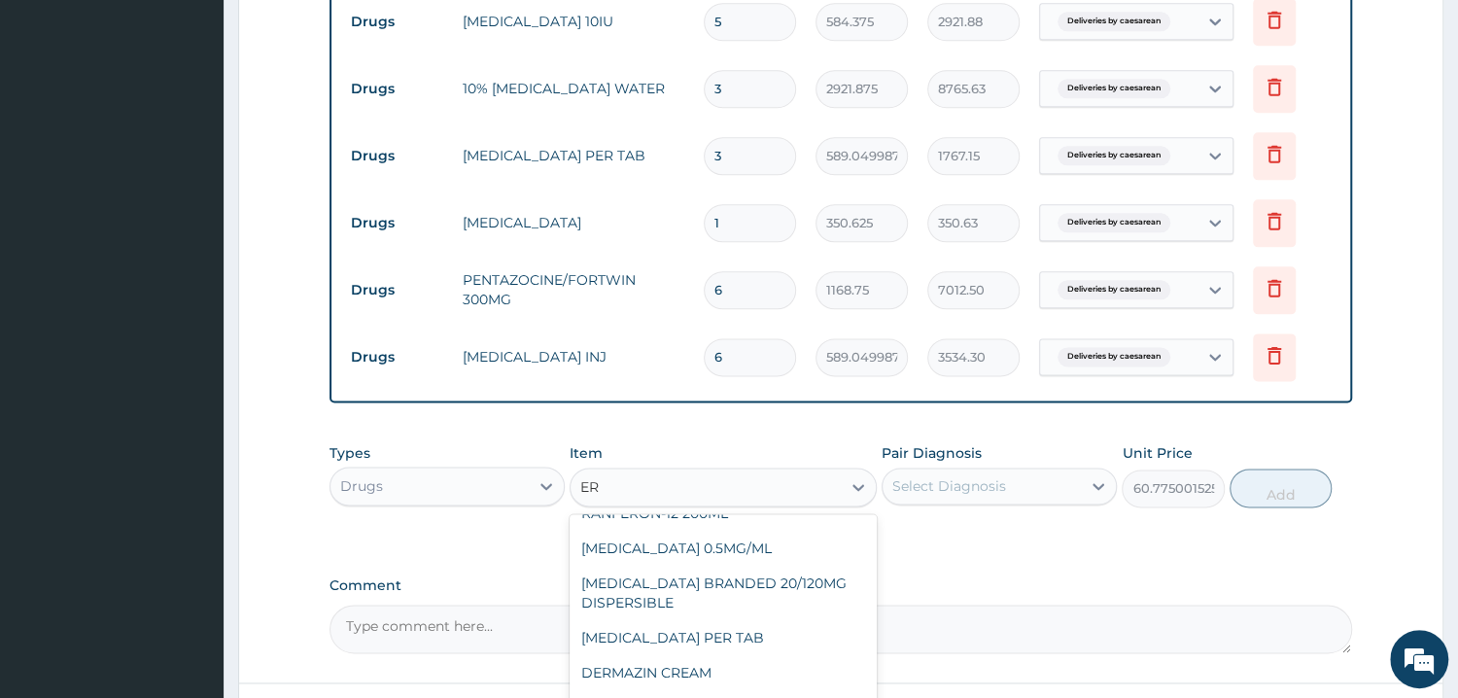
type input "ERG"
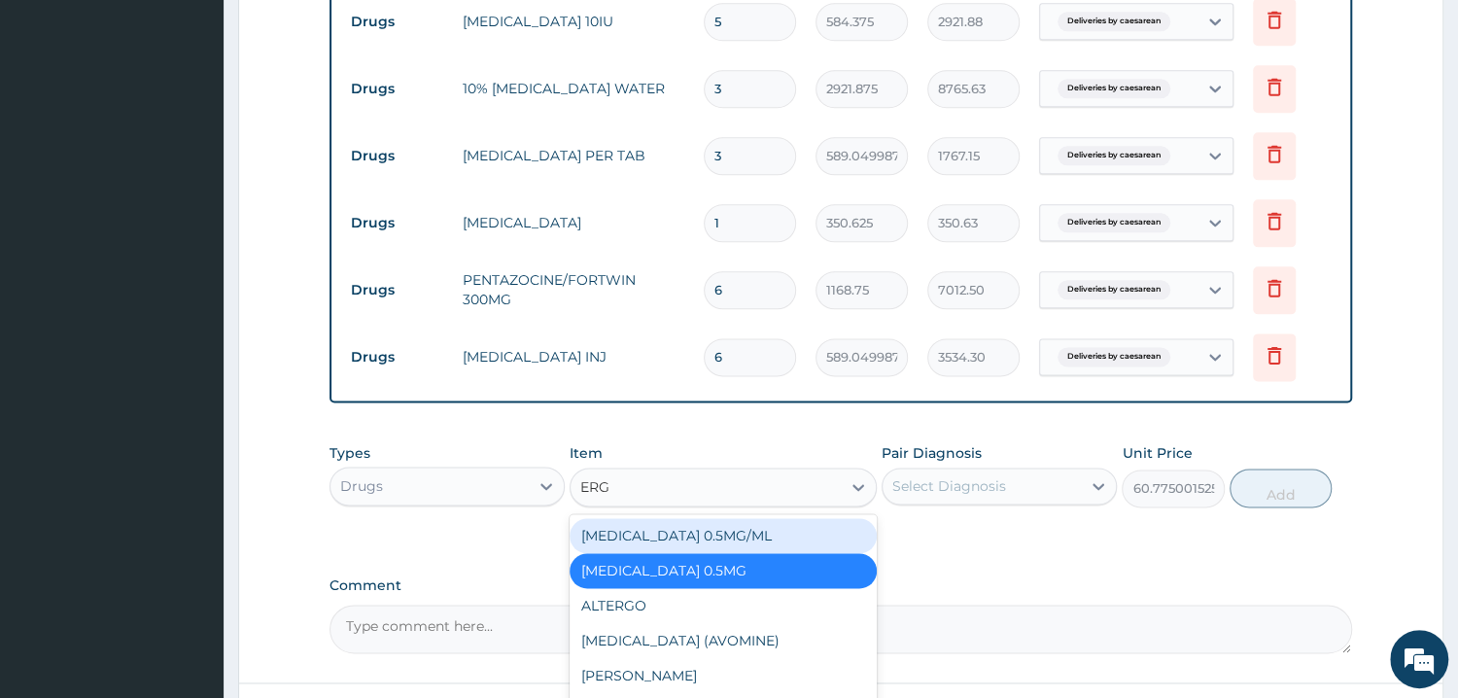
click at [777, 534] on div "ERGOMETRINE 0.5MG/ML" at bounding box center [722, 535] width 307 height 35
type input "584.375"
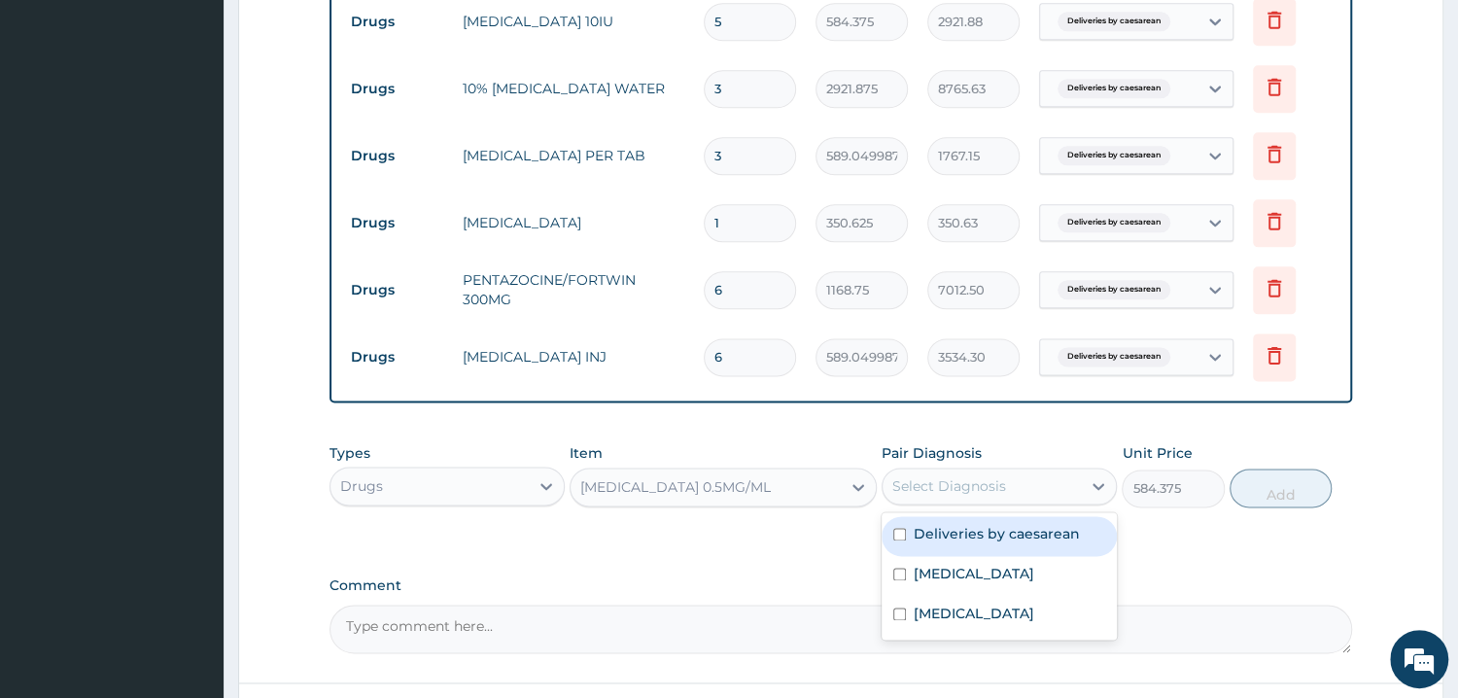
click at [984, 484] on div "Select Diagnosis" at bounding box center [949, 485] width 114 height 19
click at [985, 535] on label "Deliveries by caesarean" at bounding box center [997, 533] width 166 height 19
checkbox input "true"
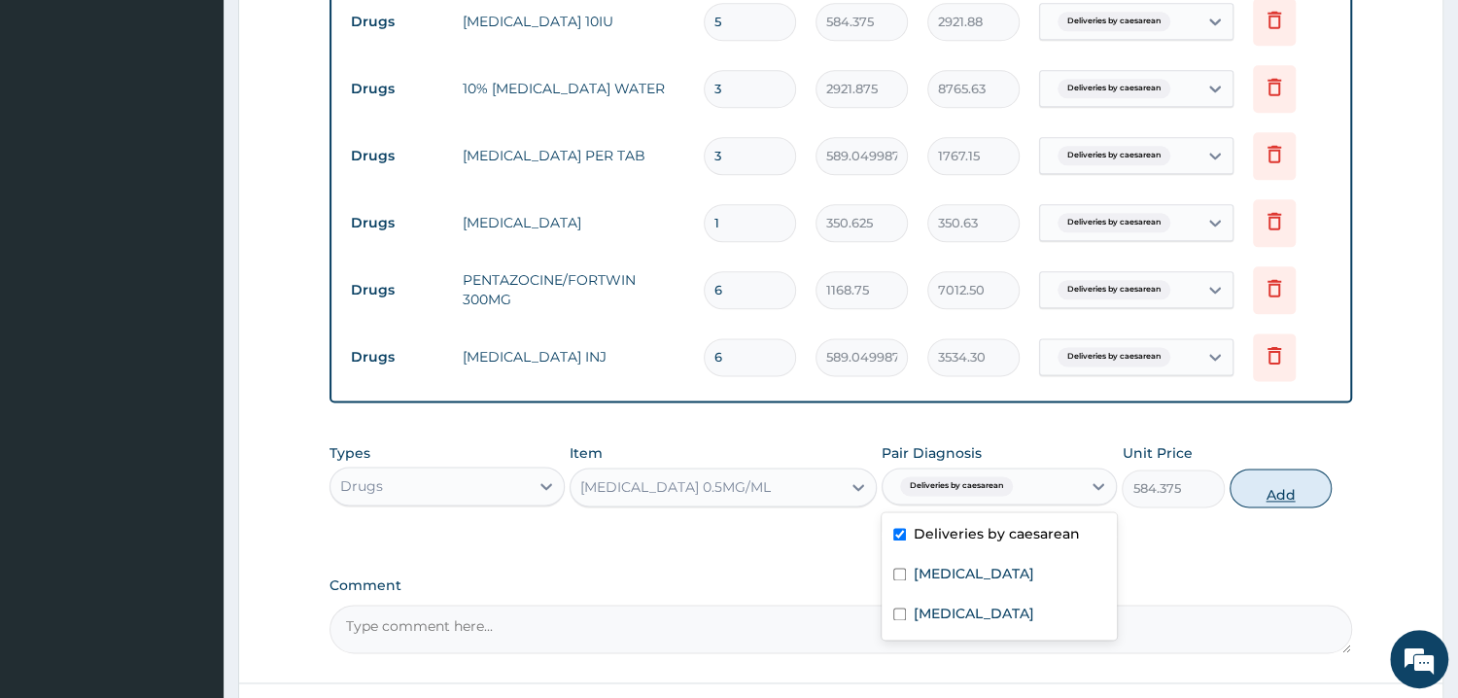
click at [1282, 492] on button "Add" at bounding box center [1280, 487] width 102 height 39
type input "0"
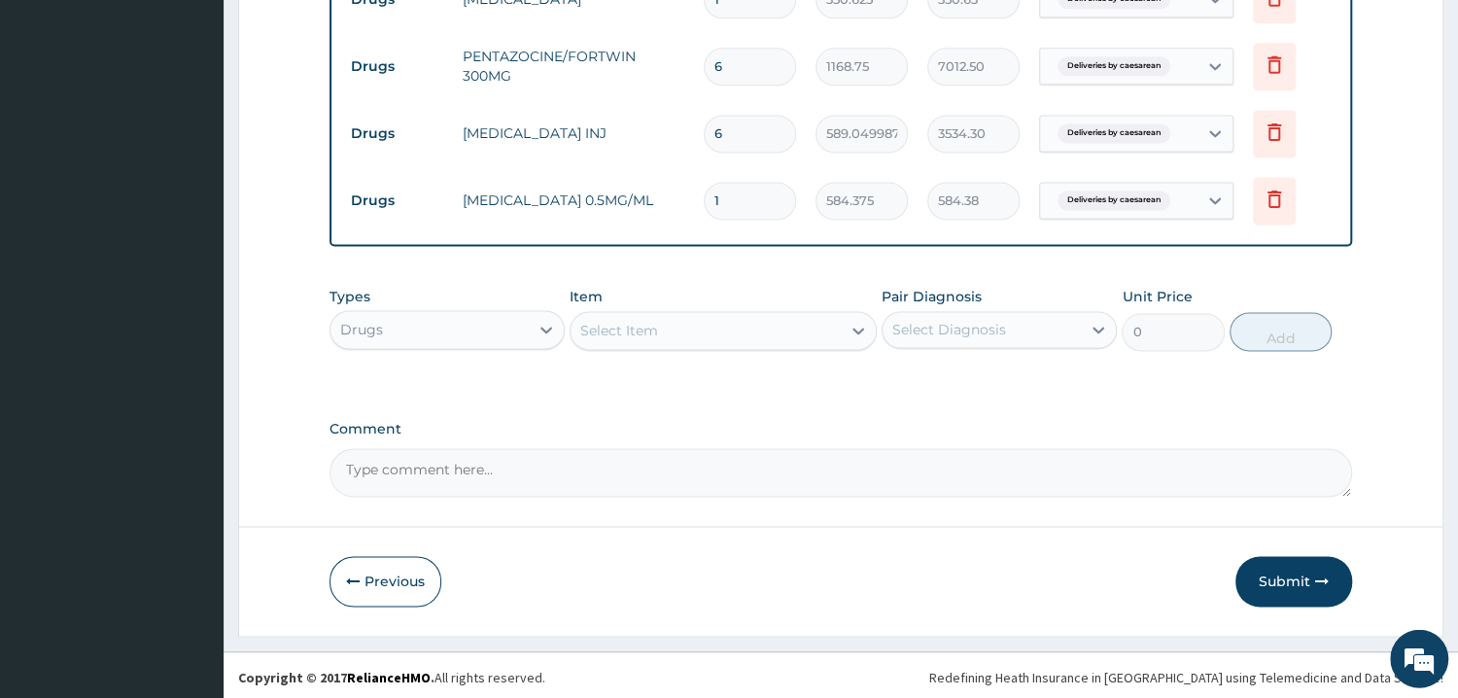
scroll to position [1625, 0]
click at [719, 337] on div "Select Item" at bounding box center [705, 330] width 270 height 31
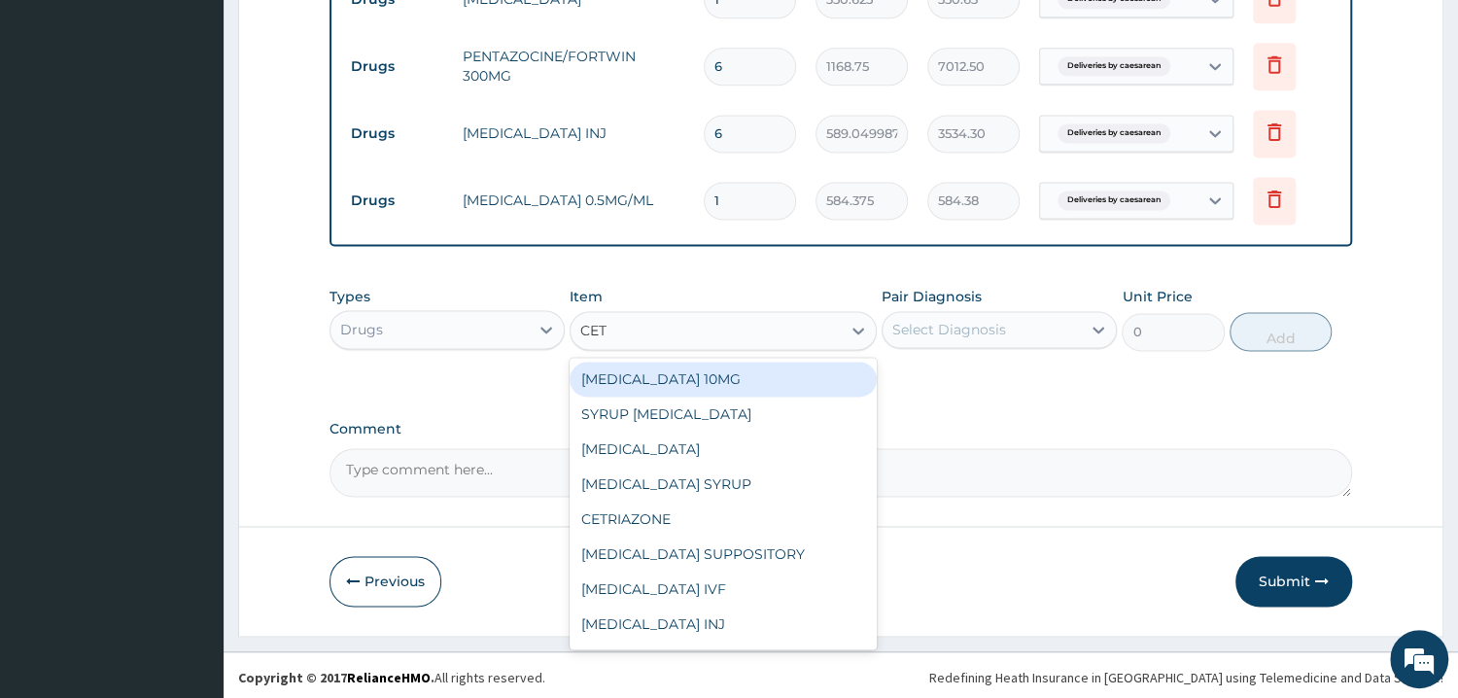
type input "CETR"
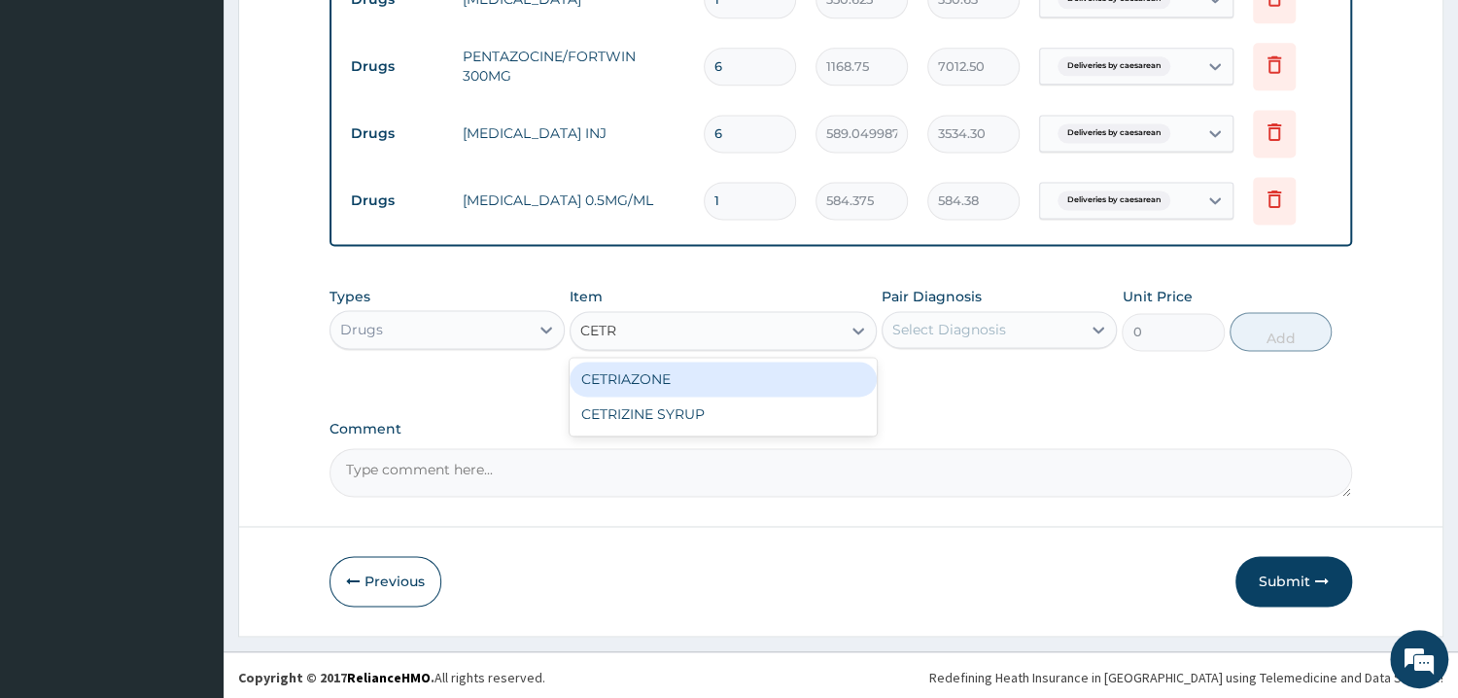
click at [695, 373] on div "CETRIAZONE" at bounding box center [722, 379] width 307 height 35
type input "3506.25"
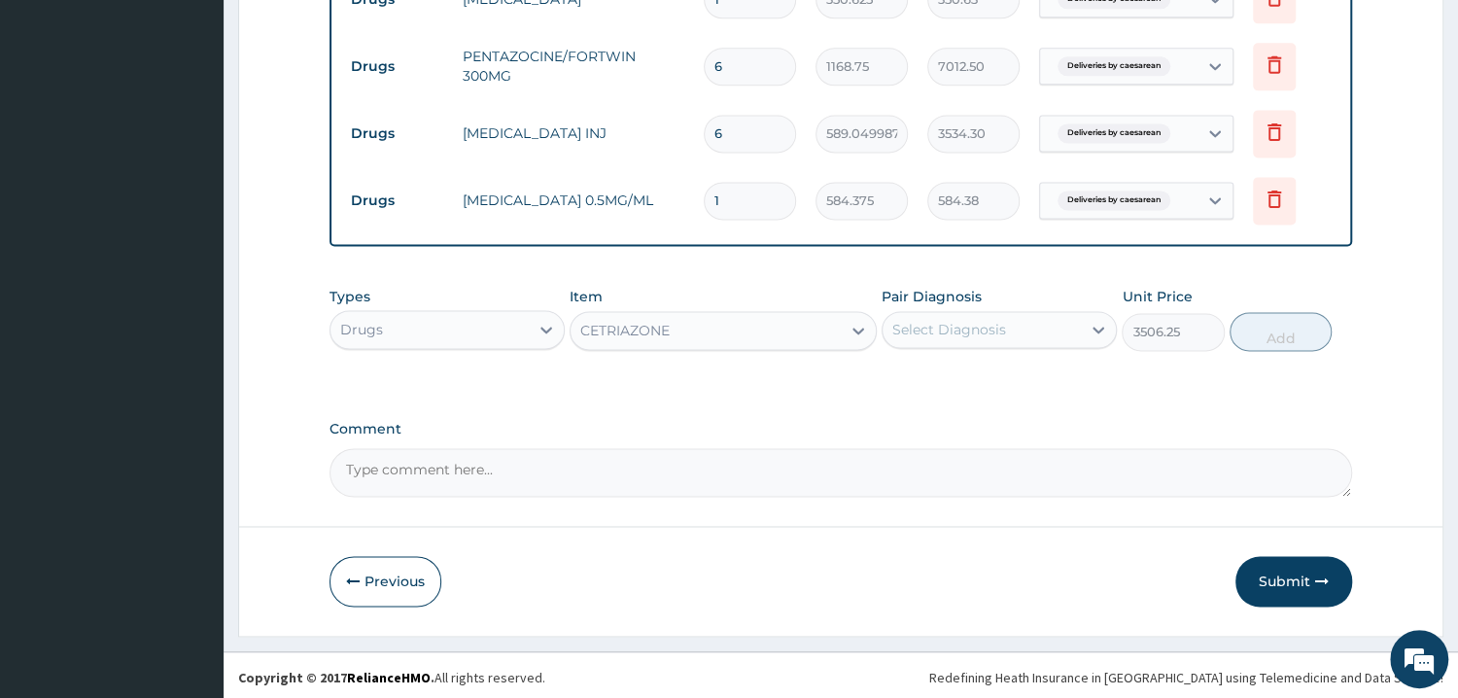
click at [983, 331] on div "Select Diagnosis" at bounding box center [949, 329] width 114 height 19
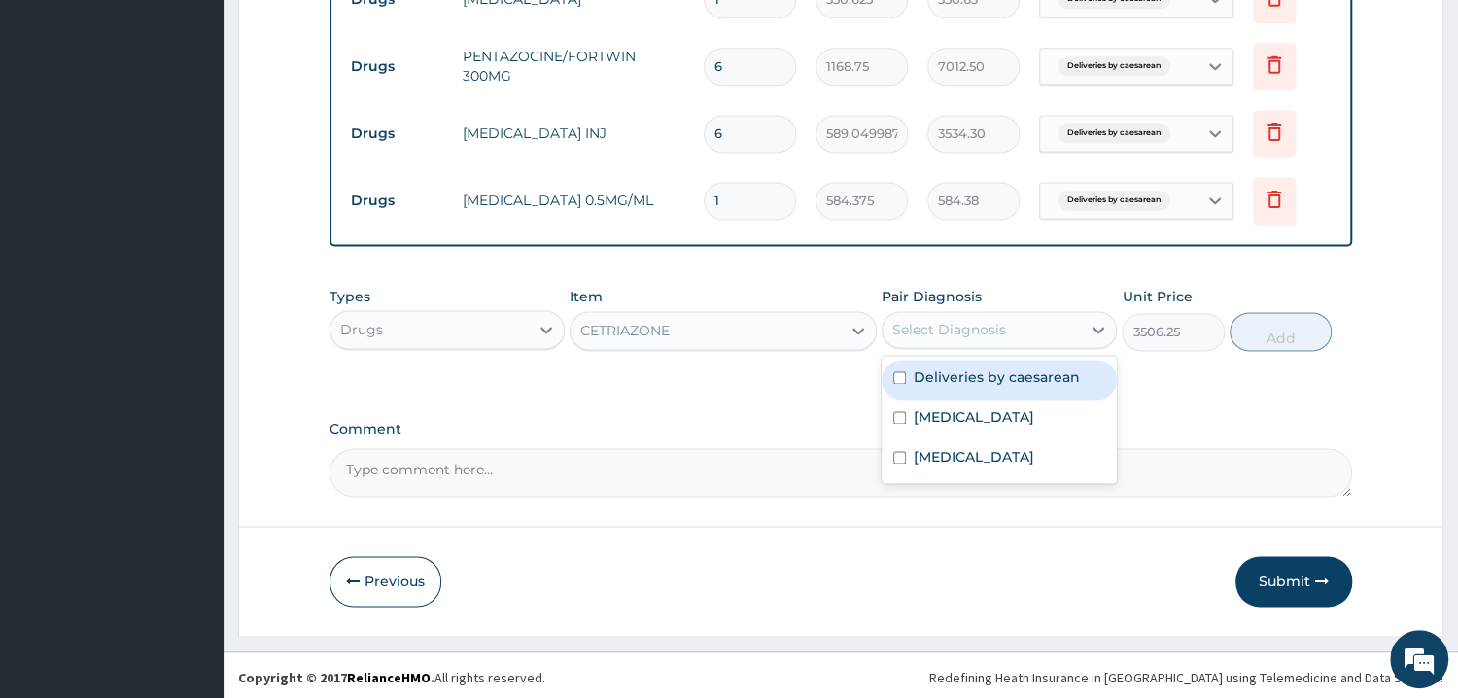
click at [1006, 379] on label "Deliveries by caesarean" at bounding box center [997, 376] width 166 height 19
checkbox input "true"
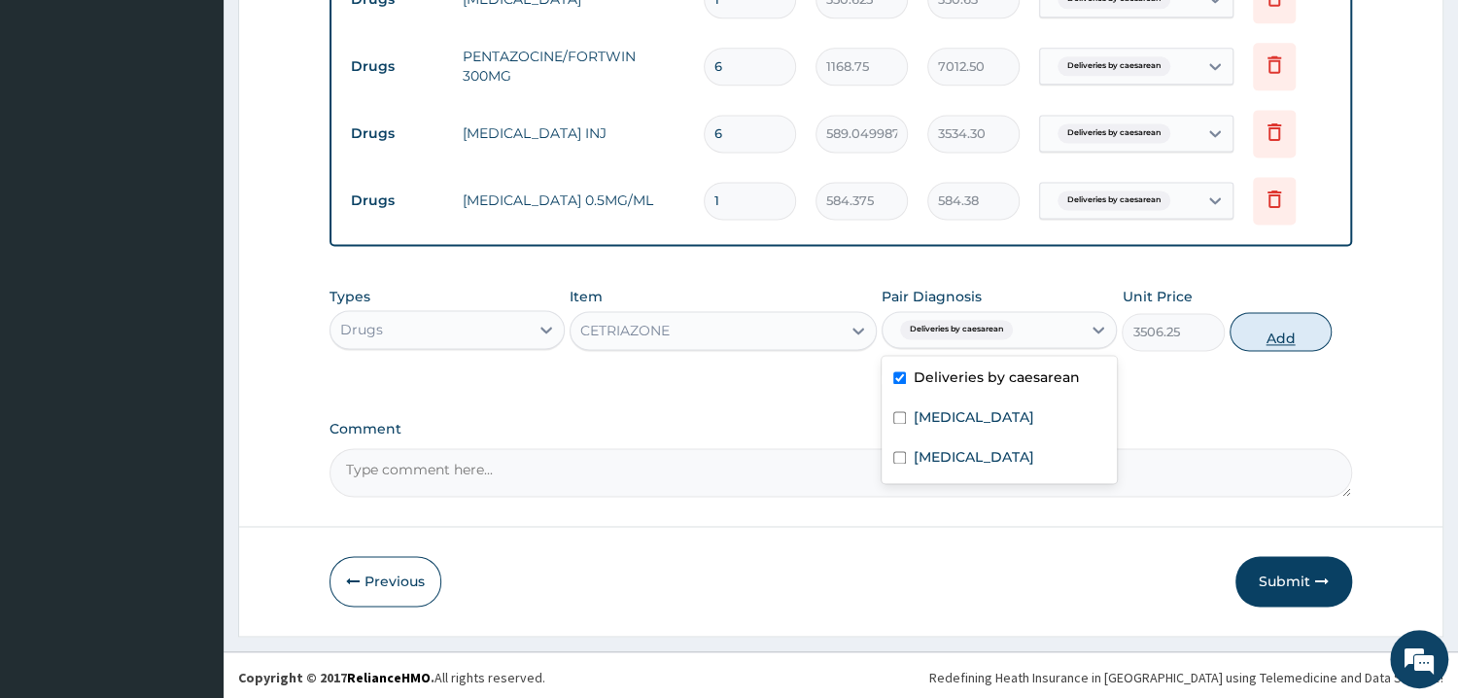
click at [1305, 340] on button "Add" at bounding box center [1280, 331] width 102 height 39
type input "0"
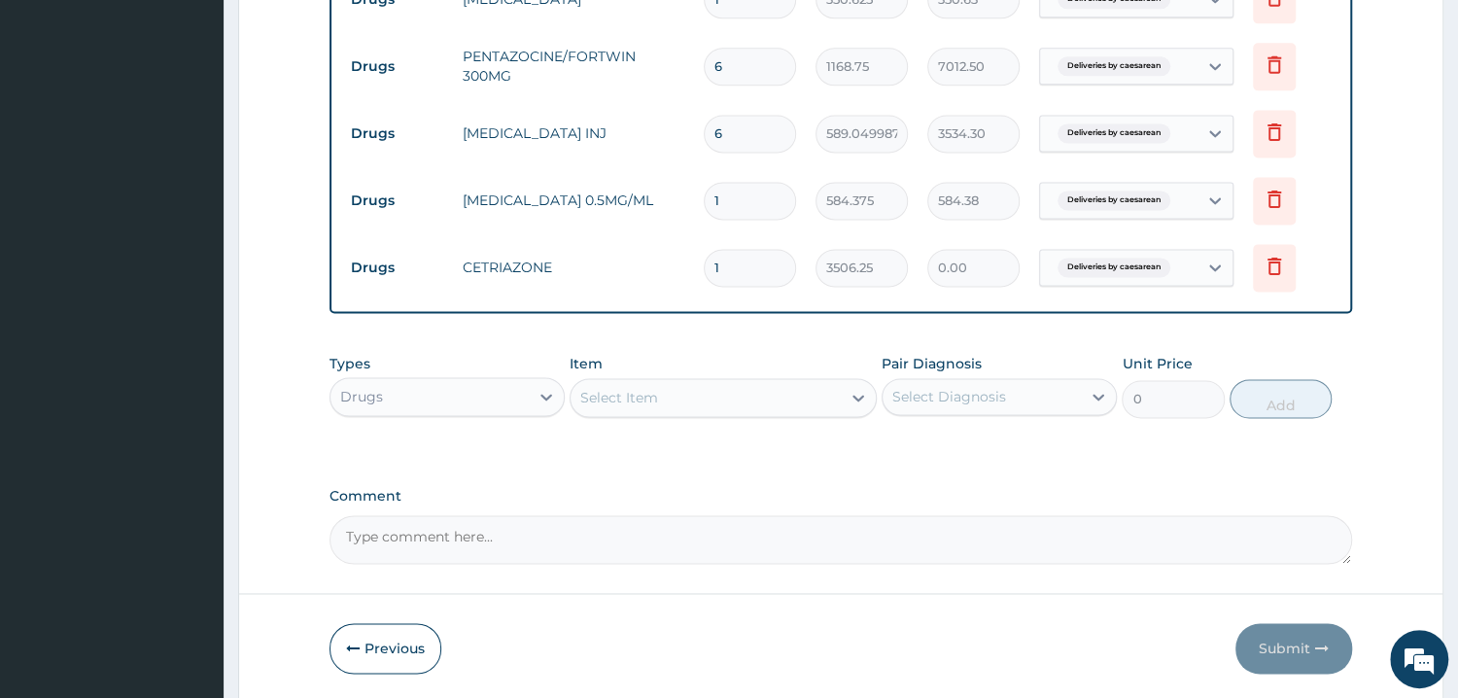
type input "0.00"
type input "4"
type input "14025.00"
type input "4"
click at [702, 388] on div "Select Item" at bounding box center [705, 397] width 270 height 31
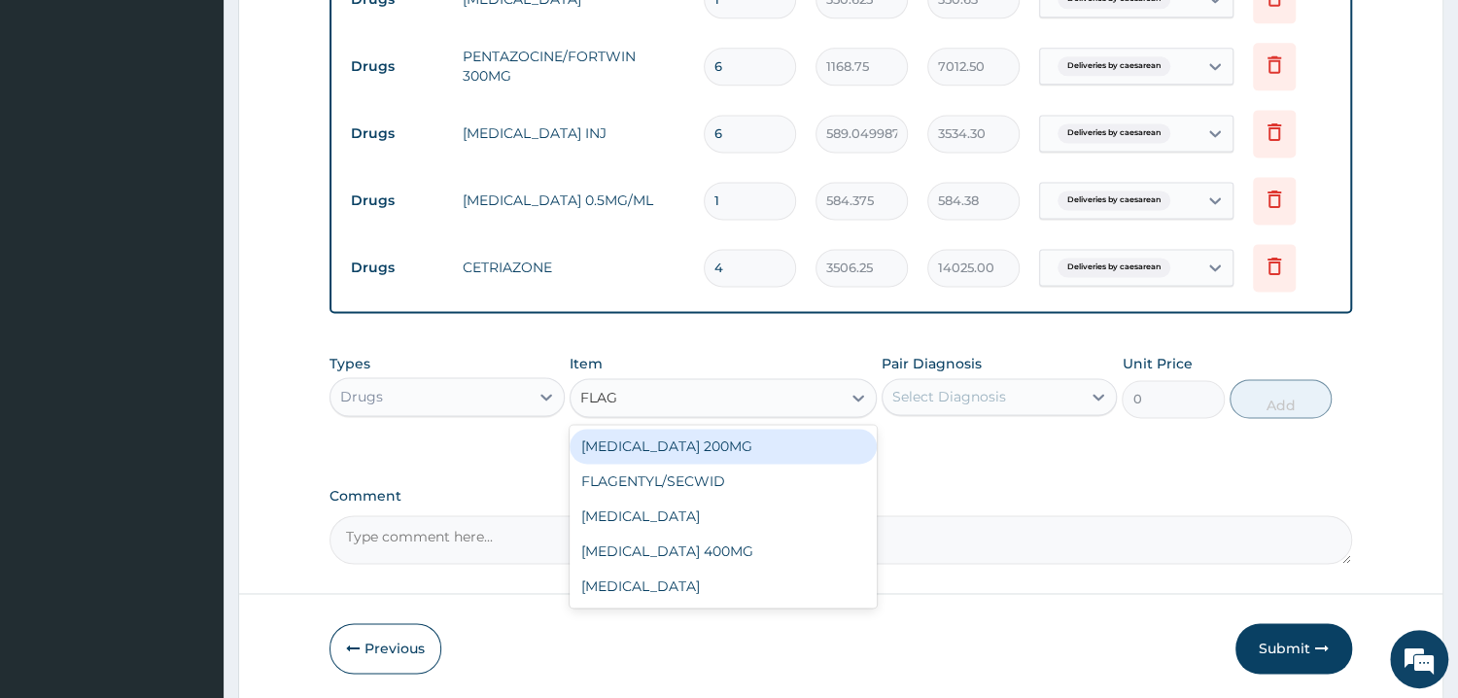
type input "FLAGY"
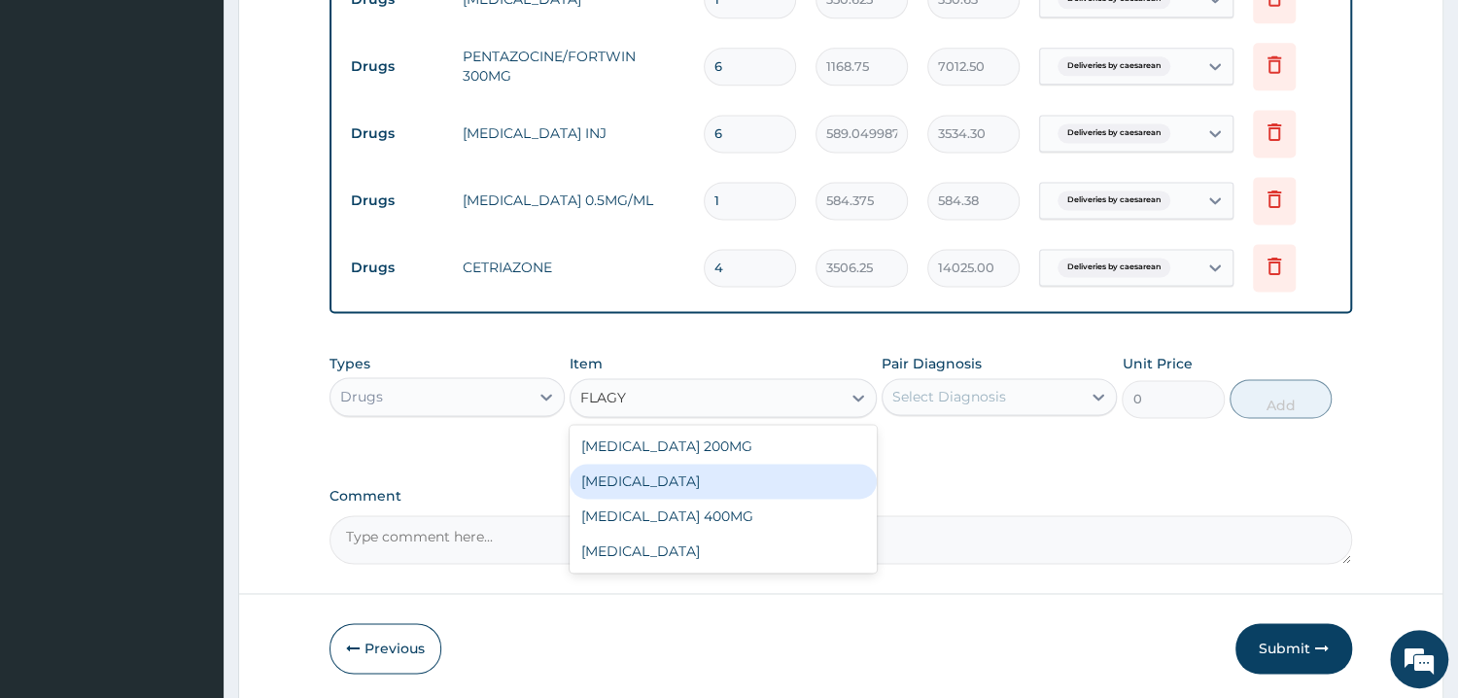
click at [668, 478] on div "FLAGYL IV" at bounding box center [722, 481] width 307 height 35
type input "1168.75"
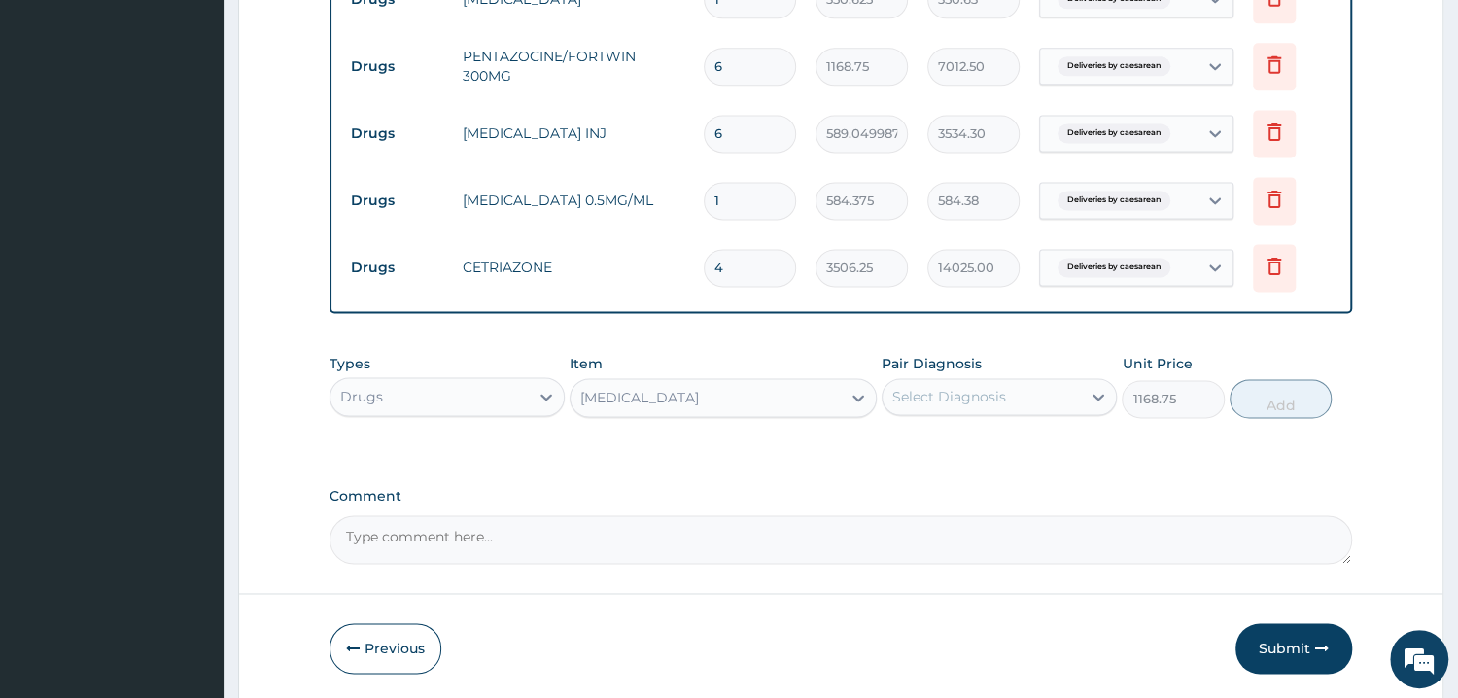
click at [1019, 374] on div "Pair Diagnosis Select Diagnosis" at bounding box center [998, 386] width 235 height 64
click at [1001, 411] on div "Select Diagnosis" at bounding box center [998, 396] width 235 height 37
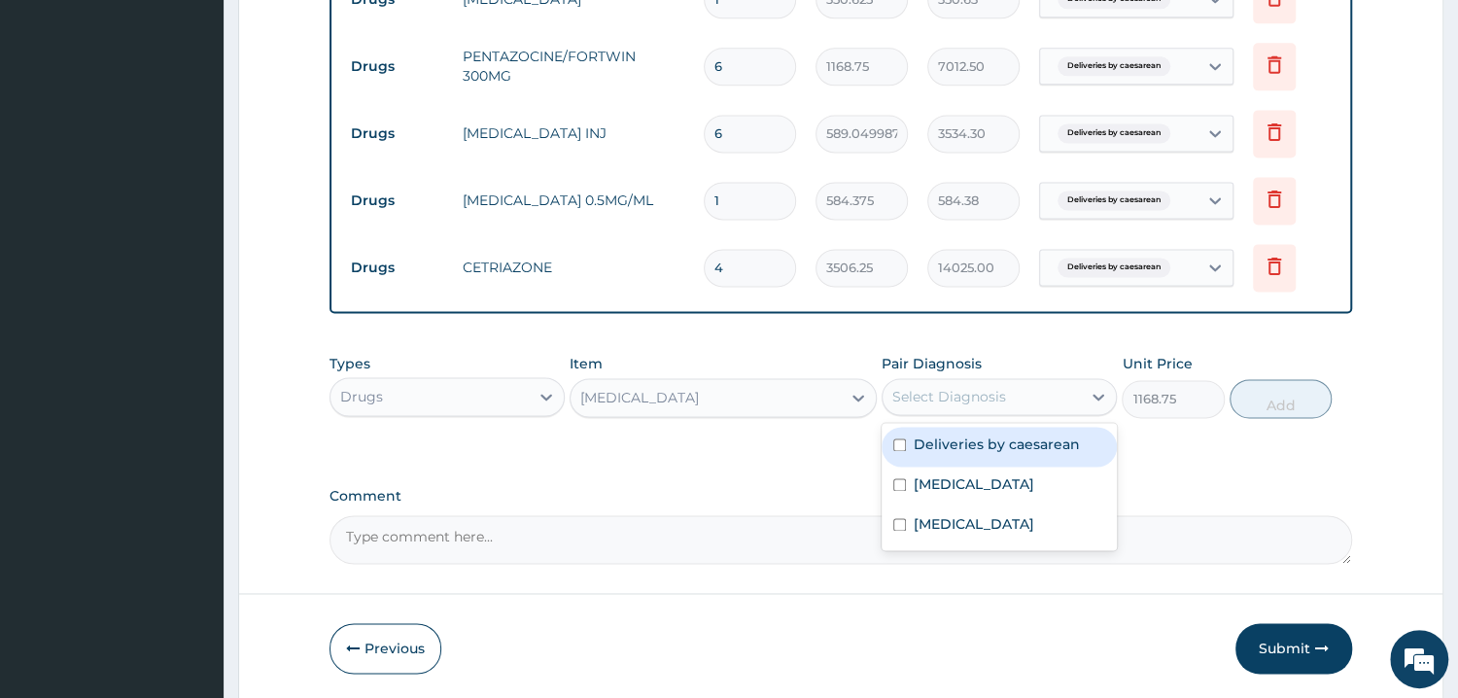
drag, startPoint x: 987, startPoint y: 441, endPoint x: 1210, endPoint y: 441, distance: 222.5
click at [991, 441] on label "Deliveries by caesarean" at bounding box center [997, 443] width 166 height 19
checkbox input "true"
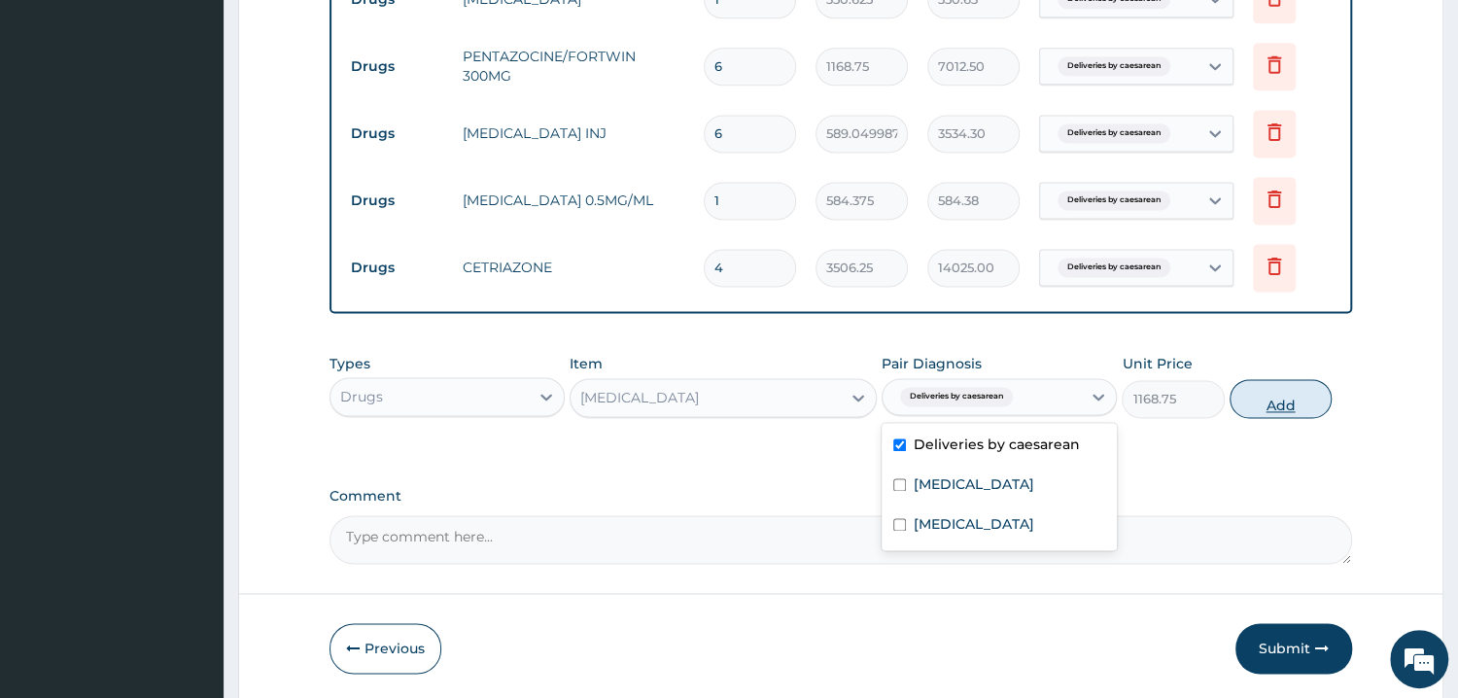
click at [1310, 410] on button "Add" at bounding box center [1280, 398] width 102 height 39
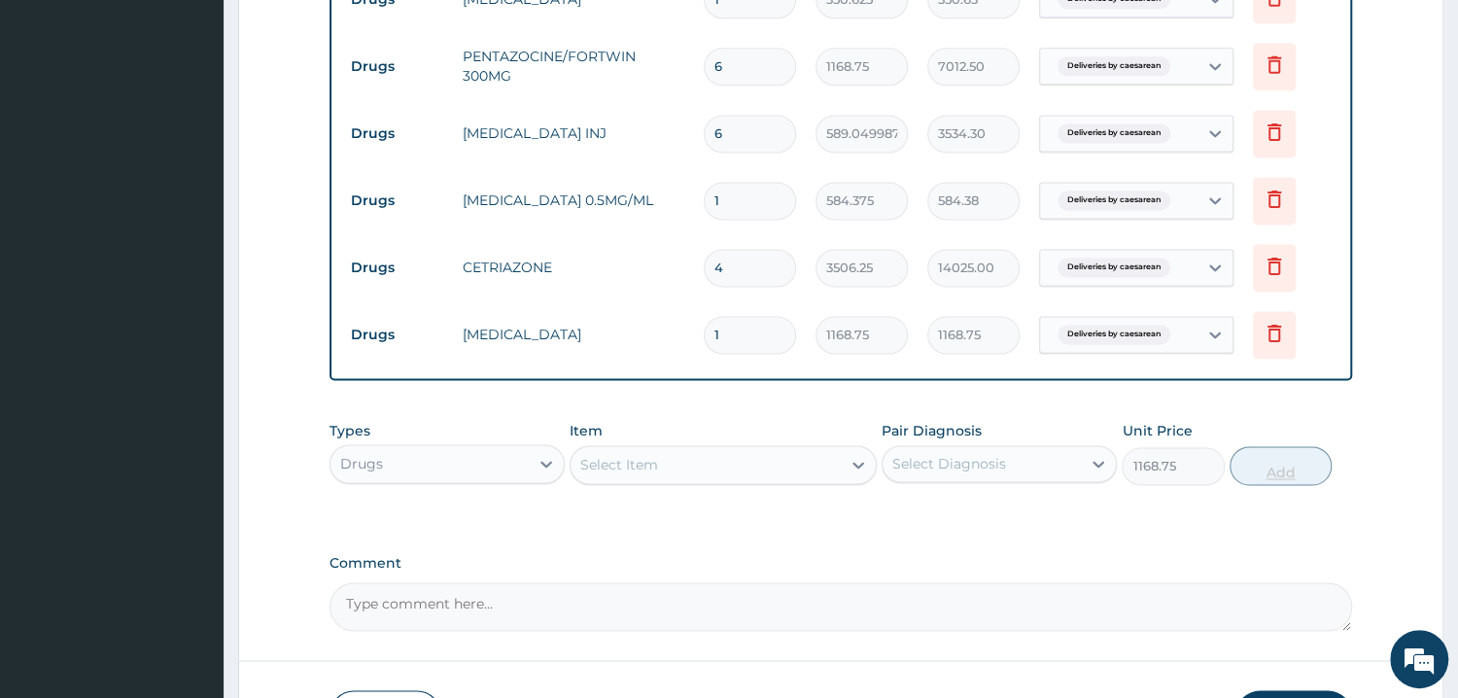
type input "0"
type input "0.00"
type input "5"
type input "5843.75"
type input "5"
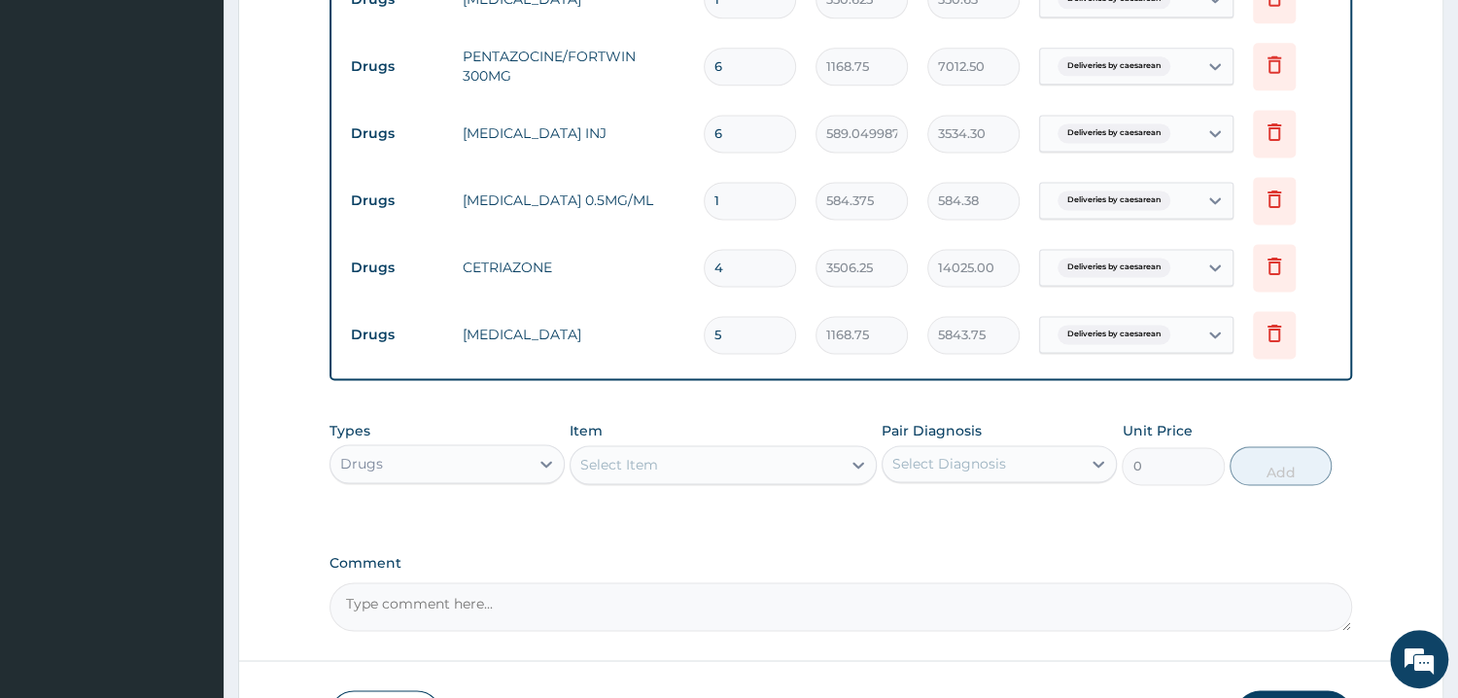
click at [663, 467] on div "Select Item" at bounding box center [705, 464] width 270 height 31
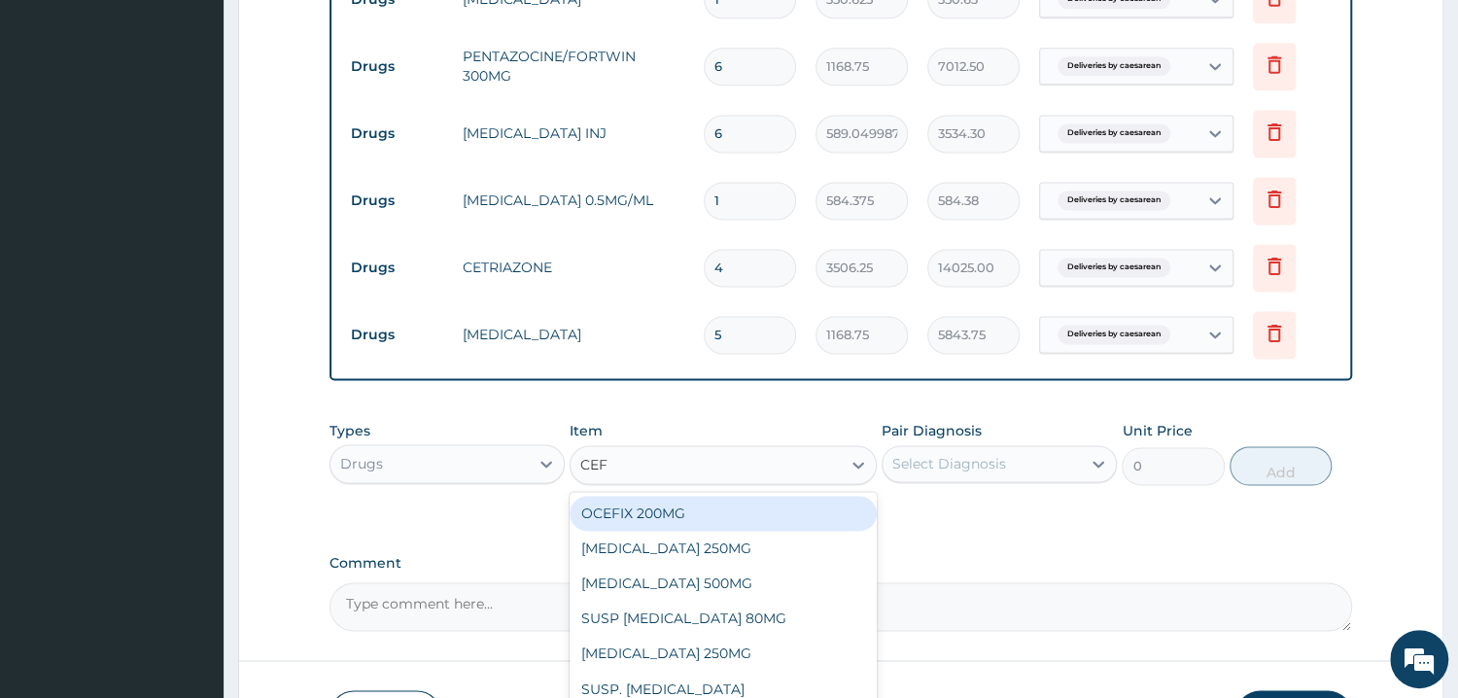
type input "CEFU"
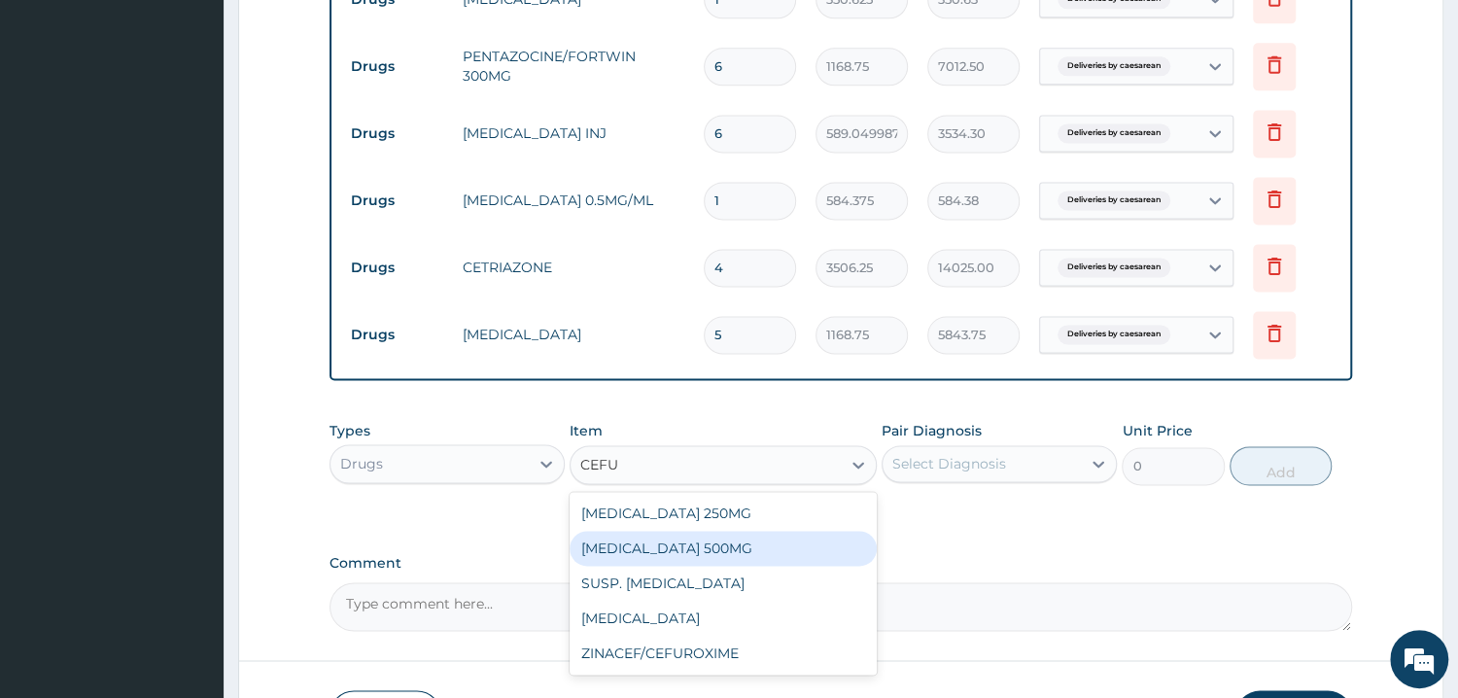
click at [734, 540] on div "CEFUROXIME 500MG" at bounding box center [722, 548] width 307 height 35
type input "467.5"
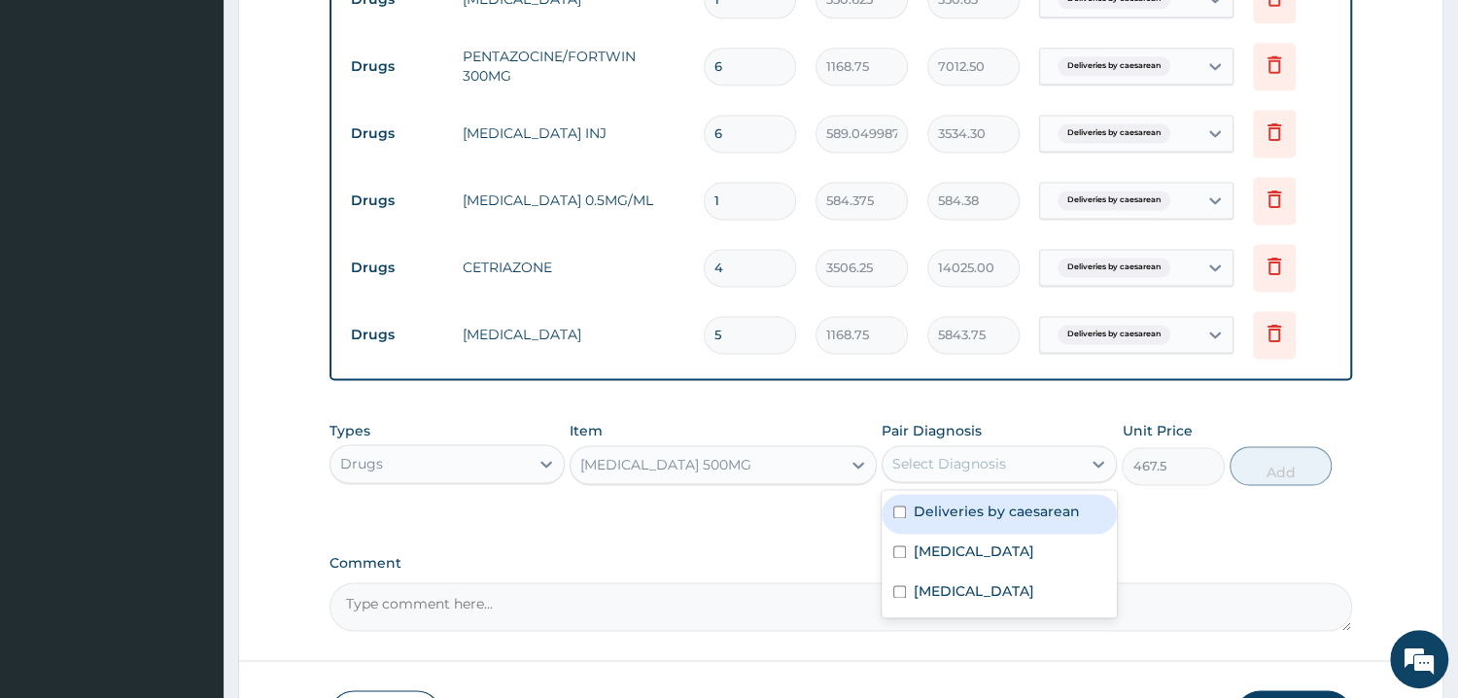
click at [962, 465] on div "Select Diagnosis" at bounding box center [949, 463] width 114 height 19
click at [998, 502] on label "Deliveries by caesarean" at bounding box center [997, 510] width 166 height 19
checkbox input "true"
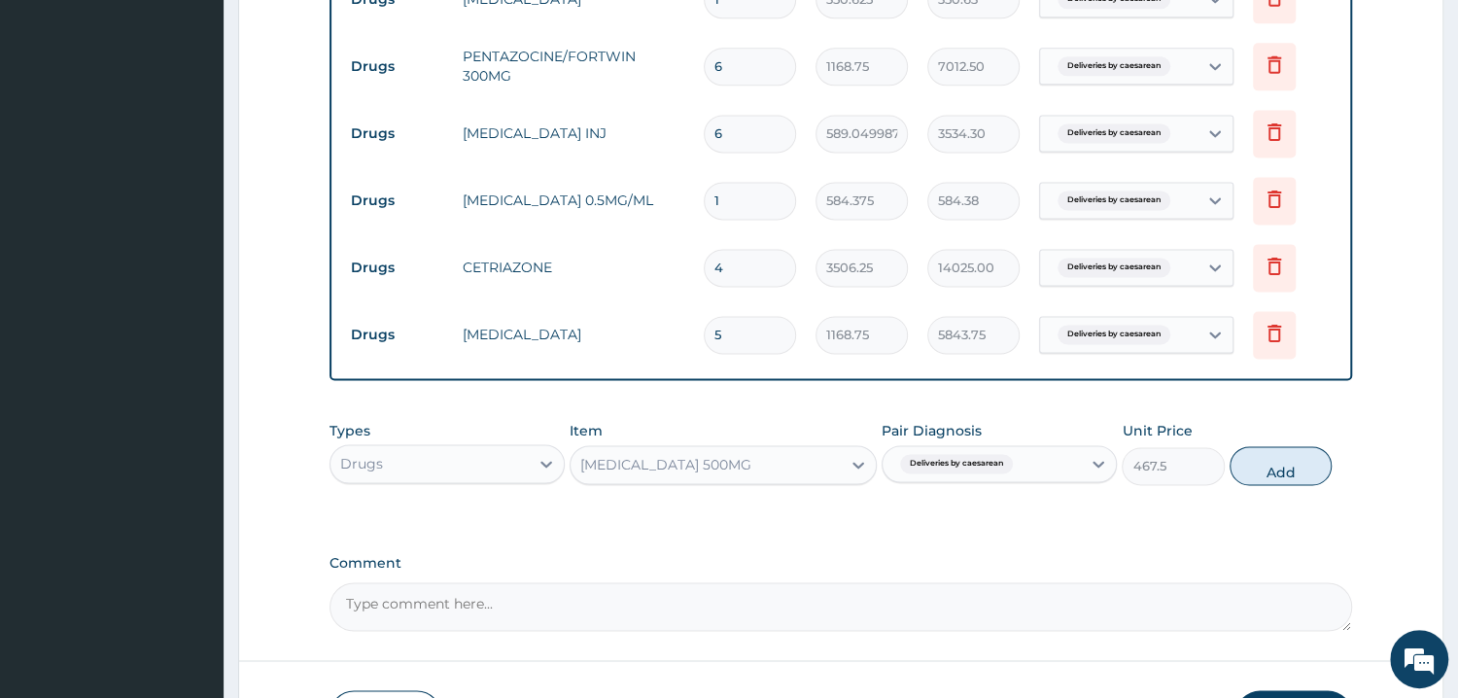
click at [1304, 471] on button "Add" at bounding box center [1280, 465] width 102 height 39
type input "0"
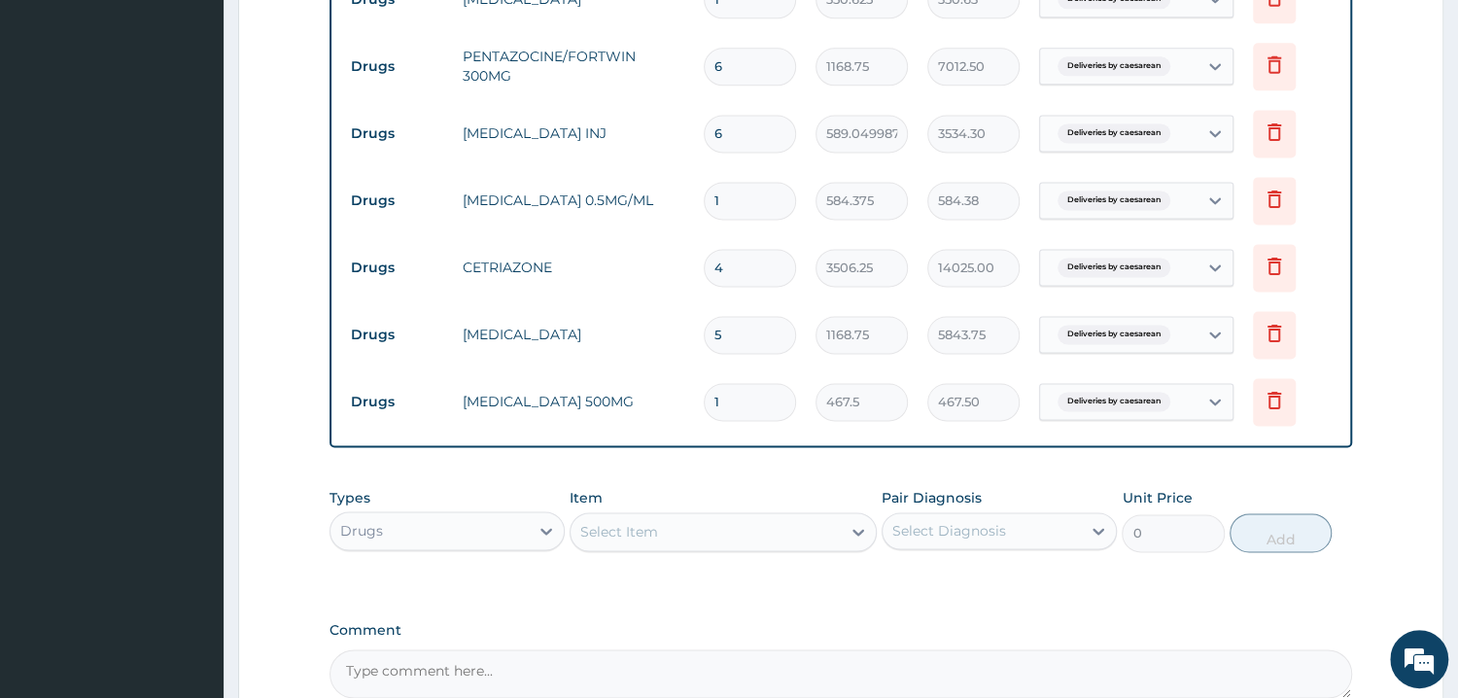
type input "10"
type input "4675.00"
type input "10"
click at [657, 531] on div "Select Item" at bounding box center [619, 531] width 78 height 19
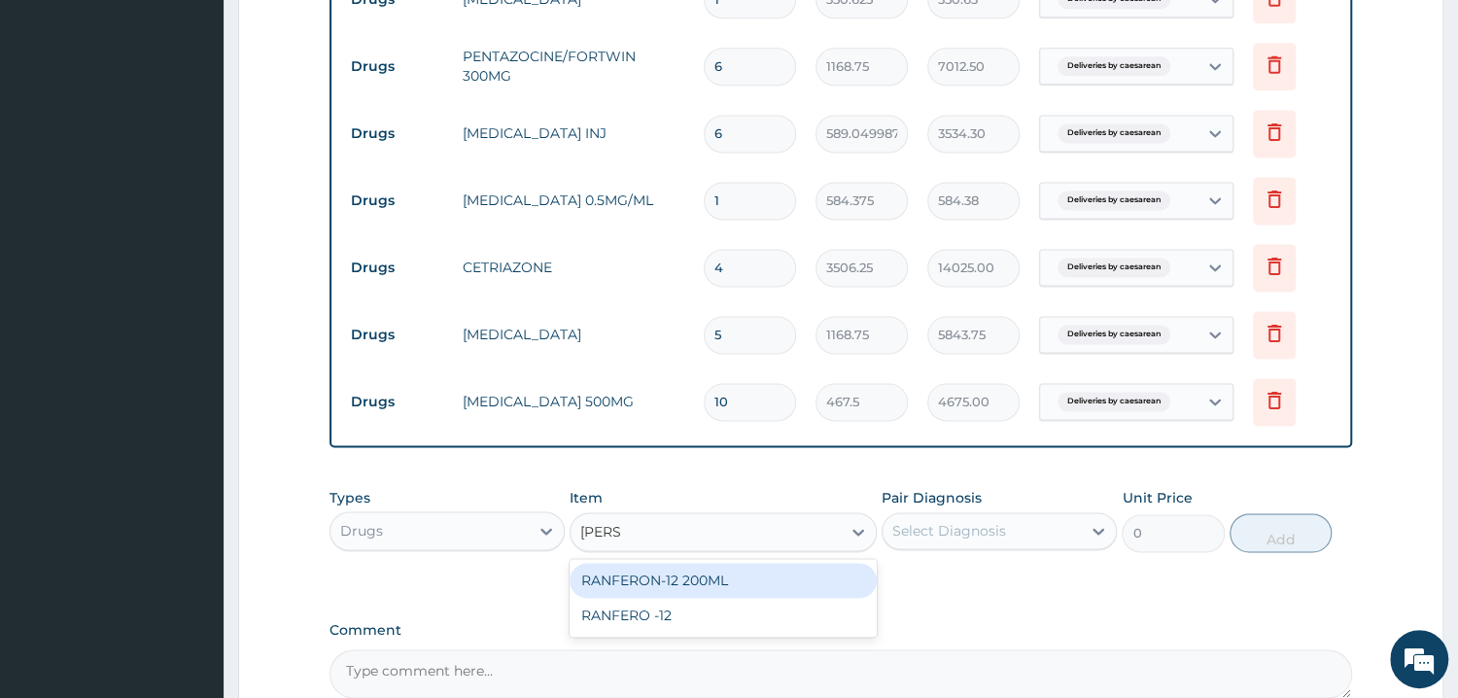
type input "RANFE"
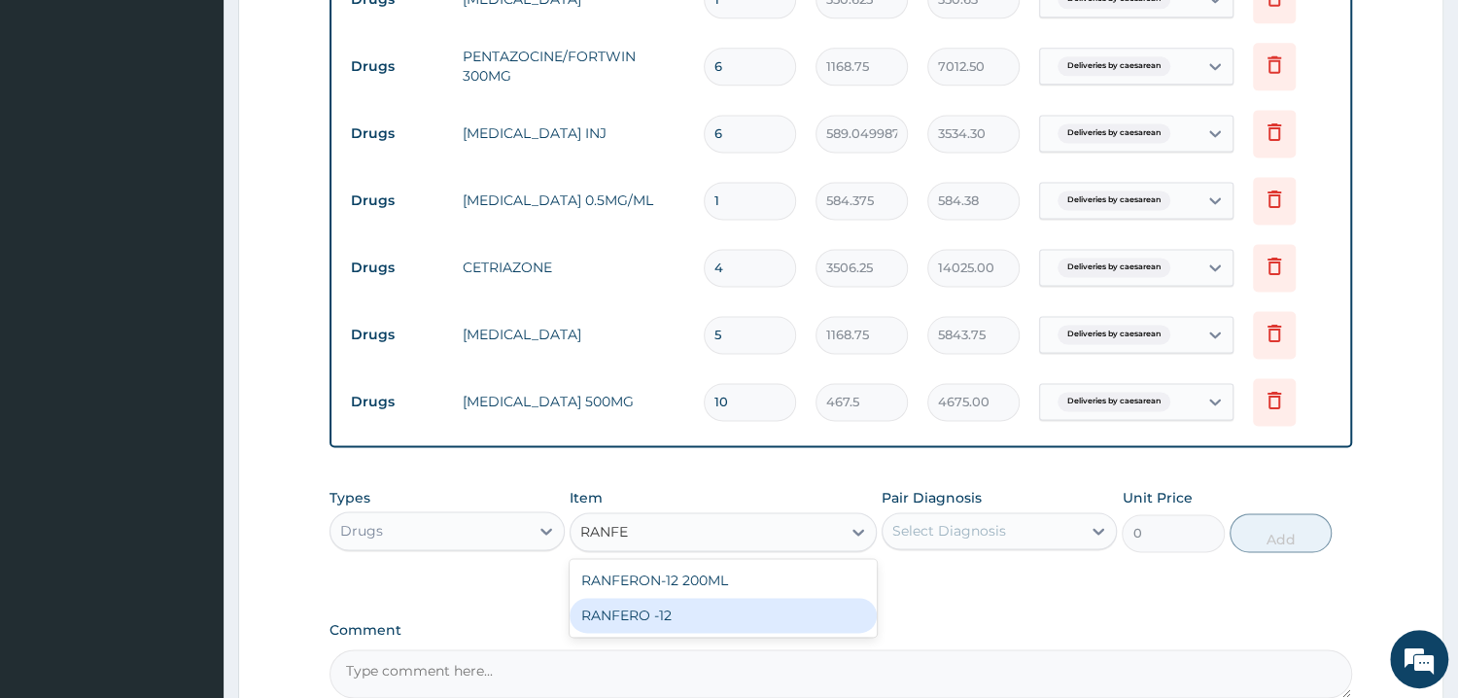
click at [673, 604] on div "RANFERO -12" at bounding box center [722, 615] width 307 height 35
type input "60.77500152587891"
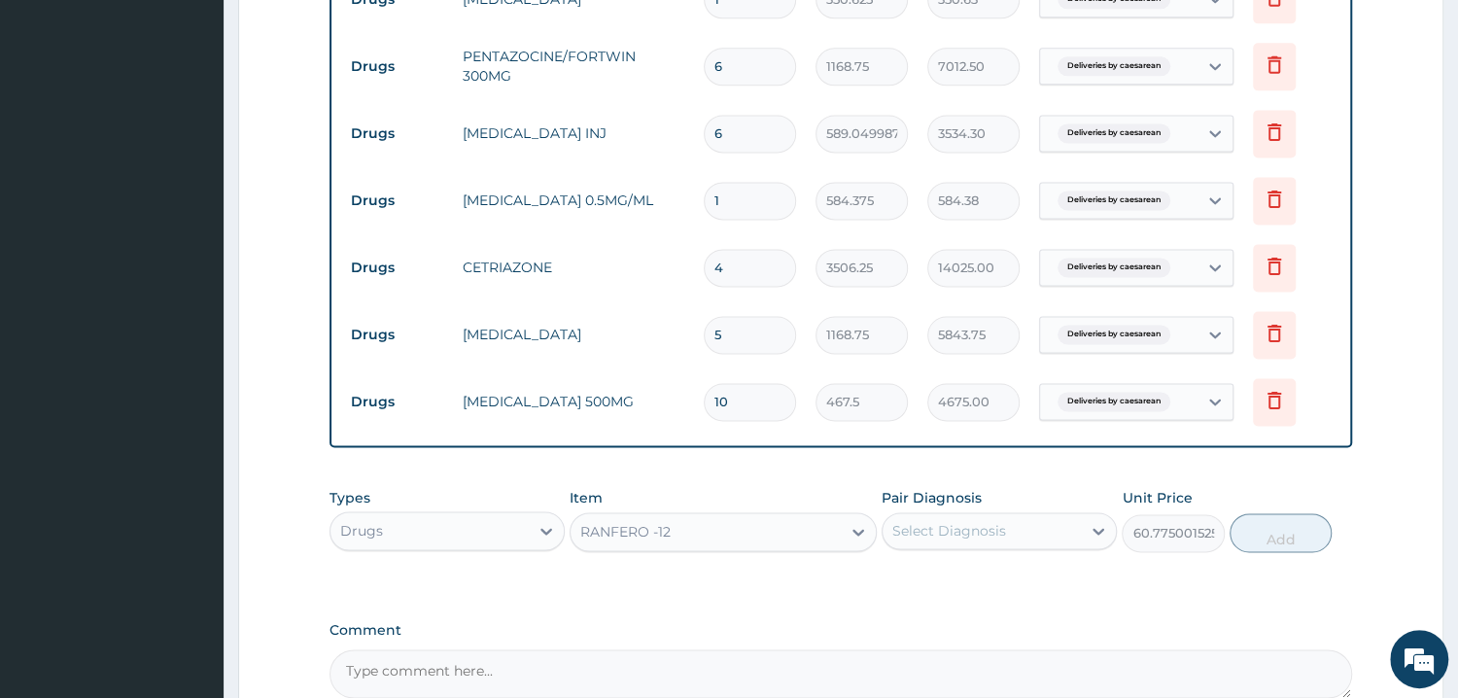
click at [971, 521] on div "Select Diagnosis" at bounding box center [949, 530] width 114 height 19
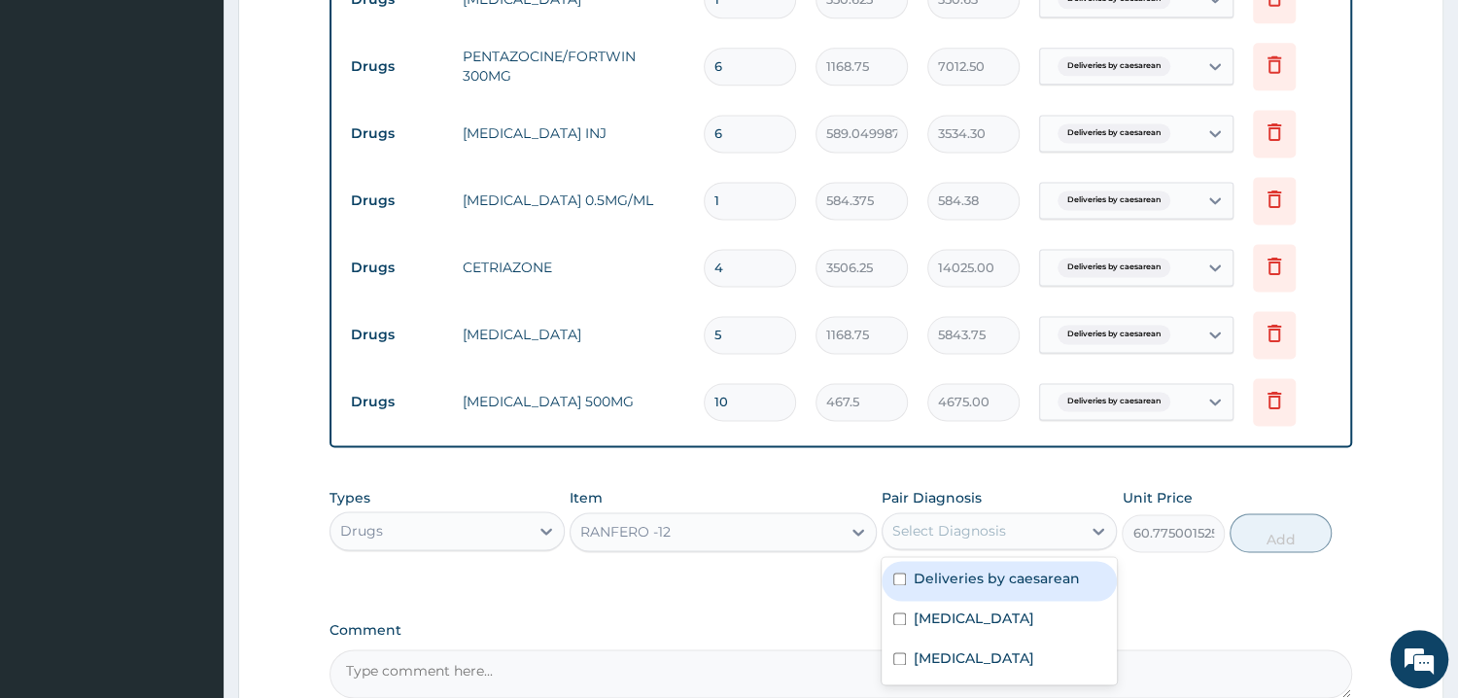
drag, startPoint x: 989, startPoint y: 578, endPoint x: 1185, endPoint y: 566, distance: 195.7
click at [991, 577] on label "Deliveries by caesarean" at bounding box center [997, 578] width 166 height 19
checkbox input "true"
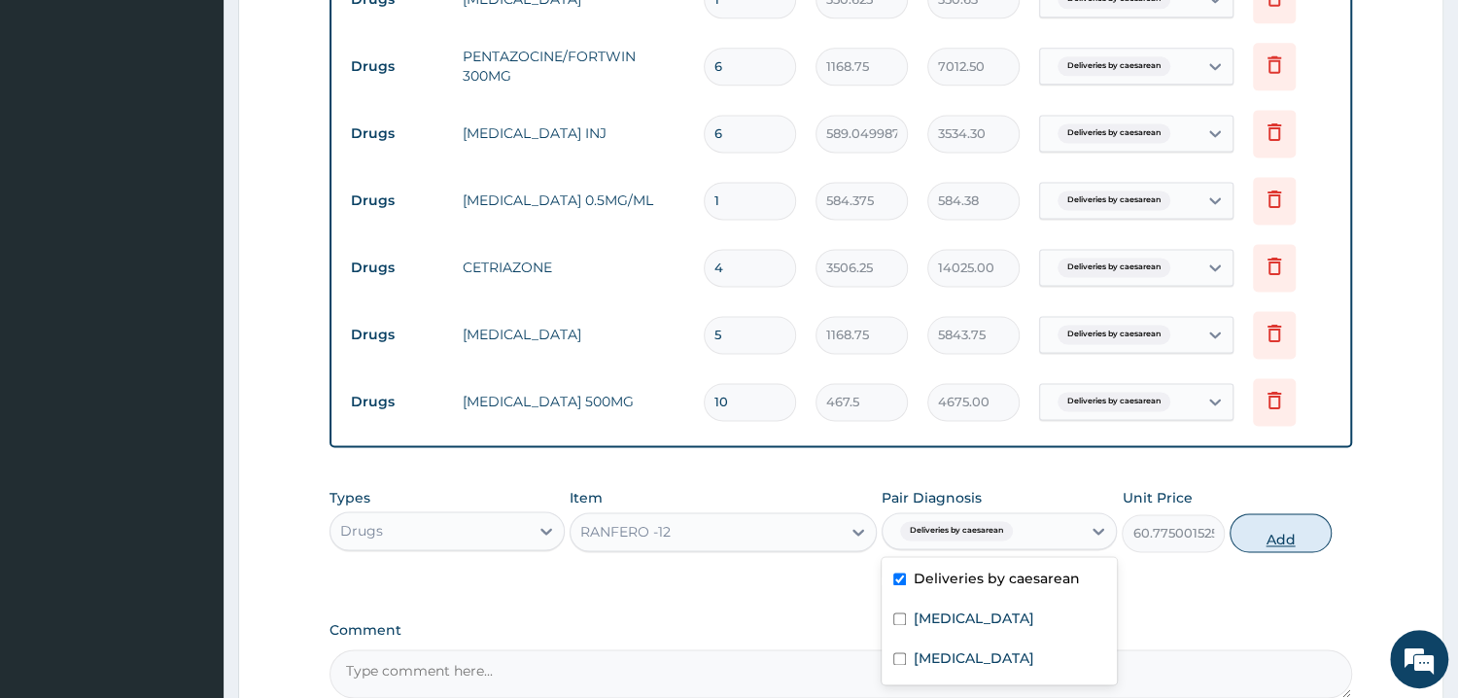
click at [1278, 537] on button "Add" at bounding box center [1280, 532] width 102 height 39
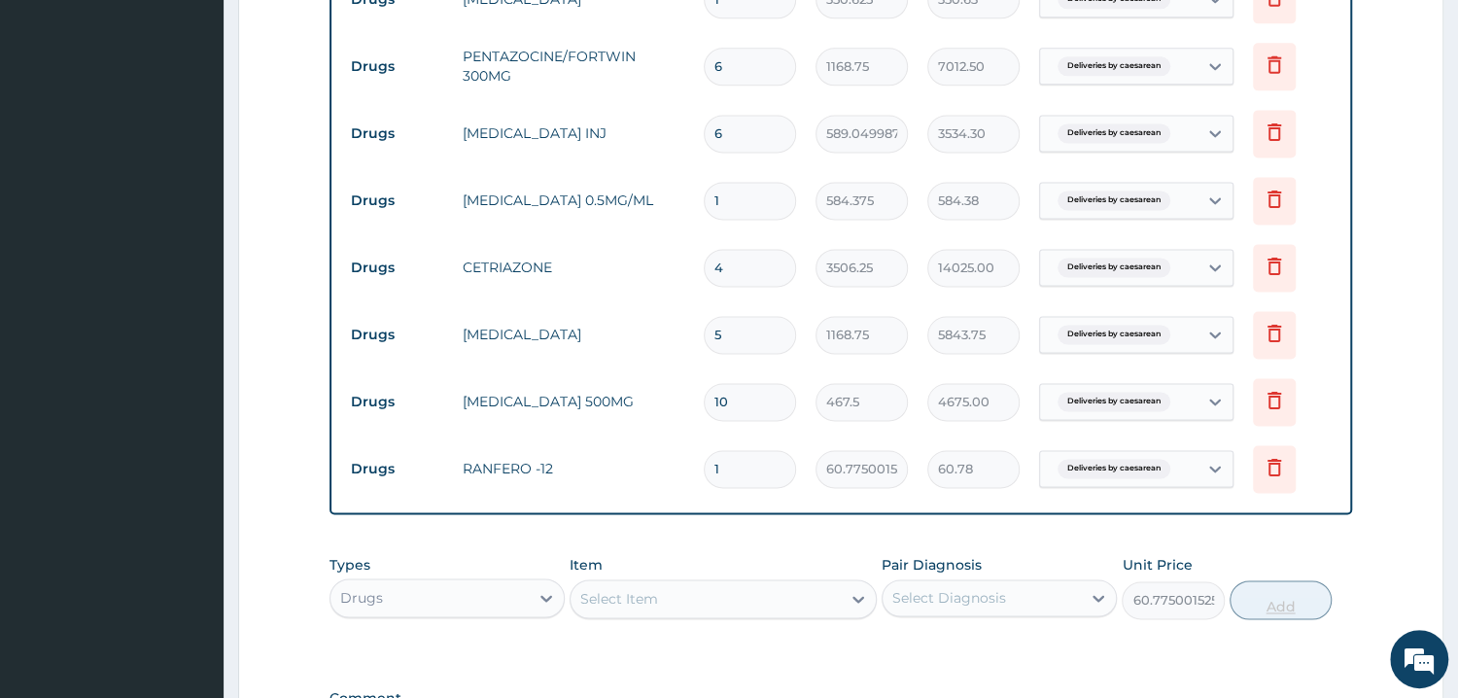
type input "0"
type input "14"
type input "850.85"
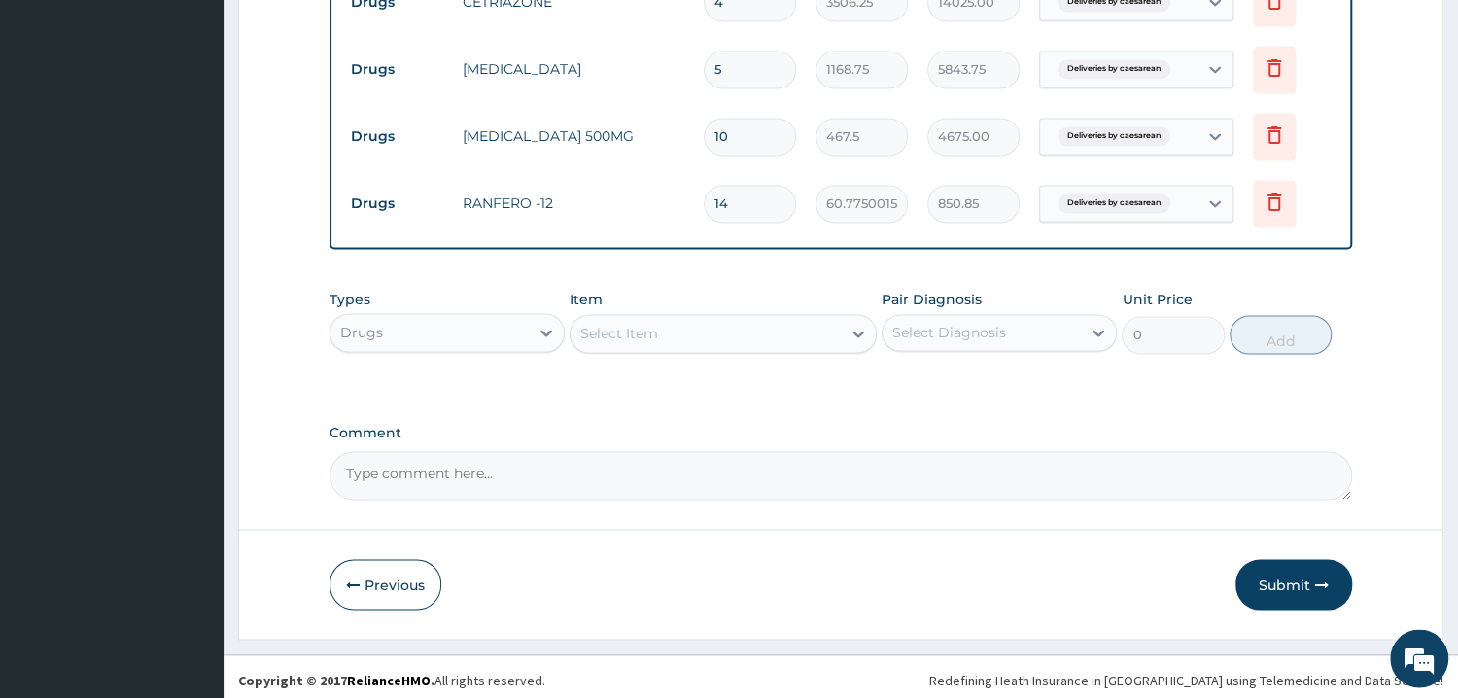
scroll to position [1893, 0]
type input "14"
click at [699, 332] on div "Select Item" at bounding box center [705, 330] width 270 height 31
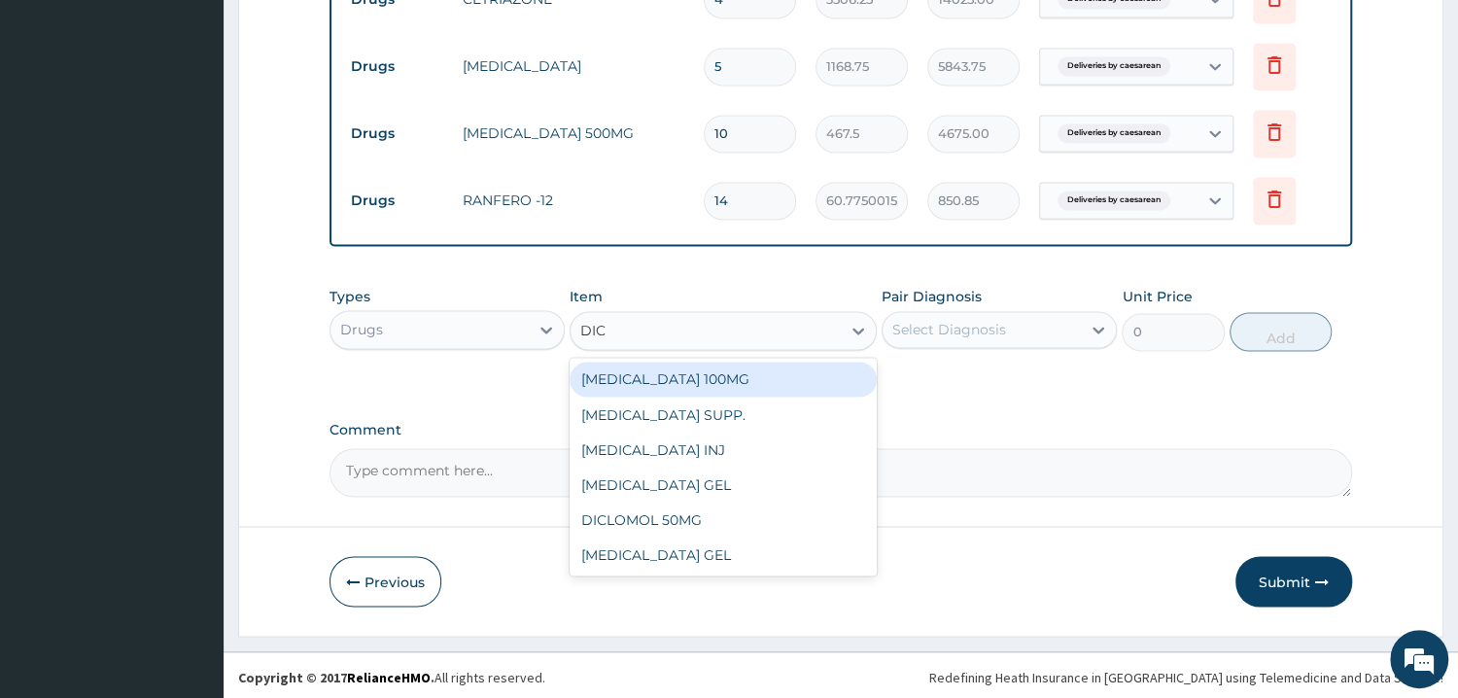
type input "DICL"
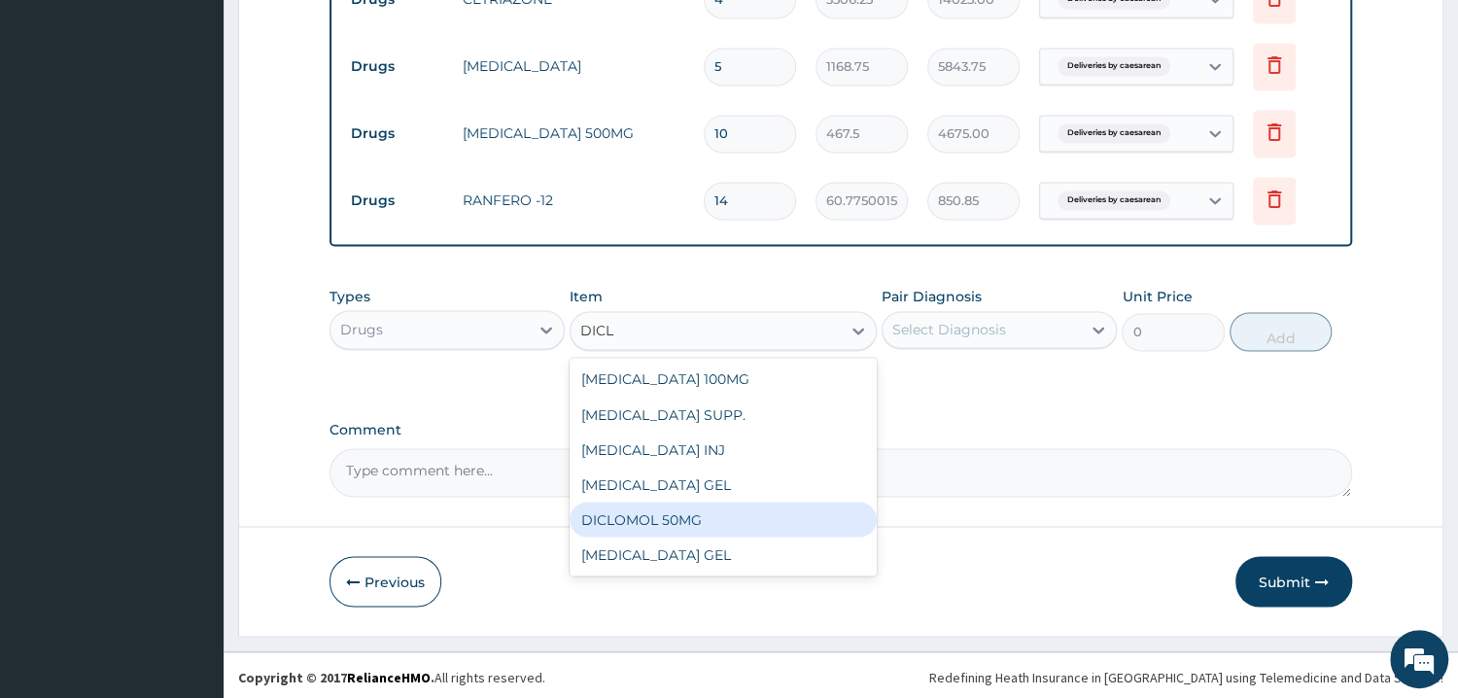
click at [648, 505] on div "DICLOMOL 50MG" at bounding box center [722, 518] width 307 height 35
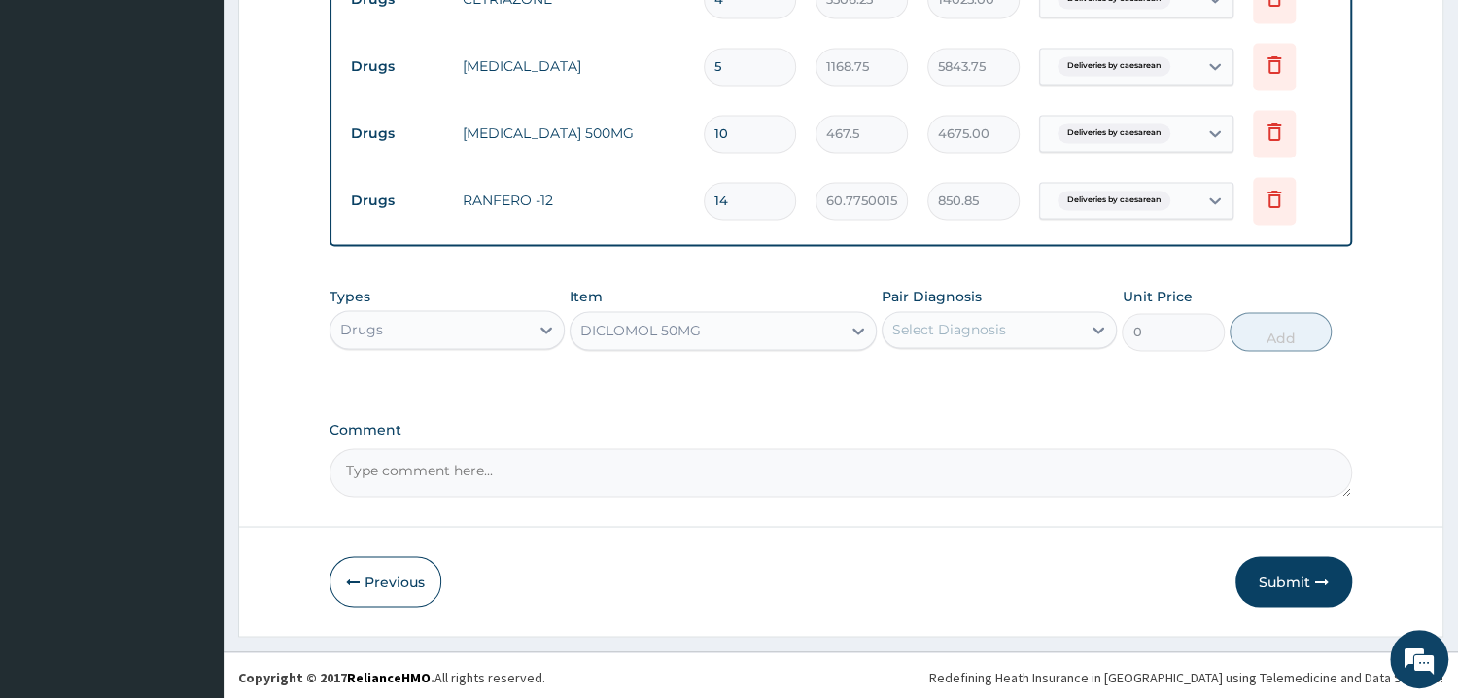
type input "70.125"
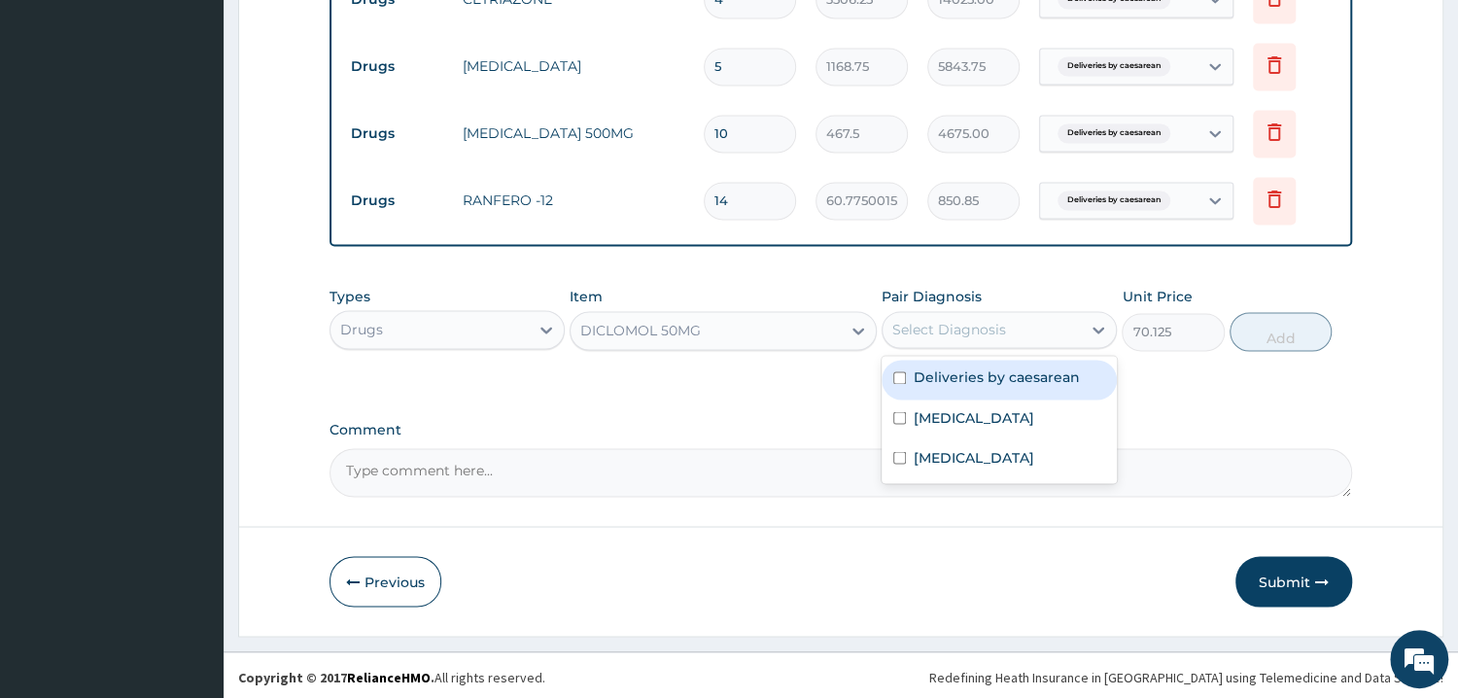
click at [959, 326] on div "Select Diagnosis" at bounding box center [949, 329] width 114 height 19
click at [1033, 385] on div "Deliveries by caesarean" at bounding box center [998, 380] width 235 height 40
checkbox input "true"
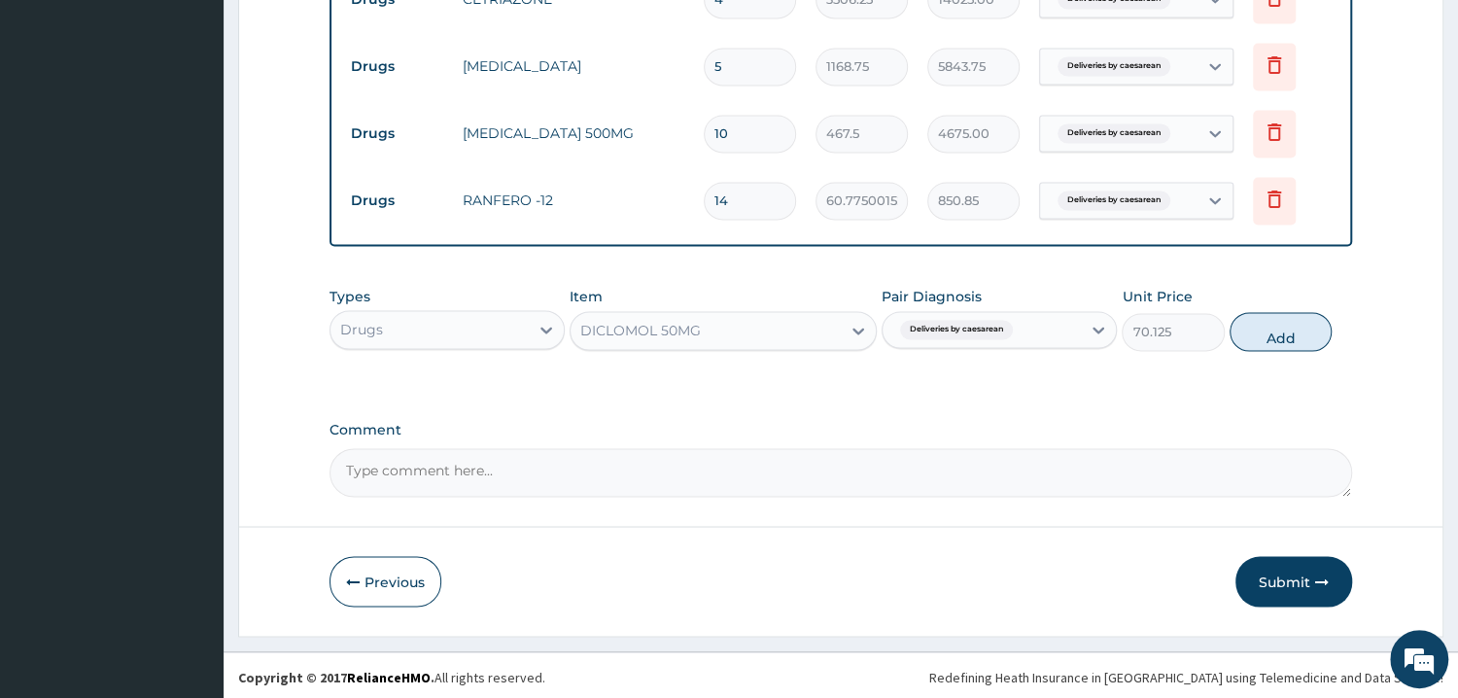
drag, startPoint x: 1336, startPoint y: 313, endPoint x: 1329, endPoint y: 323, distance: 11.9
click at [1336, 315] on div "Types Drugs Item DICLOMOL 50MG Pair Diagnosis Deliveries by caesarean Unit Pric…" at bounding box center [840, 319] width 1022 height 84
click at [1315, 329] on button "Add" at bounding box center [1280, 331] width 102 height 39
type input "0"
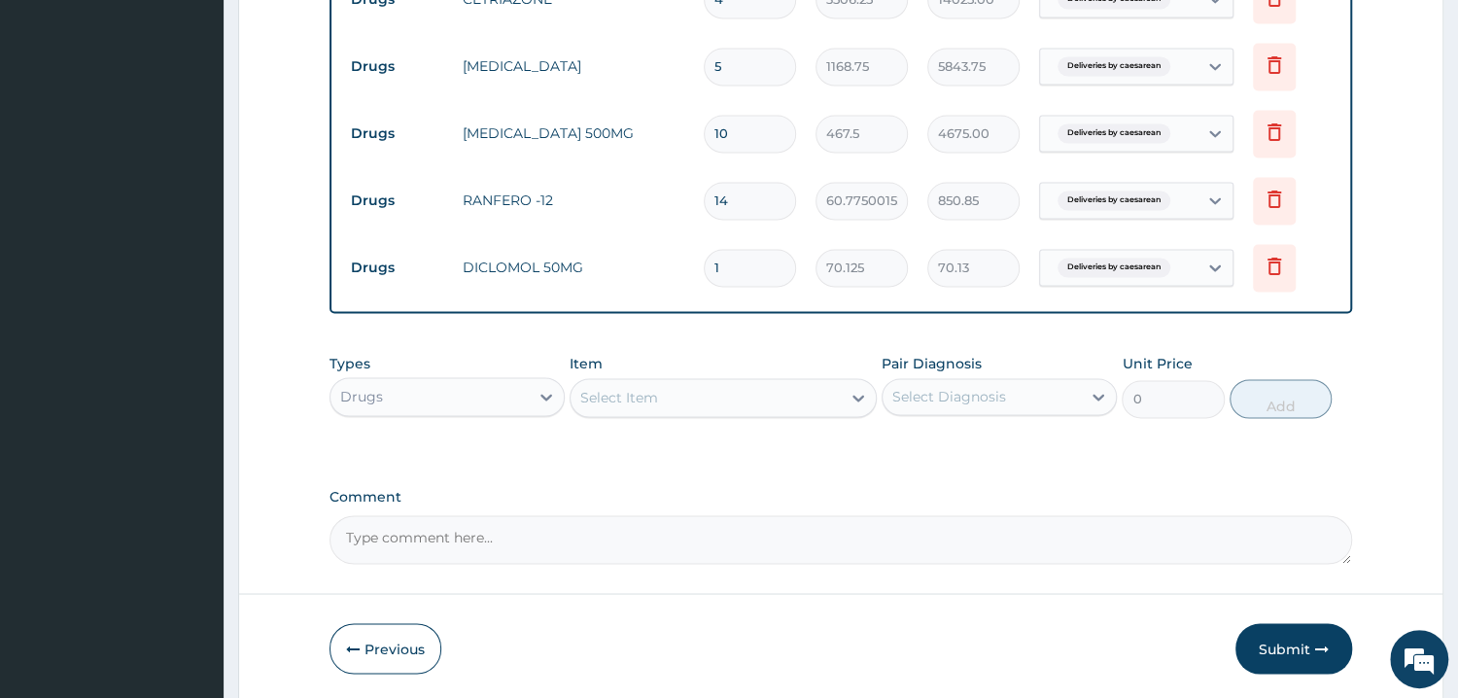
type input "10"
type input "701.25"
type input "10"
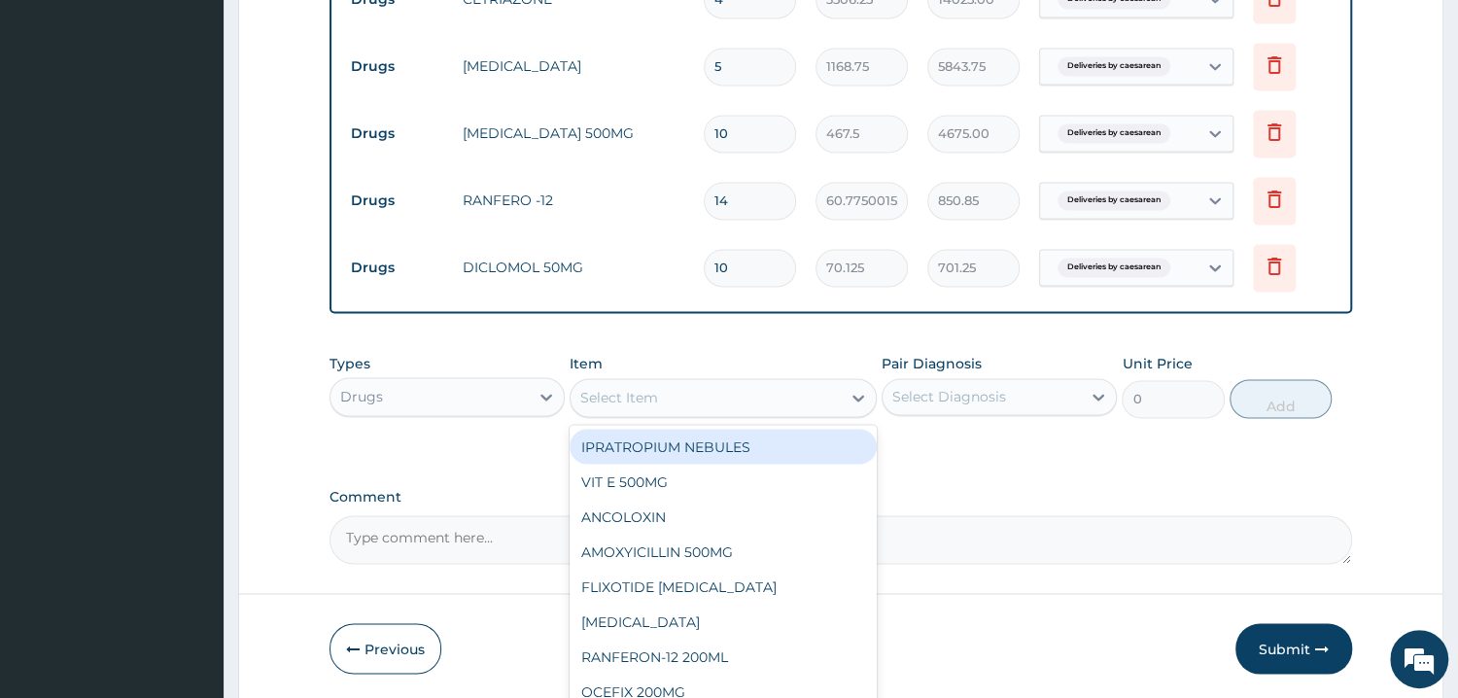
click at [685, 405] on div "Select Item" at bounding box center [705, 397] width 270 height 31
type input "FLAG"
click at [688, 446] on div "FLAGYL 200MG" at bounding box center [722, 446] width 307 height 35
type input "60.77500152587891"
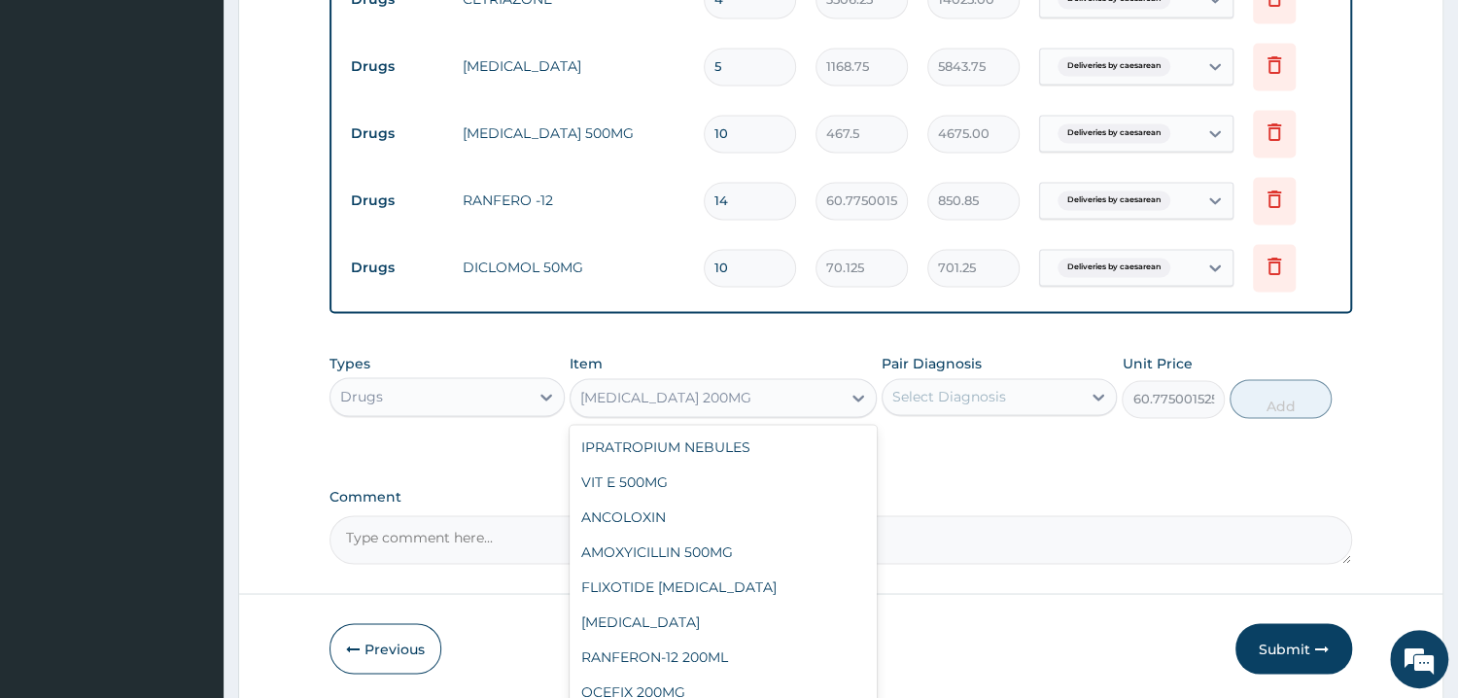
click at [707, 402] on div "FLAGYL 200MG" at bounding box center [705, 397] width 270 height 31
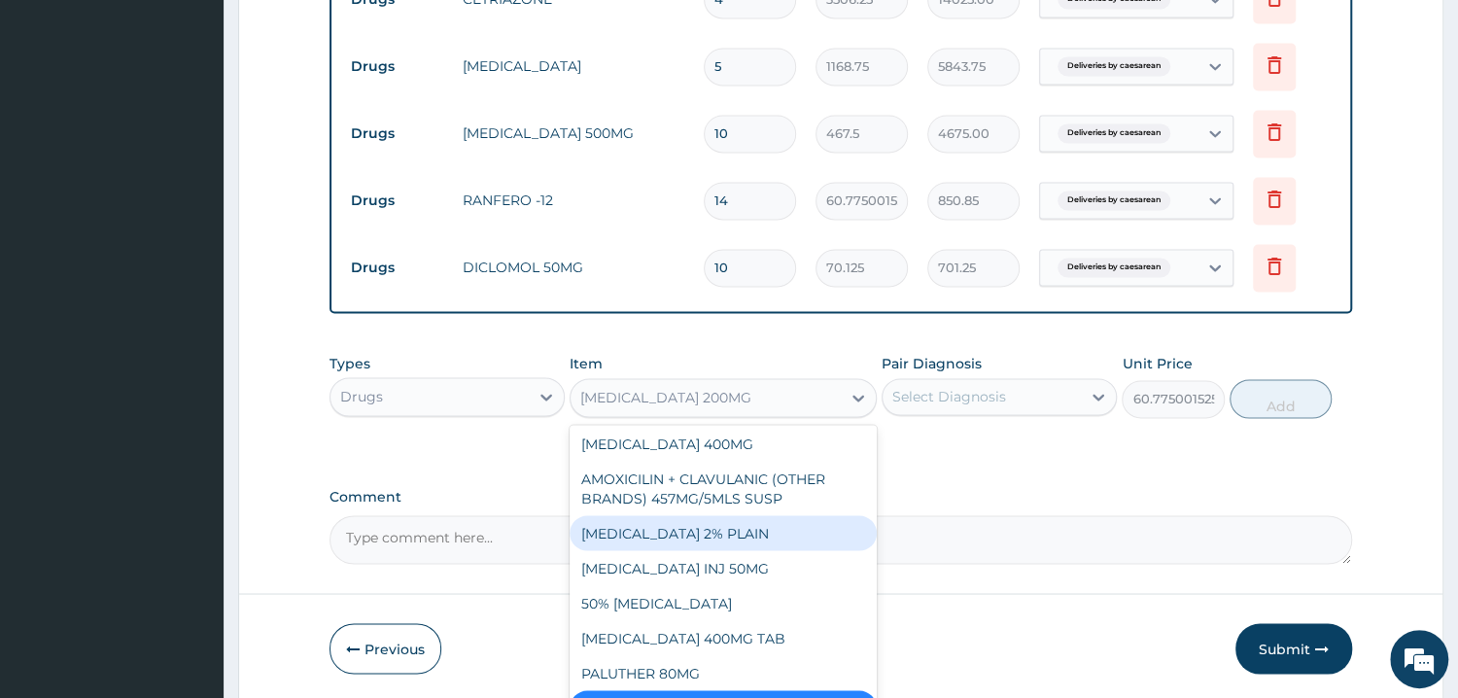
click at [1023, 403] on div "Select Diagnosis" at bounding box center [981, 396] width 198 height 31
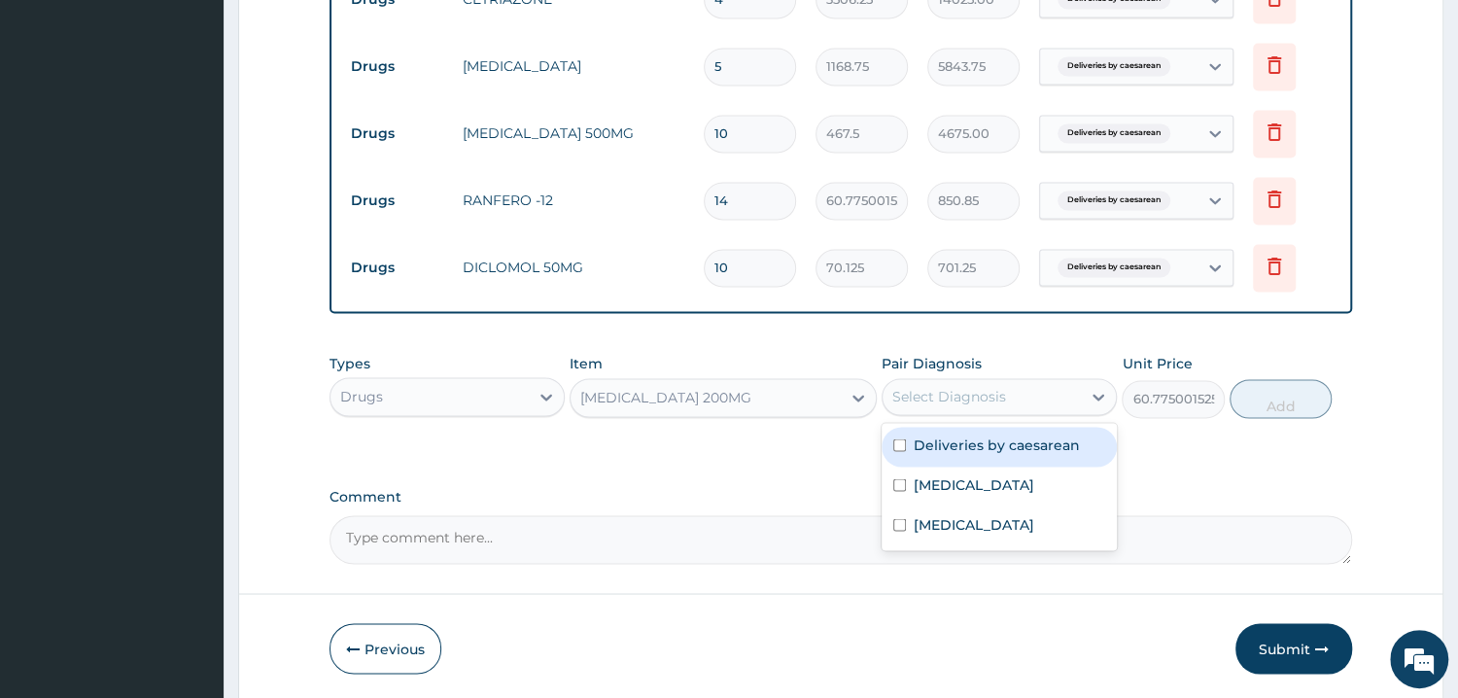
click at [1014, 443] on label "Deliveries by caesarean" at bounding box center [997, 443] width 166 height 19
checkbox input "true"
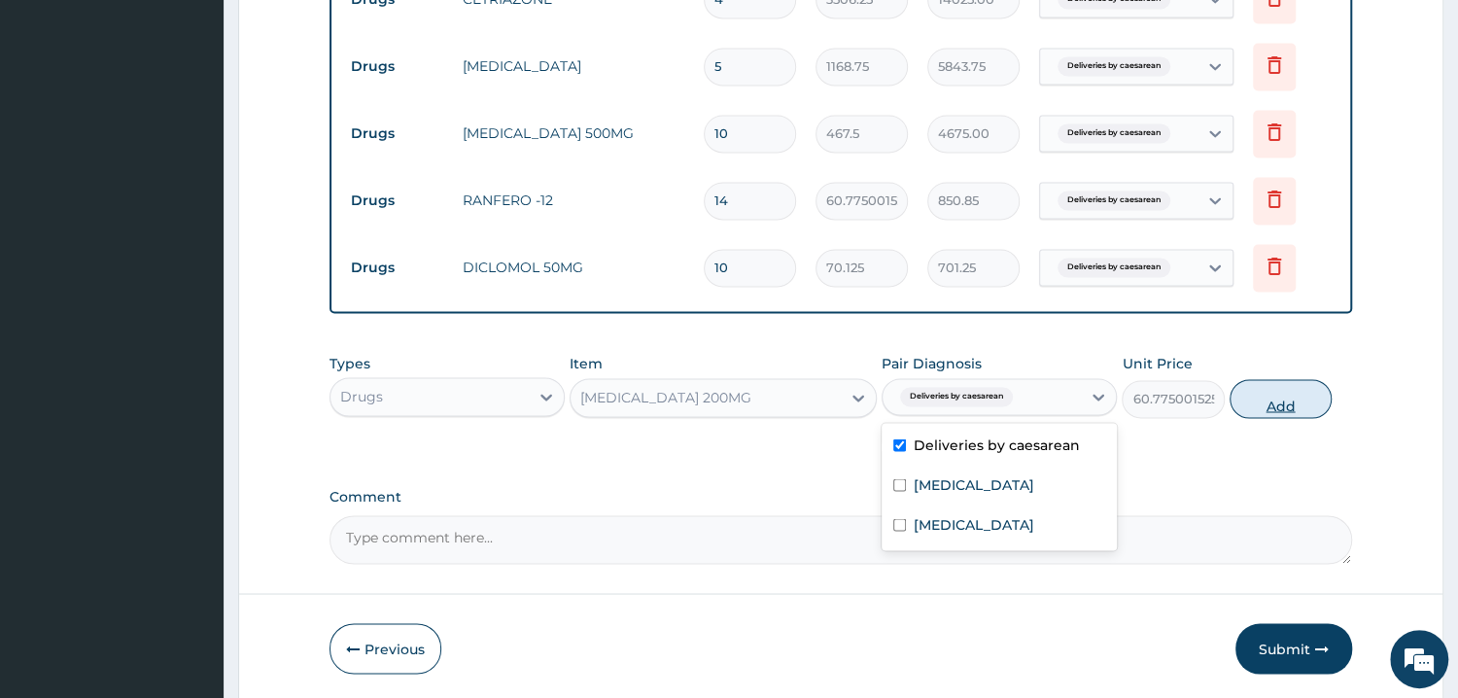
click at [1285, 410] on button "Add" at bounding box center [1280, 398] width 102 height 39
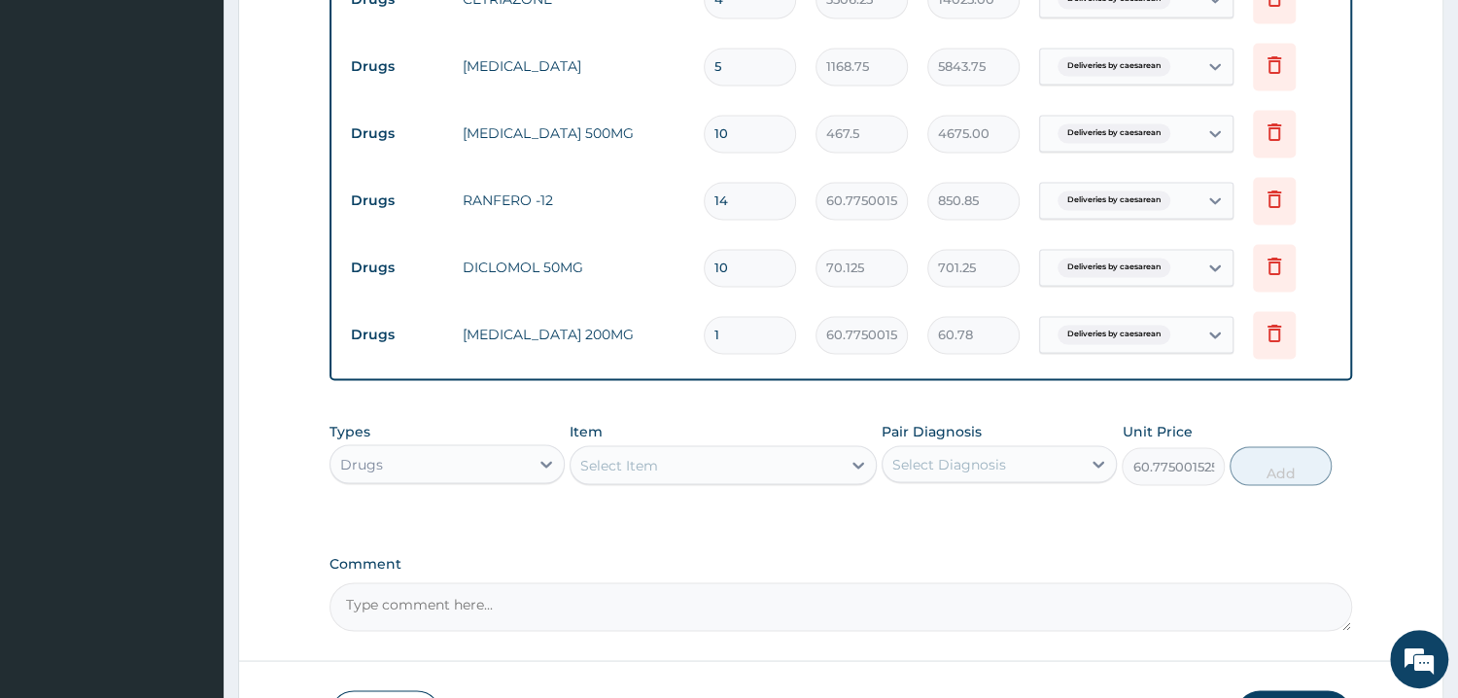
type input "0"
type input "0.00"
type input "3"
type input "182.33"
type input "30"
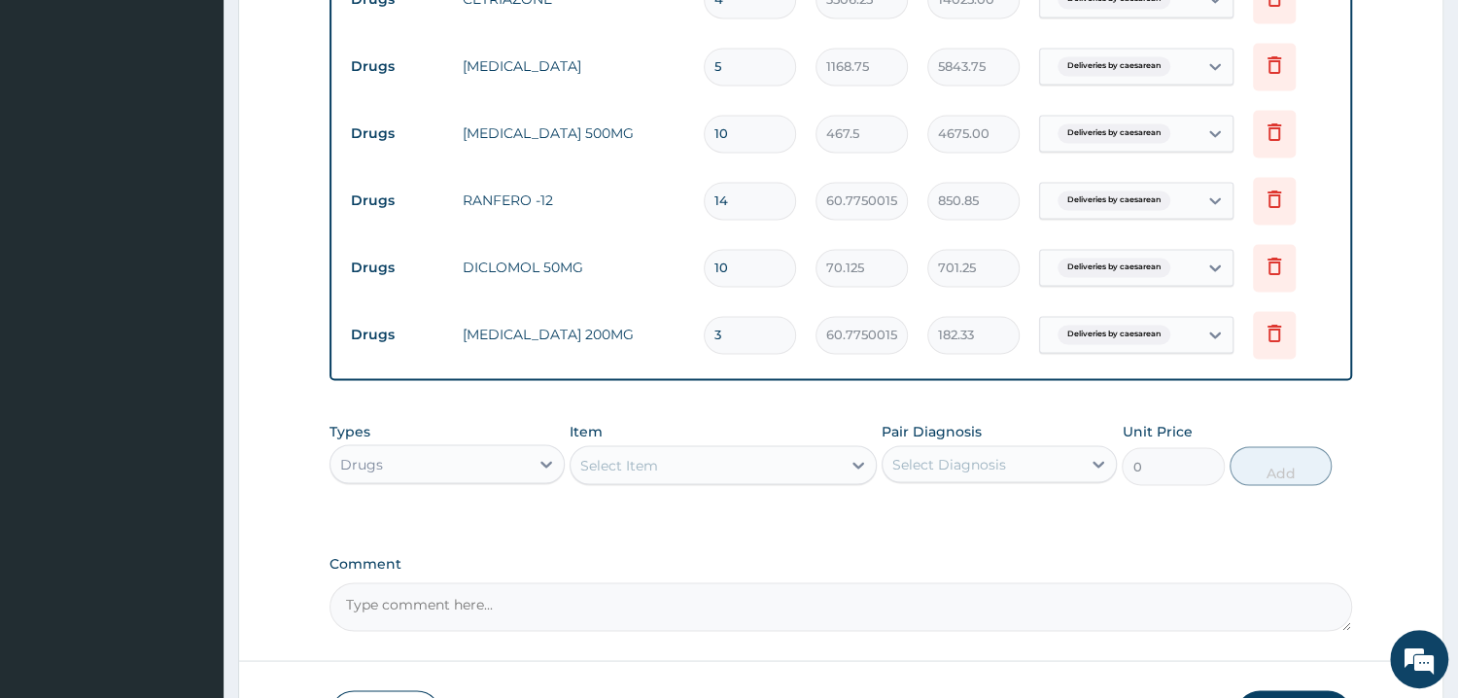
type input "1823.25"
type input "30"
click at [642, 462] on div "Select Item" at bounding box center [619, 464] width 78 height 19
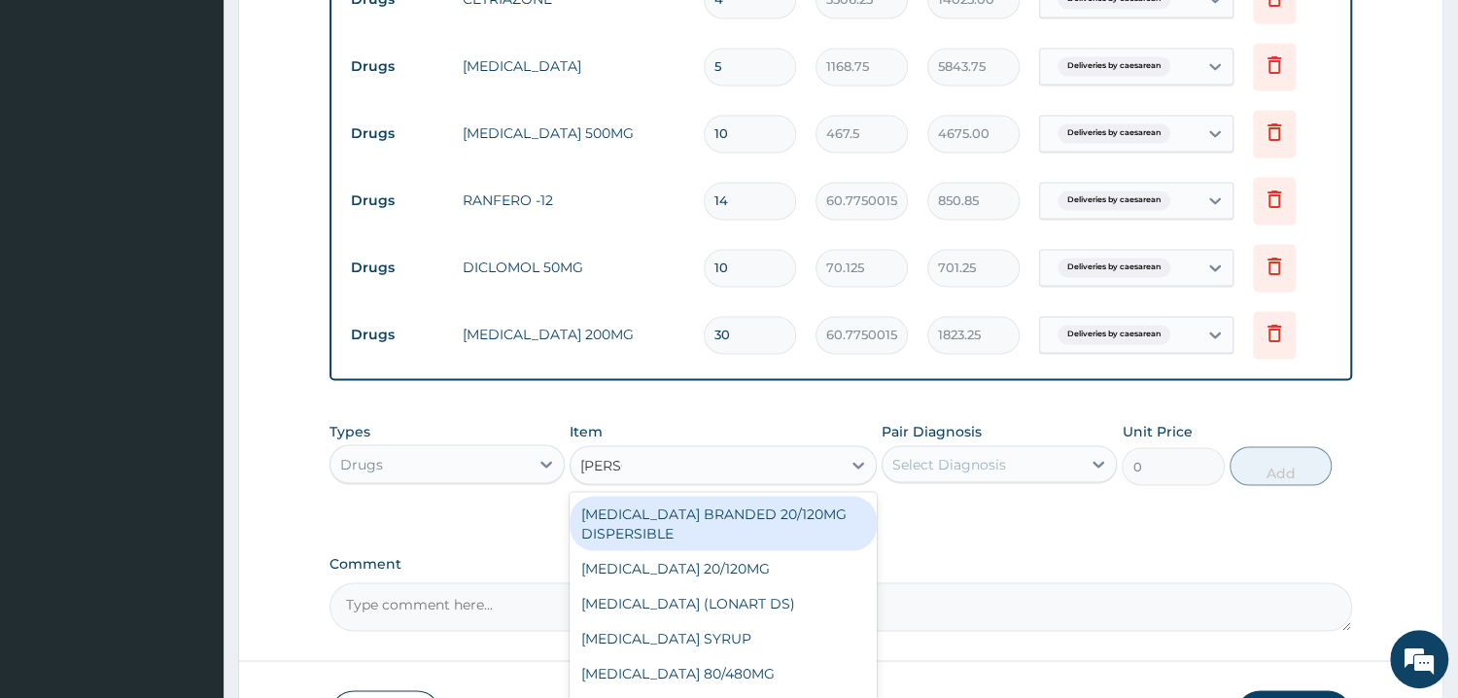
type input "COART"
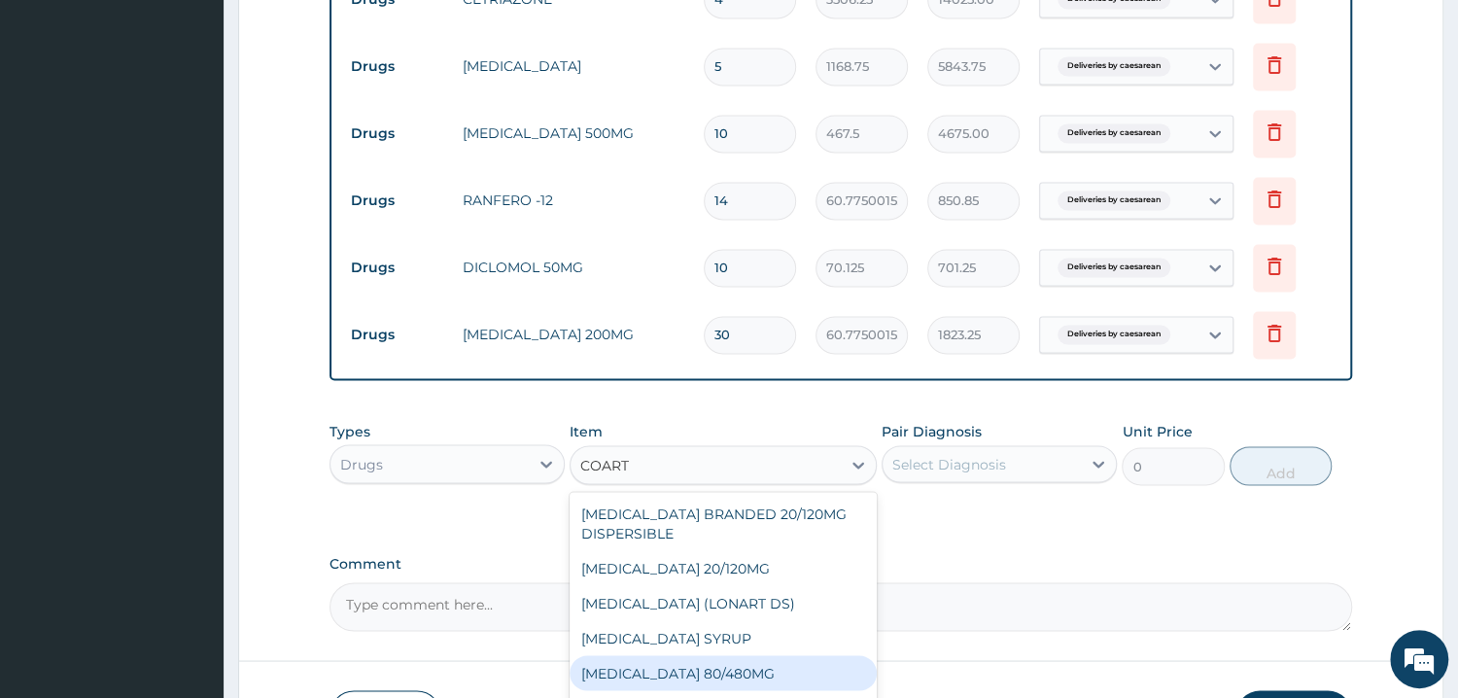
click at [724, 659] on div "COARTEM 80/480MG" at bounding box center [722, 672] width 307 height 35
type input "374"
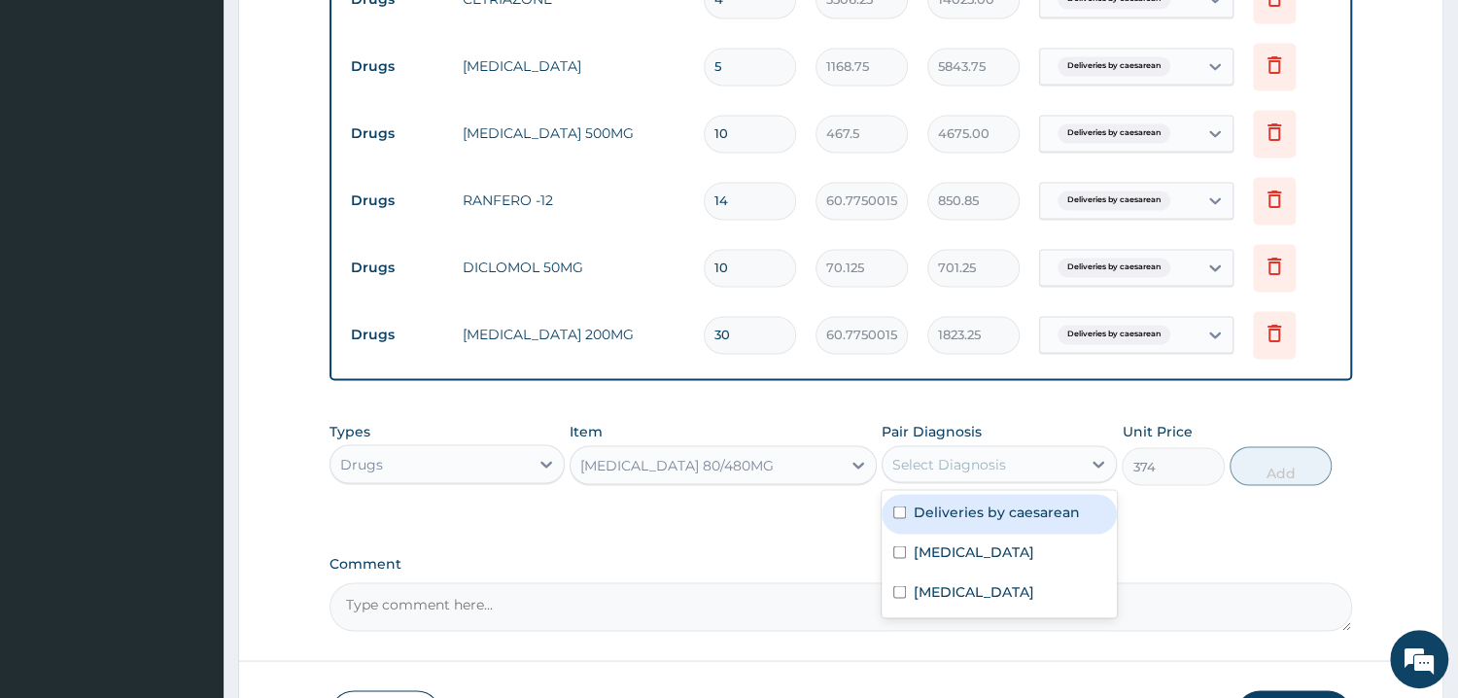
click at [1058, 445] on div "Select Diagnosis" at bounding box center [998, 463] width 235 height 37
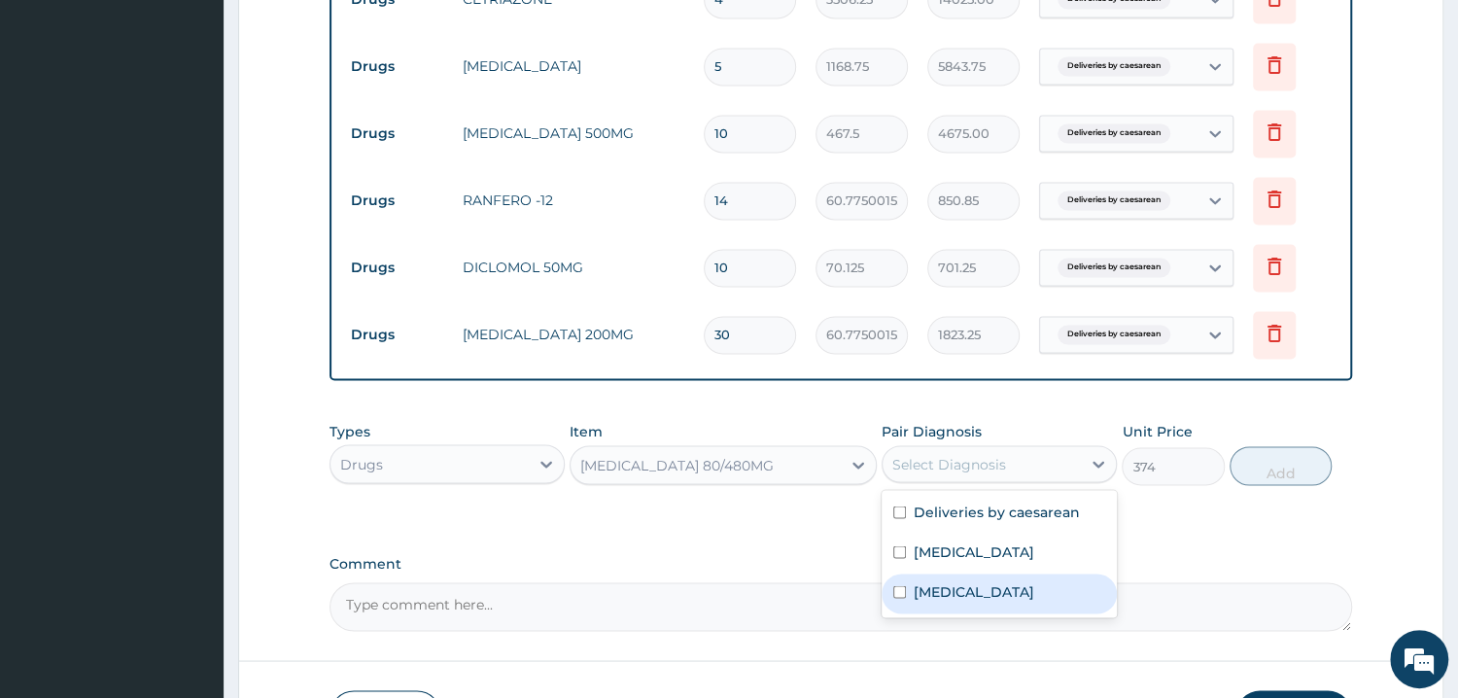
click at [939, 590] on label "Malaria" at bounding box center [974, 590] width 121 height 19
checkbox input "true"
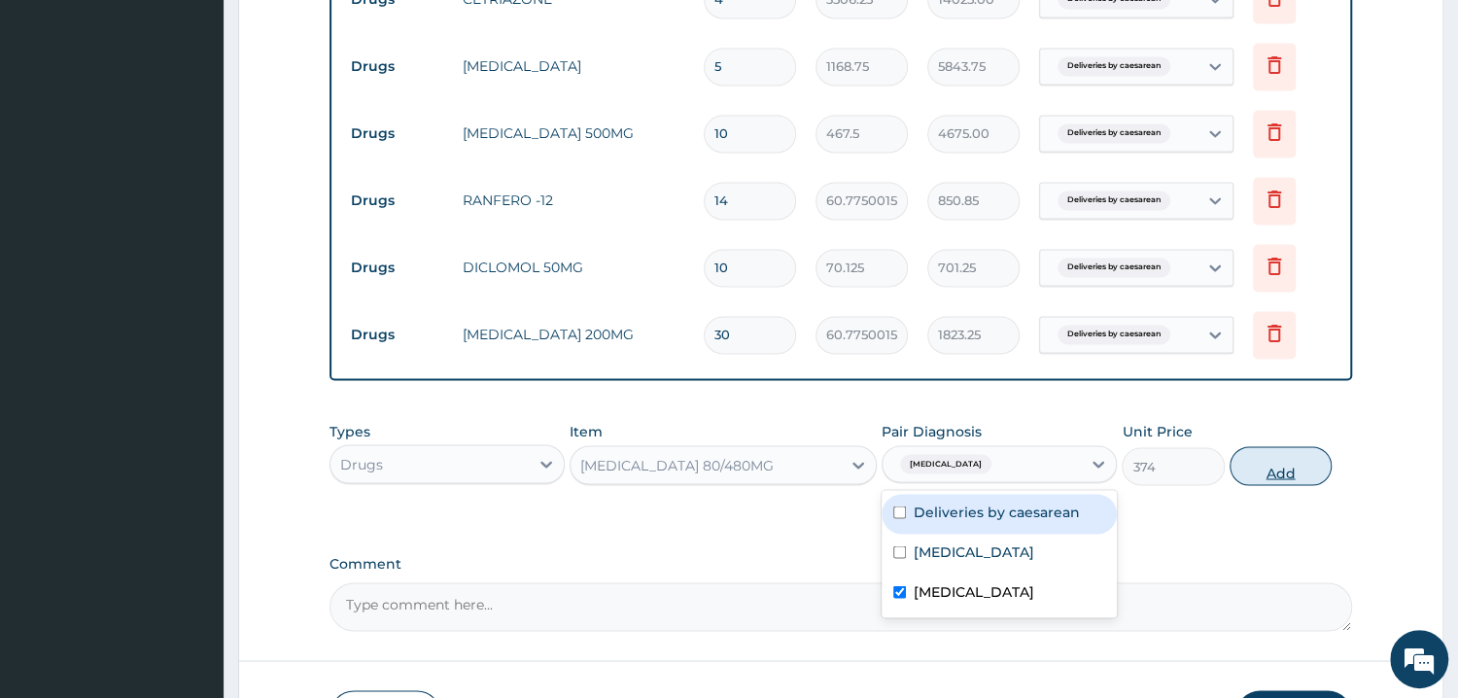
click at [1293, 467] on button "Add" at bounding box center [1280, 465] width 102 height 39
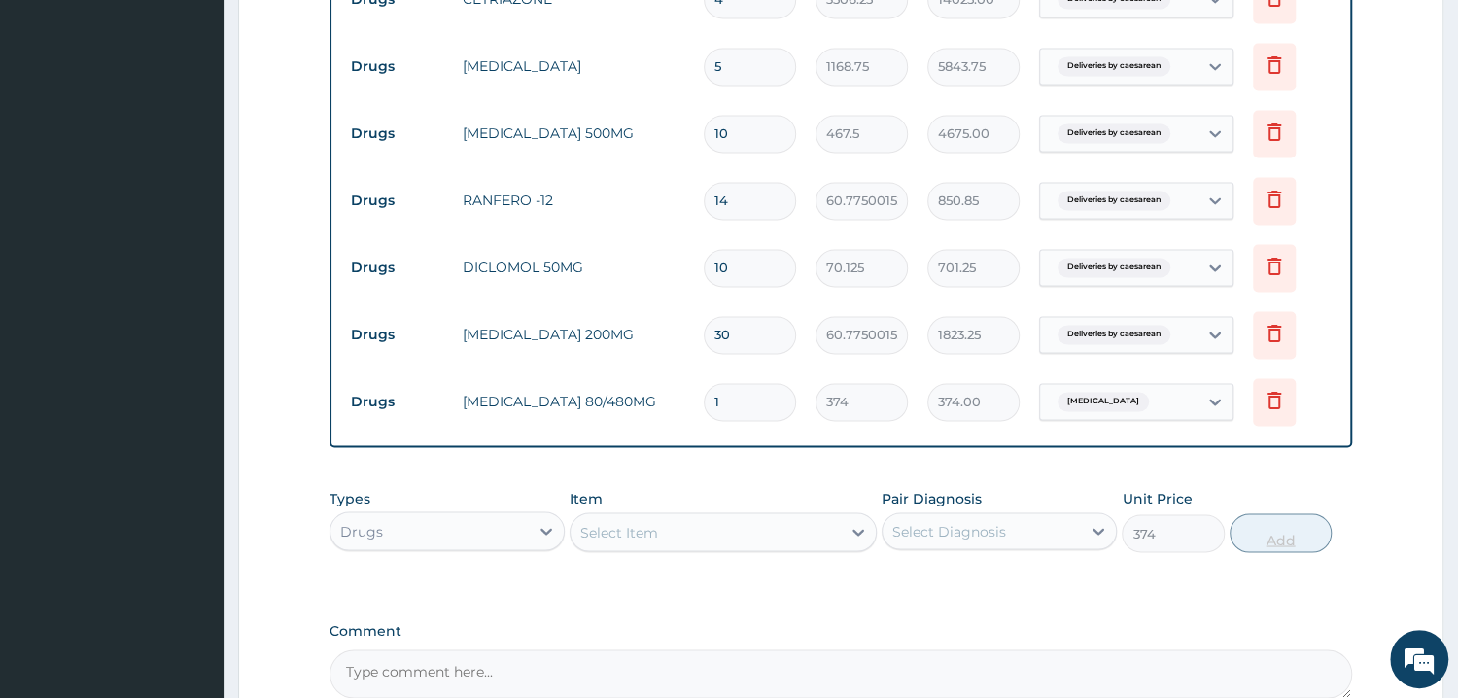
type input "0"
type input "0.00"
type input "6"
type input "2244.00"
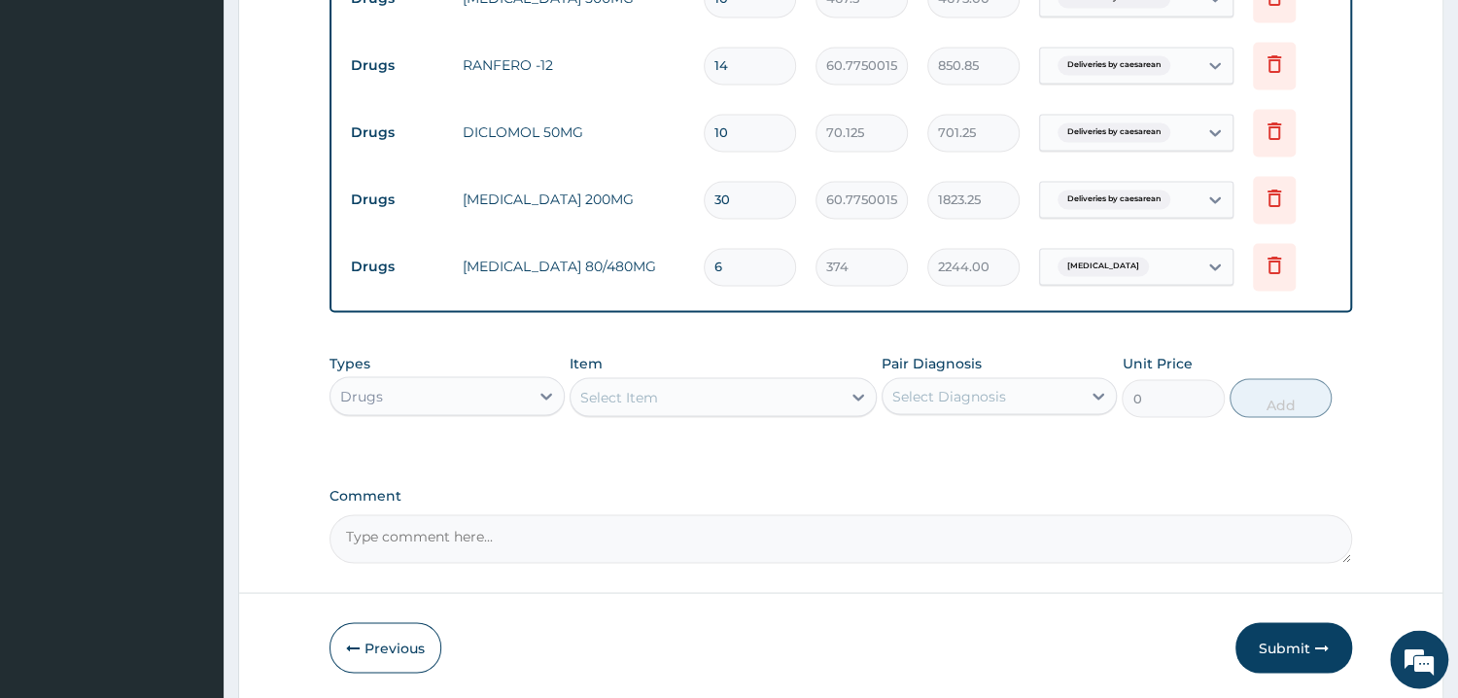
scroll to position [2095, 0]
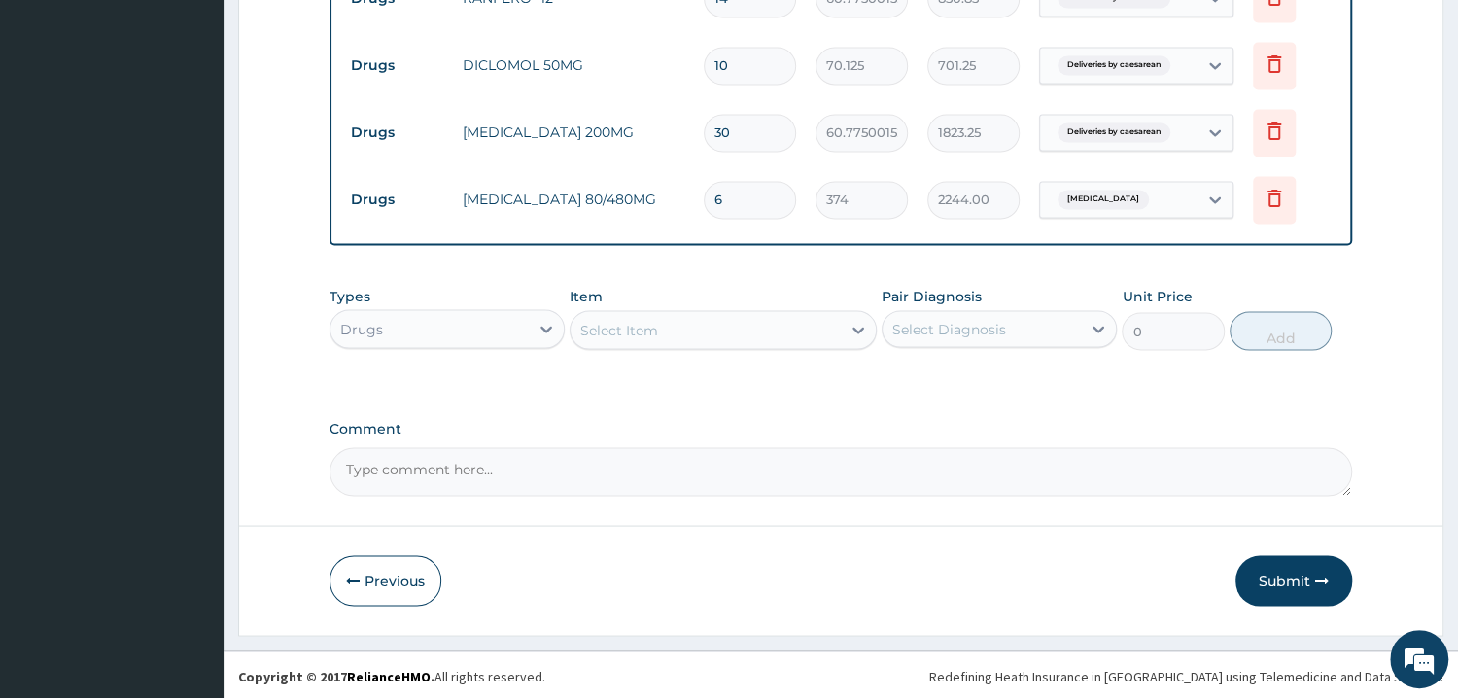
type input "6"
click at [709, 333] on div "Select Item" at bounding box center [705, 329] width 270 height 31
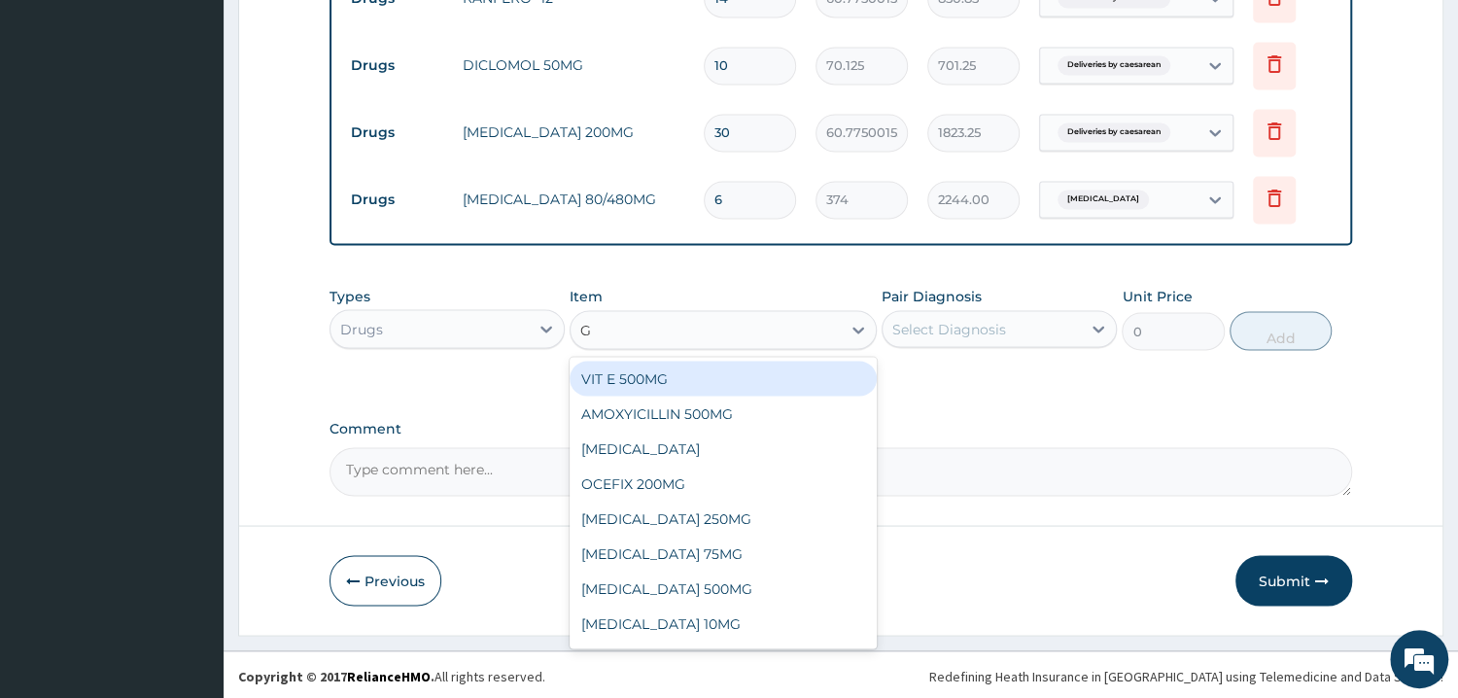
type input "G"
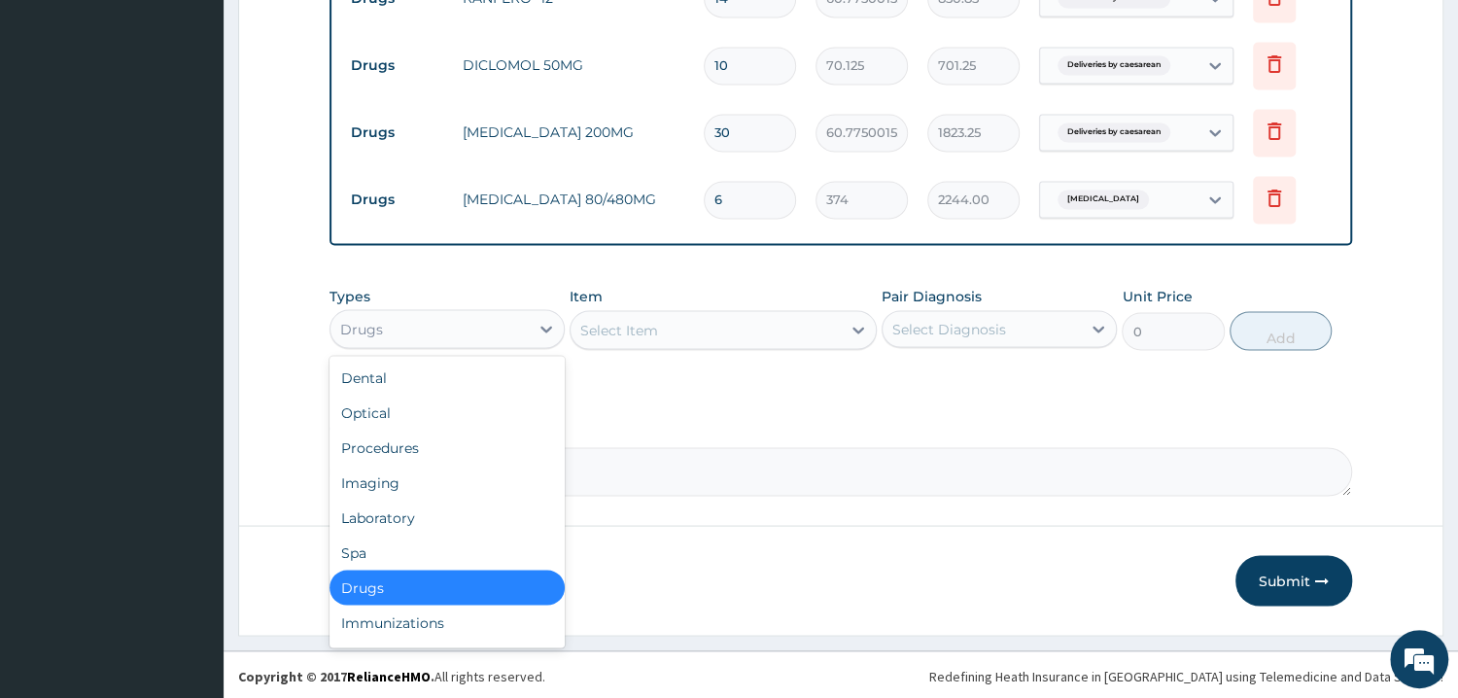
click at [460, 309] on div "Drugs" at bounding box center [446, 328] width 235 height 39
click at [419, 454] on div "Procedures" at bounding box center [446, 447] width 235 height 35
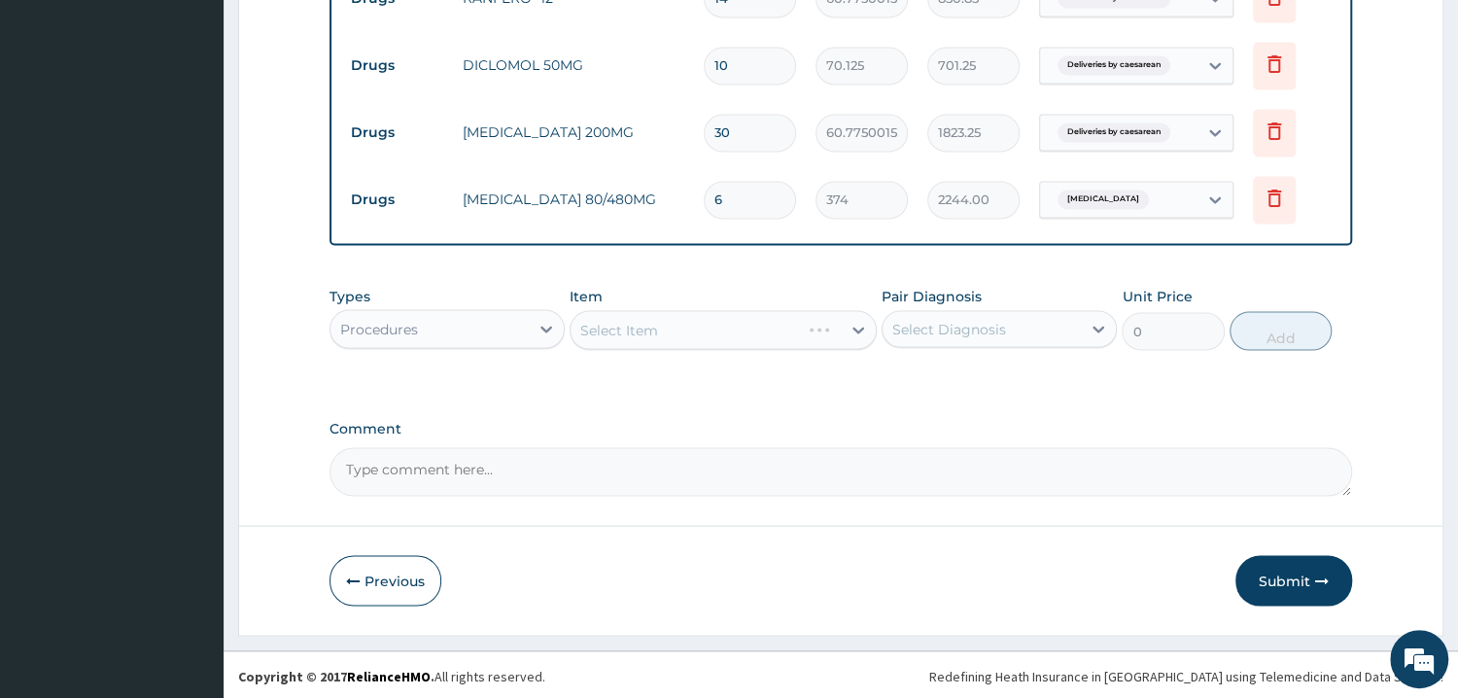
click at [706, 328] on div "Select Item" at bounding box center [722, 329] width 307 height 39
click at [647, 334] on div "Select Item" at bounding box center [722, 329] width 307 height 39
click at [673, 342] on div "Select Item" at bounding box center [722, 329] width 307 height 39
drag, startPoint x: 697, startPoint y: 343, endPoint x: 669, endPoint y: 340, distance: 28.3
click at [696, 342] on div "Select Item" at bounding box center [722, 329] width 307 height 39
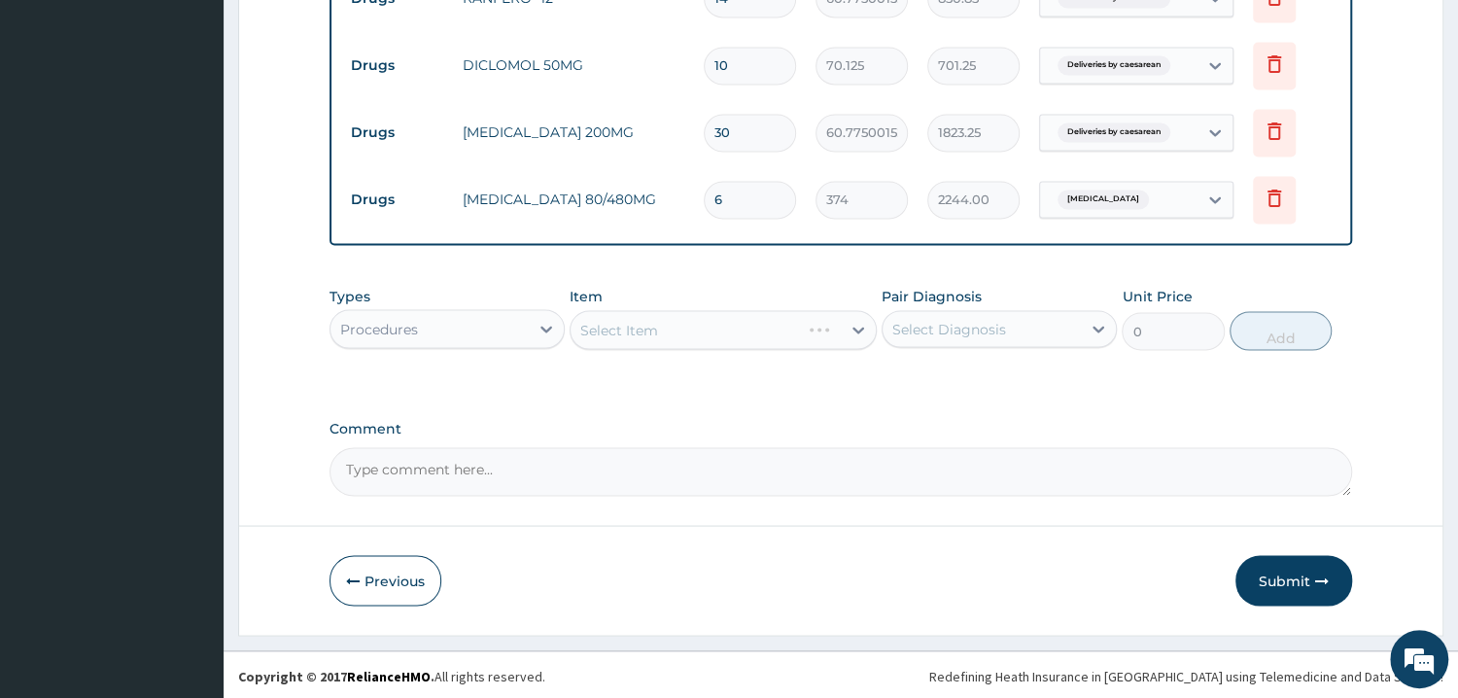
click at [622, 333] on div "Select Item" at bounding box center [722, 329] width 307 height 39
click at [645, 332] on div "Select Item" at bounding box center [722, 329] width 307 height 39
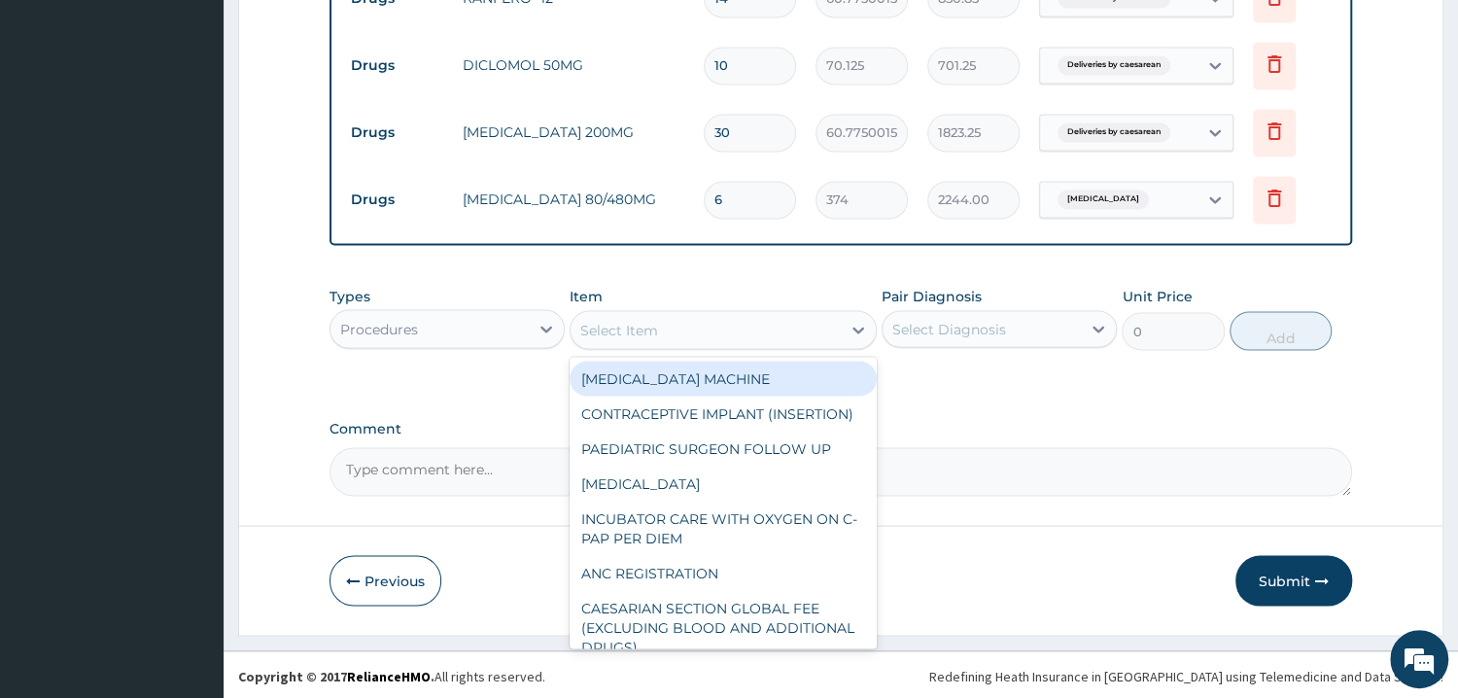
click at [704, 333] on div "Select Item" at bounding box center [705, 329] width 270 height 31
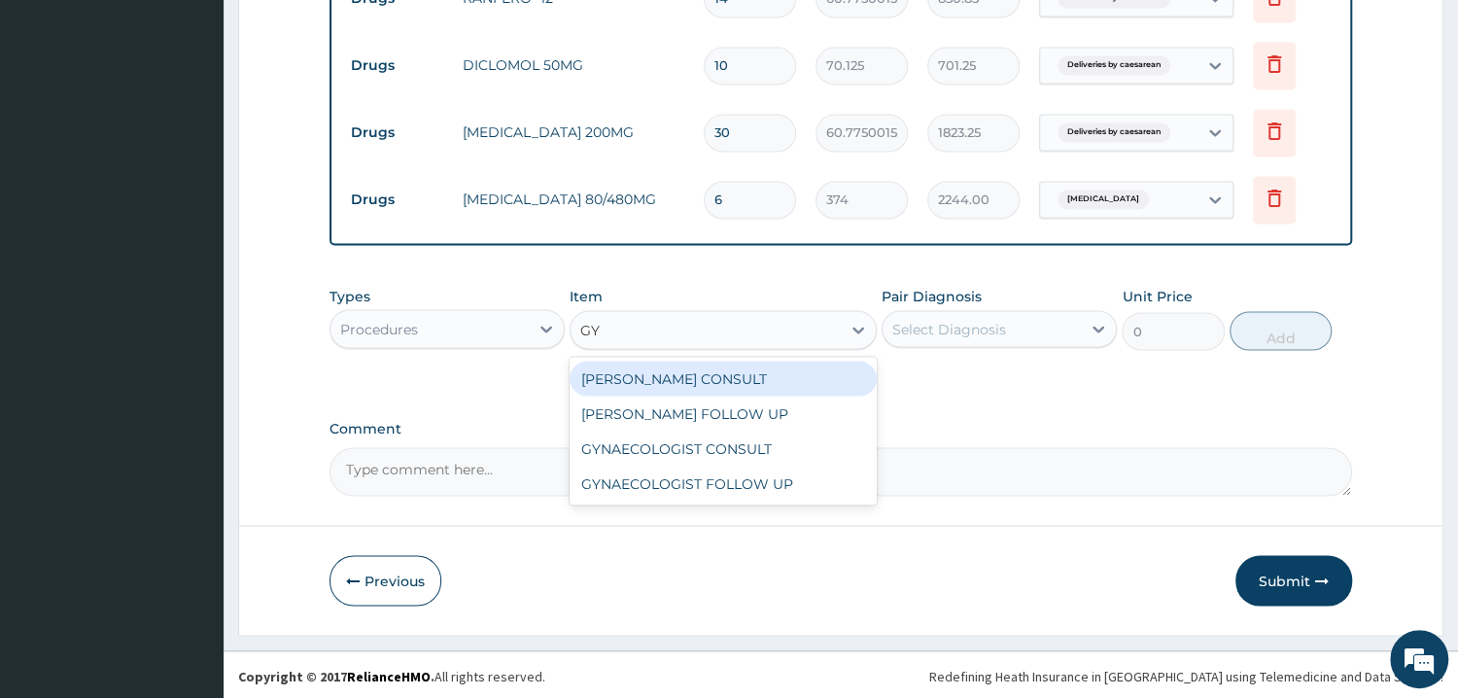
type input "GYN"
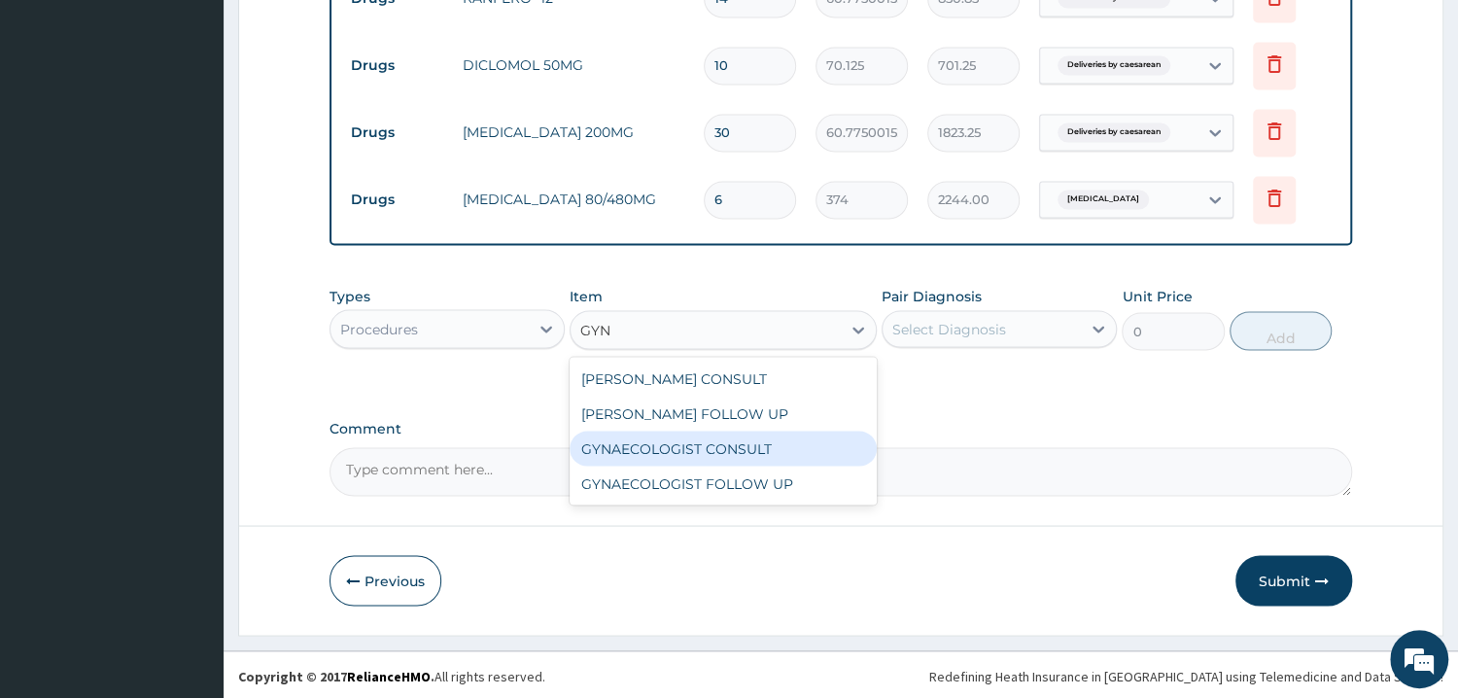
click at [735, 450] on div "GYNAECOLOGIST CONSULT" at bounding box center [722, 448] width 307 height 35
type input "20000"
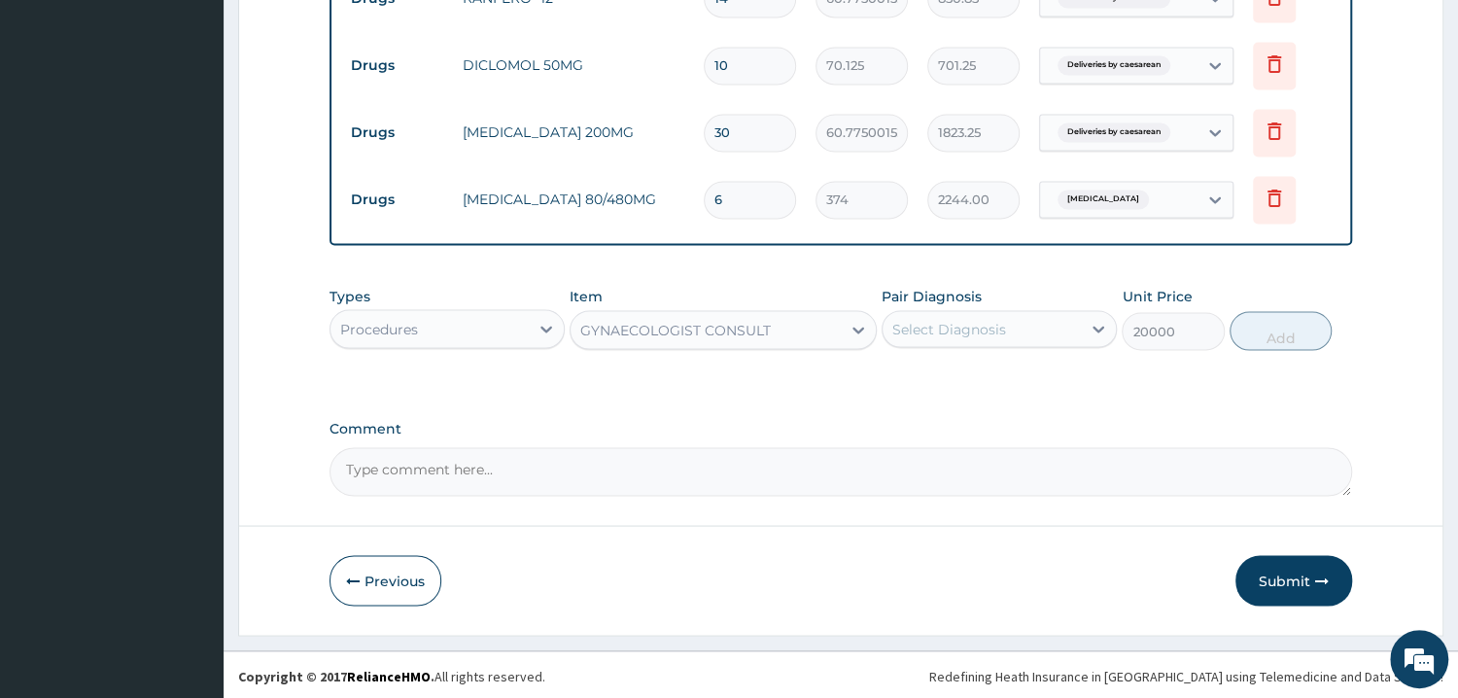
click at [995, 335] on div "Select Diagnosis" at bounding box center [981, 328] width 198 height 31
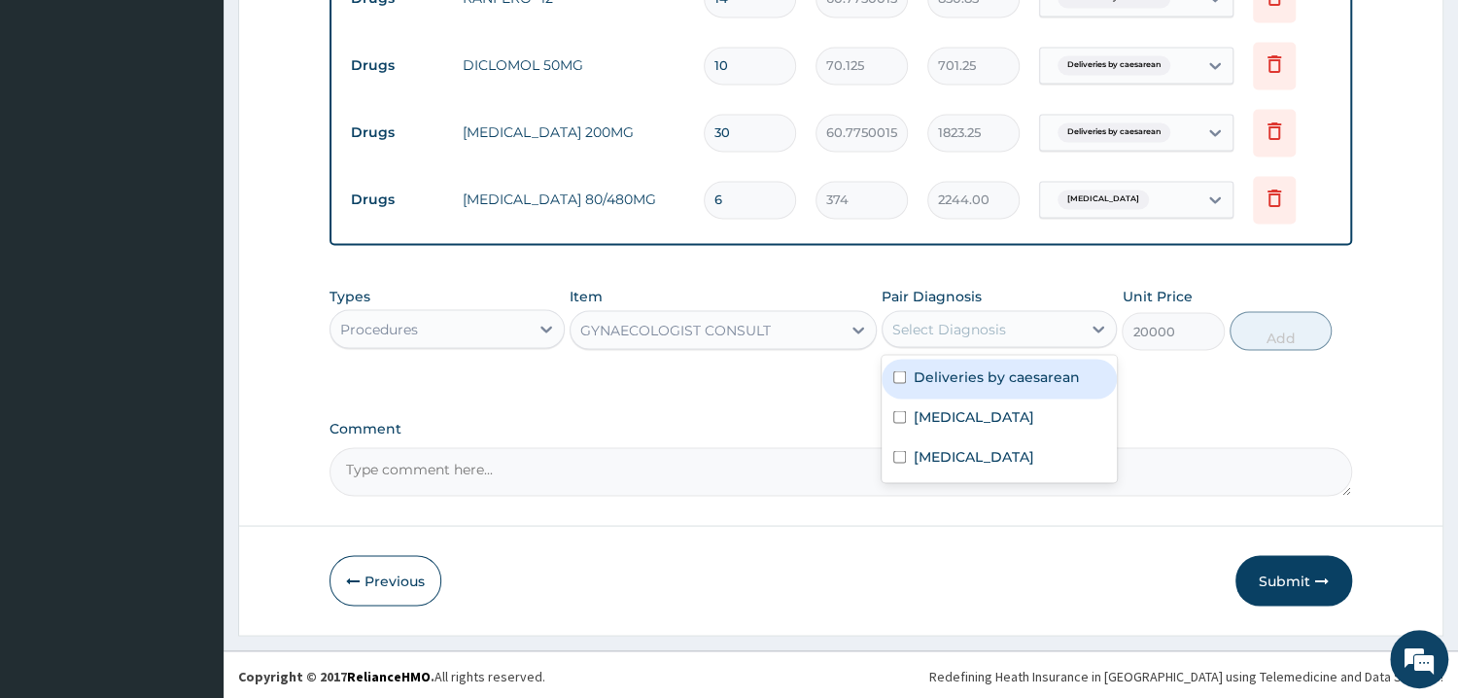
click at [992, 374] on label "Deliveries by caesarean" at bounding box center [997, 375] width 166 height 19
checkbox input "true"
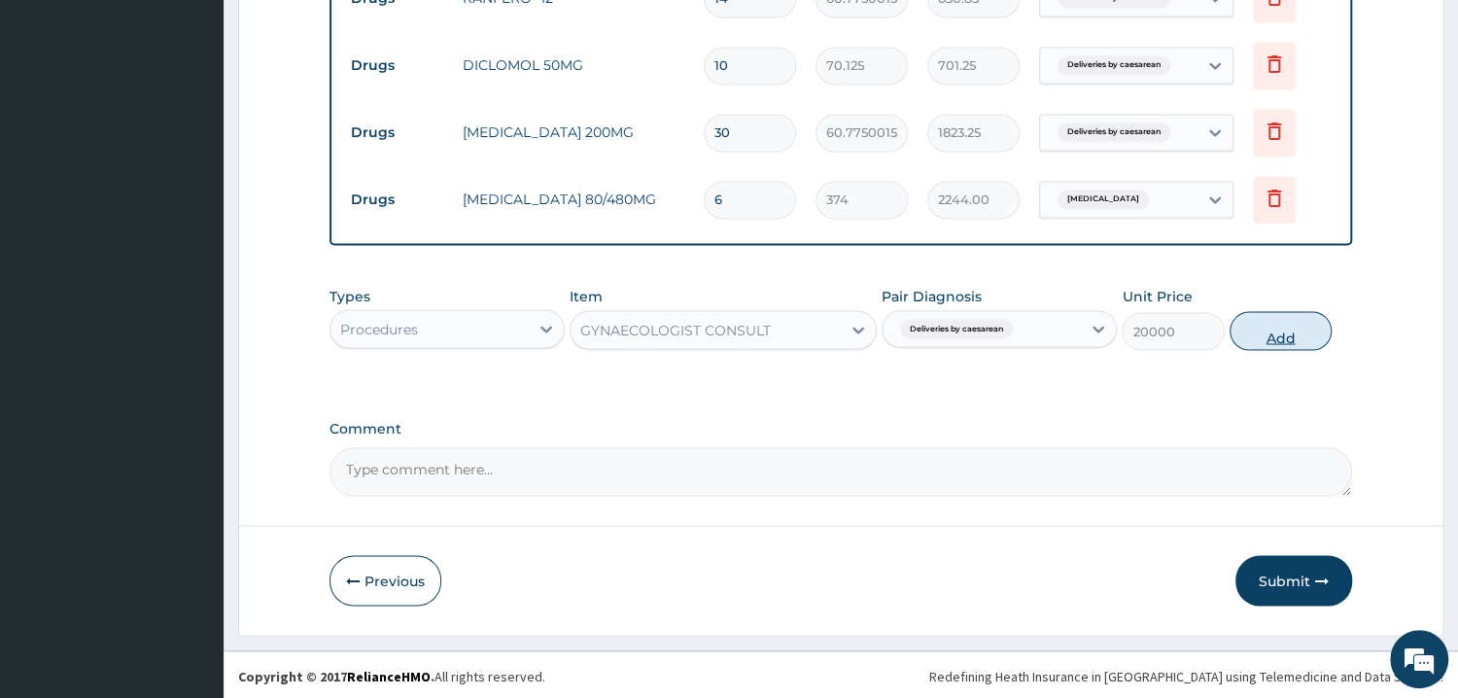
click at [1304, 337] on button "Add" at bounding box center [1280, 330] width 102 height 39
type input "0"
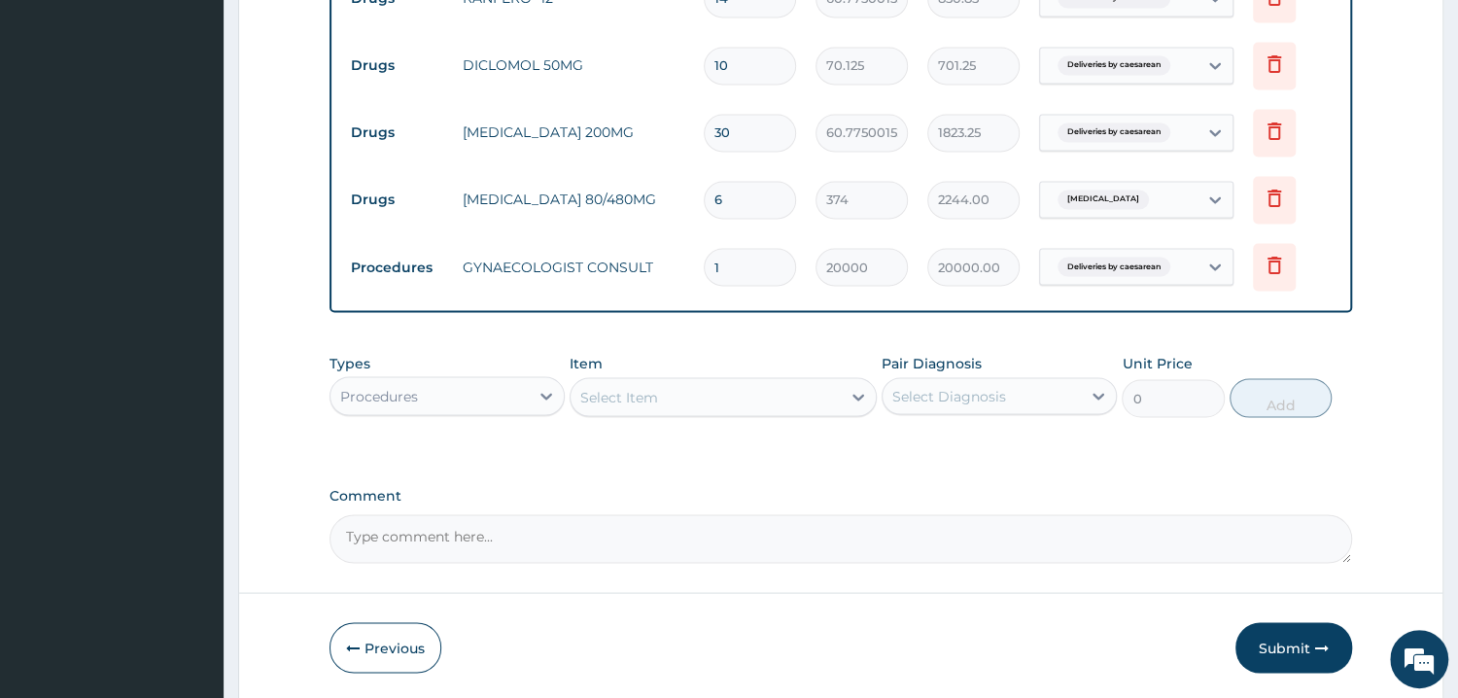
scroll to position [2161, 0]
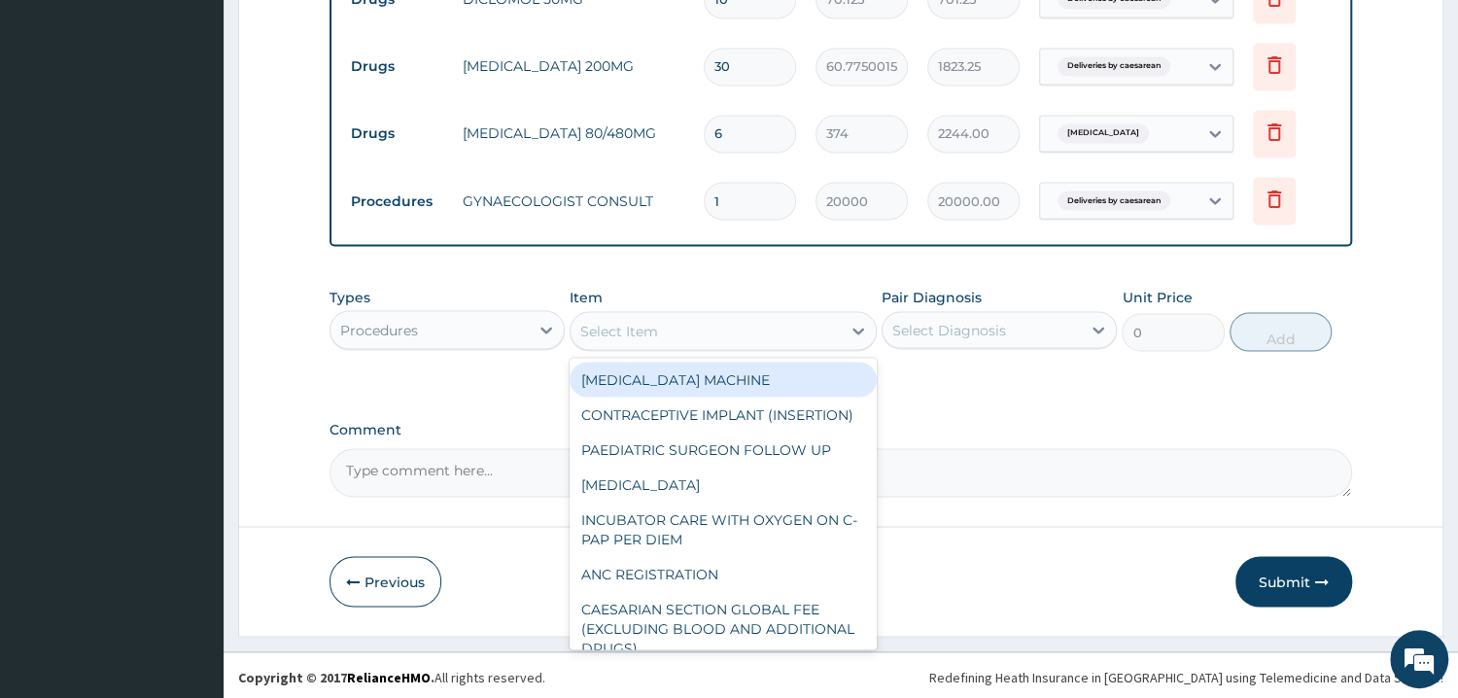
click at [741, 331] on div "Select Item" at bounding box center [705, 330] width 270 height 31
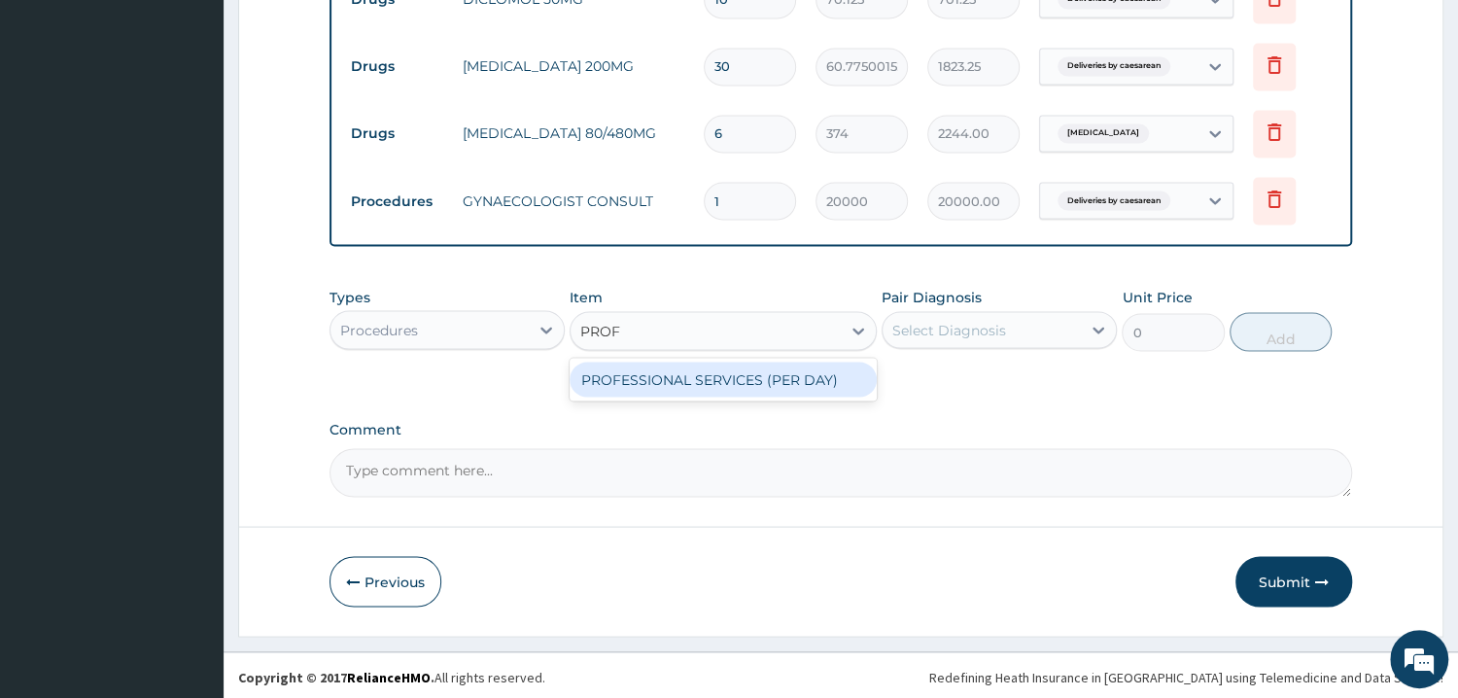
type input "PROFE"
click at [772, 373] on div "PROFESSIONAL SERVICES (PER DAY)" at bounding box center [722, 379] width 307 height 35
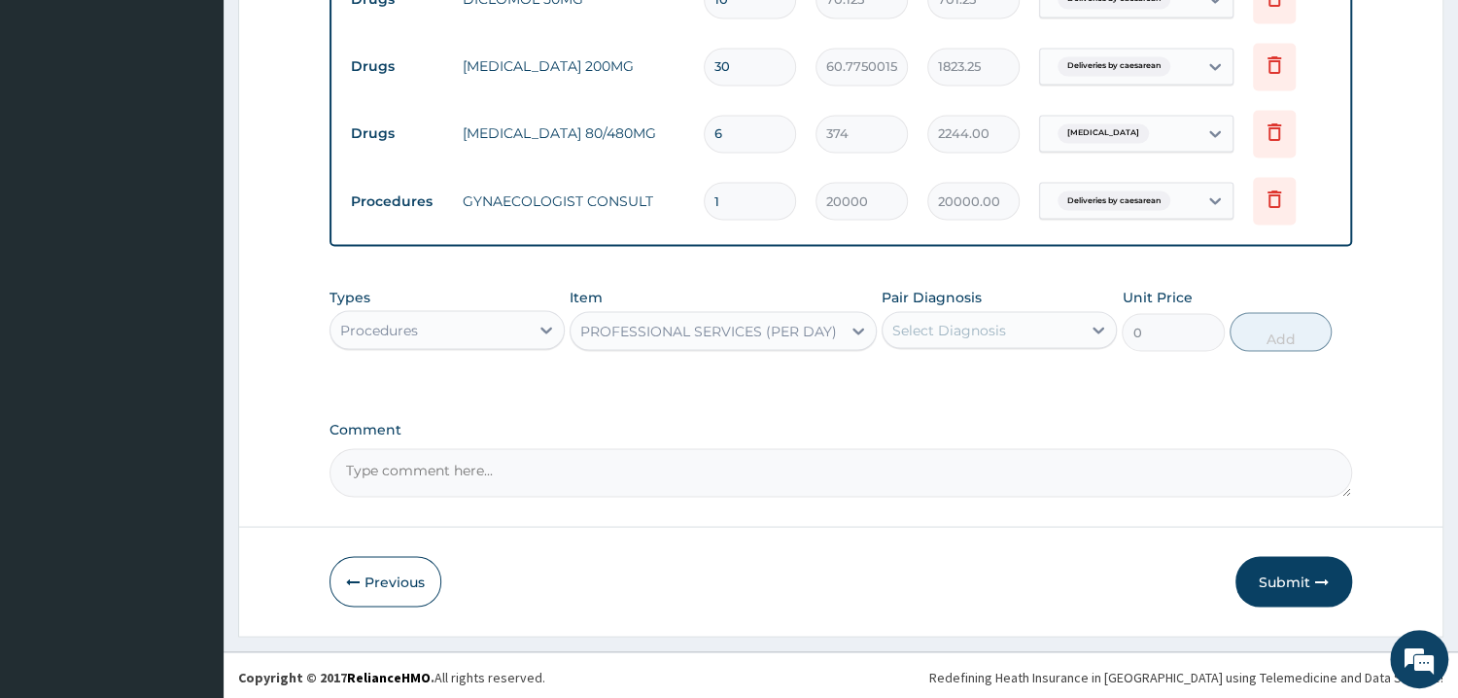
type input "10000"
click at [947, 327] on div "Select Diagnosis" at bounding box center [949, 329] width 114 height 19
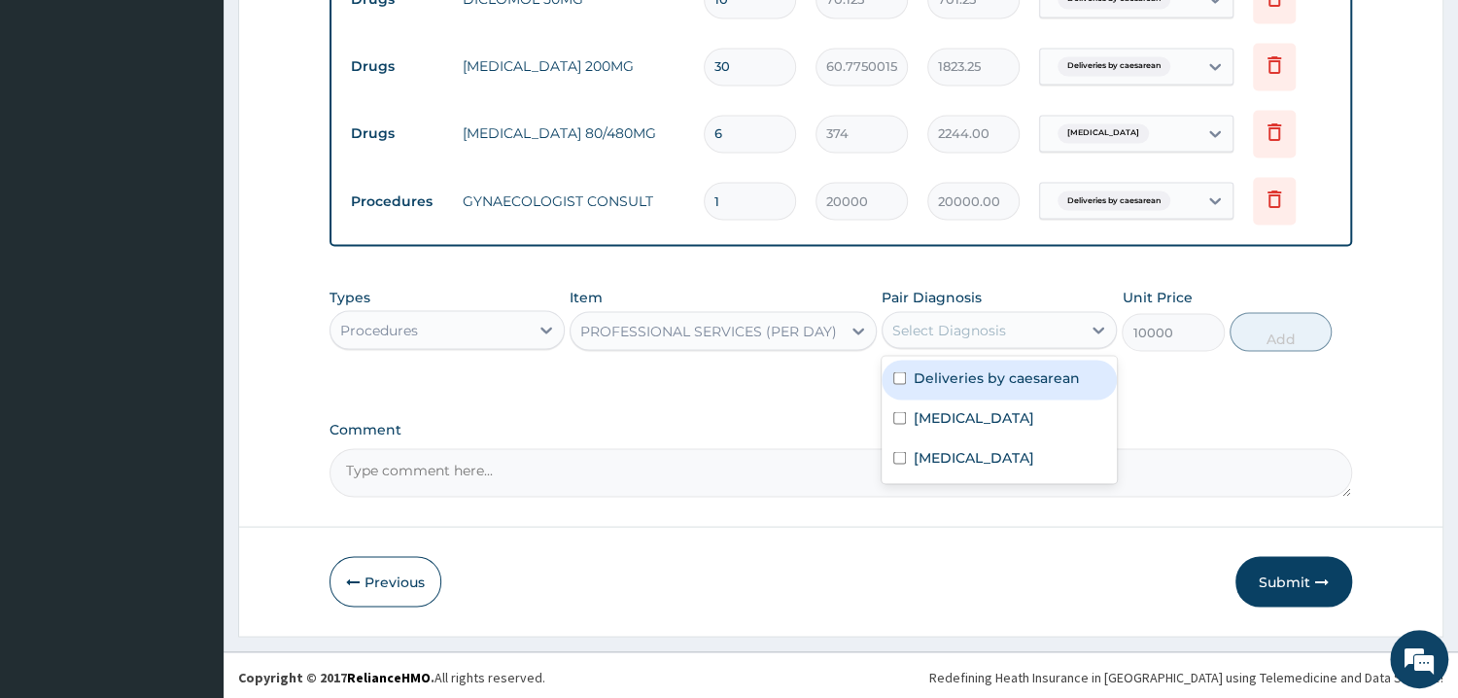
click at [947, 374] on label "Deliveries by caesarean" at bounding box center [997, 376] width 166 height 19
checkbox input "true"
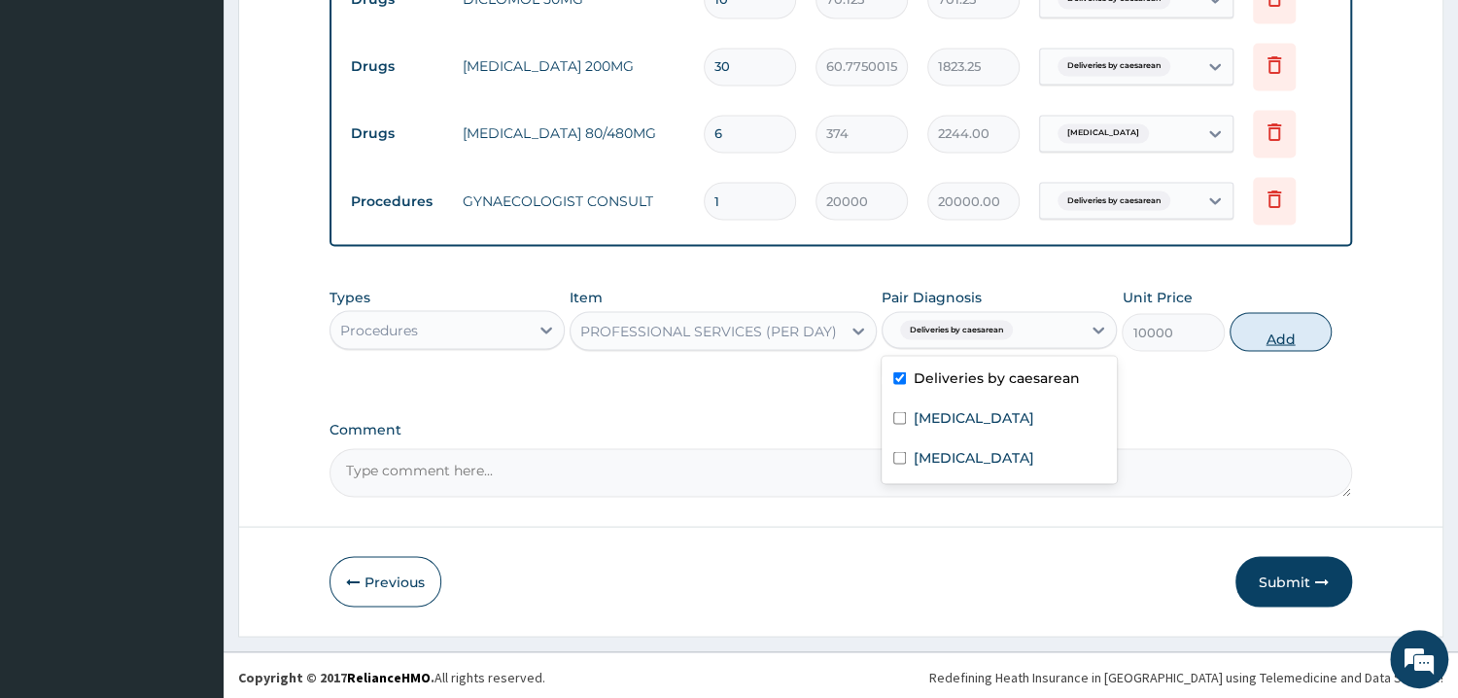
click at [1281, 338] on button "Add" at bounding box center [1280, 331] width 102 height 39
type input "0"
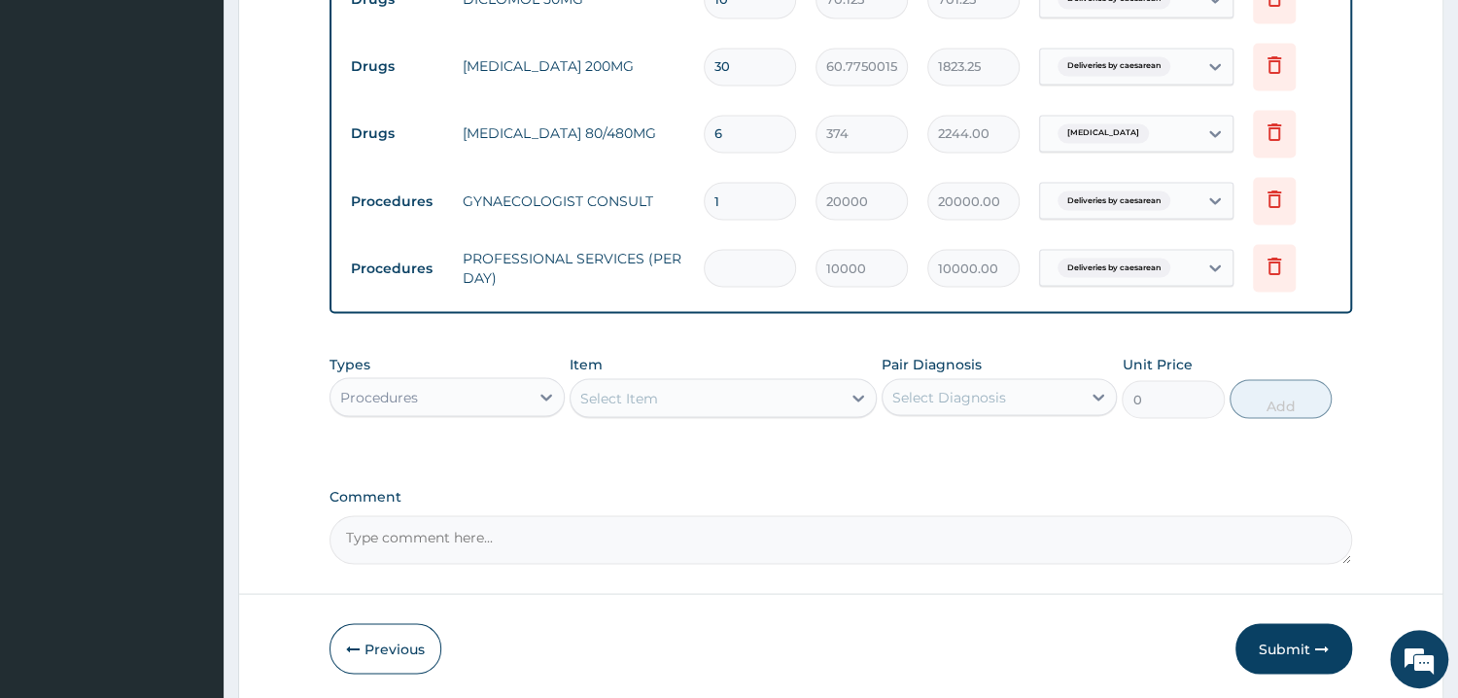
type input "0.00"
type input "4"
type input "40000.00"
type input "4"
click at [684, 397] on div "Select Item" at bounding box center [705, 397] width 270 height 31
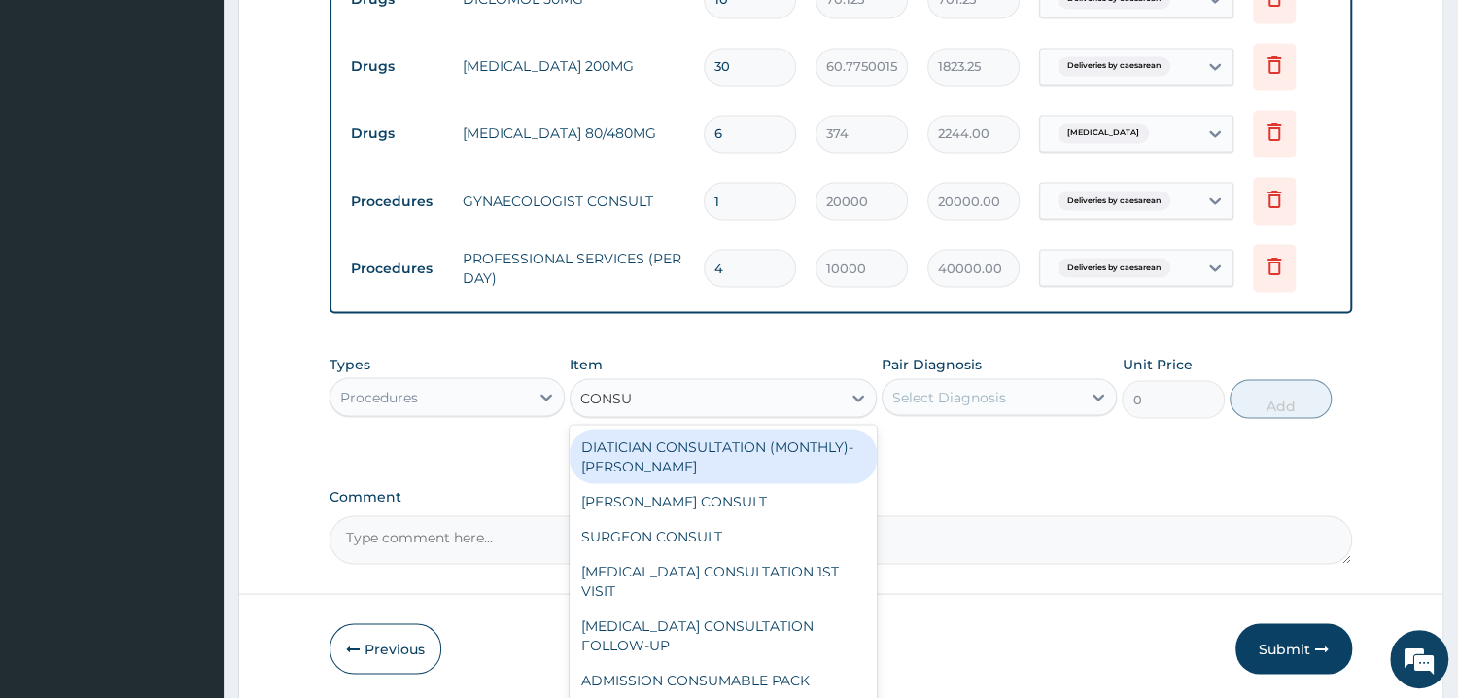
type input "CONSUM"
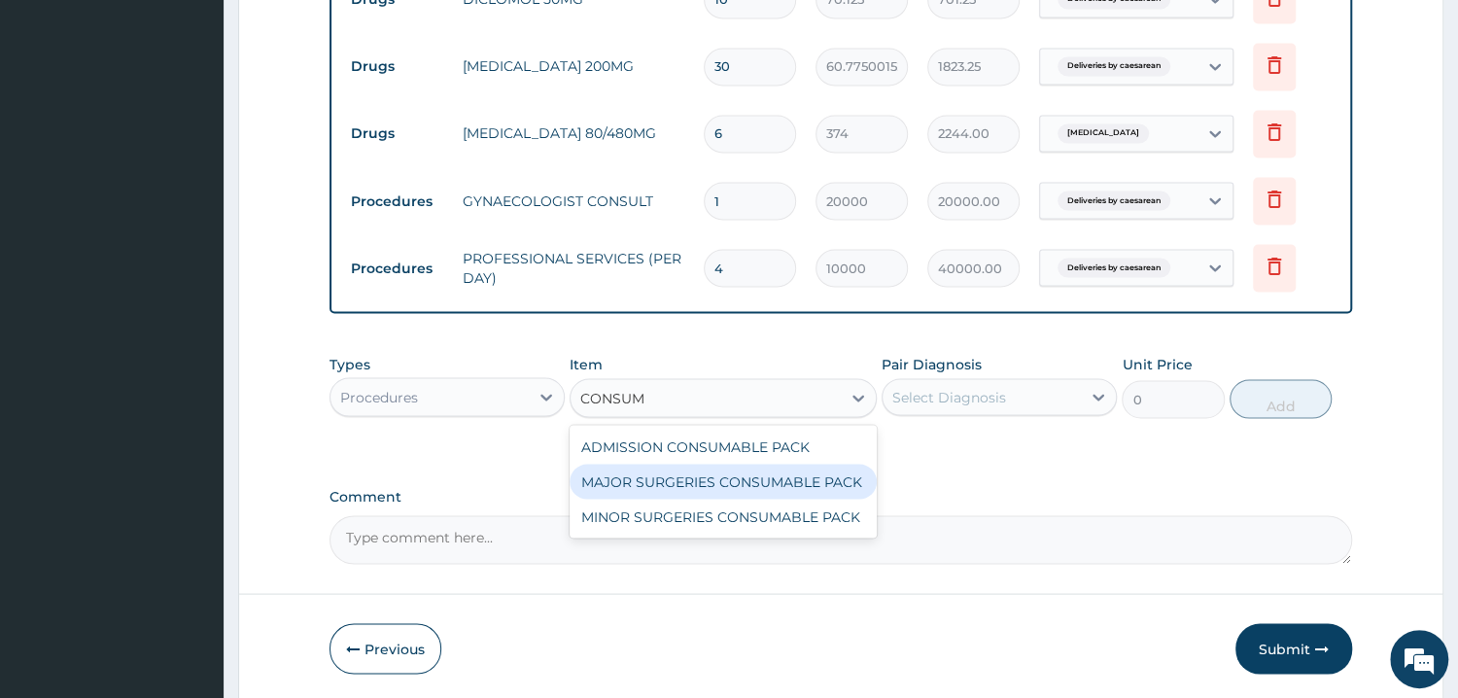
click at [729, 482] on div "MAJOR SURGERIES CONSUMABLE PACK" at bounding box center [722, 481] width 307 height 35
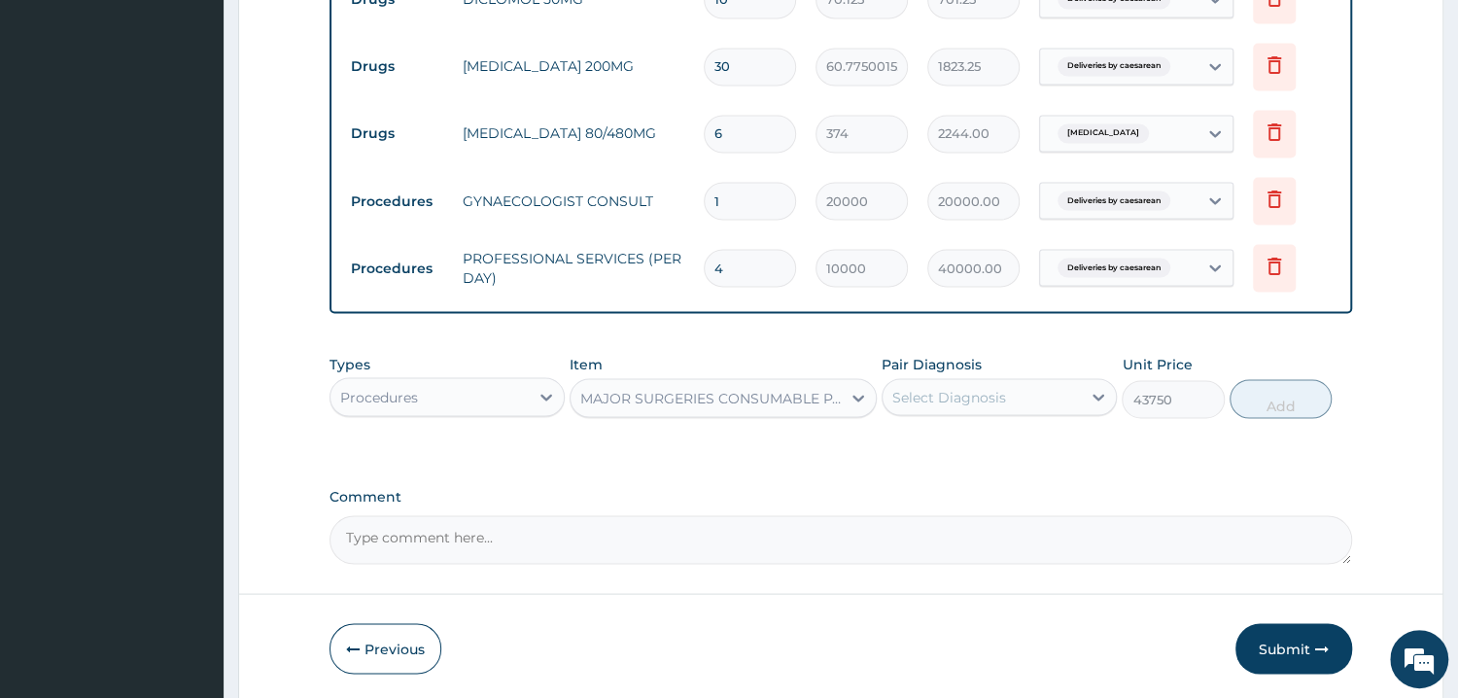
click at [1007, 406] on div "Select Diagnosis" at bounding box center [981, 396] width 198 height 31
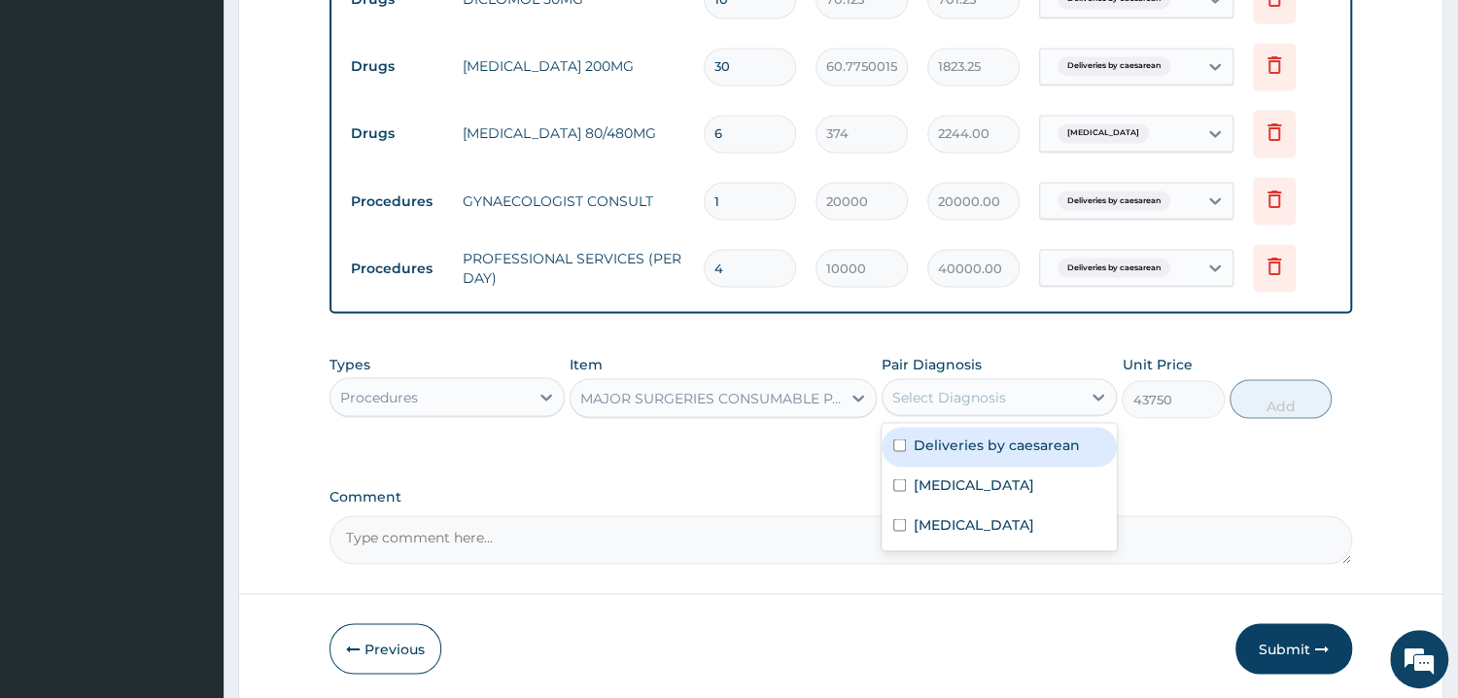
drag, startPoint x: 1003, startPoint y: 448, endPoint x: 1013, endPoint y: 446, distance: 9.9
click at [1004, 447] on label "Deliveries by caesarean" at bounding box center [997, 443] width 166 height 19
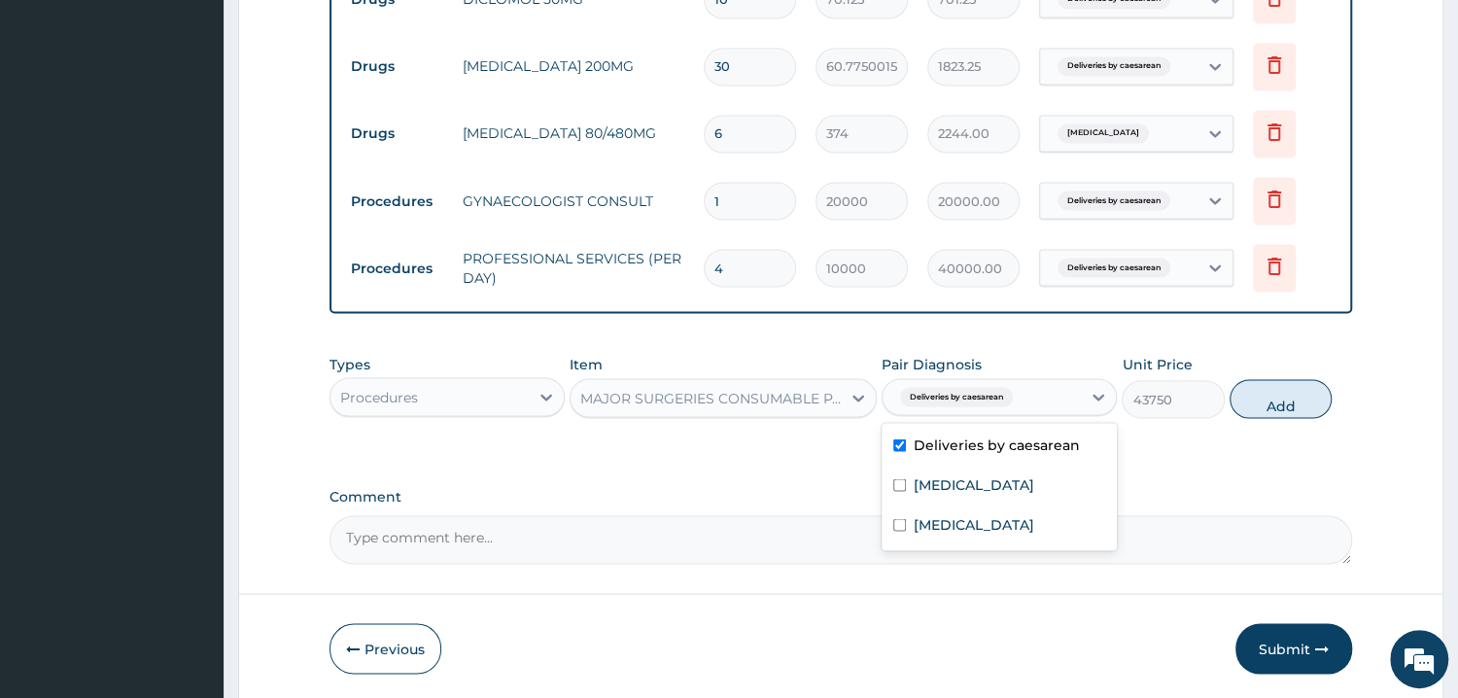
click at [1291, 398] on button "Add" at bounding box center [1280, 398] width 102 height 39
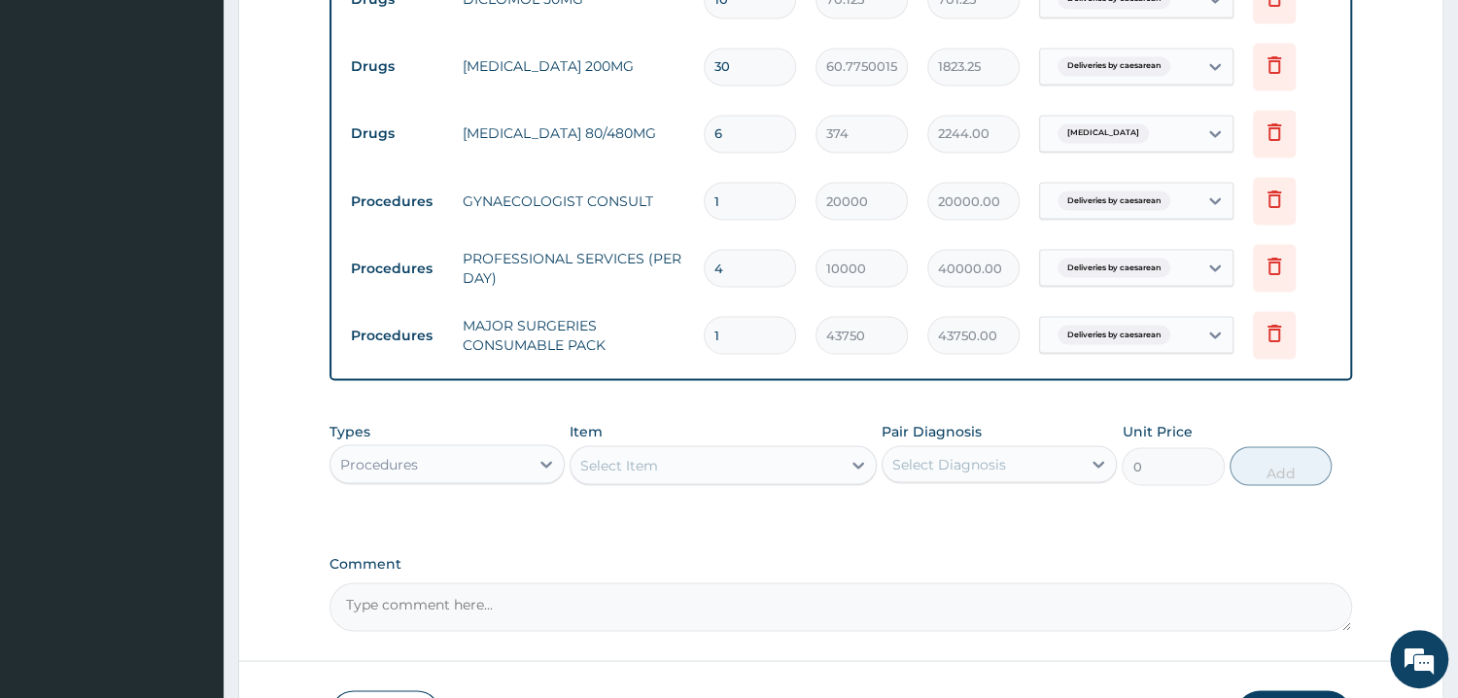
scroll to position [2295, 0]
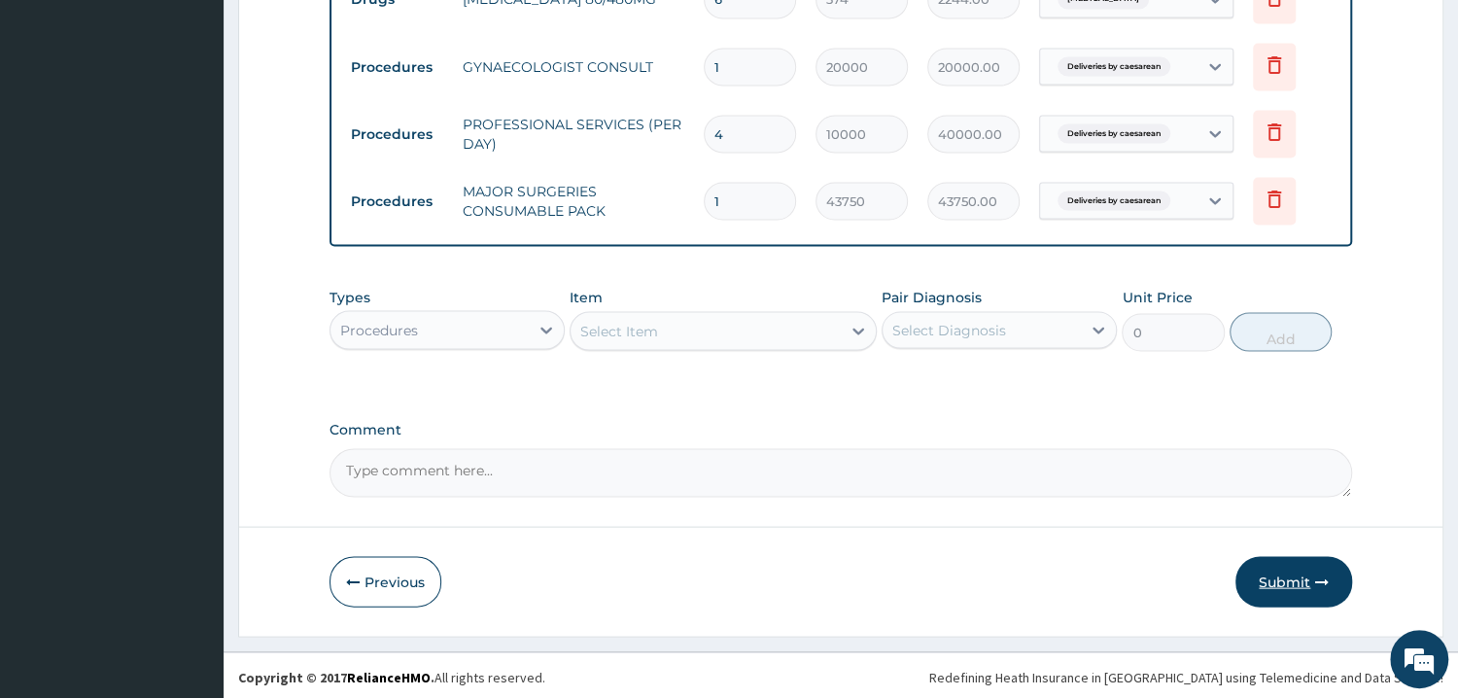
click at [1281, 589] on button "Submit" at bounding box center [1293, 581] width 117 height 51
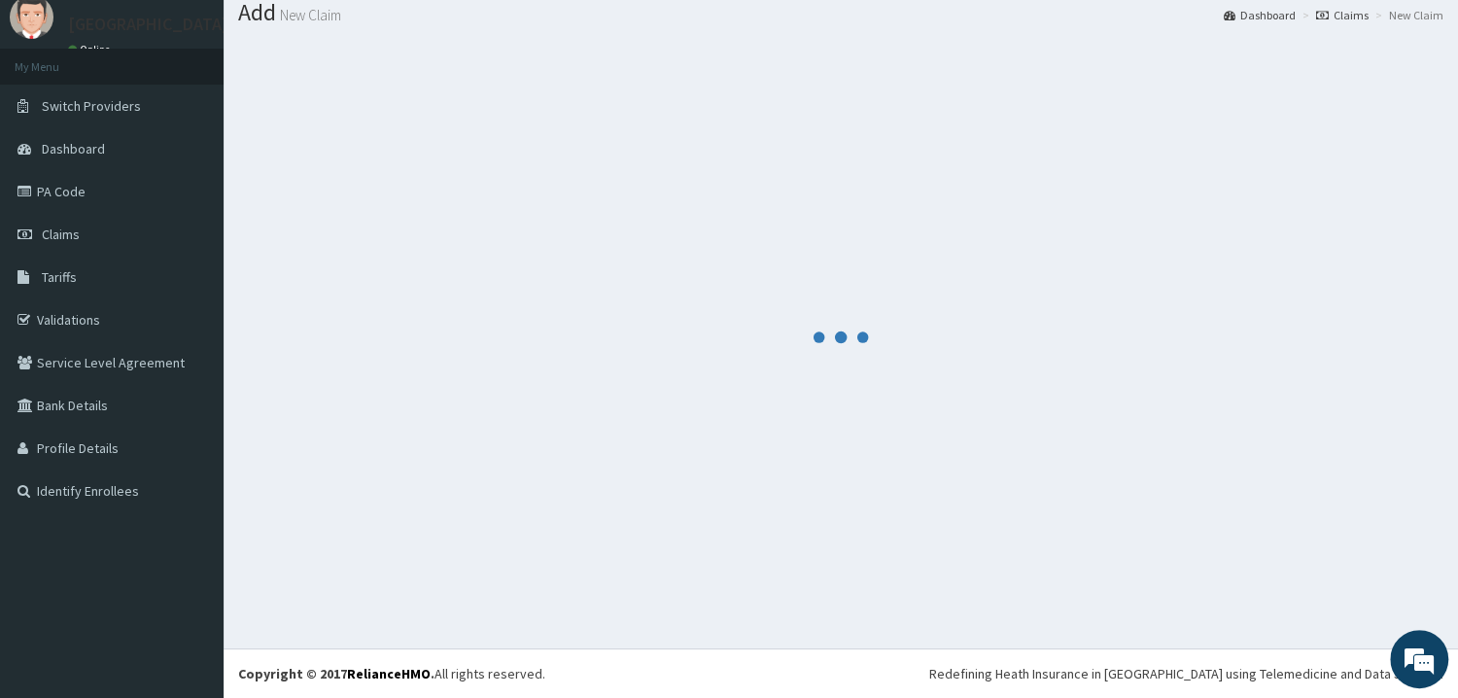
scroll to position [62, 0]
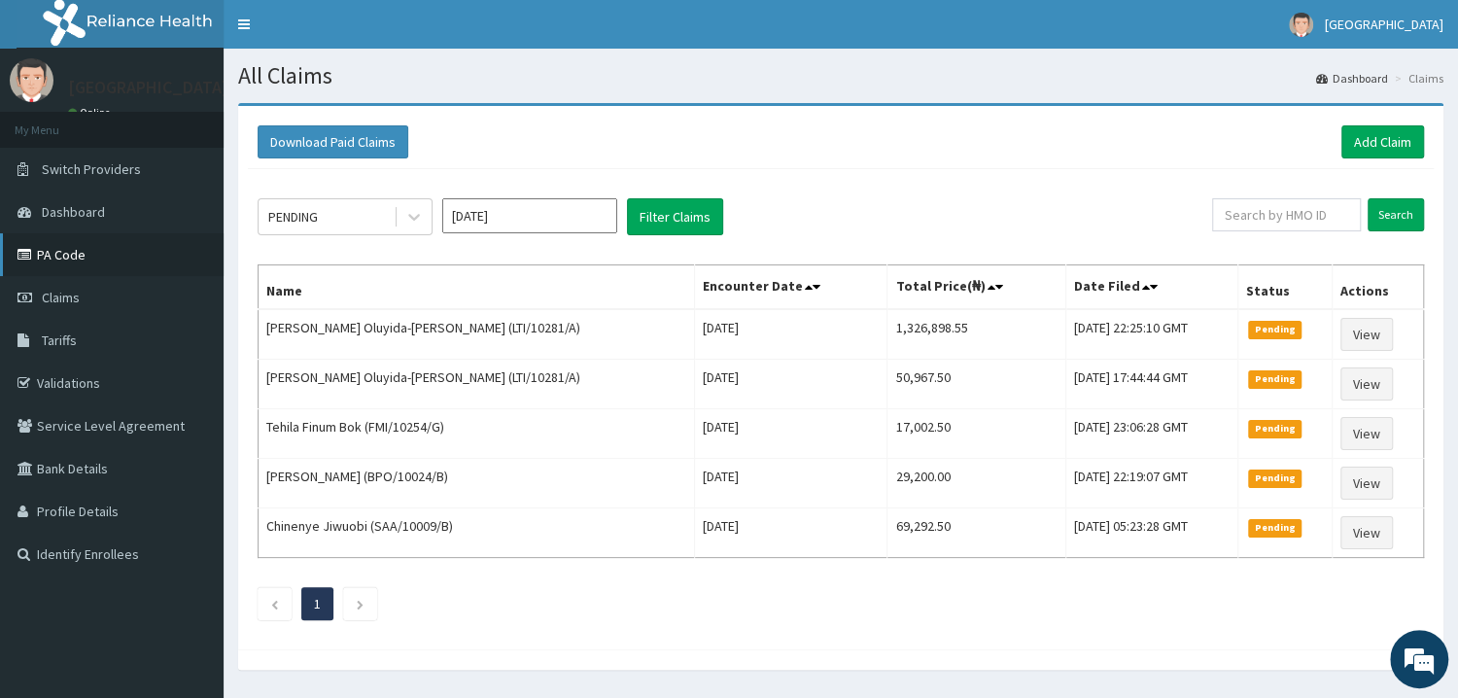
click at [57, 254] on link "PA Code" at bounding box center [112, 254] width 224 height 43
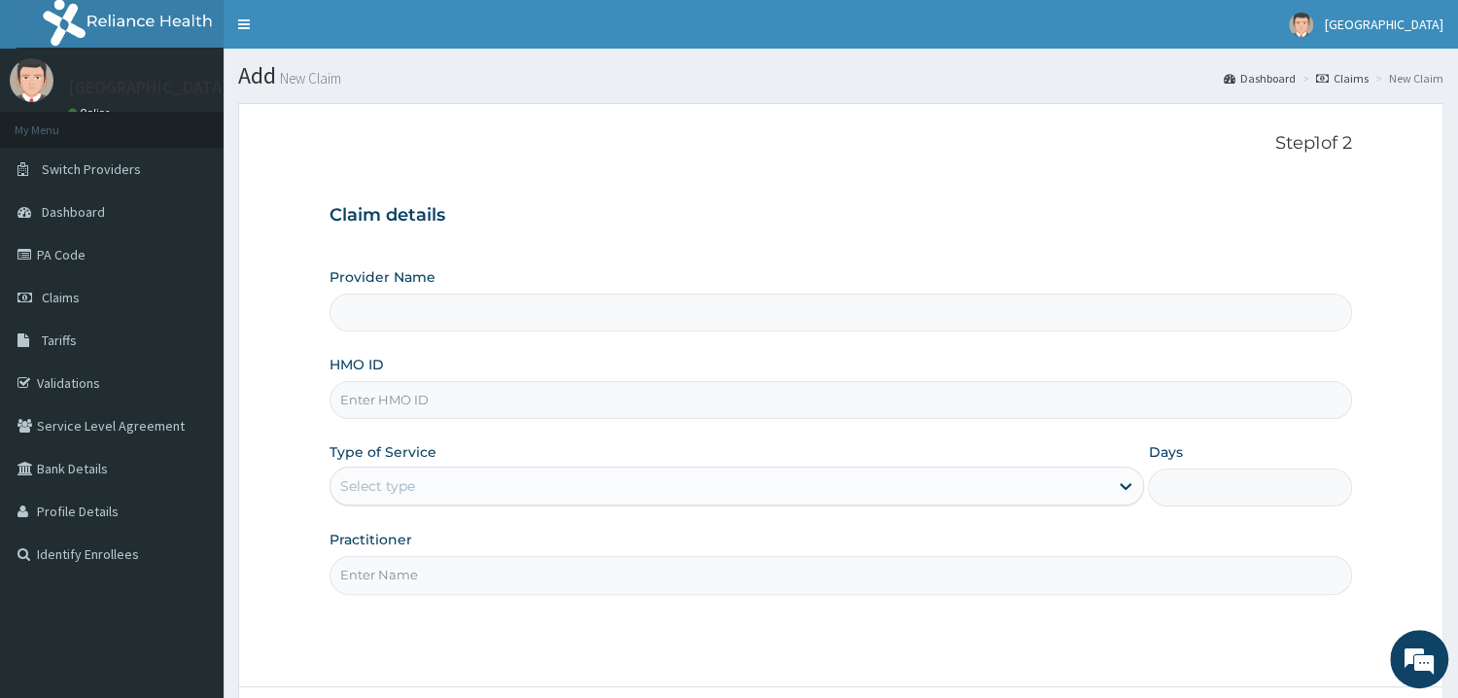
type input "Mother and Child Hospital - Omole"
click at [470, 403] on input "HMO ID" at bounding box center [840, 400] width 1022 height 38
type input "CMR/10055/A"
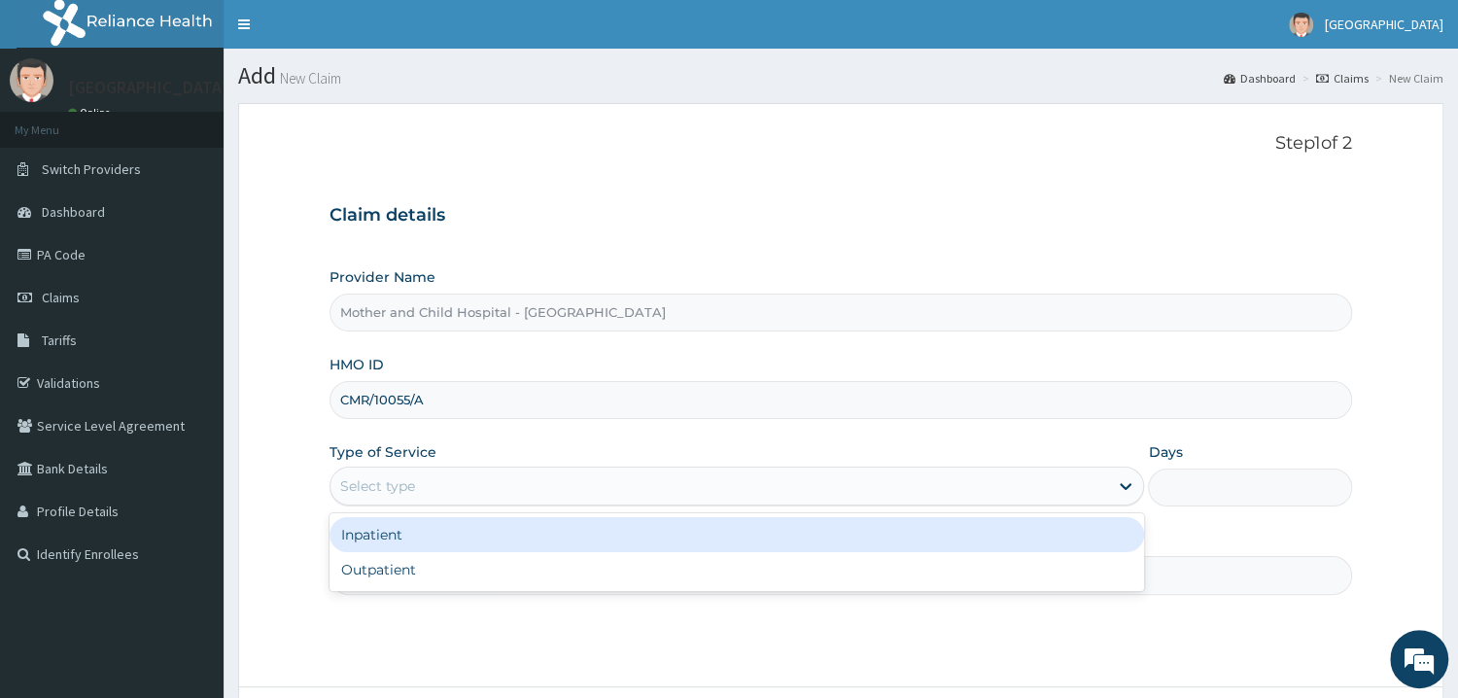
click at [504, 490] on div "Select type" at bounding box center [719, 485] width 778 height 31
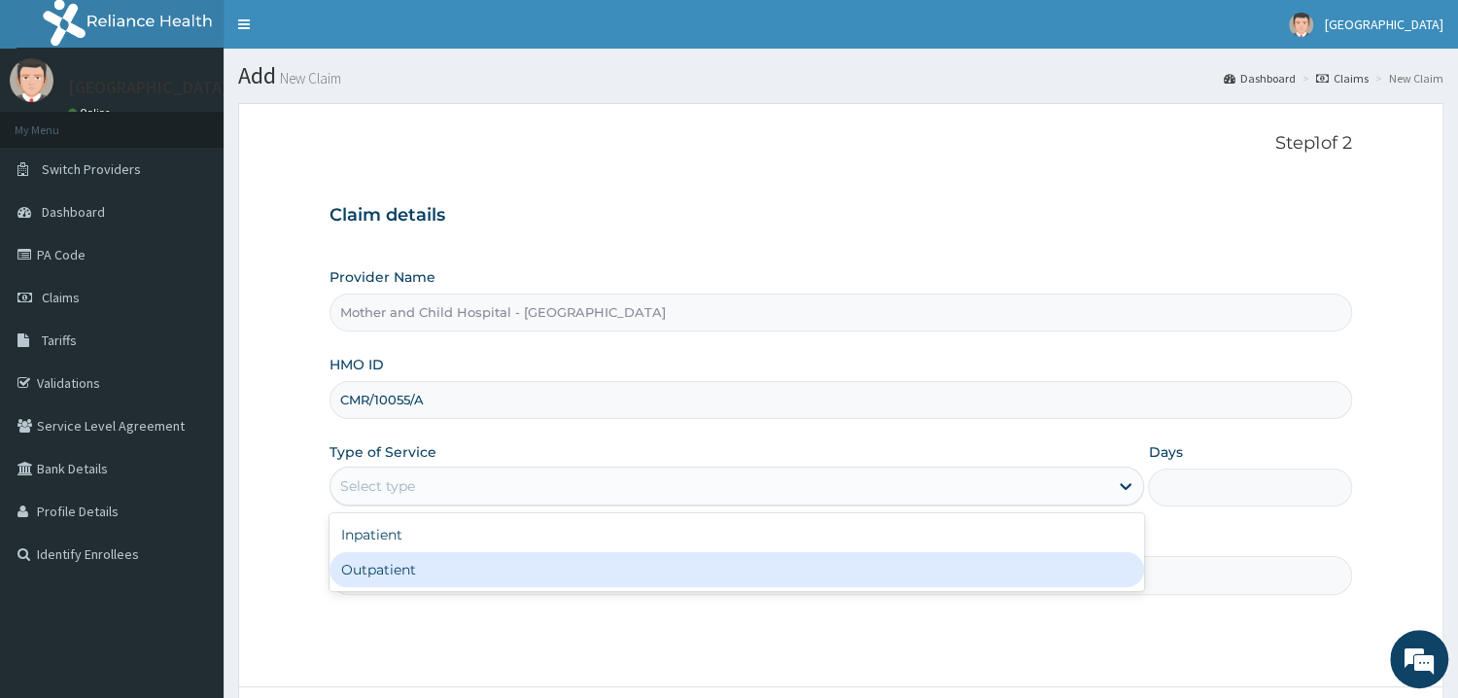
click at [456, 561] on div "Outpatient" at bounding box center [736, 569] width 815 height 35
type input "1"
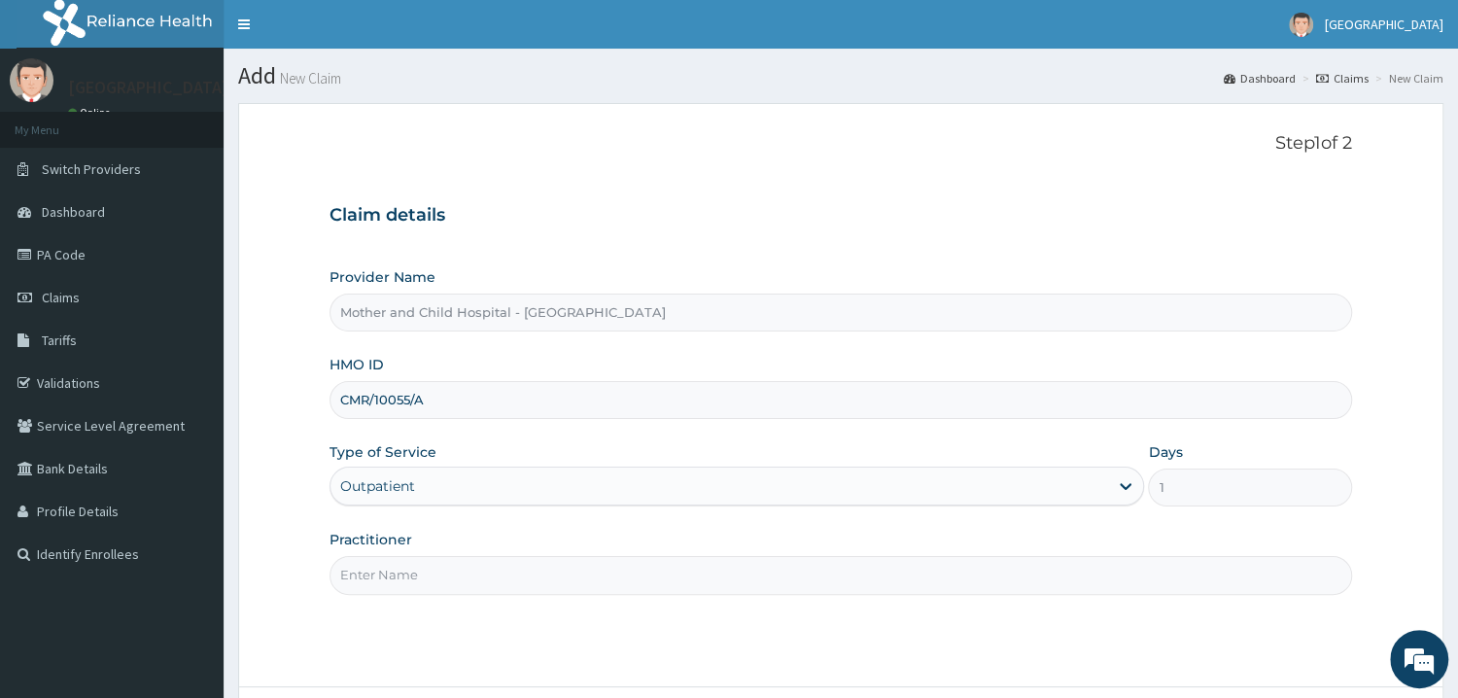
click at [429, 589] on input "Practitioner" at bounding box center [840, 575] width 1022 height 38
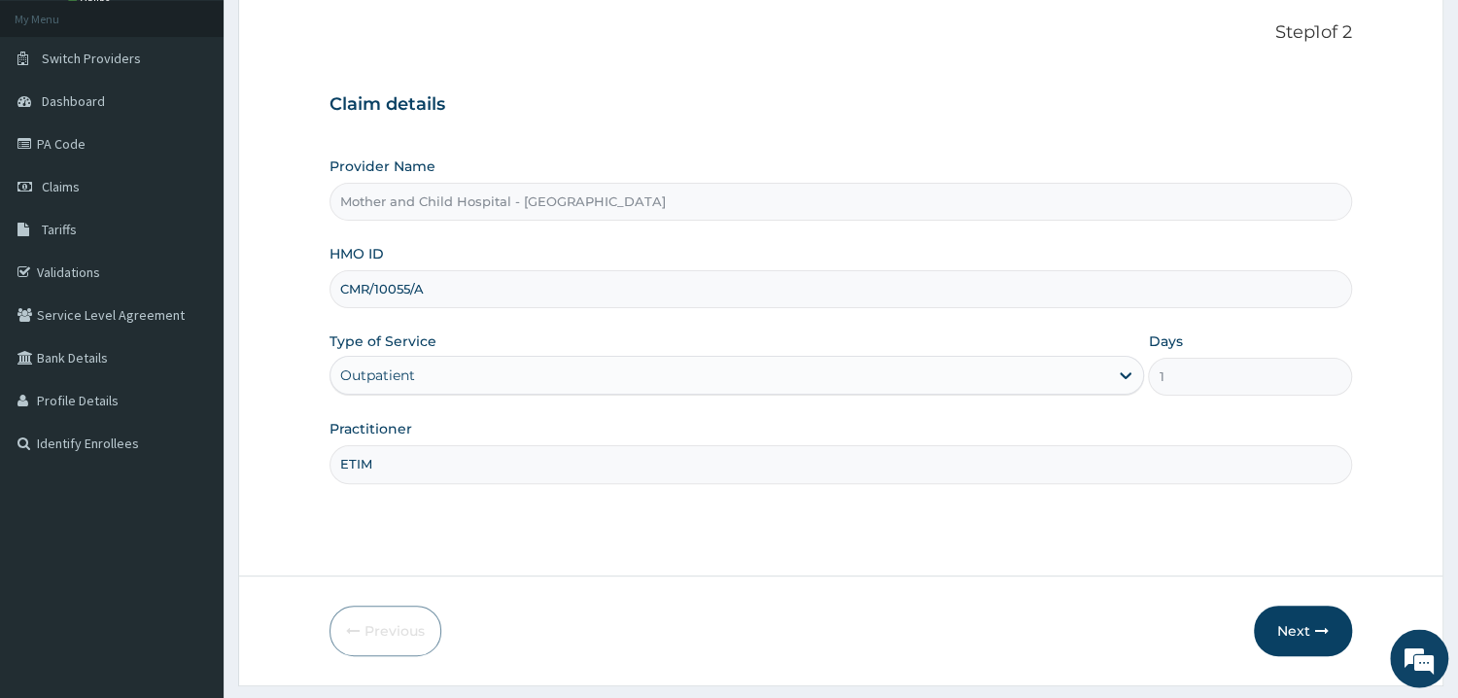
scroll to position [163, 0]
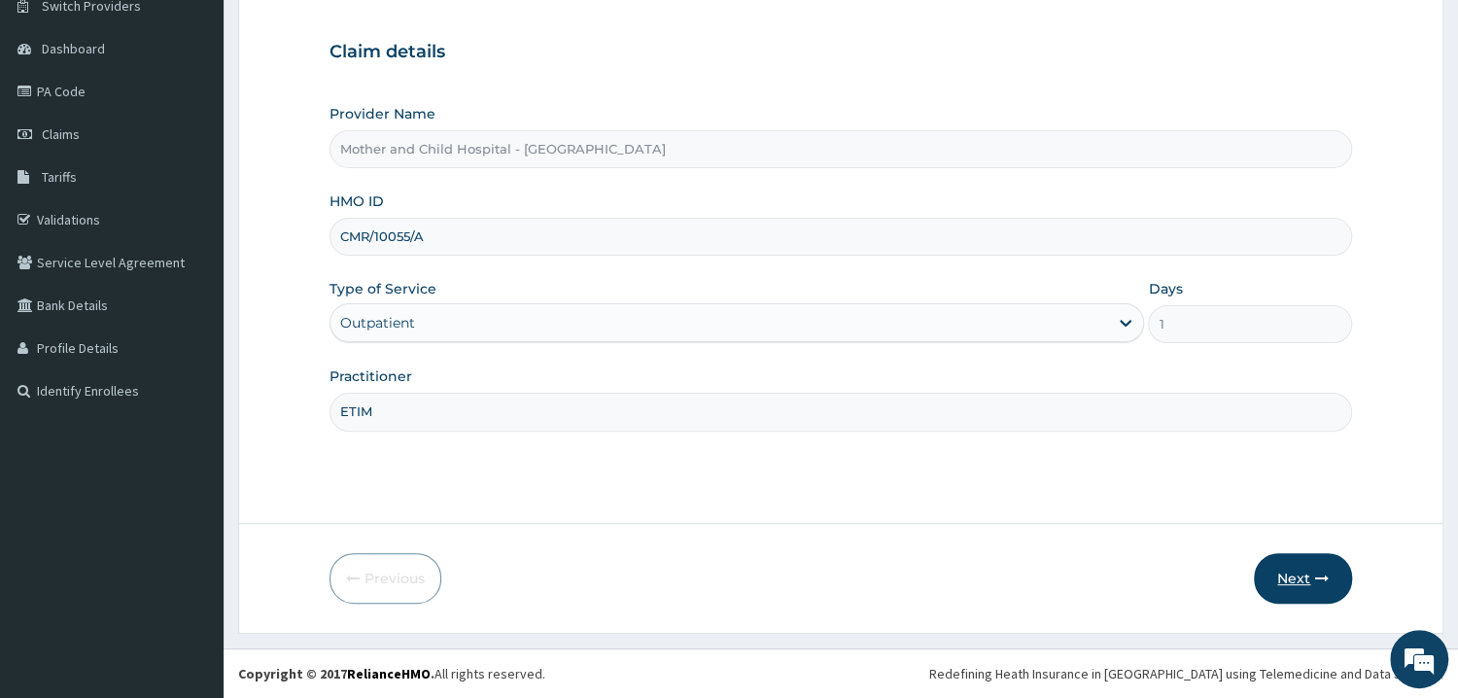
type input "ETIM"
click at [1303, 601] on button "Next" at bounding box center [1303, 578] width 98 height 51
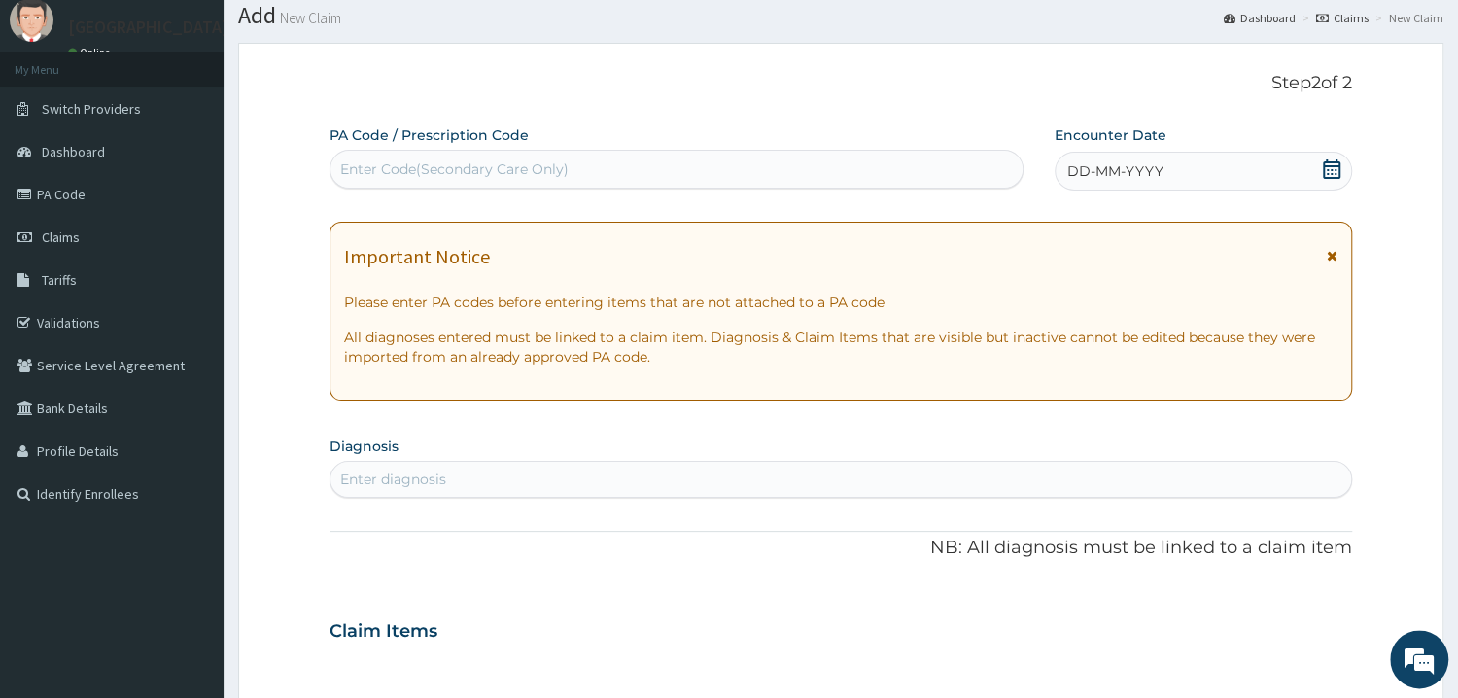
scroll to position [59, 0]
click at [522, 164] on div "Enter Code(Secondary Care Only)" at bounding box center [454, 169] width 228 height 19
paste input "PA/24C58B"
type input "PA/24C58B"
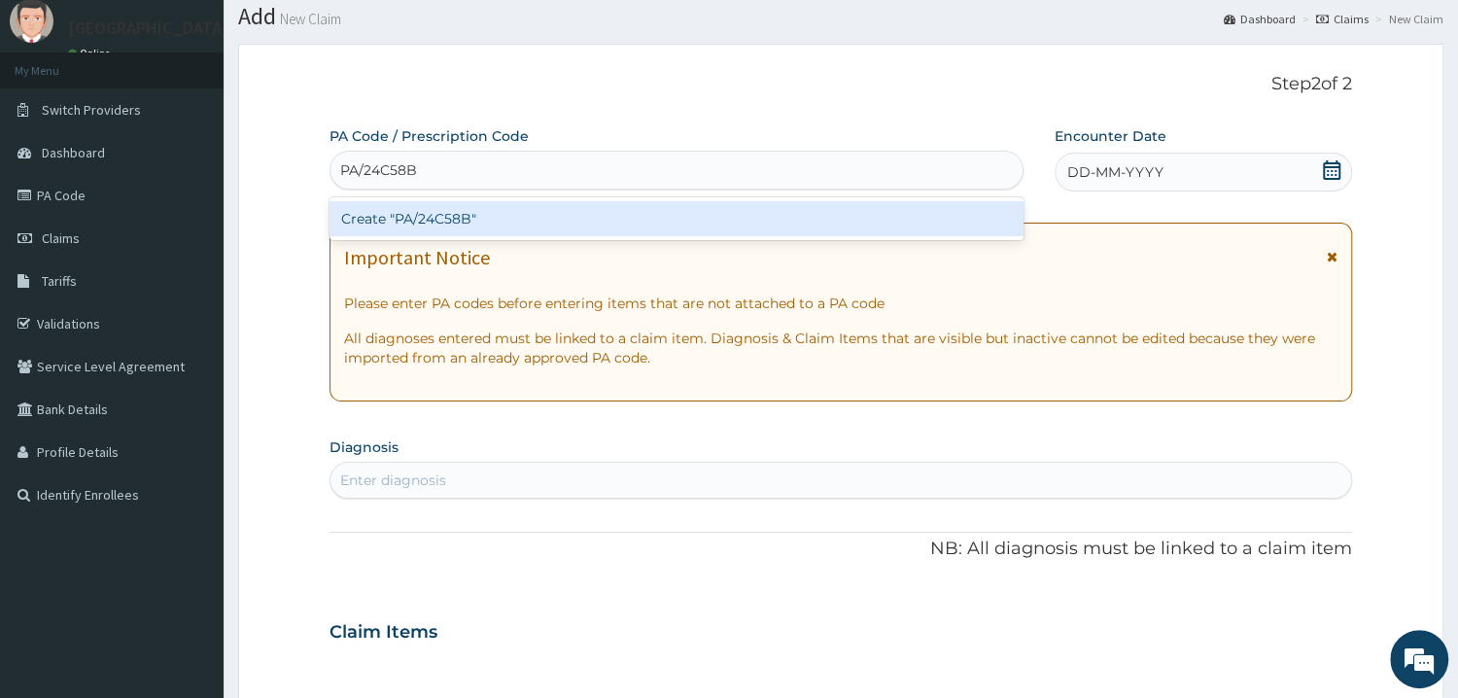
click at [449, 229] on div "Create "PA/24C58B"" at bounding box center [676, 218] width 694 height 35
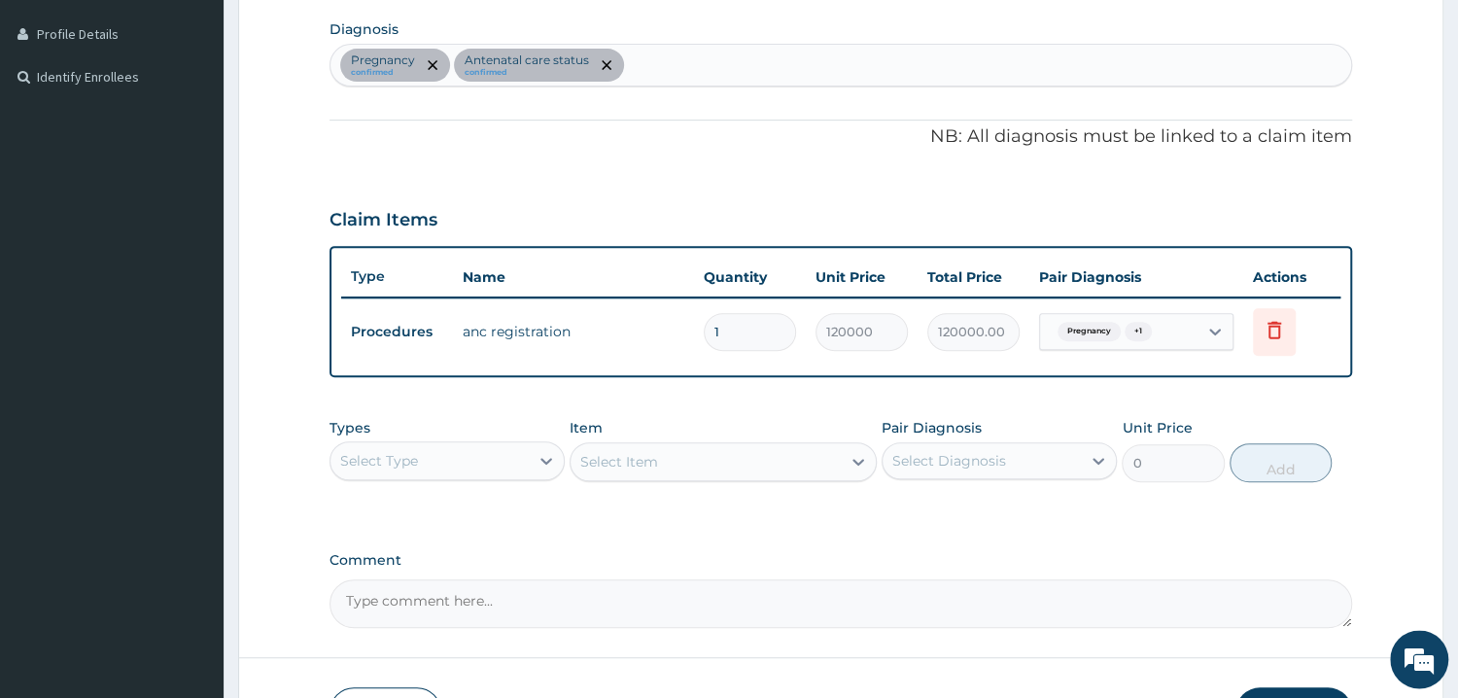
scroll to position [563, 0]
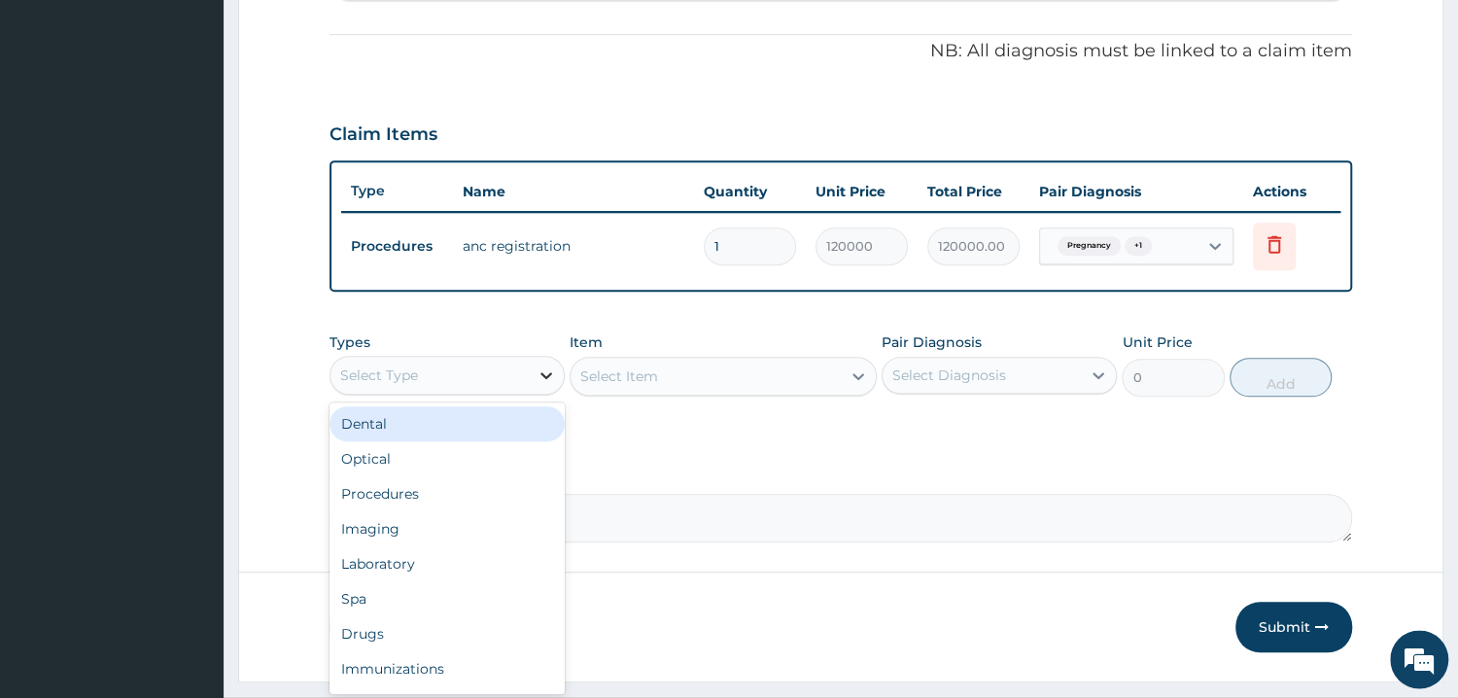
click at [535, 377] on div at bounding box center [546, 375] width 35 height 35
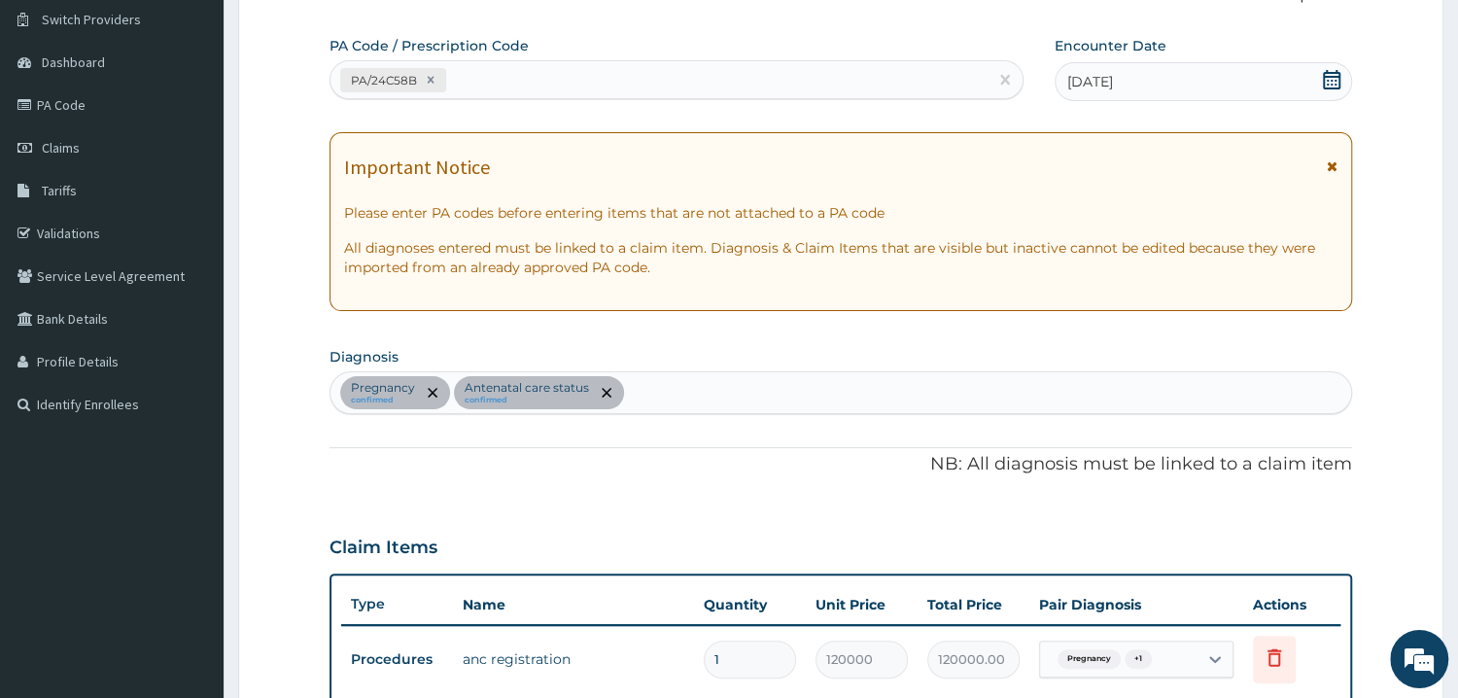
scroll to position [42, 0]
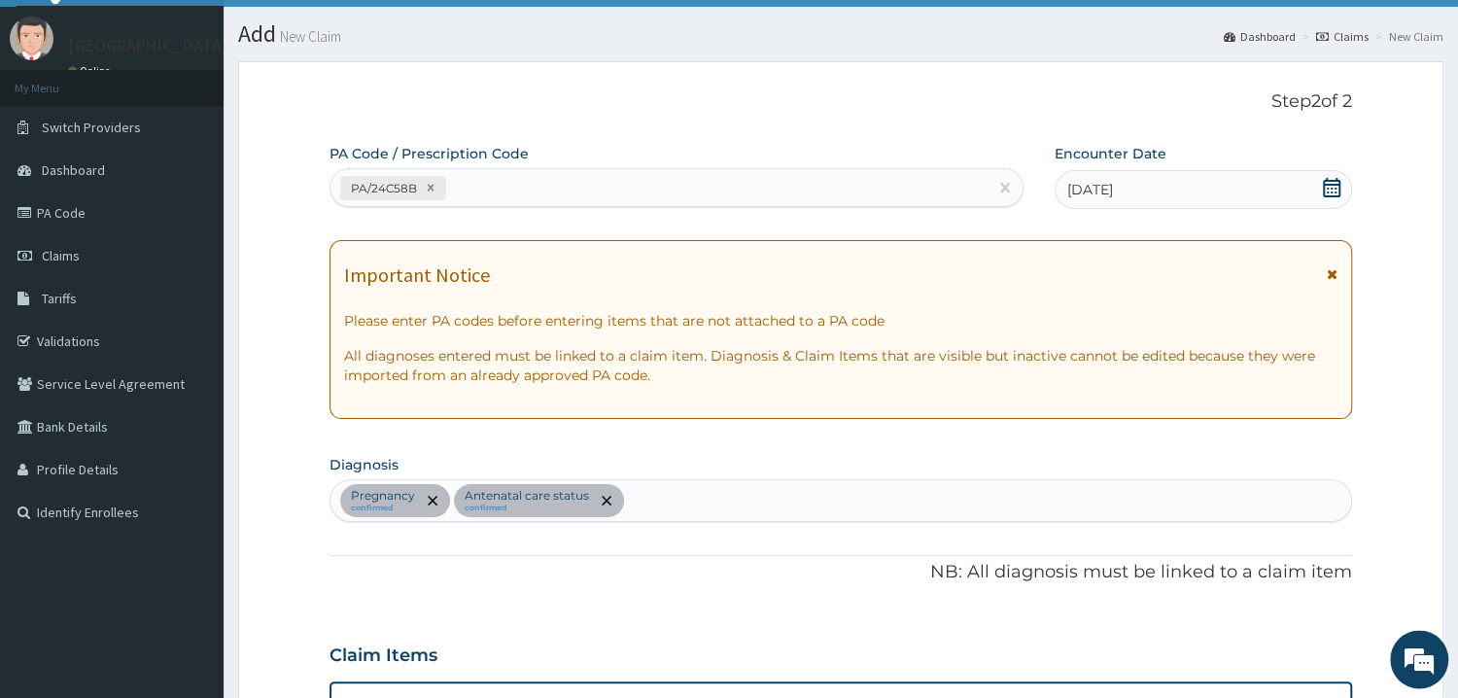
click at [661, 188] on div "PA/24C58B" at bounding box center [658, 188] width 657 height 32
type input "PA/"
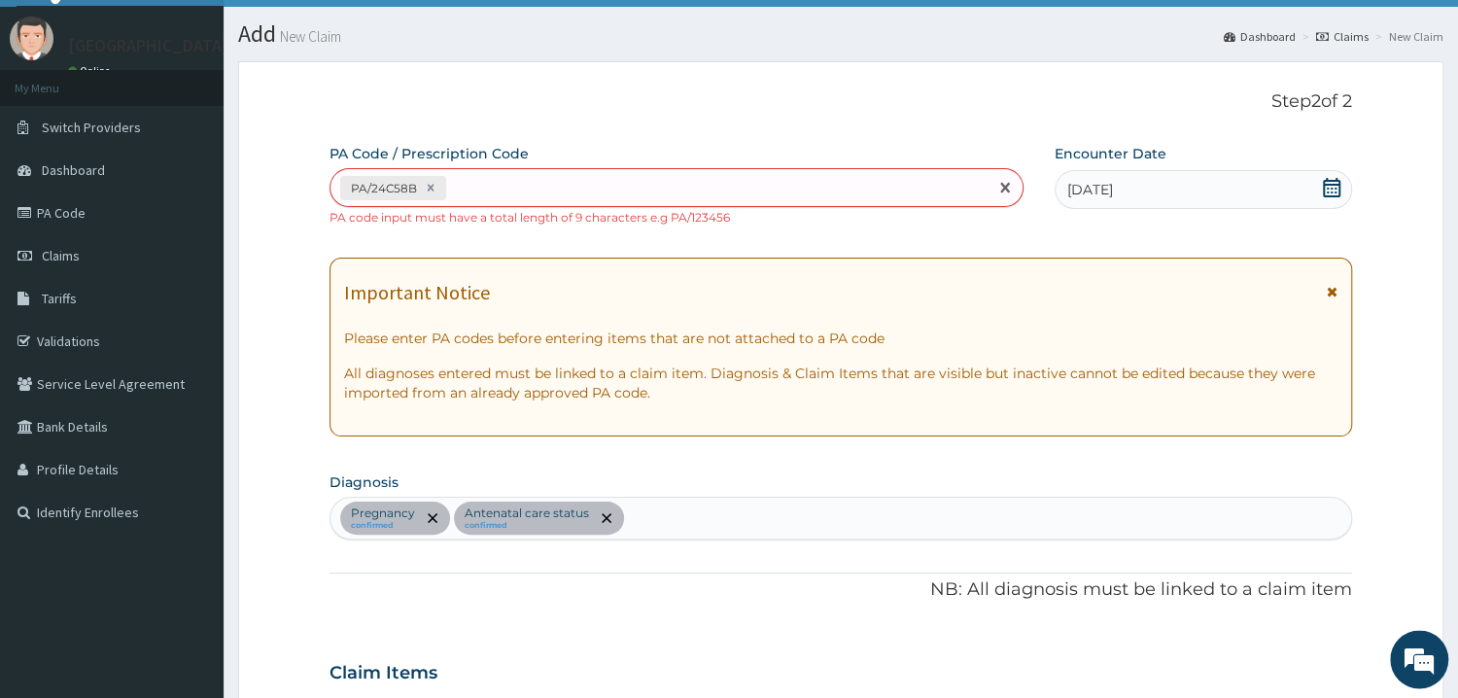
paste input "PA/5C07DA"
type input "PA/5C07DA"
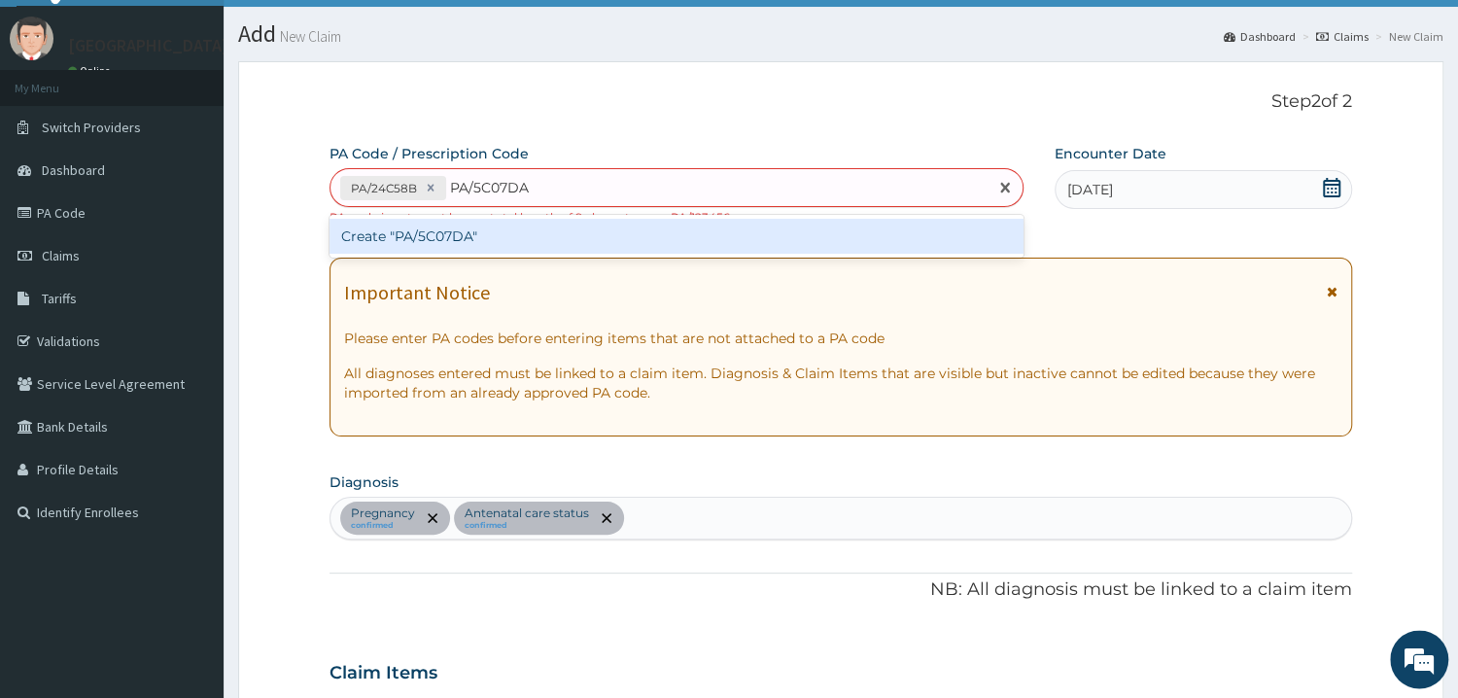
click at [446, 235] on div "Create "PA/5C07DA"" at bounding box center [676, 236] width 694 height 35
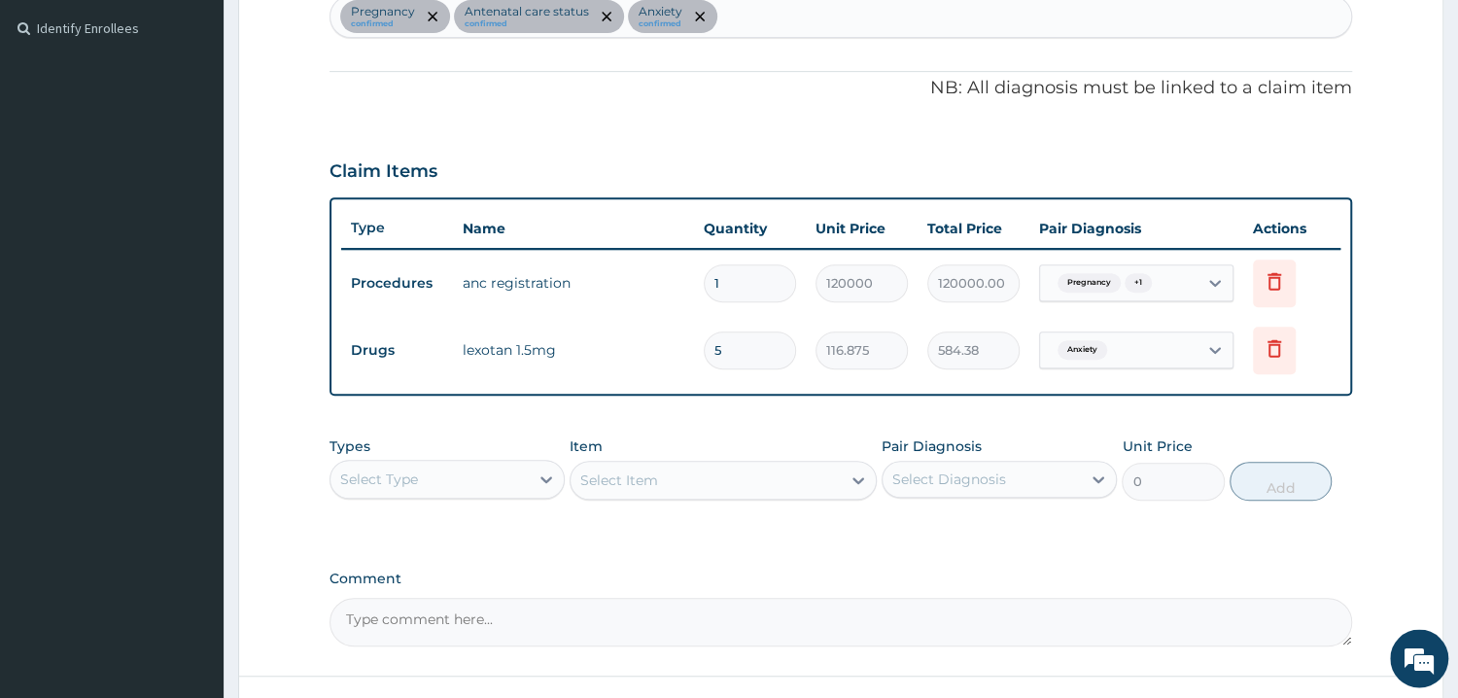
scroll to position [629, 0]
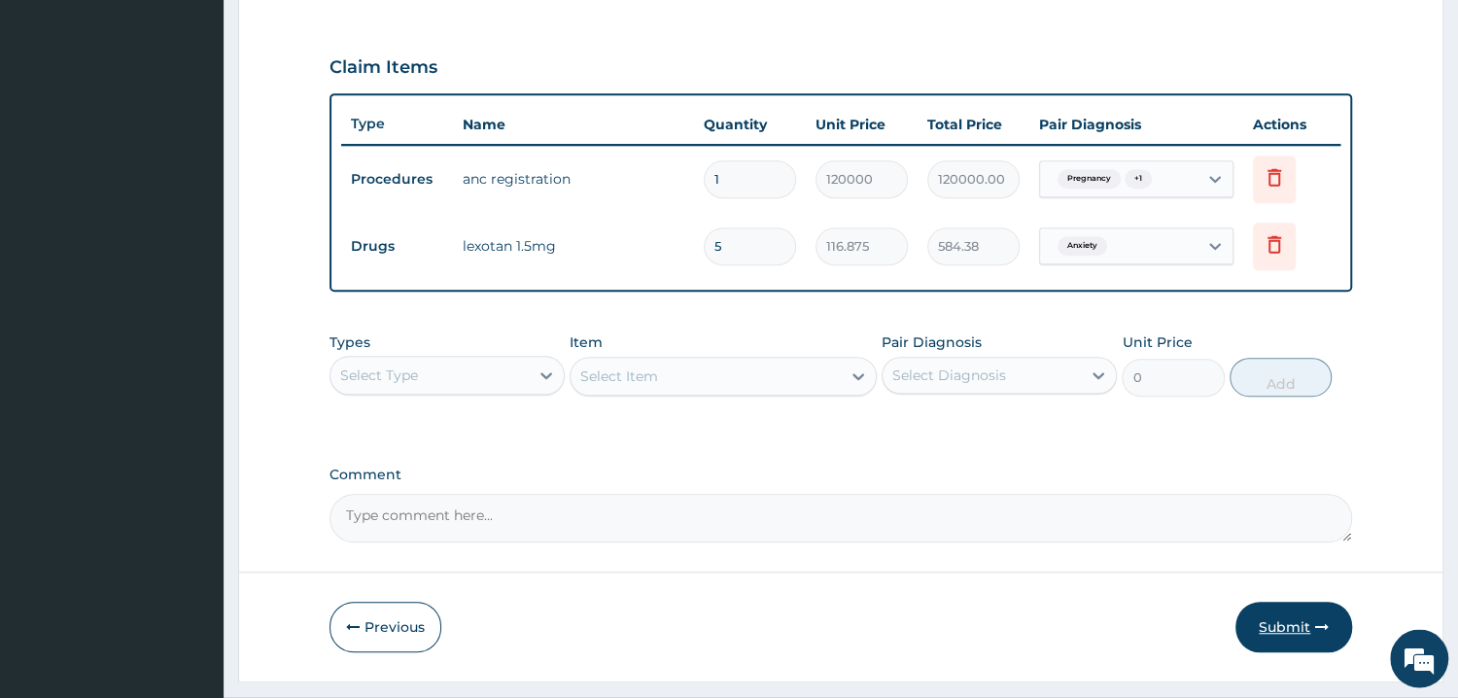
click at [1283, 628] on button "Submit" at bounding box center [1293, 628] width 117 height 51
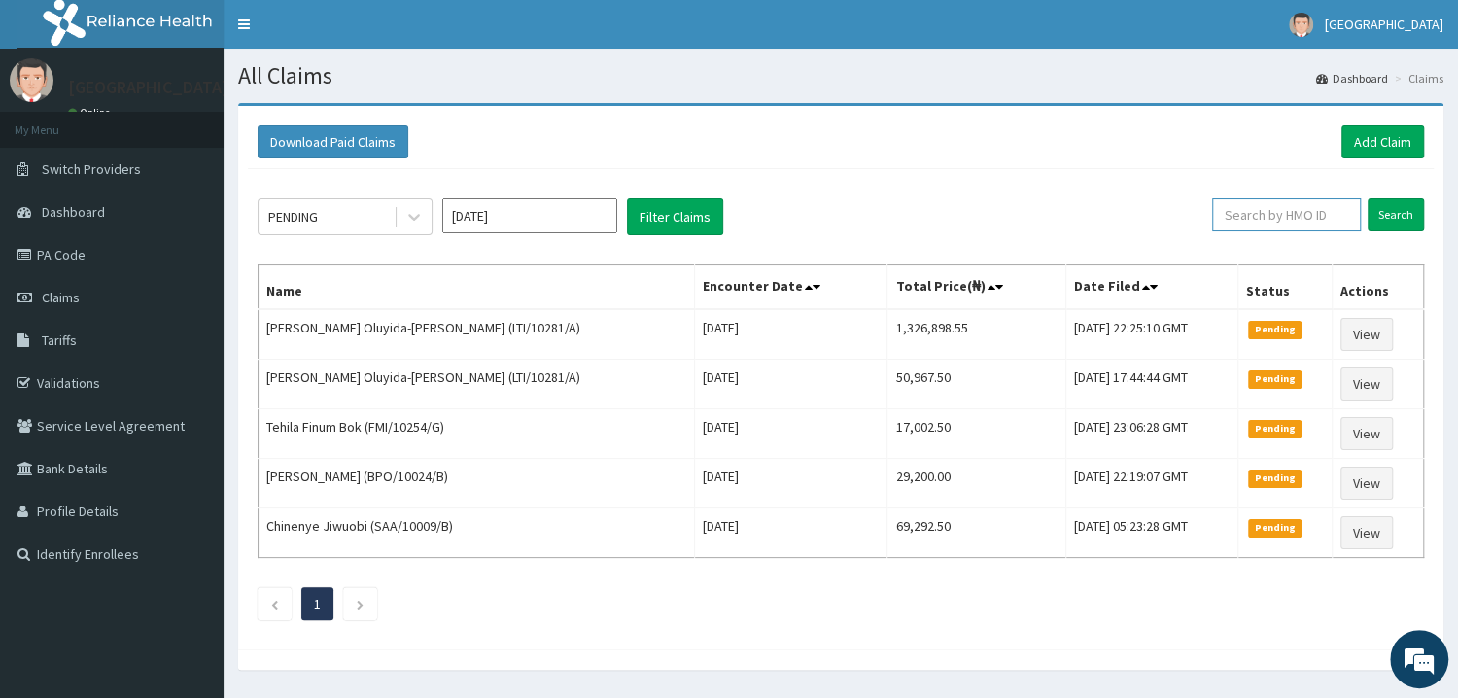
click at [1328, 216] on input "text" at bounding box center [1286, 214] width 149 height 33
type input "CMR/10055/A"
click at [1402, 222] on input "Search" at bounding box center [1395, 214] width 56 height 33
